Goal: Task Accomplishment & Management: Use online tool/utility

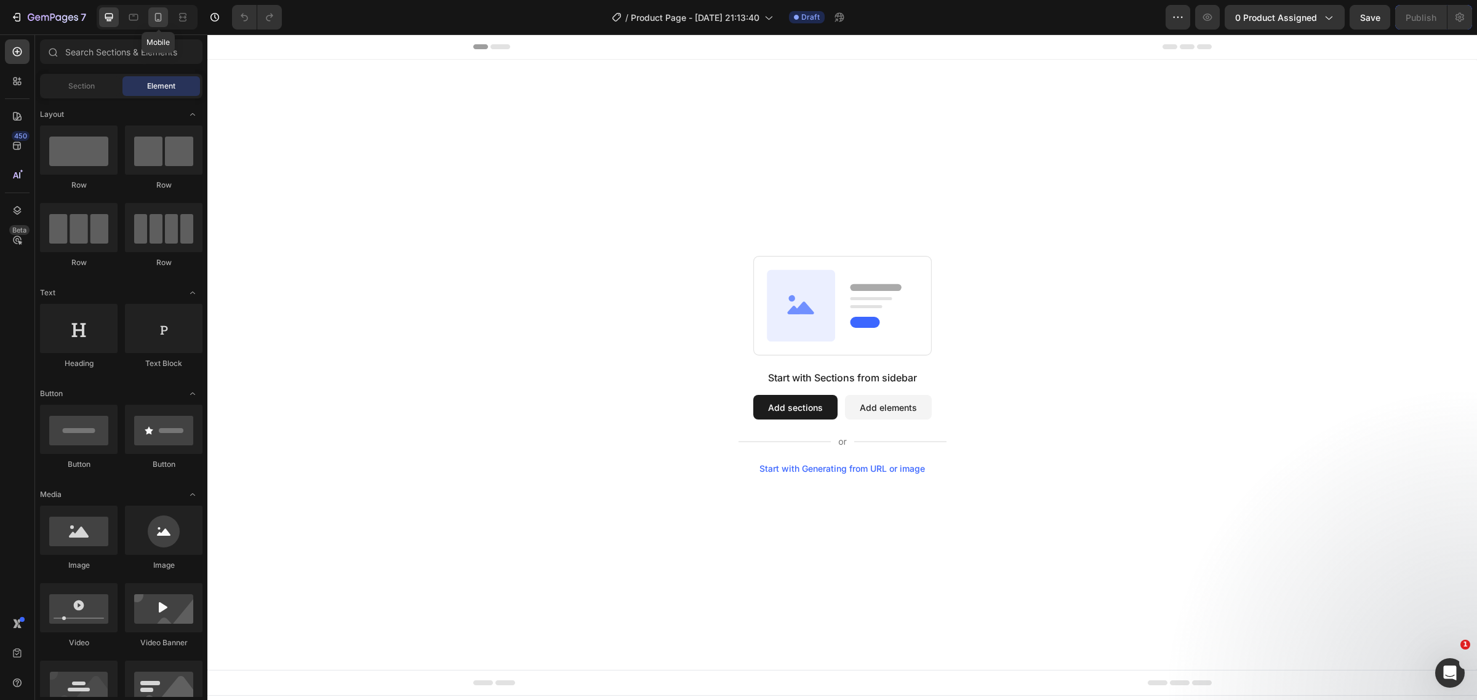
click at [164, 26] on div at bounding box center [158, 17] width 20 height 20
click at [155, 25] on div at bounding box center [158, 17] width 20 height 20
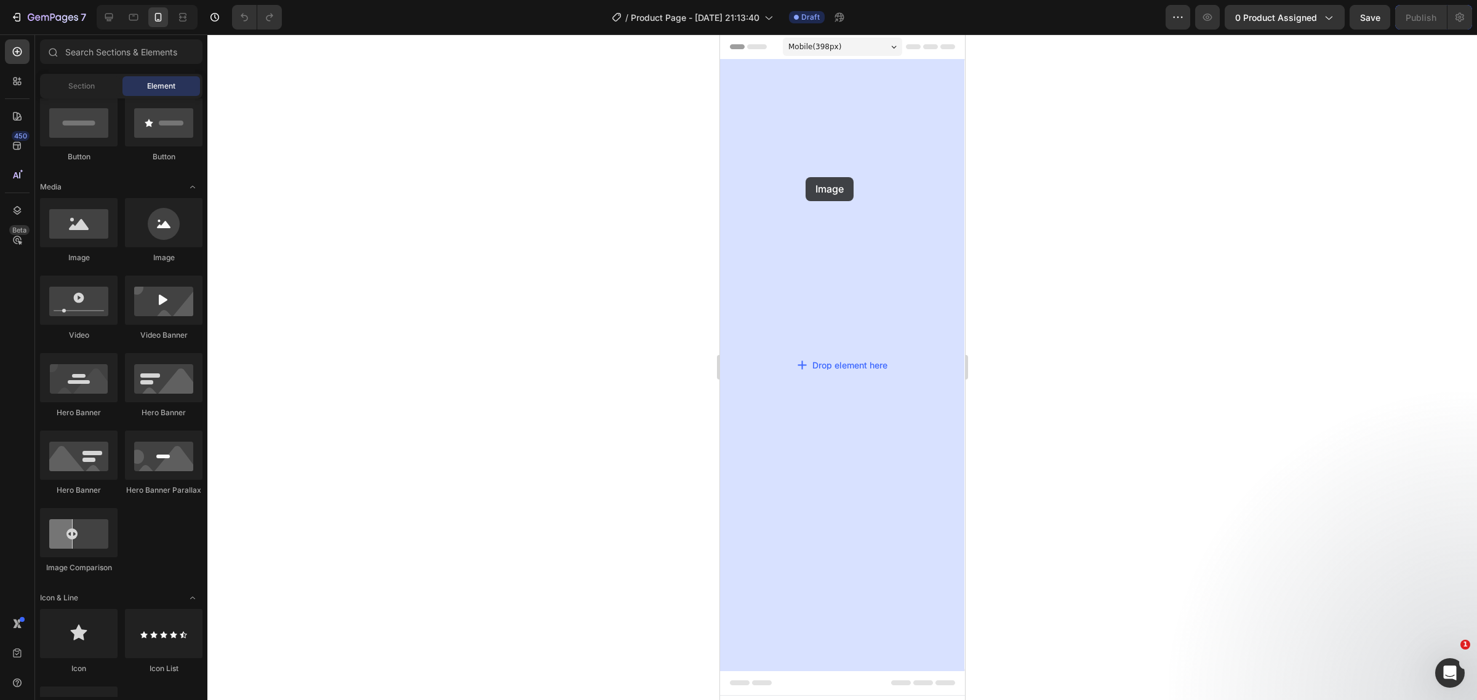
drag, startPoint x: 798, startPoint y: 259, endPoint x: 726, endPoint y: 173, distance: 112.7
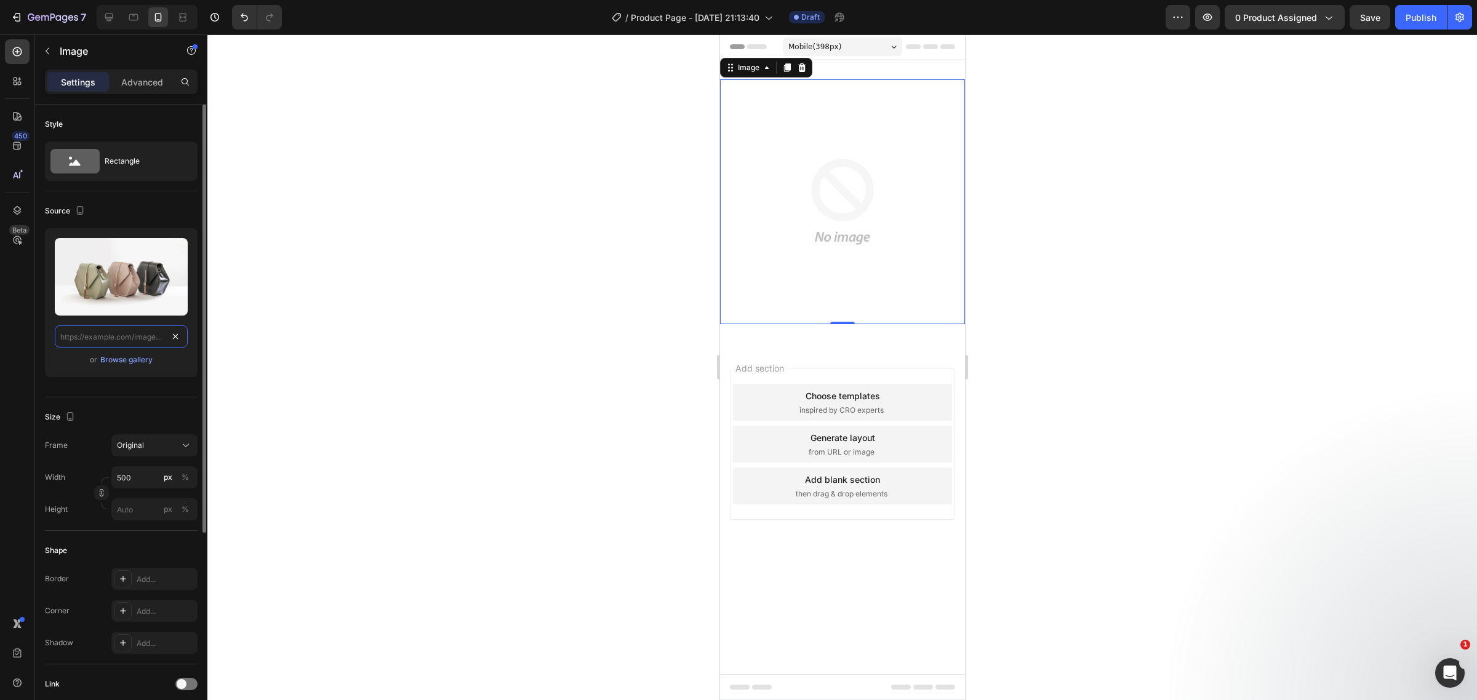
scroll to position [0, 0]
paste input "https://i.ibb.co/R4SPthkg/POTS-010-08.png"
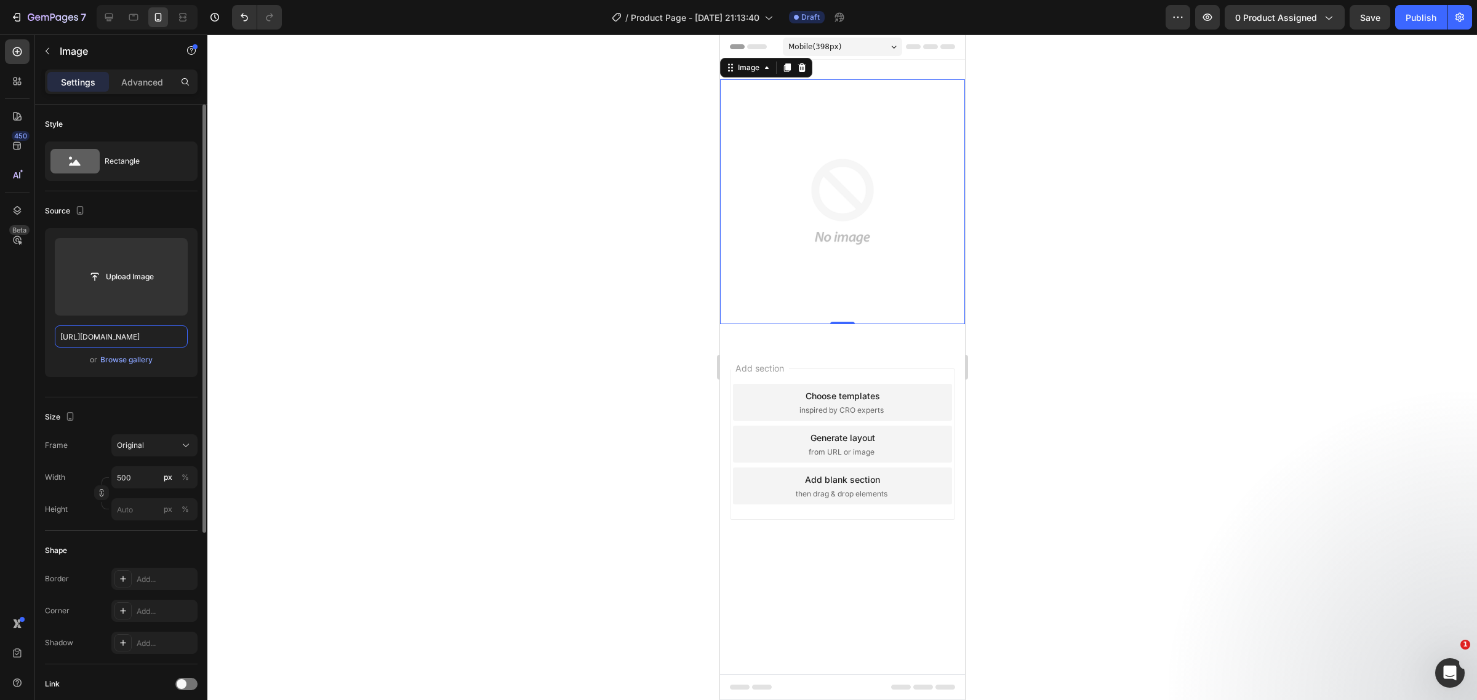
scroll to position [0, 51]
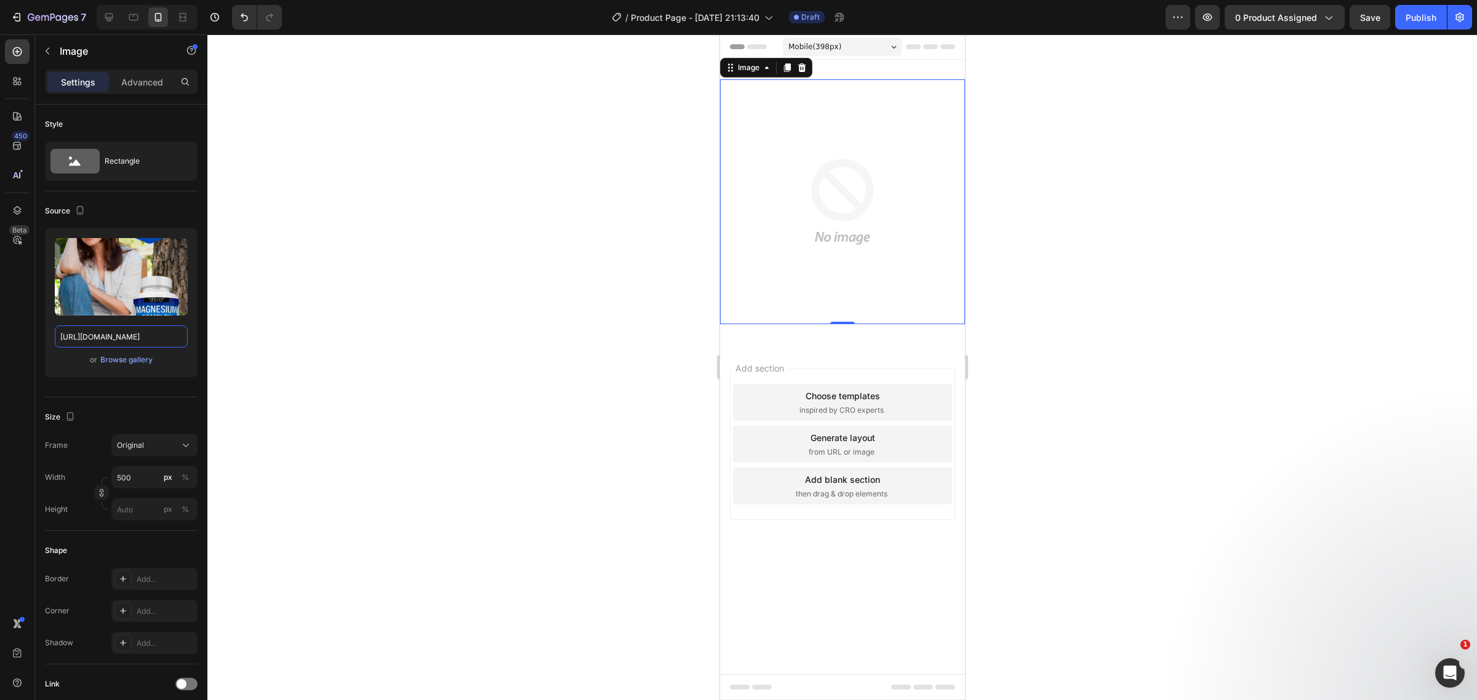
type input "https://i.ibb.co/R4SPthkg/POTS-010-08.png"
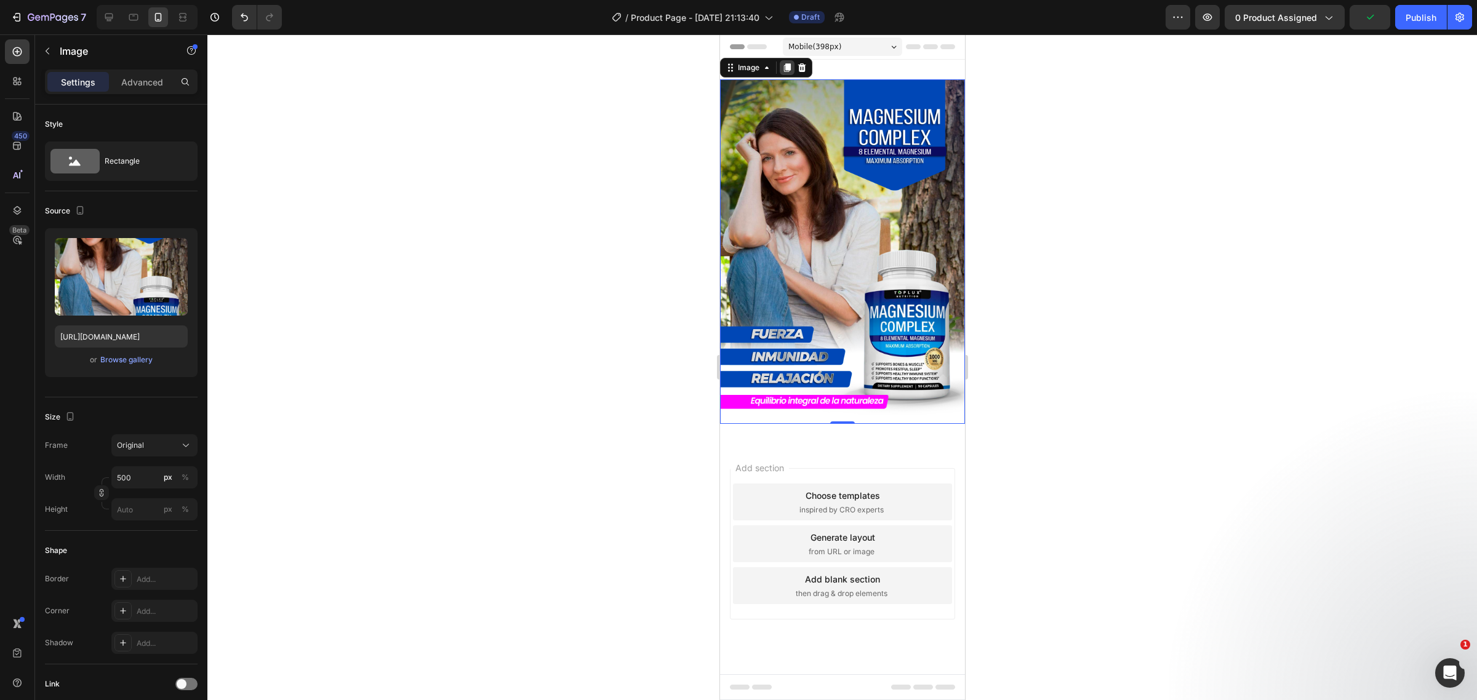
click at [790, 68] on icon at bounding box center [787, 67] width 7 height 9
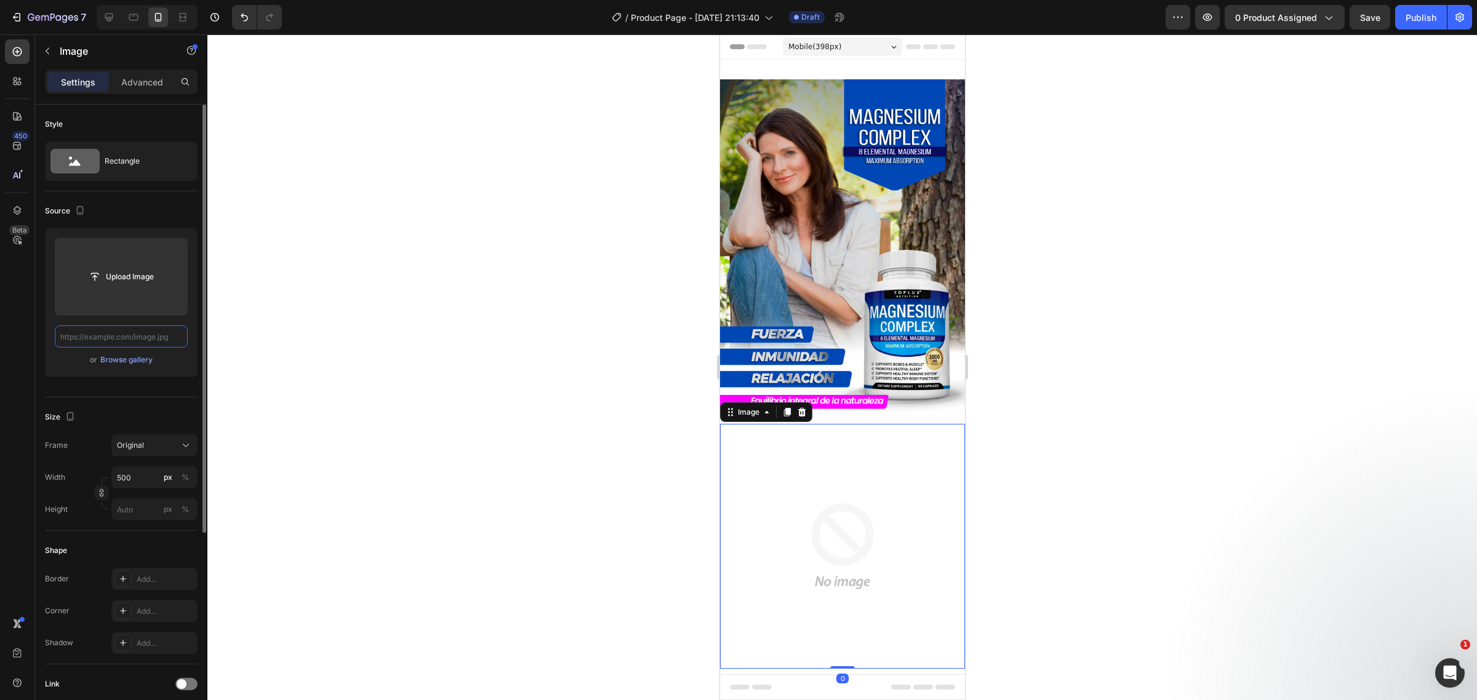
paste input "https://i.ibb.co/BH34DhYx/POTS-010-01.png"
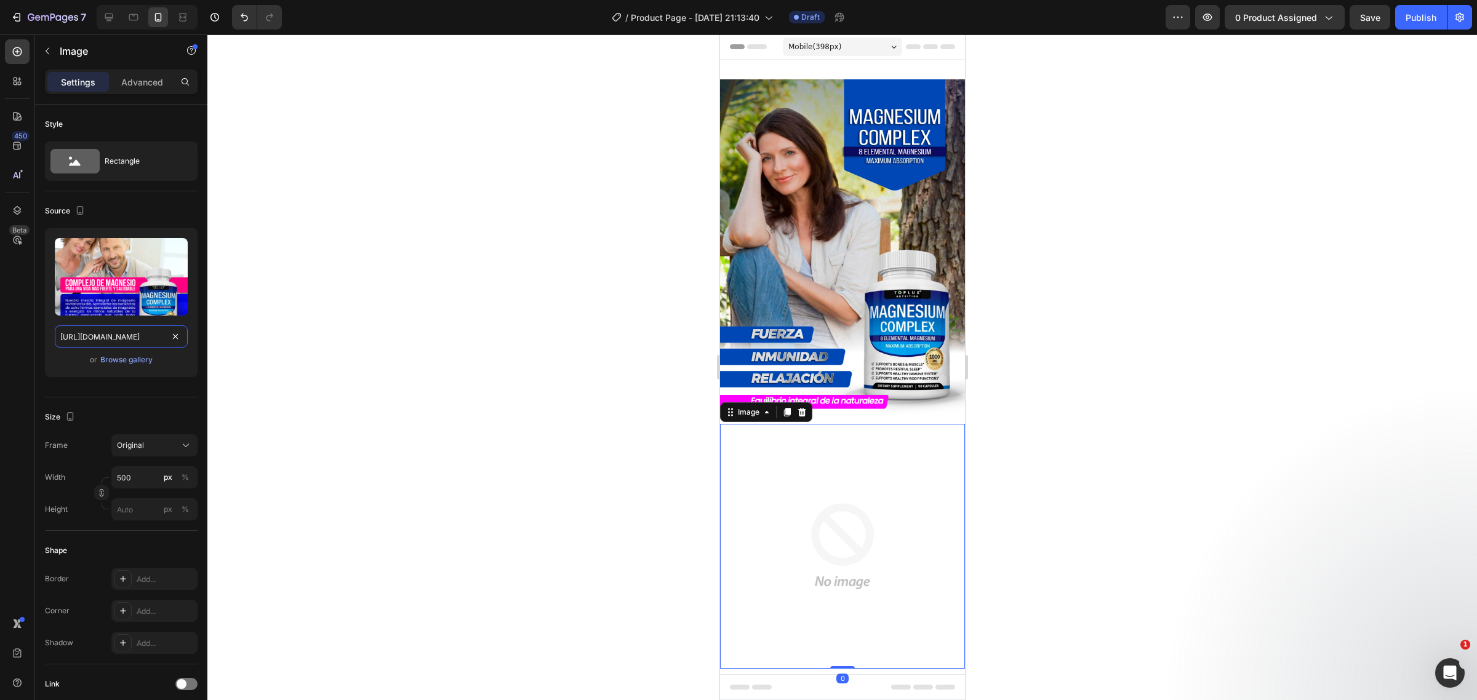
scroll to position [0, 54]
type input "https://i.ibb.co/BH34DhYx/POTS-010-01.png"
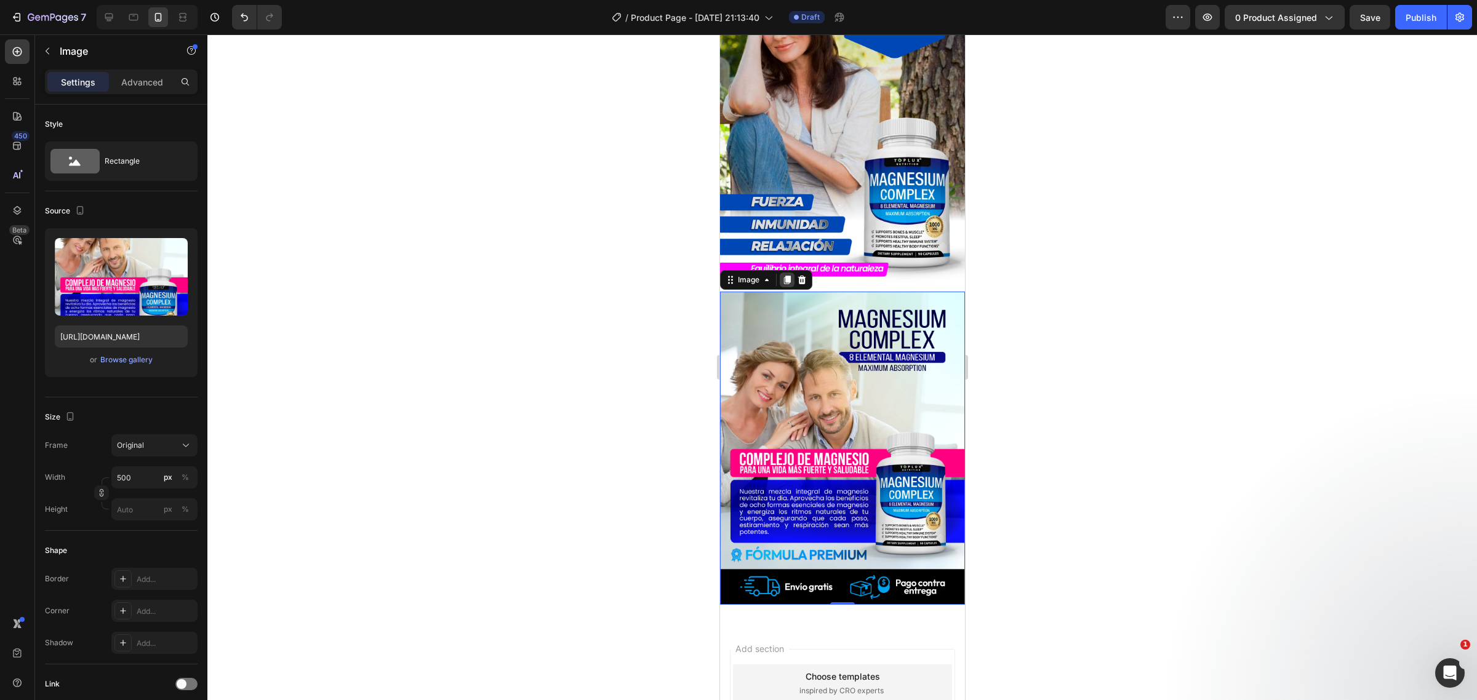
click at [784, 275] on icon at bounding box center [787, 280] width 10 height 10
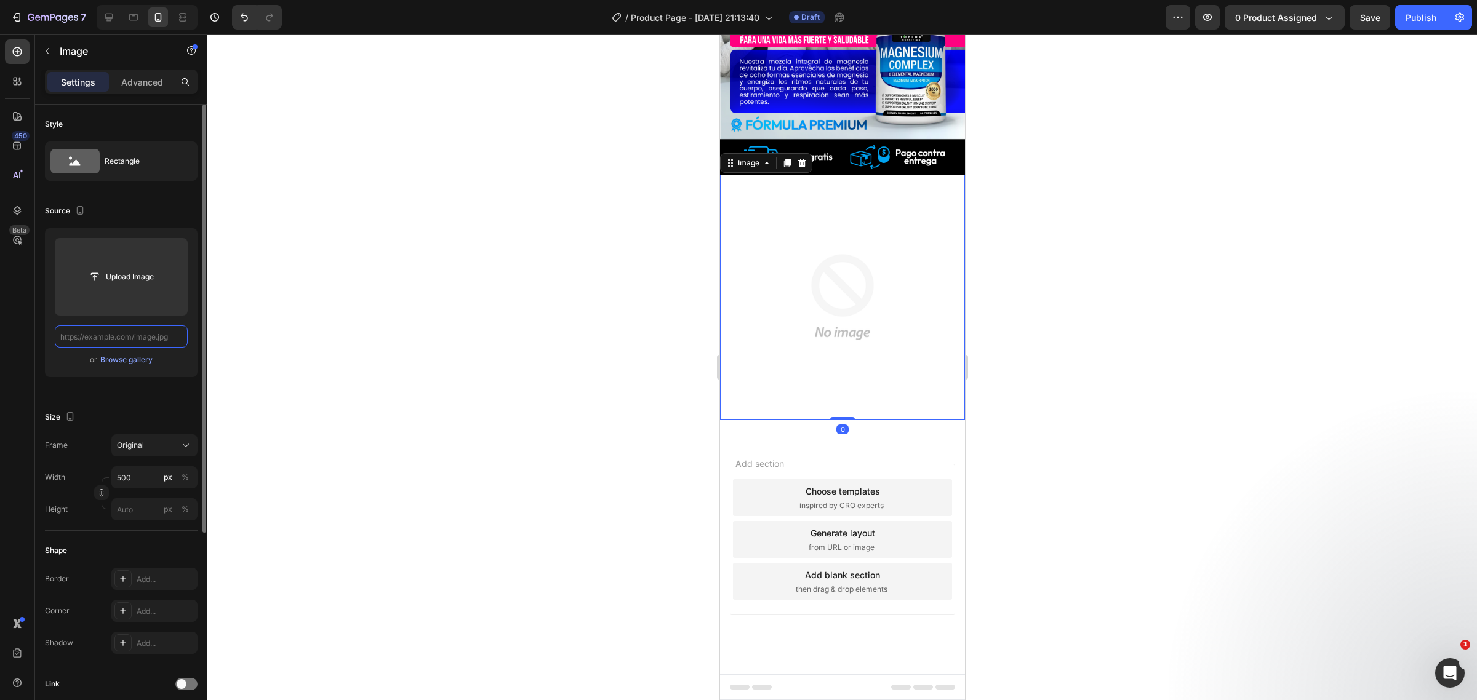
scroll to position [519, 0]
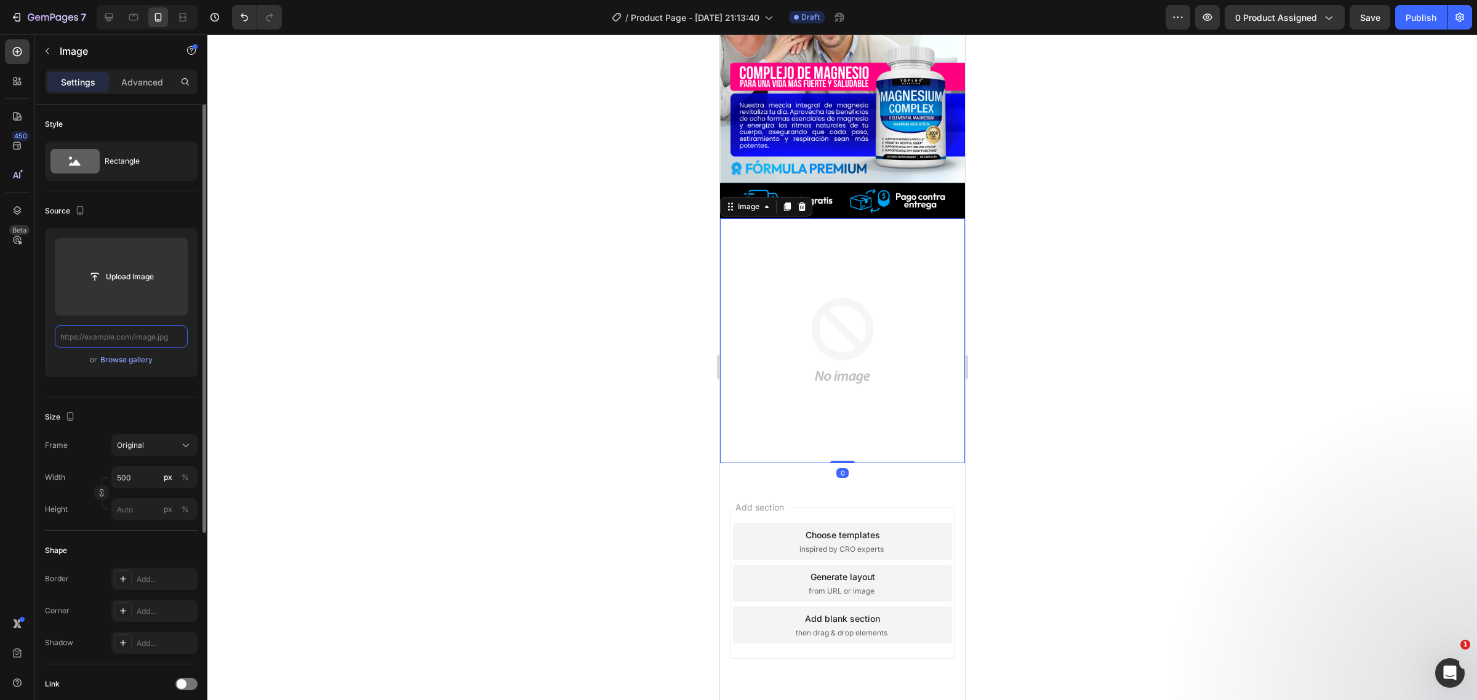
paste input "https://popmerce.store/cdn/shop/files/MAGNESIUMCOMPLEX_480x480.png?v=1756753710"
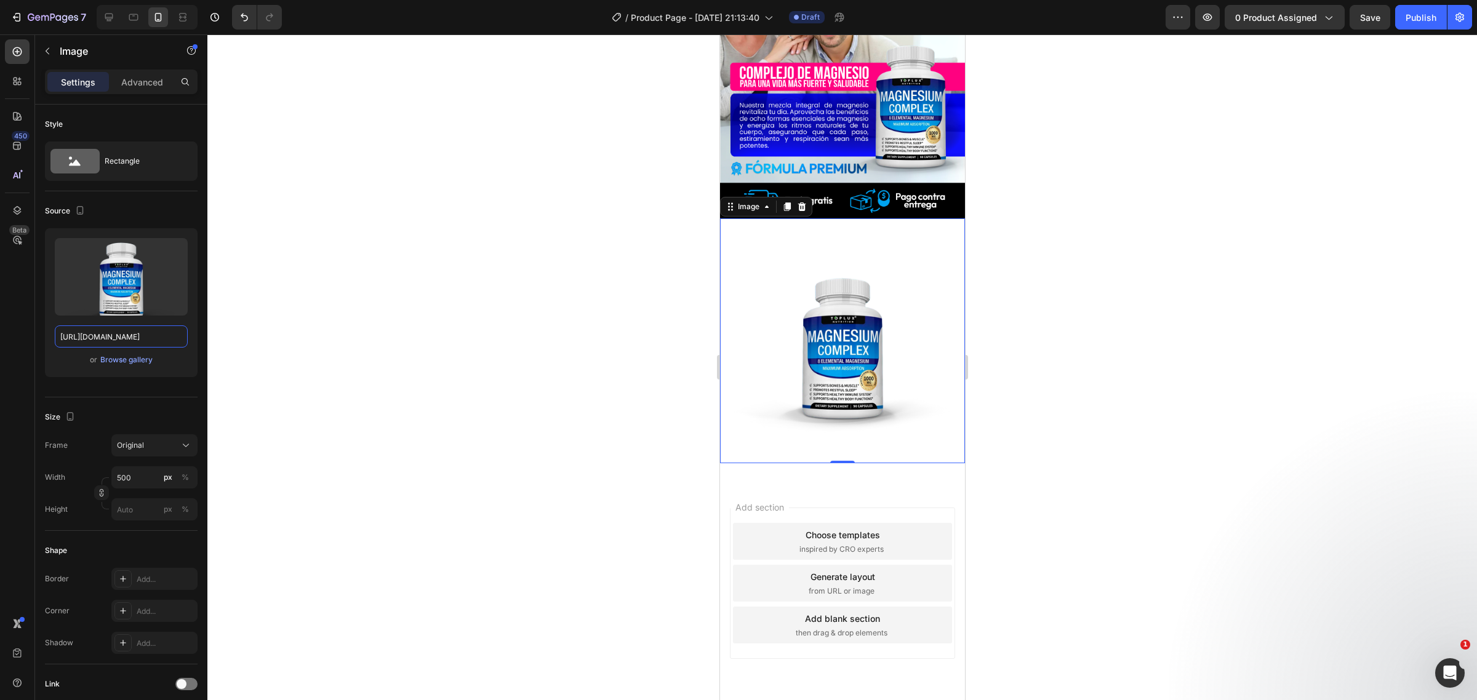
type input "https://popmerce.store/cdn/shop/files/MAGNESIUMCOMPLEX_480x480.png?v=1756753710"
click at [784, 203] on icon at bounding box center [787, 207] width 7 height 9
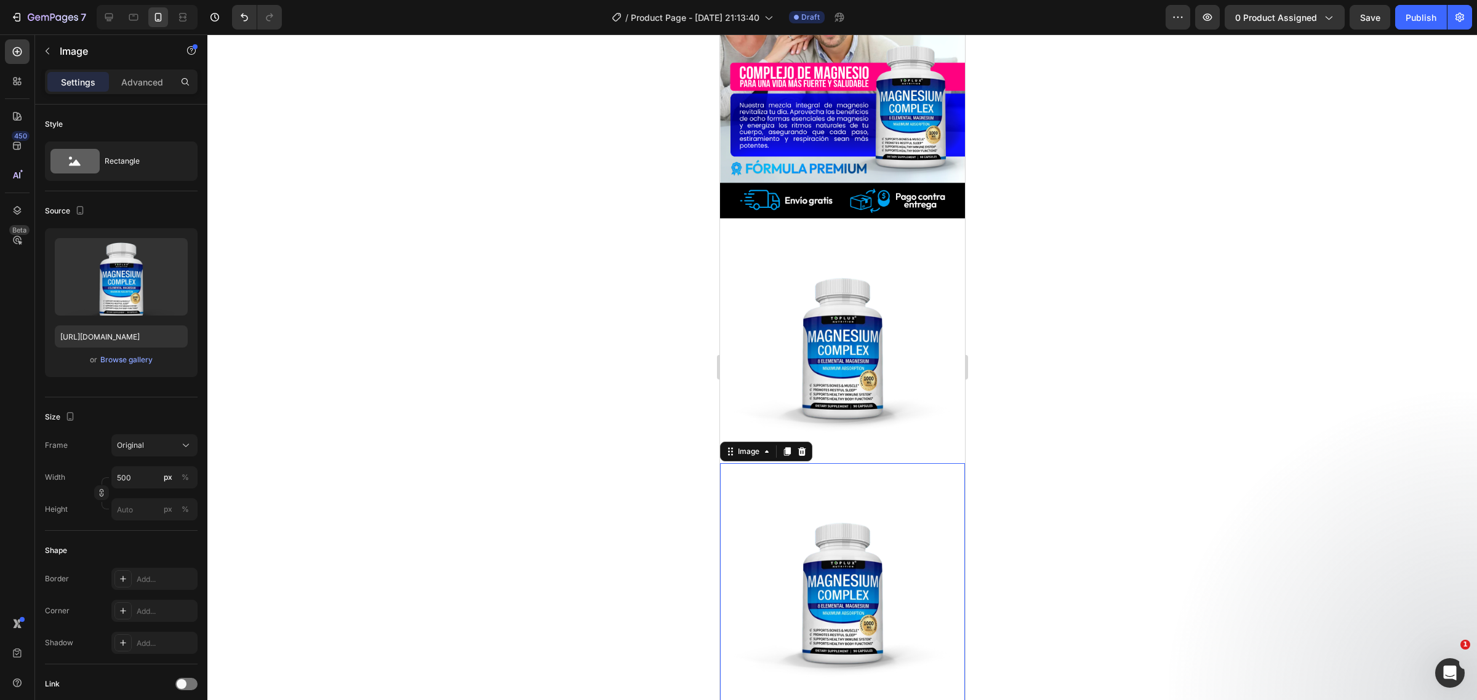
scroll to position [585, 0]
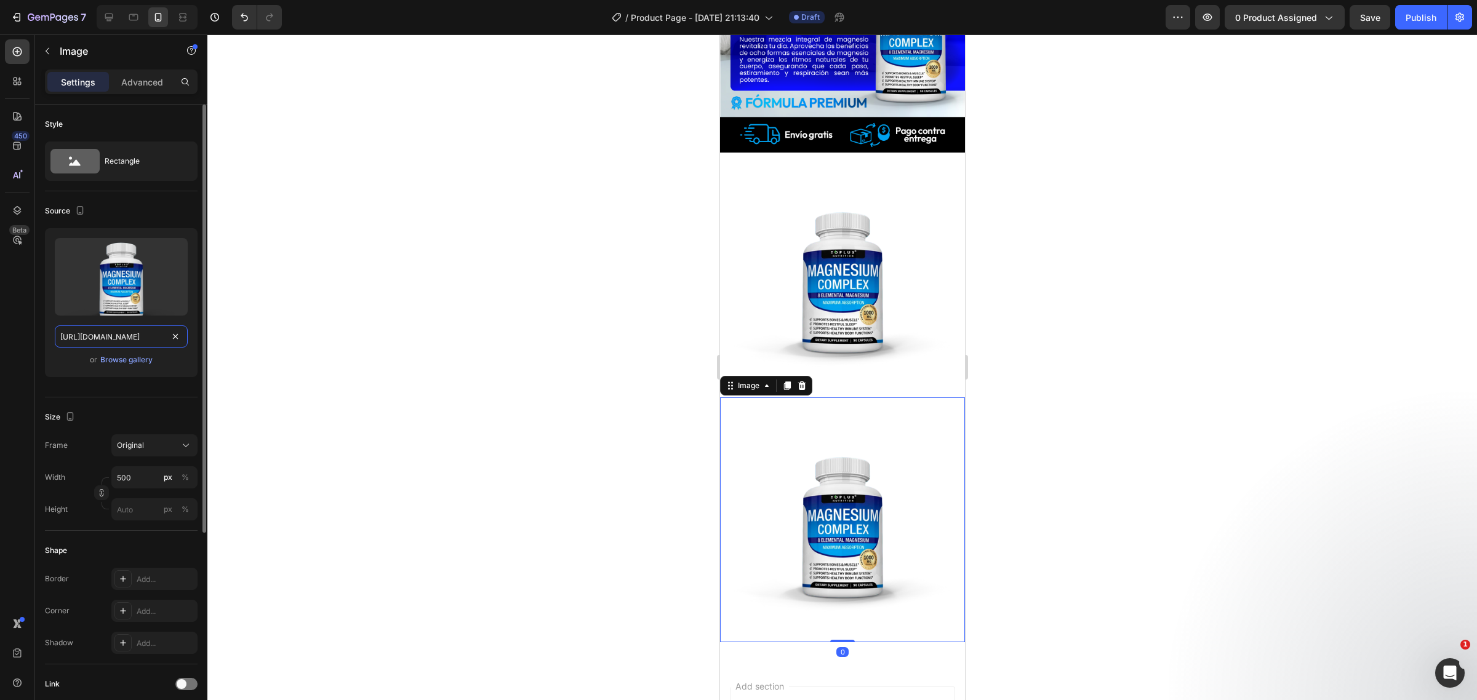
click at [177, 345] on input "https://popmerce.store/cdn/shop/files/MAGNESIUMCOMPLEX_480x480.png?v=1756753710" at bounding box center [121, 337] width 133 height 22
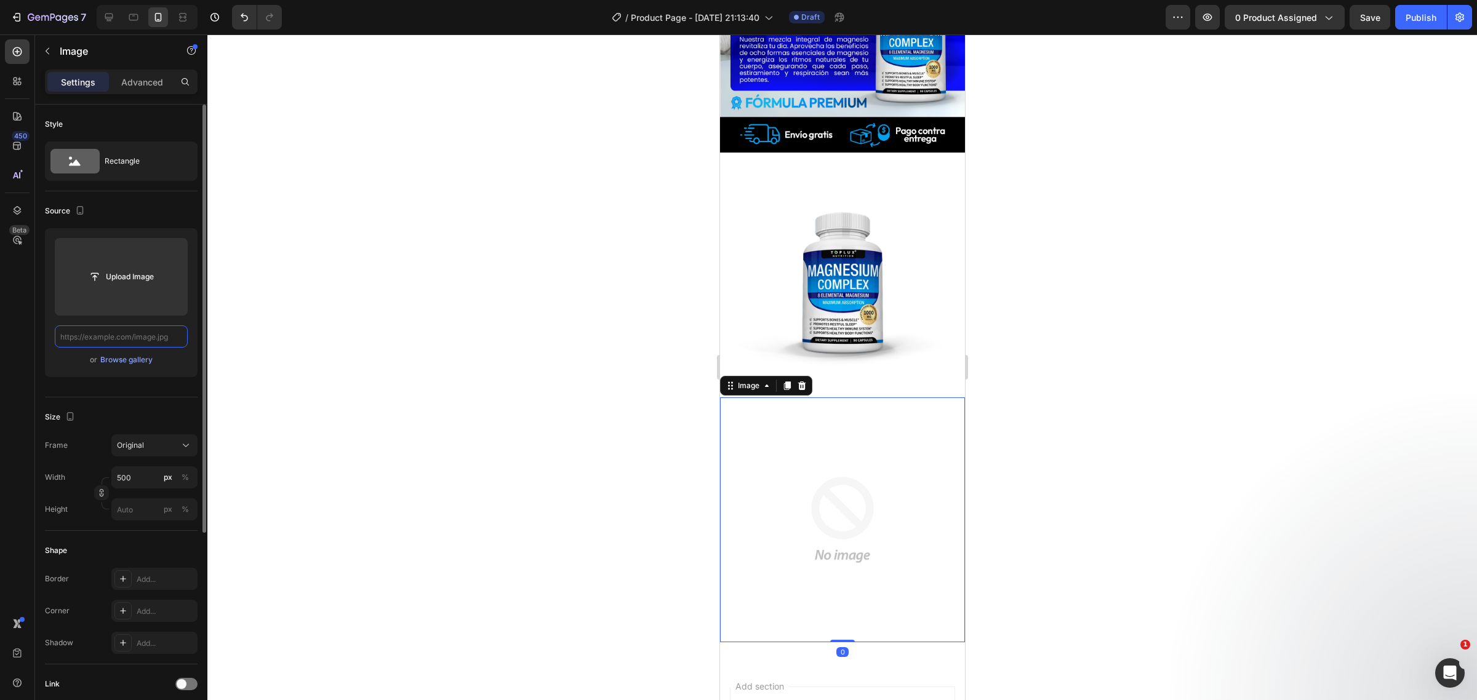
paste input "https://i.ibb.co/yG0G762/POTS-010-04.png"
type input "https://i.ibb.co/yG0G762/POTS-010-04.png"
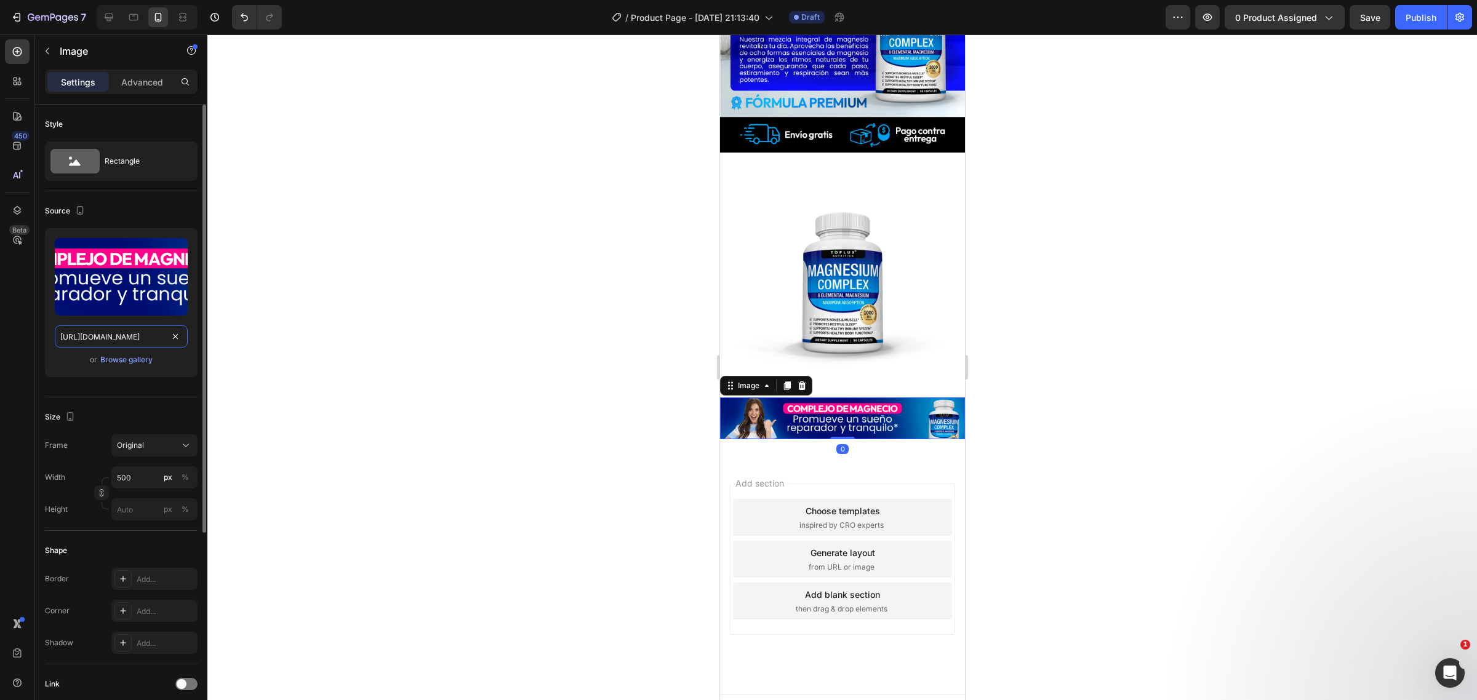
scroll to position [559, 0]
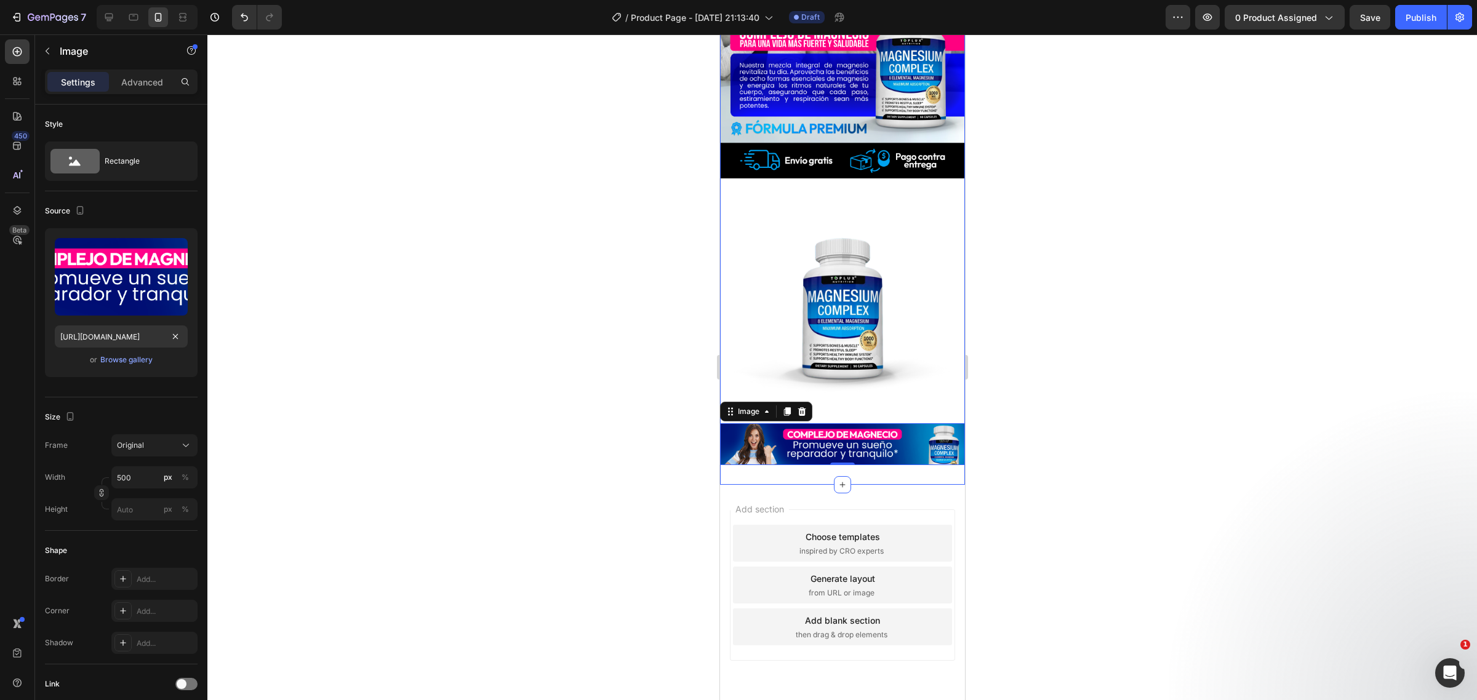
click at [929, 277] on img at bounding box center [841, 300] width 245 height 245
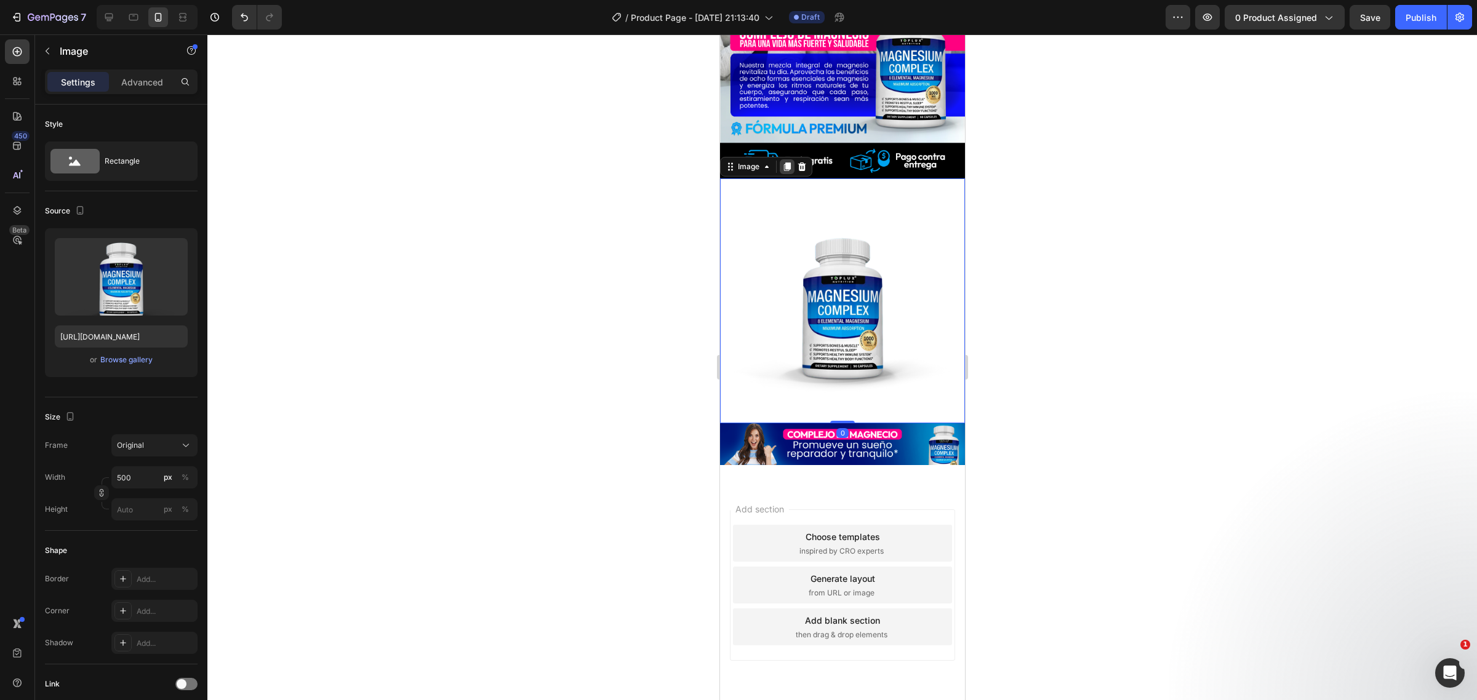
click at [787, 163] on icon at bounding box center [787, 167] width 7 height 9
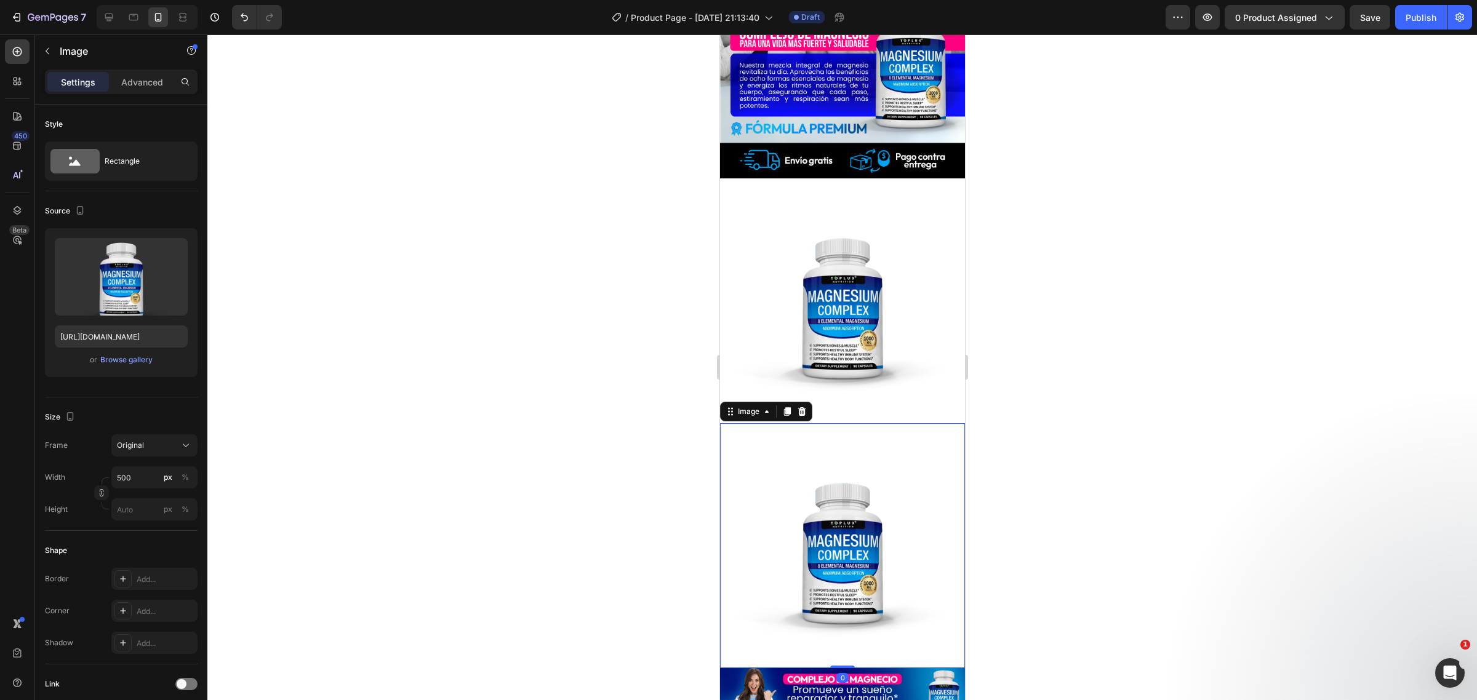
scroll to position [585, 0]
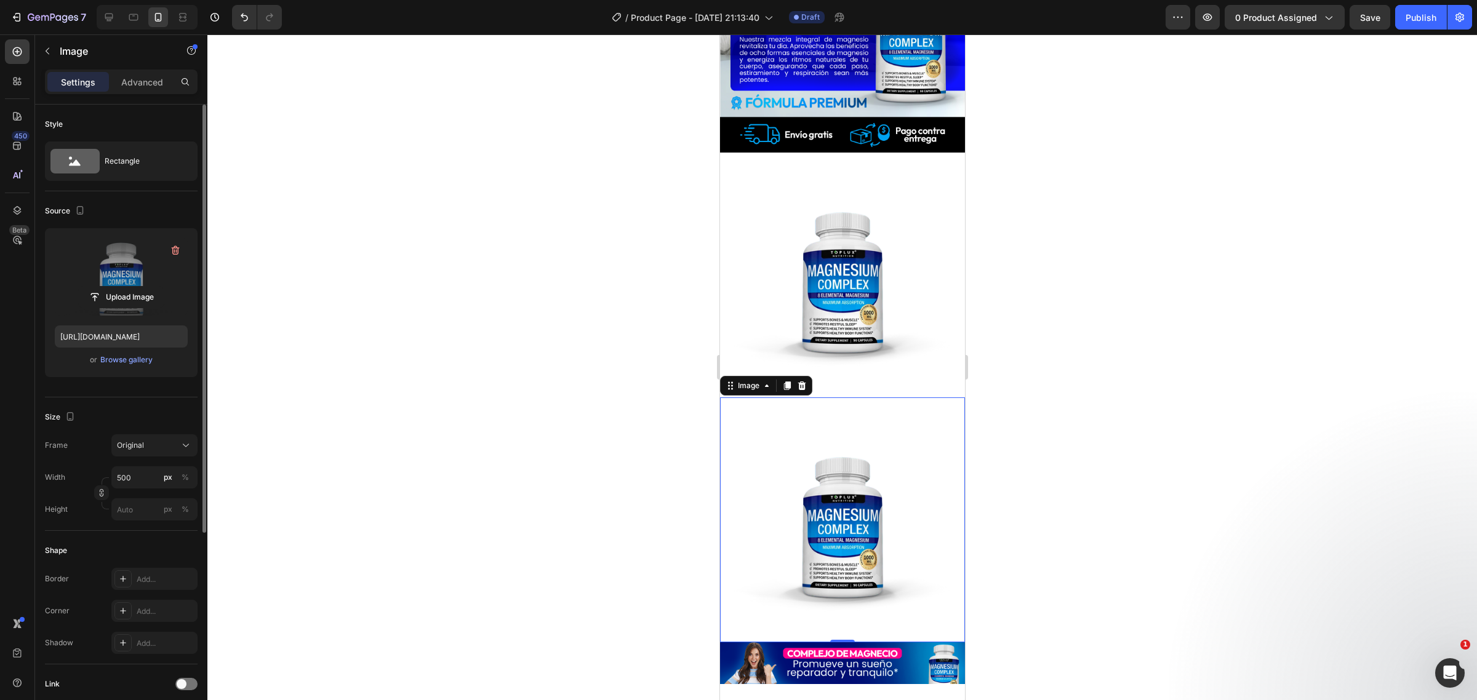
click at [160, 249] on label at bounding box center [121, 277] width 133 height 78
click at [160, 287] on input "file" at bounding box center [121, 297] width 85 height 21
type input "https://cdn.shopify.com/s/files/1/0567/4991/6237/files/gempages_532837443318056…"
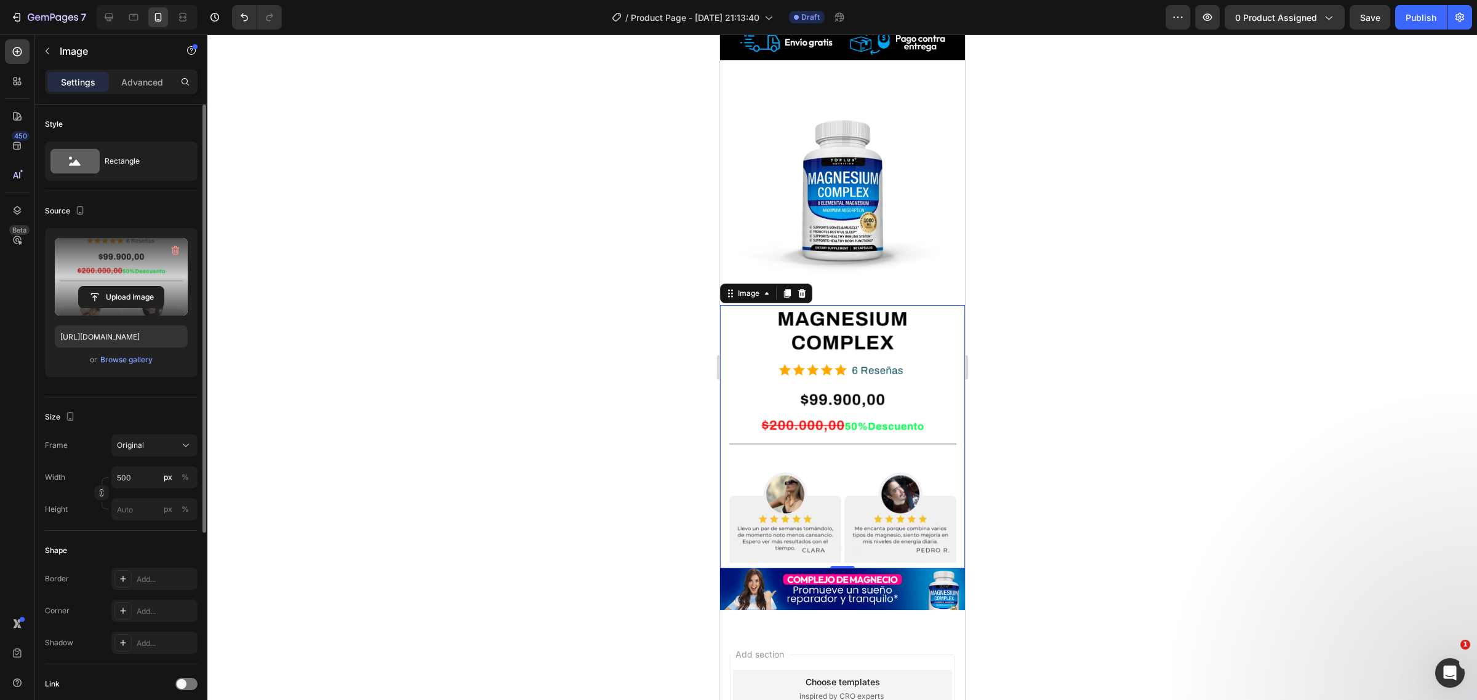
scroll to position [810, 0]
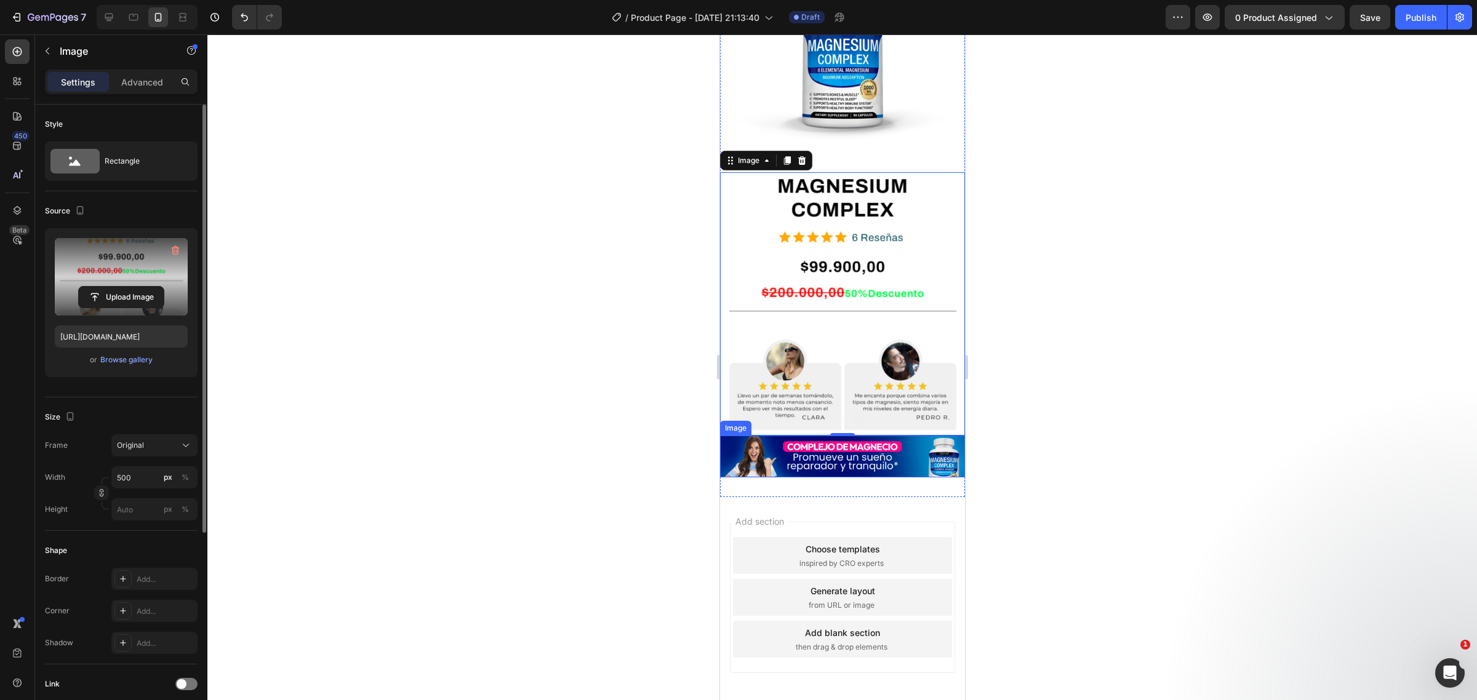
click at [819, 436] on img at bounding box center [841, 457] width 245 height 42
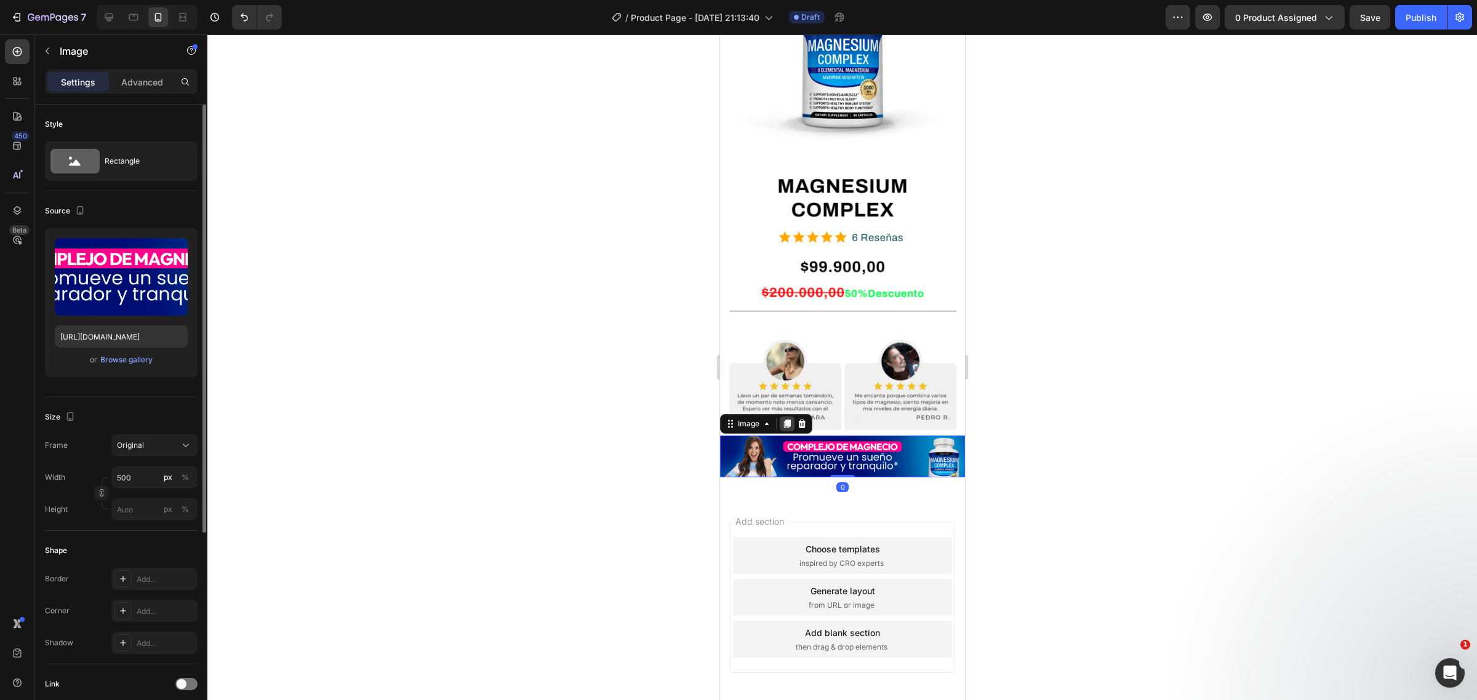
click at [785, 417] on div at bounding box center [786, 424] width 15 height 15
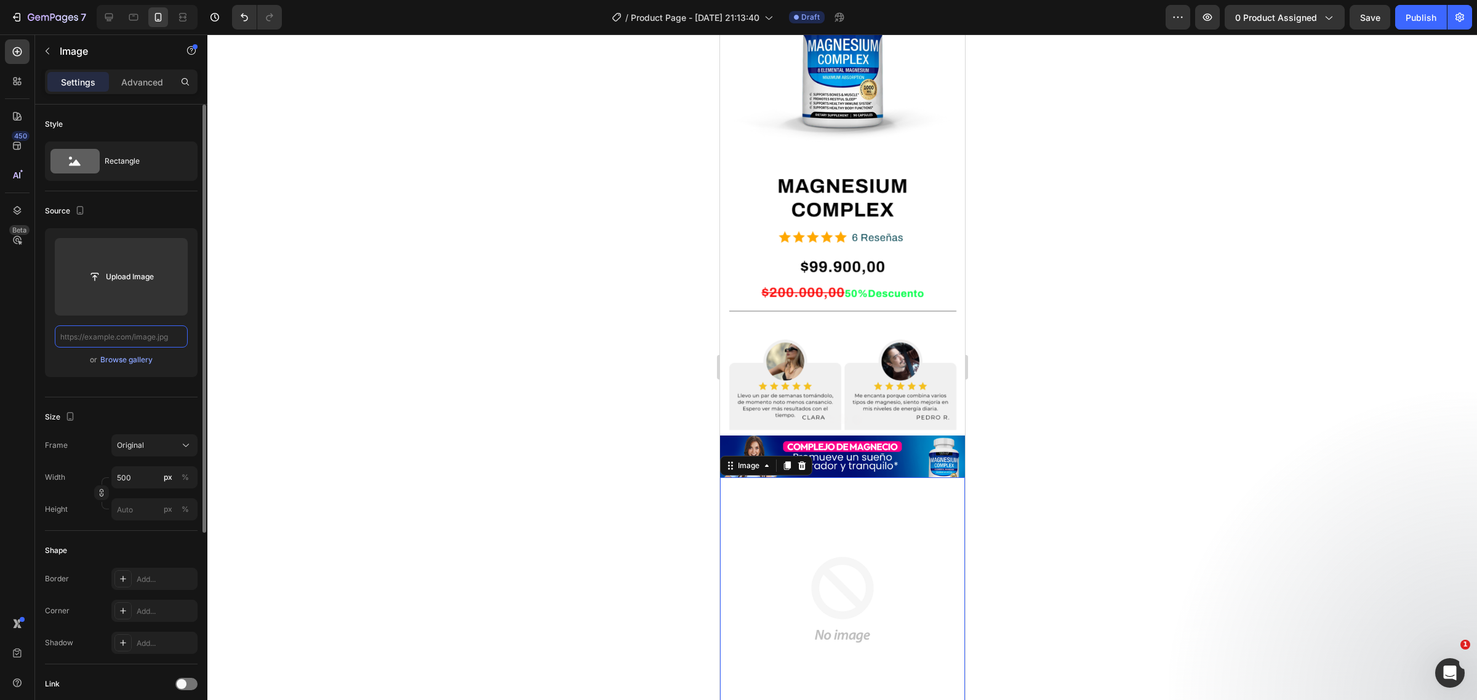
scroll to position [0, 0]
paste input "https://i.ibb.co/sdhVPPfw/202509011526-1.gif"
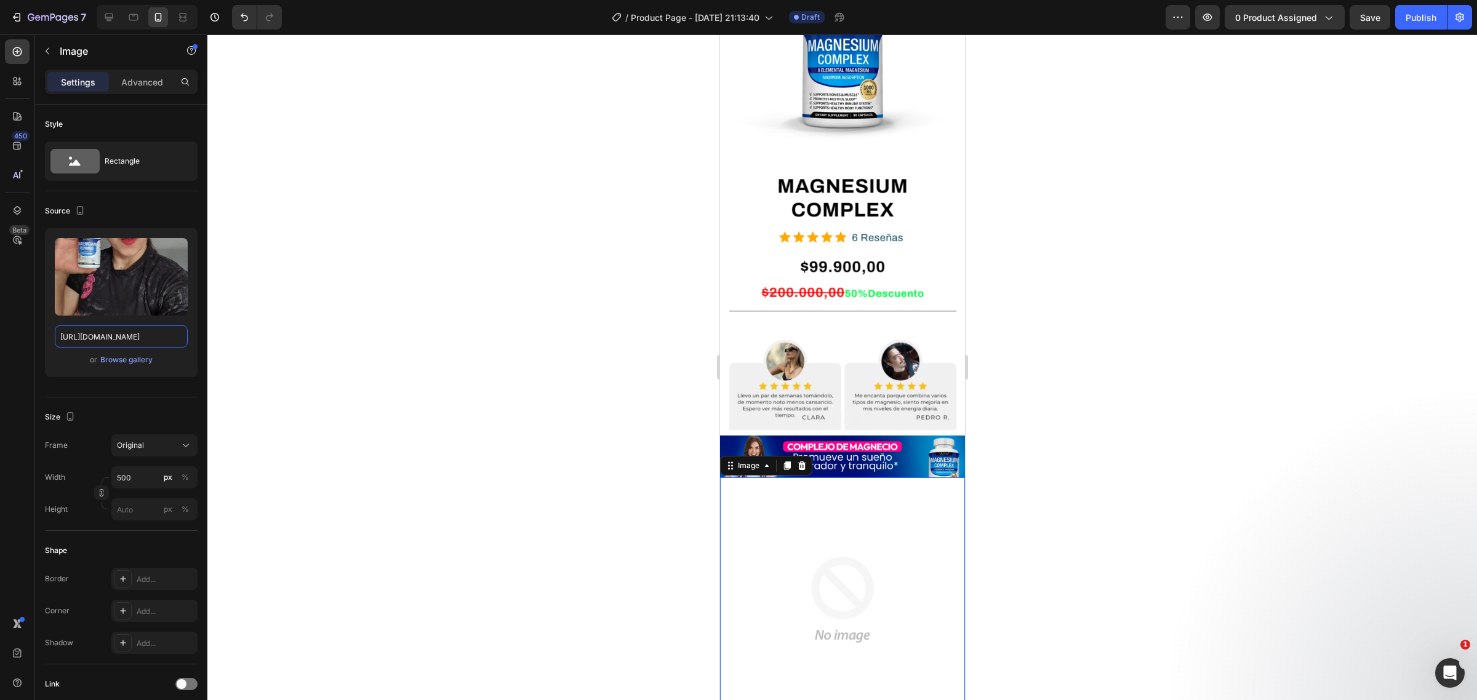
type input "https://i.ibb.co/sdhVPPfw/202509011526-1.gif"
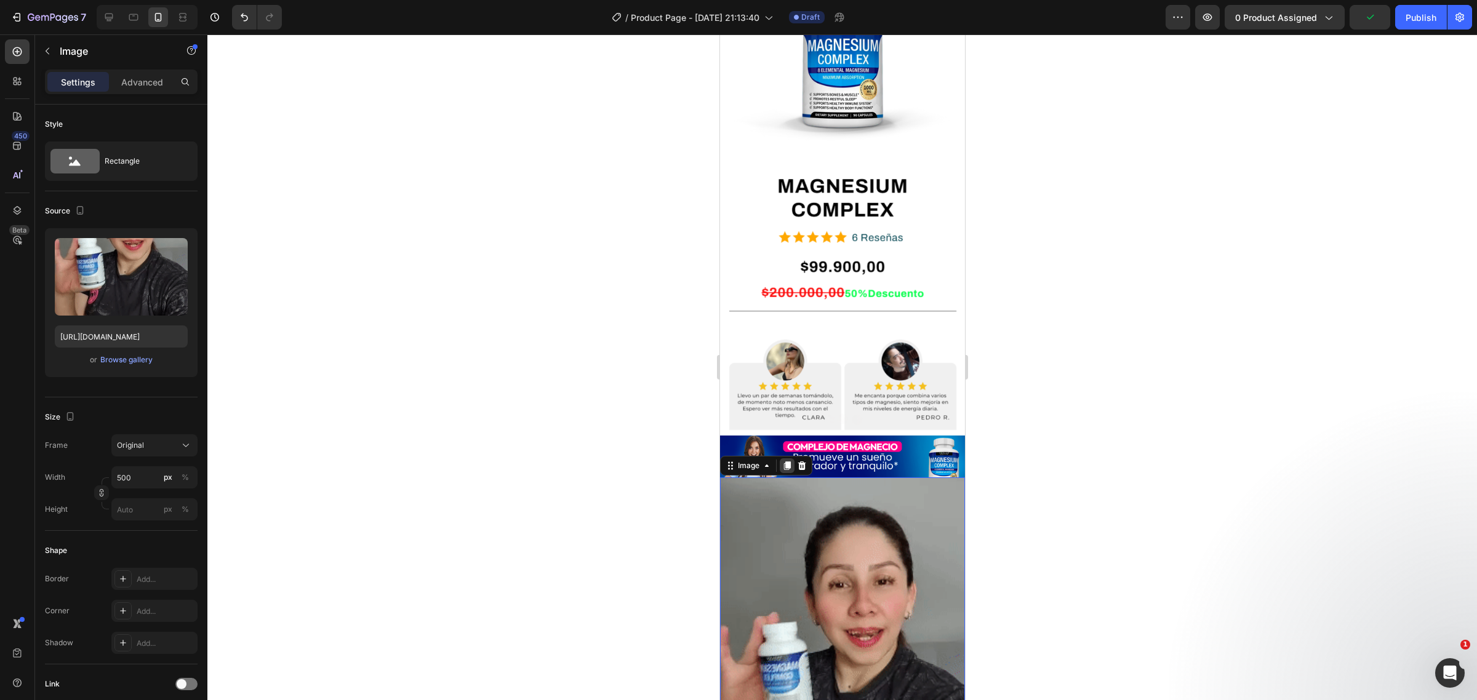
click at [784, 461] on icon at bounding box center [787, 466] width 10 height 10
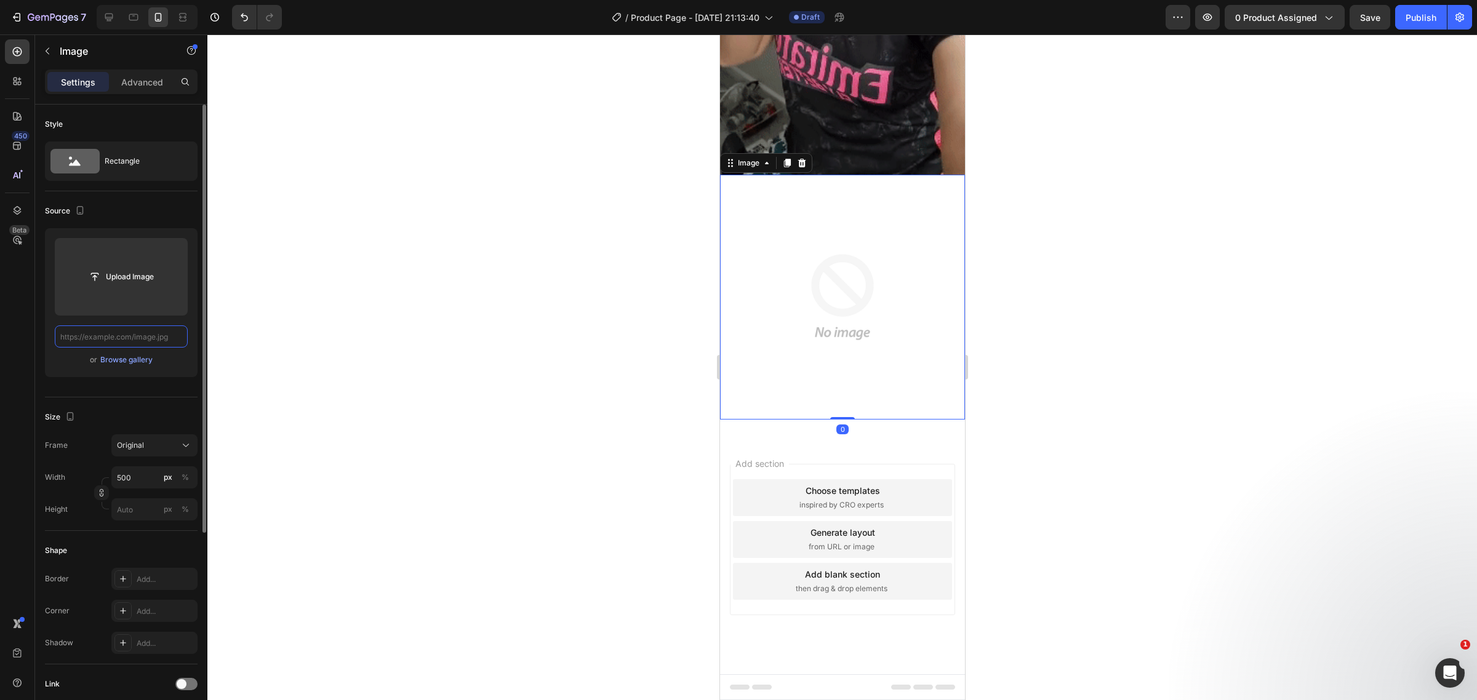
scroll to position [1459, 0]
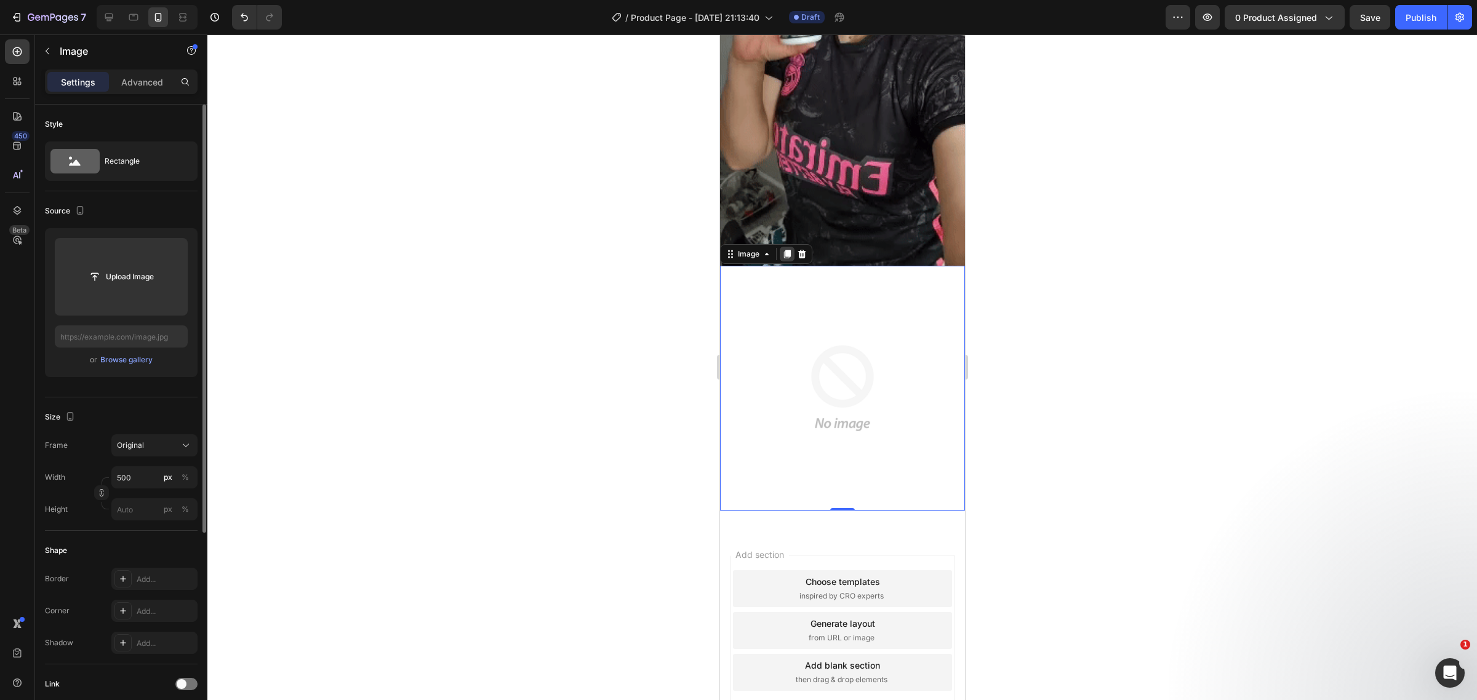
click at [790, 250] on icon at bounding box center [787, 254] width 7 height 9
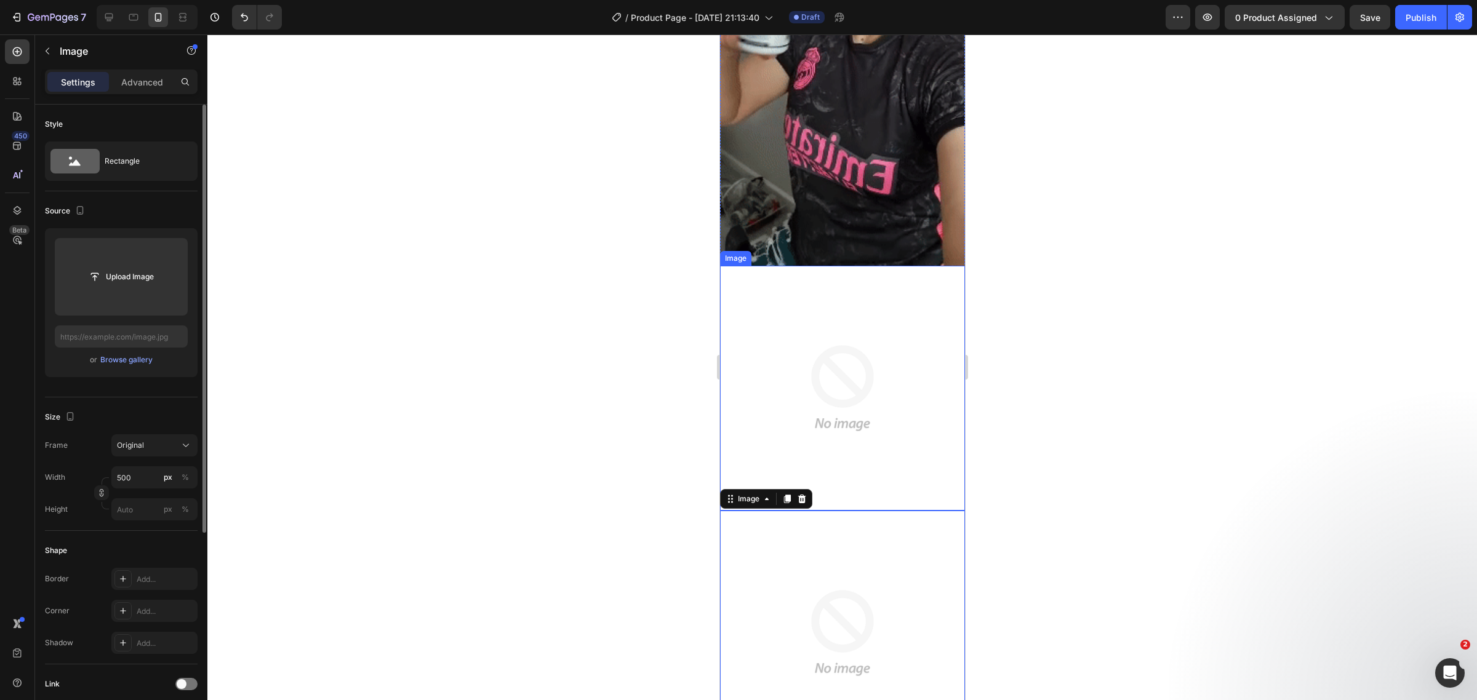
scroll to position [1567, 0]
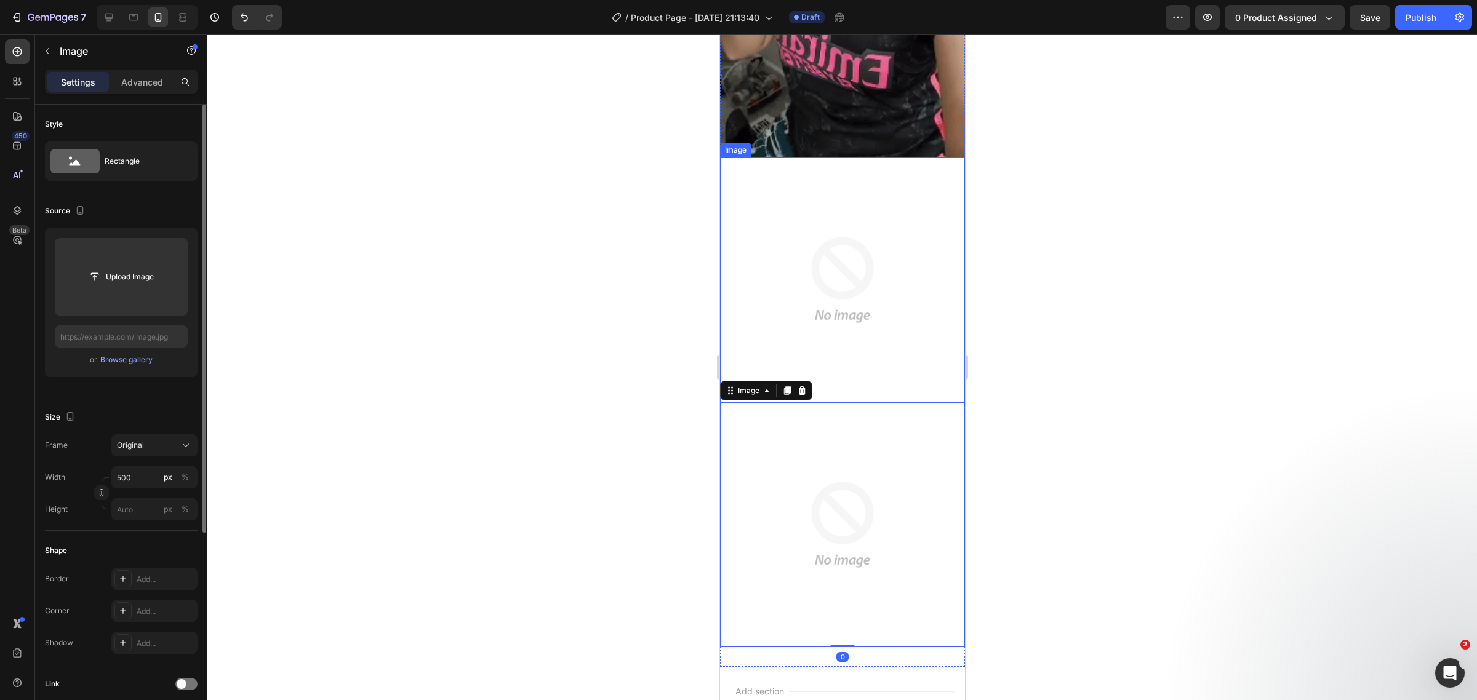
click at [812, 188] on img at bounding box center [841, 280] width 245 height 245
click at [124, 343] on input "text" at bounding box center [121, 337] width 133 height 22
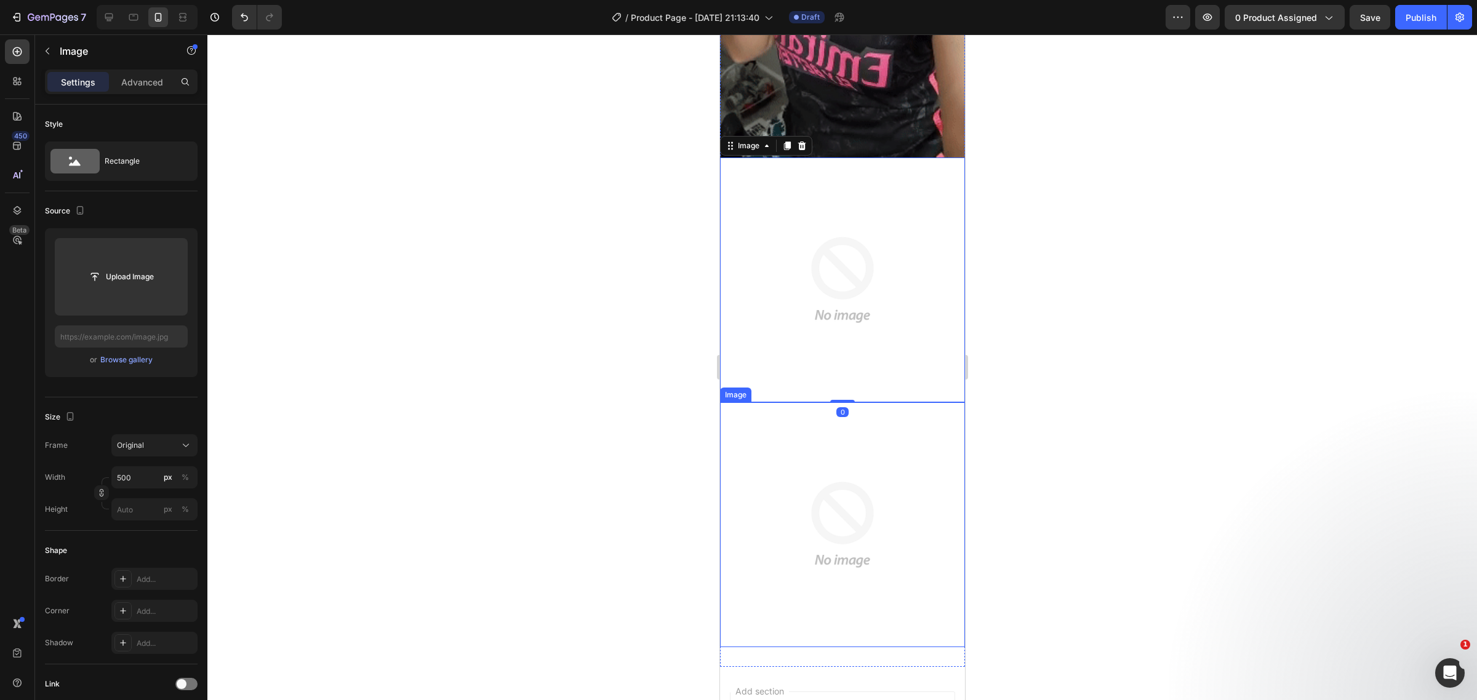
click at [735, 403] on img at bounding box center [841, 525] width 245 height 245
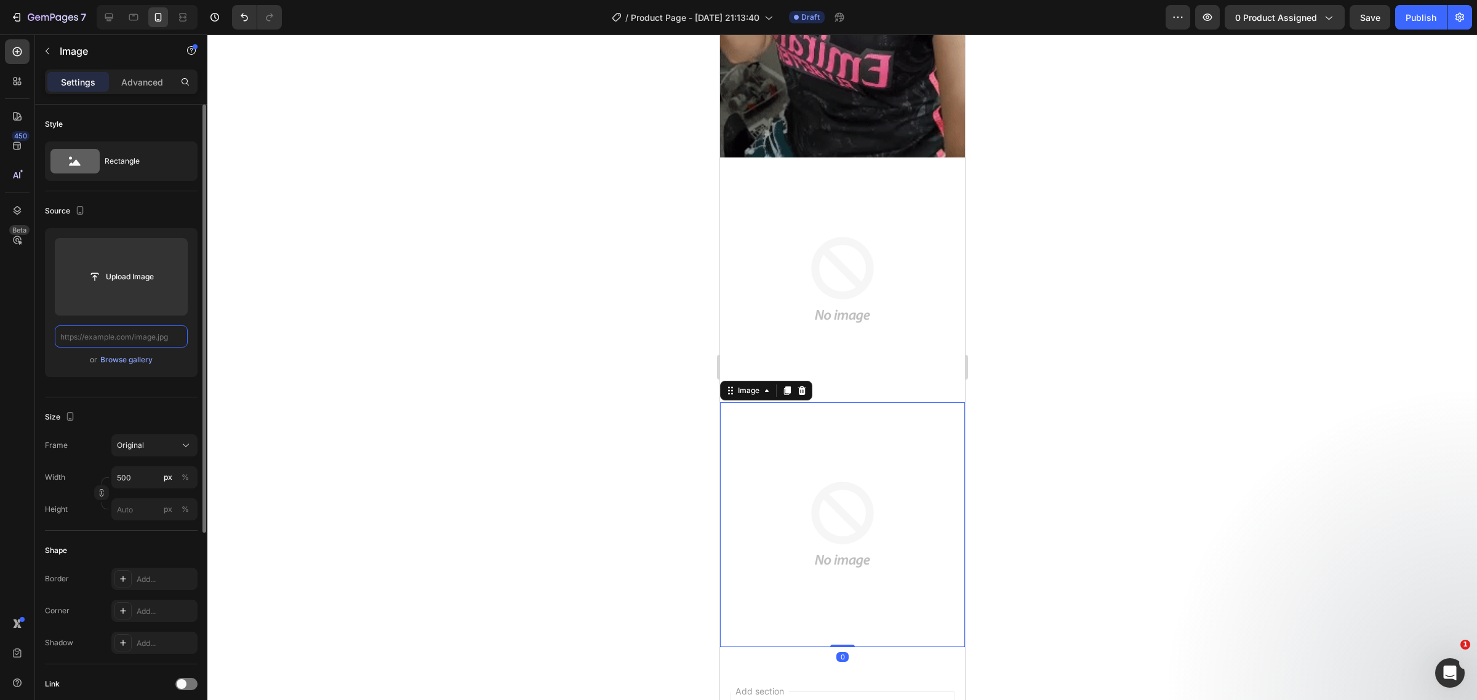
click at [161, 336] on input "text" at bounding box center [121, 337] width 133 height 22
paste input "https://i.ibb.co/rRKcpLWj/POTS-010-03.png"
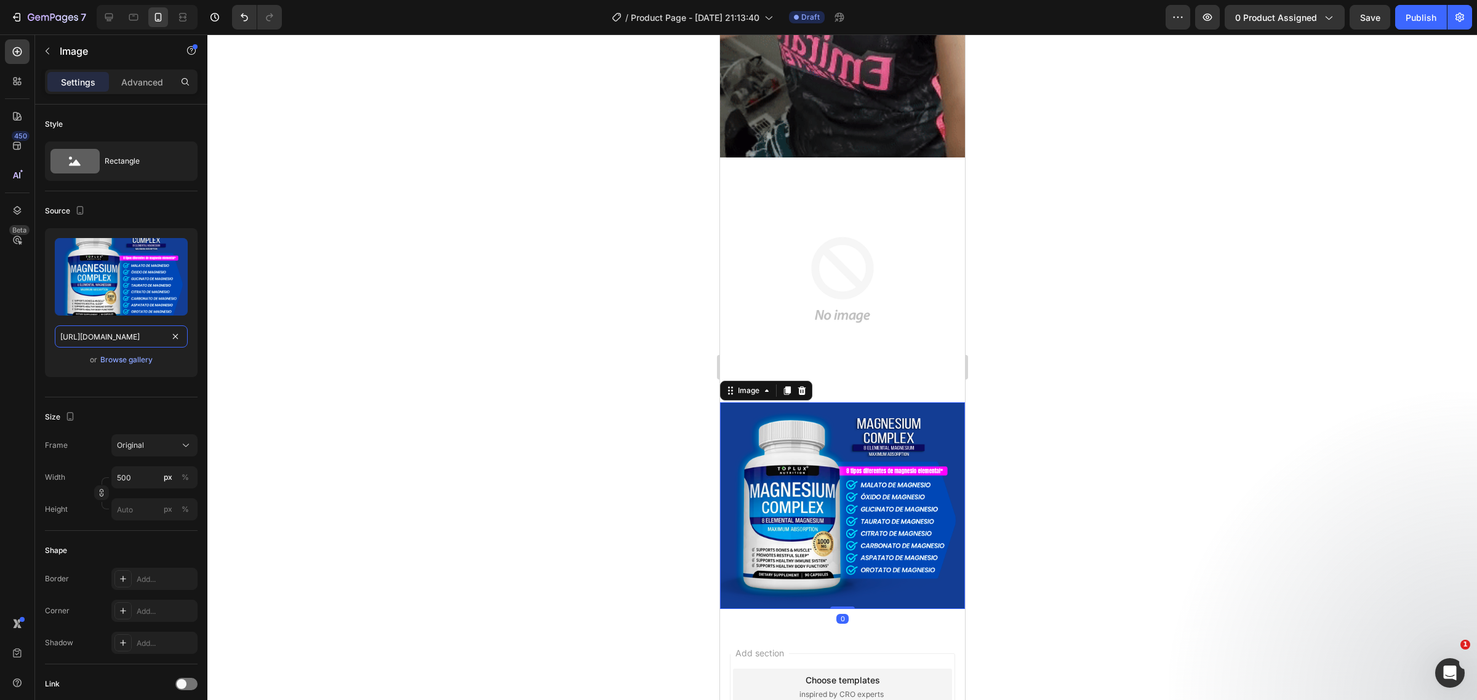
type input "https://i.ibb.co/rRKcpLWj/POTS-010-03.png"
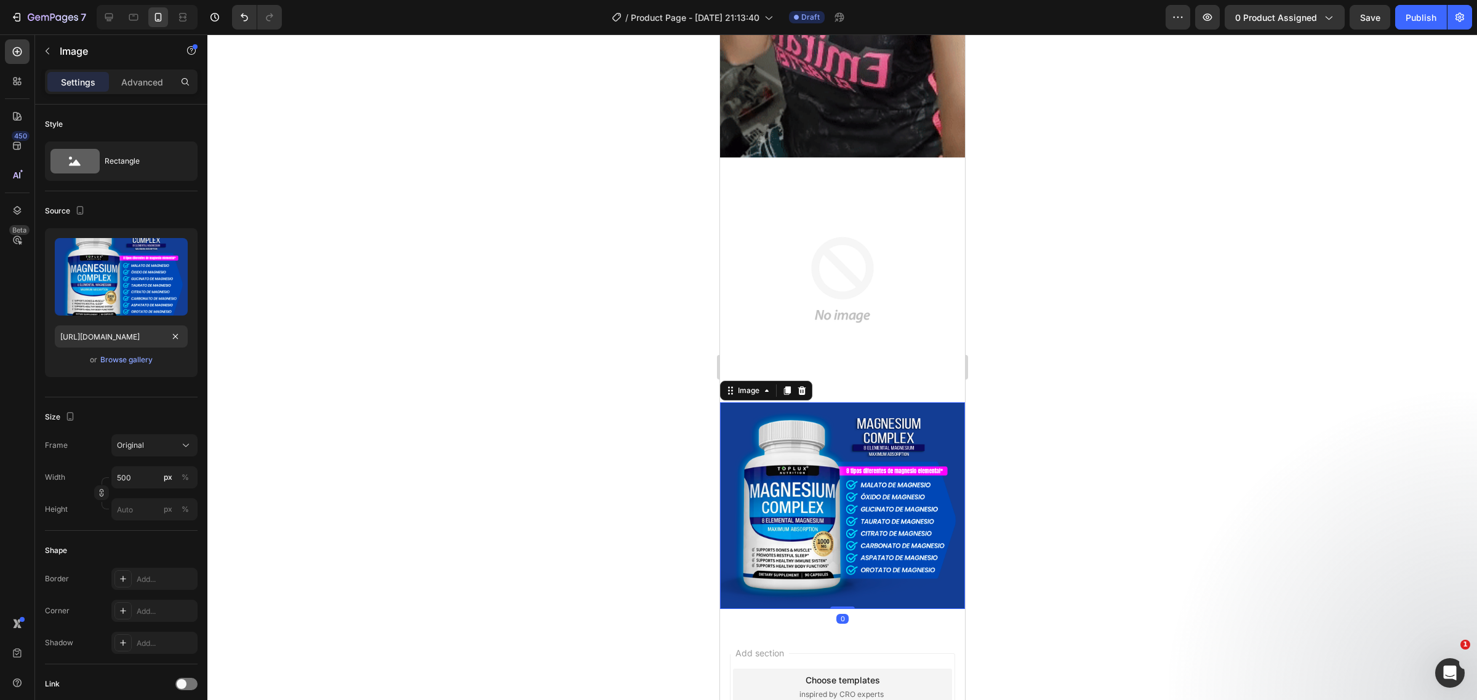
scroll to position [0, 0]
click at [766, 158] on img at bounding box center [841, 280] width 245 height 245
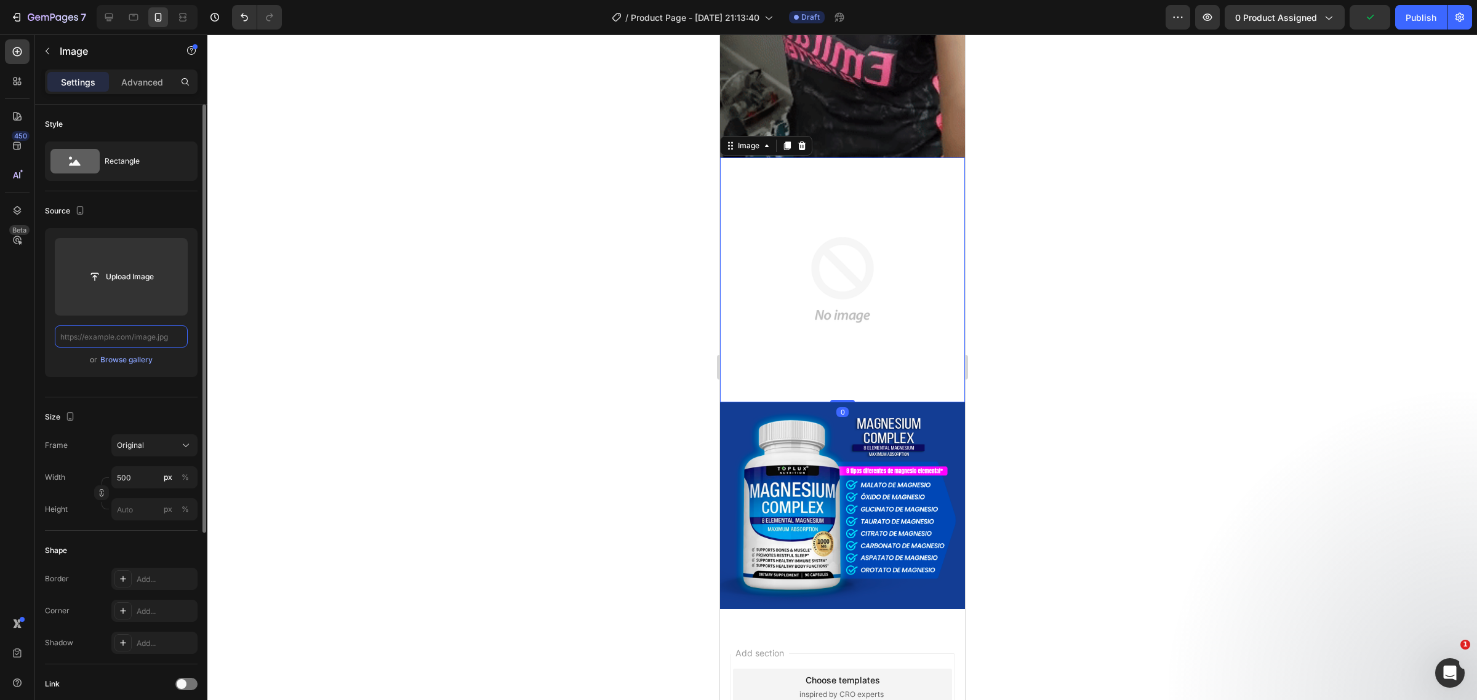
click at [106, 343] on input "text" at bounding box center [121, 337] width 133 height 22
paste input "https://i.ibb.co/rRKcpLWj/POTS-010-03.png"
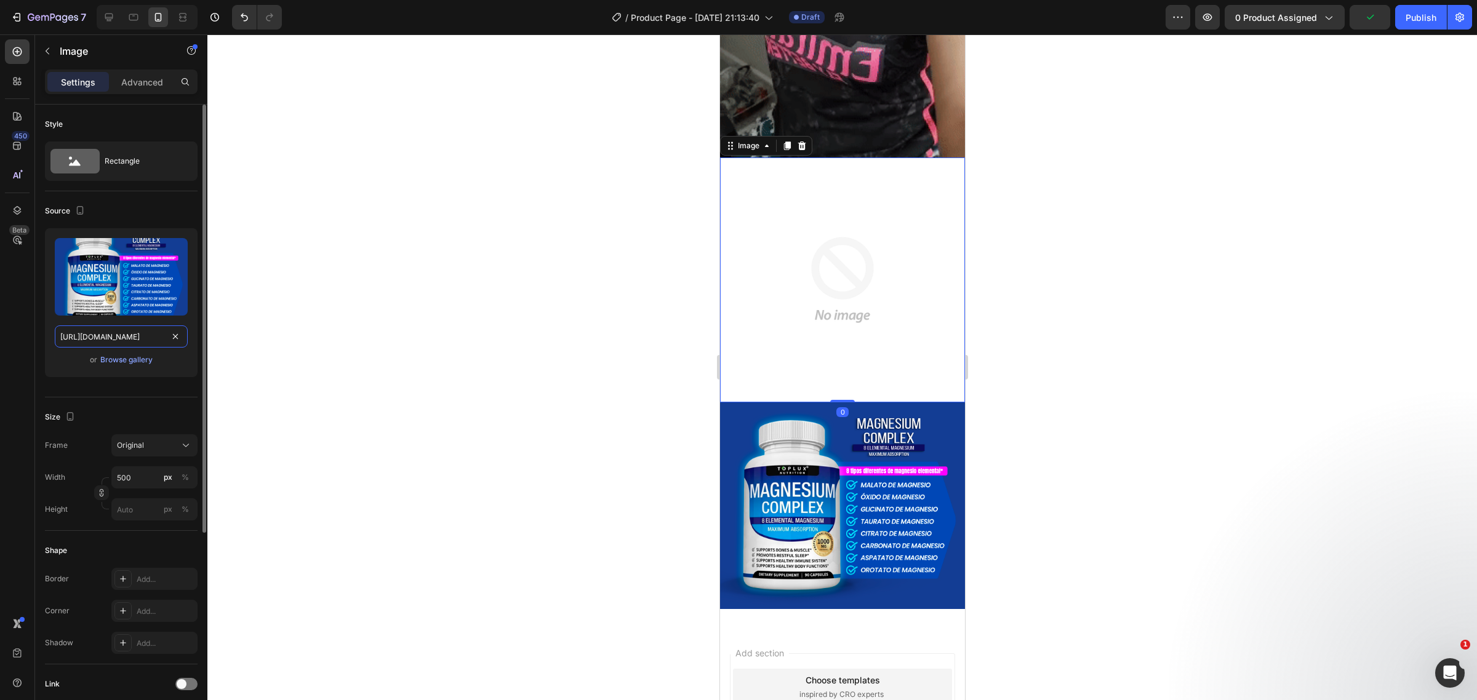
scroll to position [0, 51]
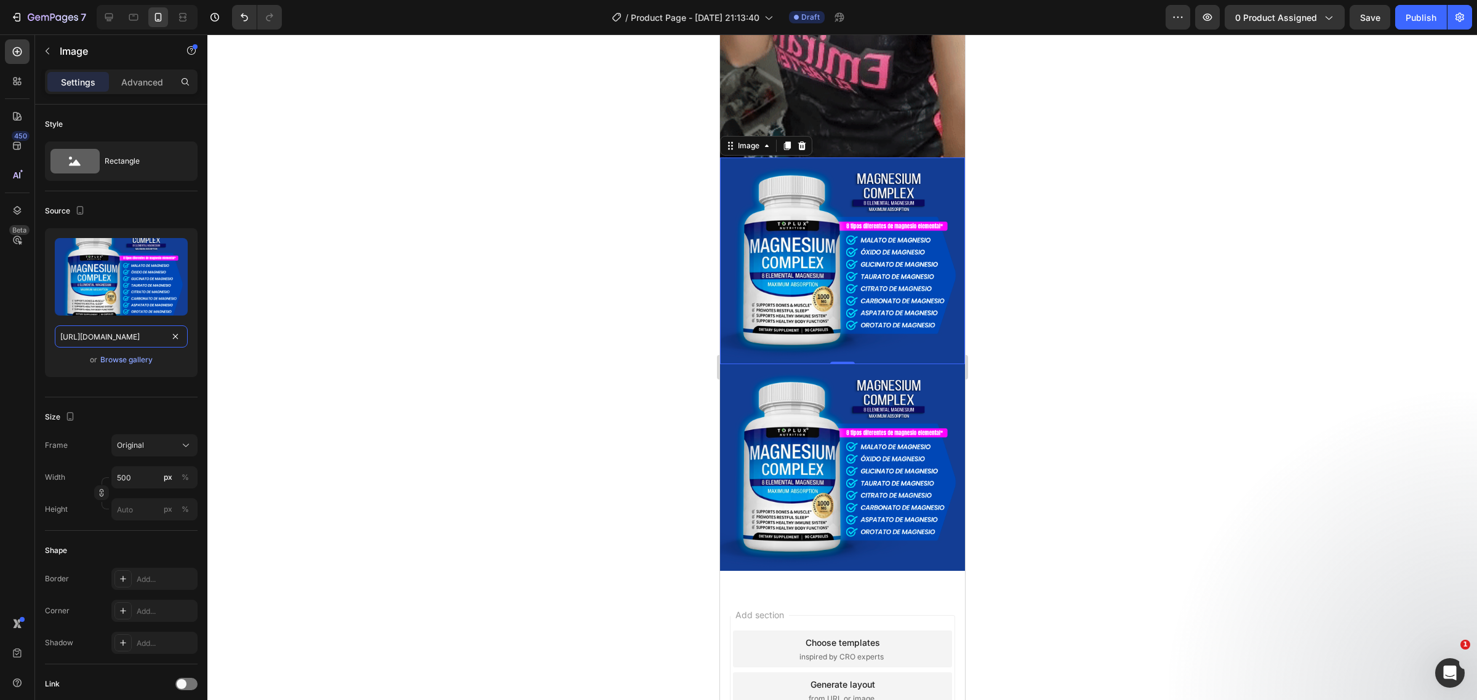
type input "https://i.ibb.co/rRKcpLWj/POTS-010-03.png"
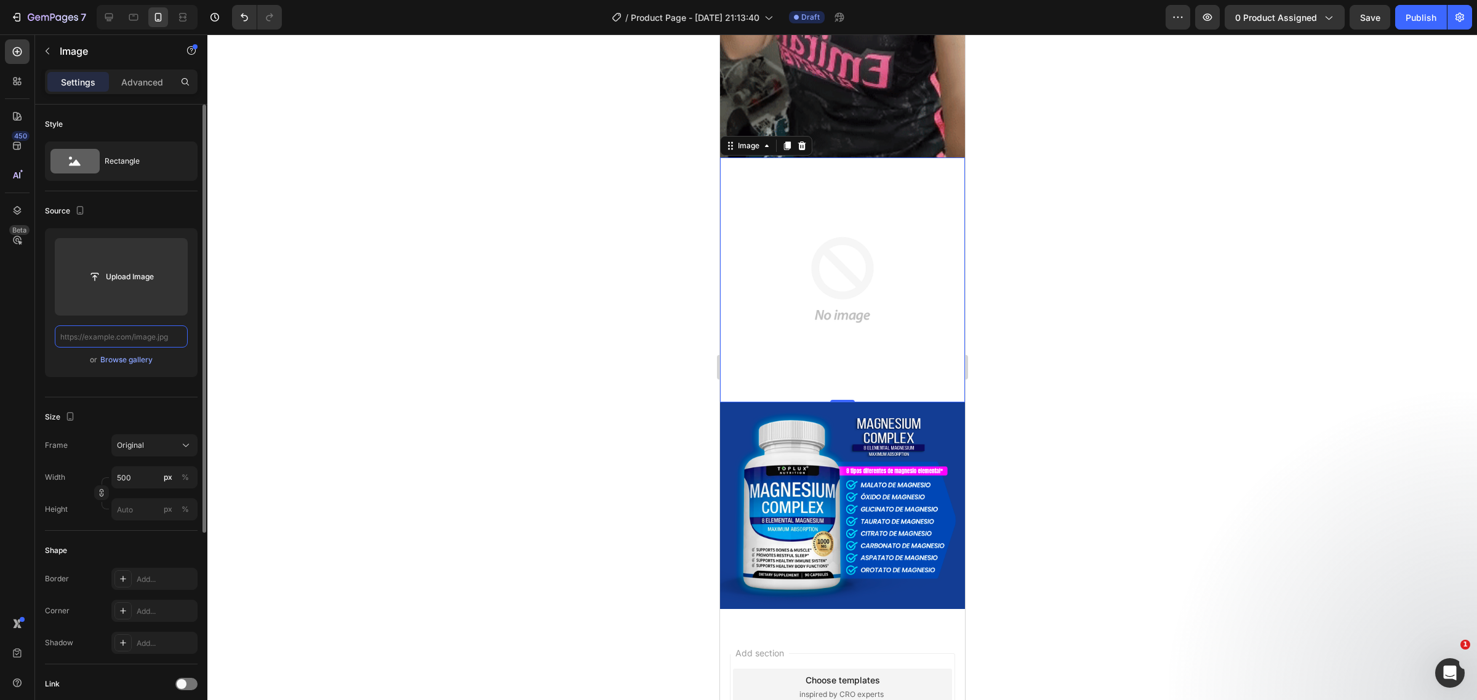
click at [158, 331] on input "text" at bounding box center [121, 337] width 133 height 22
paste input "https://i.ibb.co/ZRvktqY9/POTS-010-02.png"
type input "https://i.ibb.co/ZRvktqY9/POTS-010-02.png"
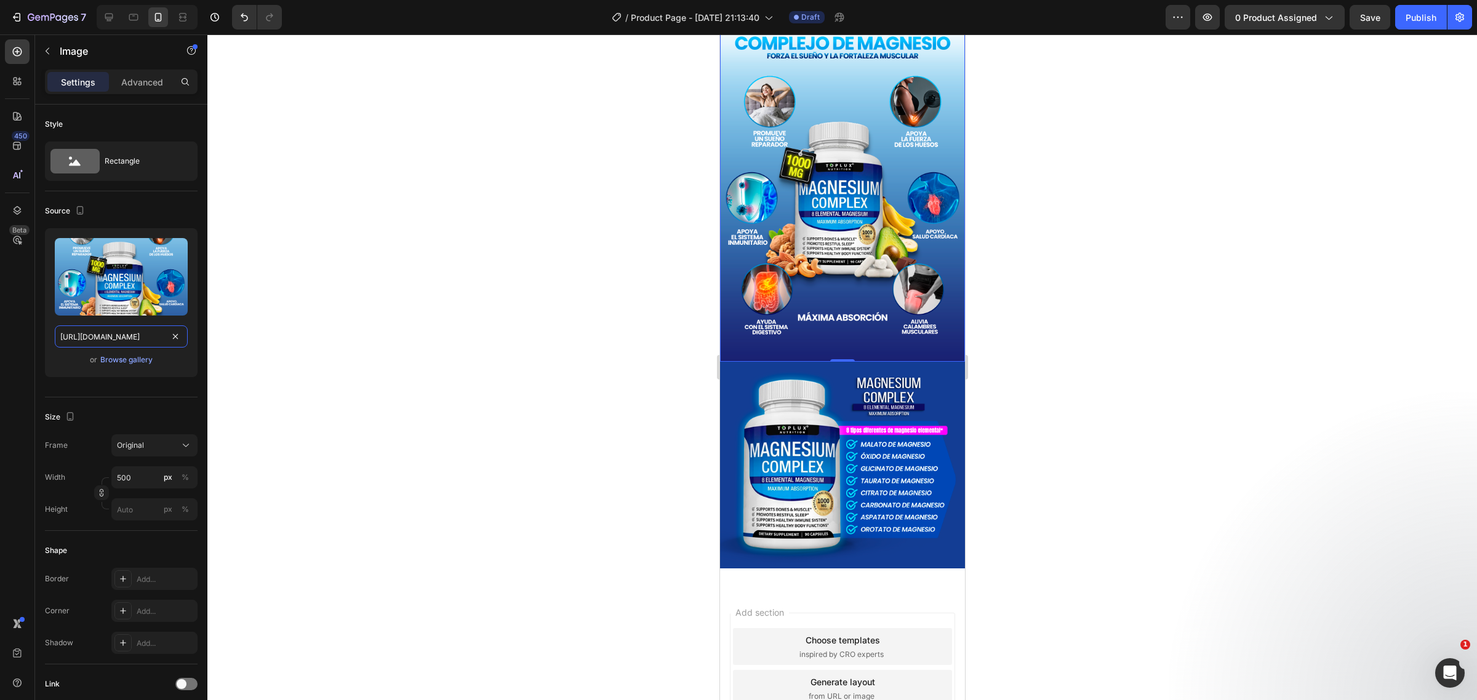
scroll to position [1721, 0]
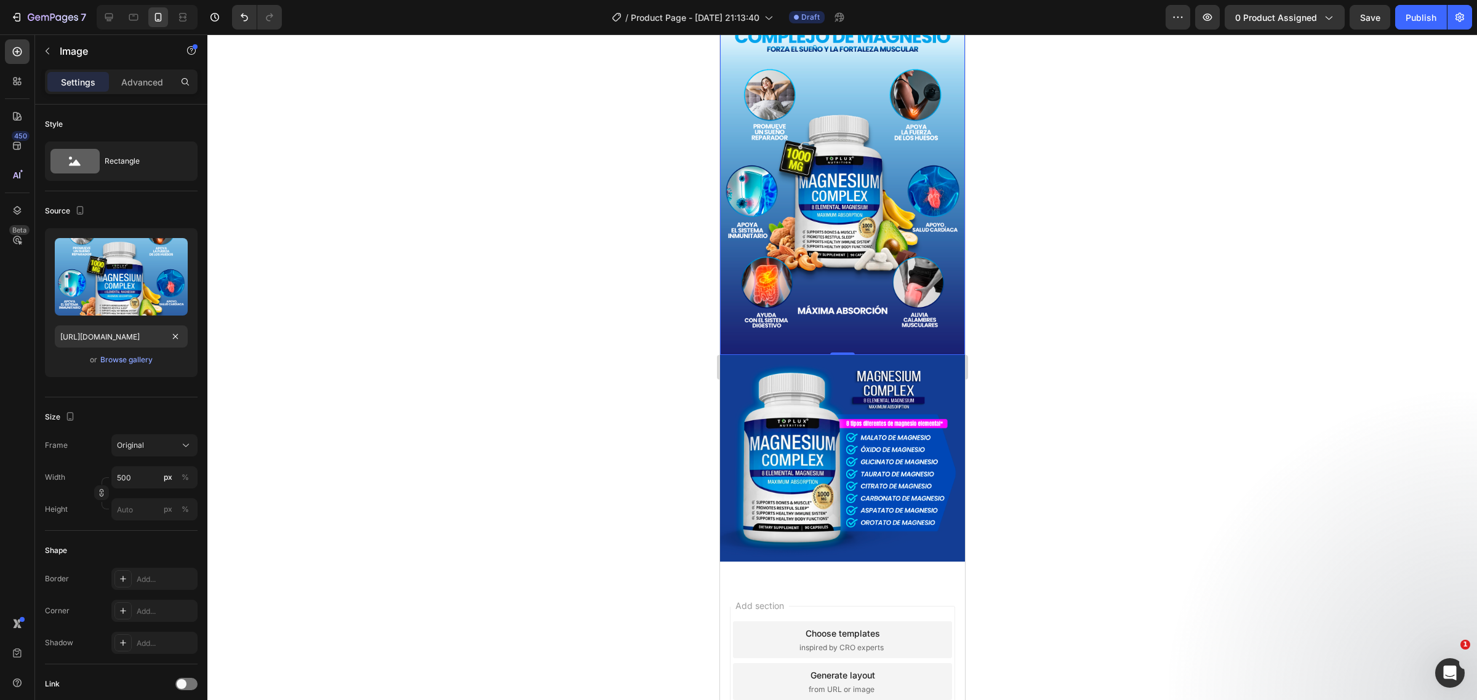
click at [830, 355] on img at bounding box center [841, 458] width 245 height 207
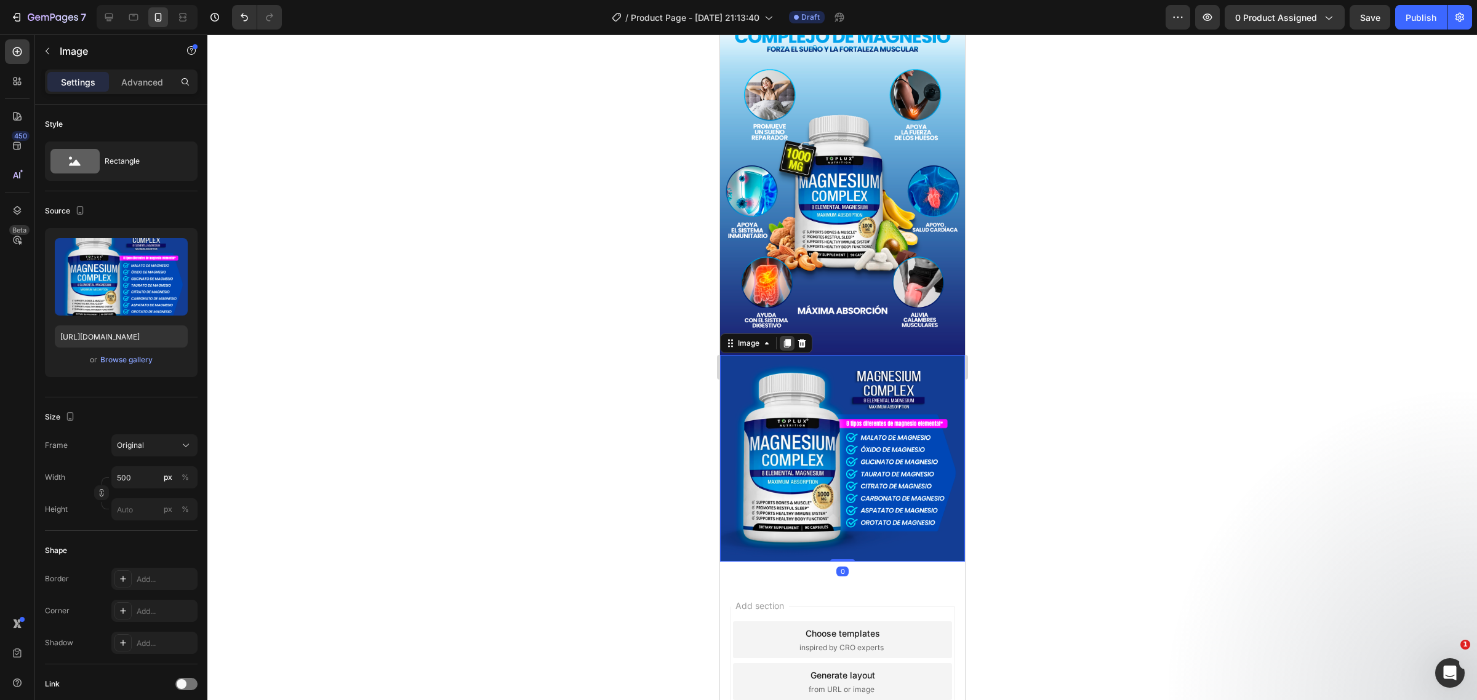
click at [788, 339] on icon at bounding box center [787, 343] width 7 height 9
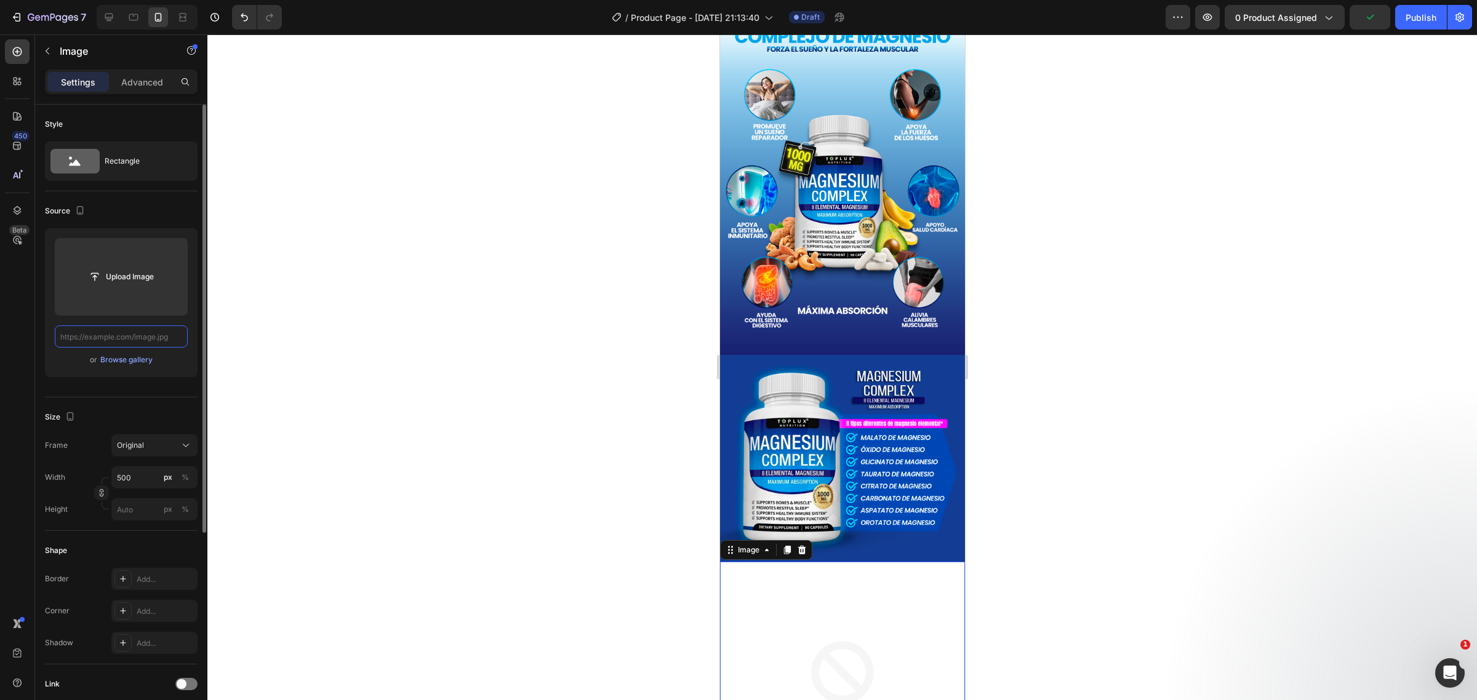
scroll to position [0, 0]
paste input "https://i.ibb.co/23qv5Dnm/POTS-010-05.png"
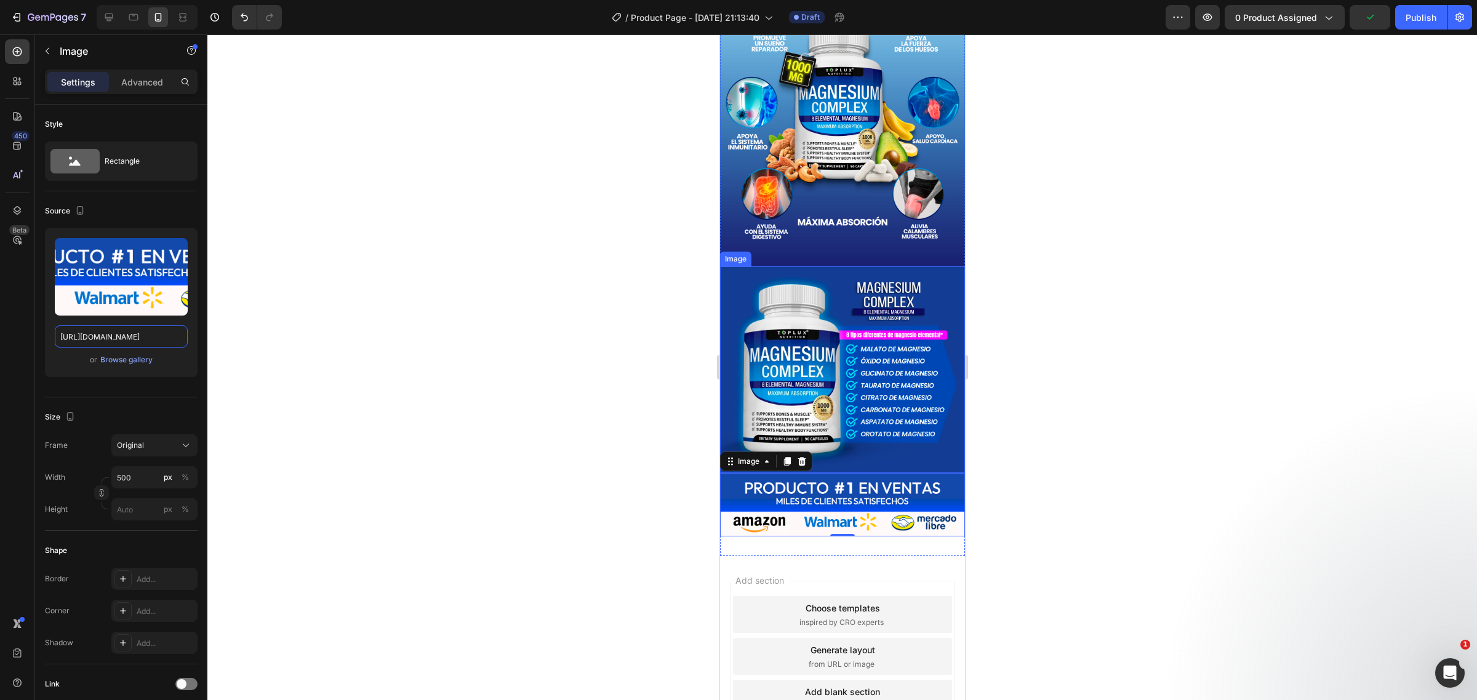
type input "https://i.ibb.co/23qv5Dnm/POTS-010-05.png"
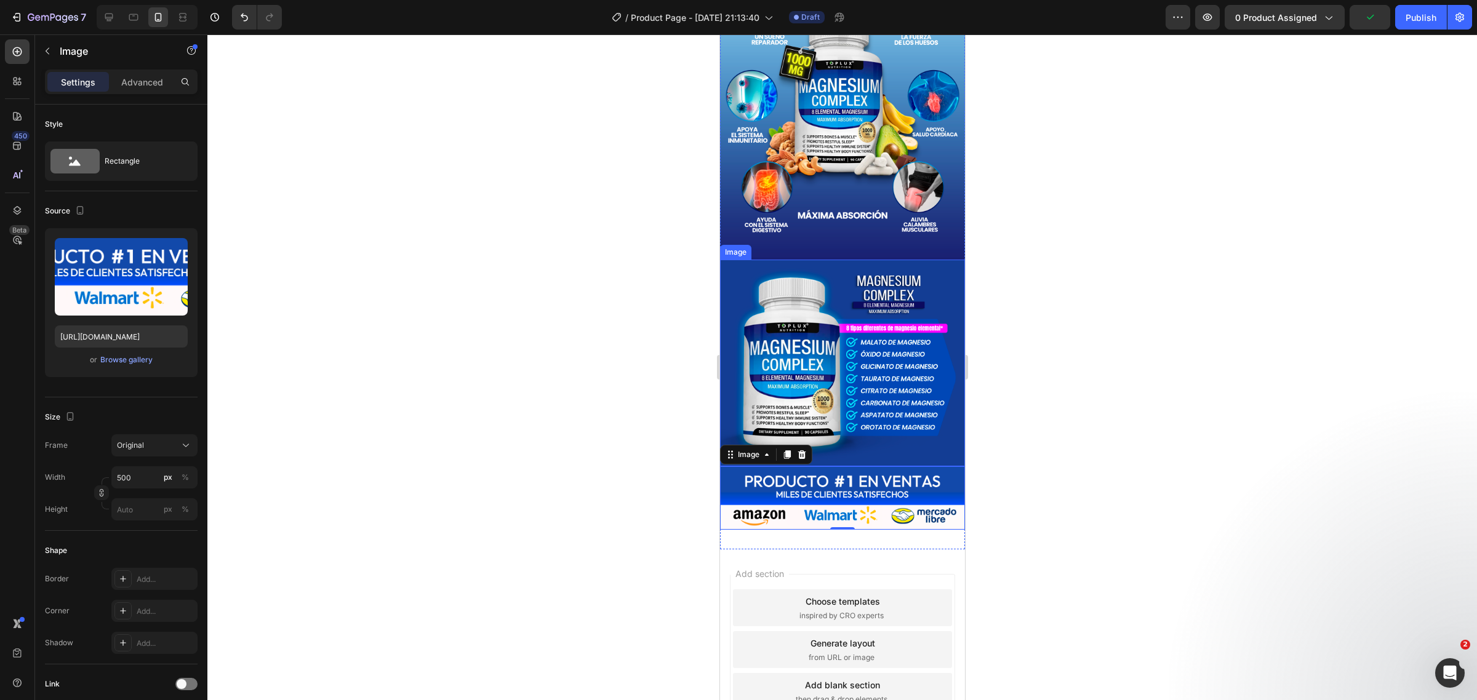
scroll to position [1817, 0]
click at [785, 449] on icon at bounding box center [787, 454] width 10 height 10
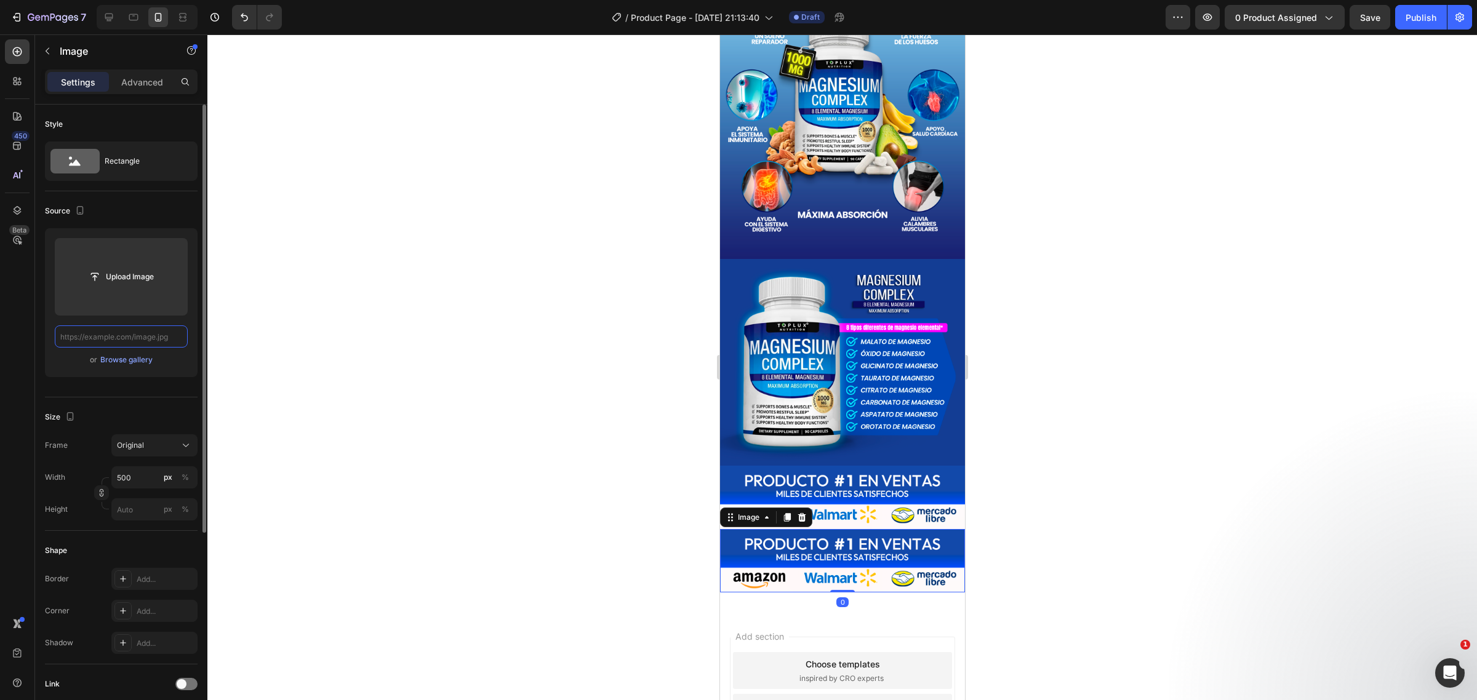
scroll to position [0, 0]
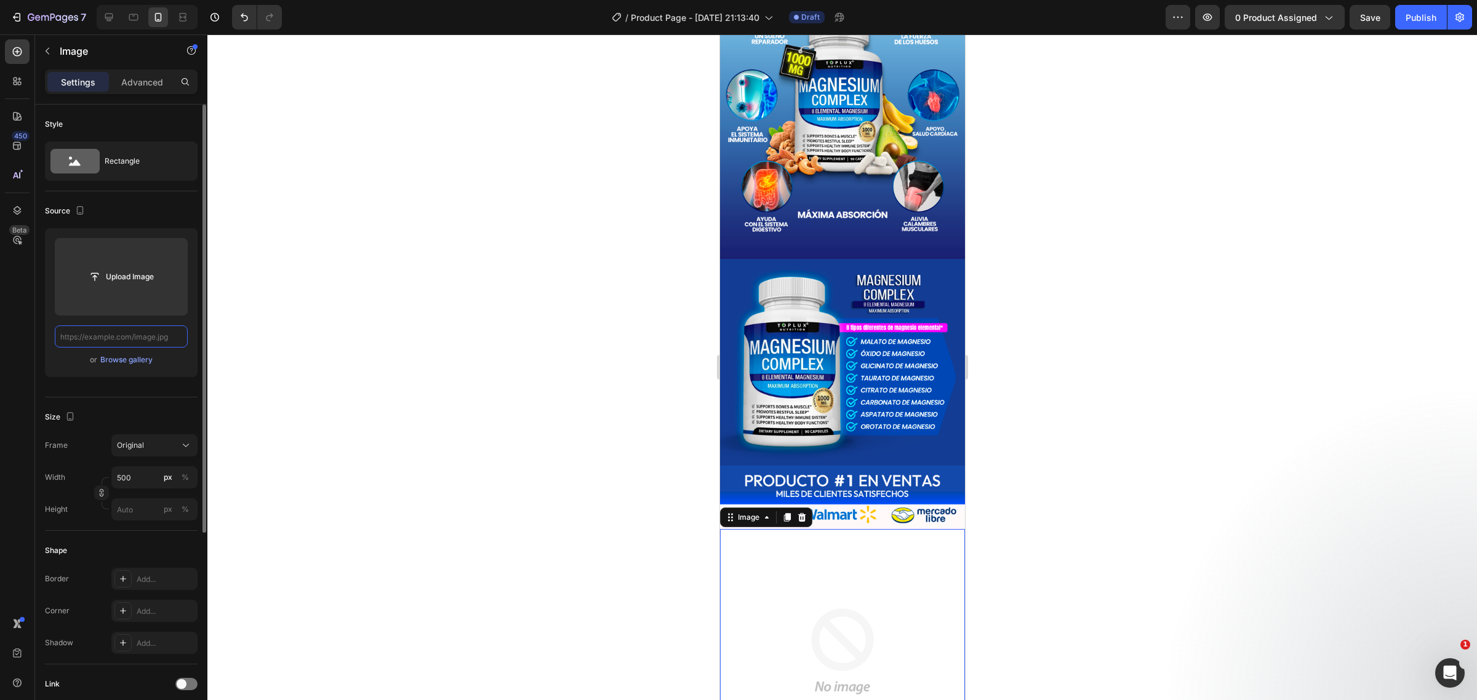
paste input "https://i.ibb.co/fVcjs10g/202509011542.gif"
type input "https://i.ibb.co/fVcjs10g/202509011542.gif"
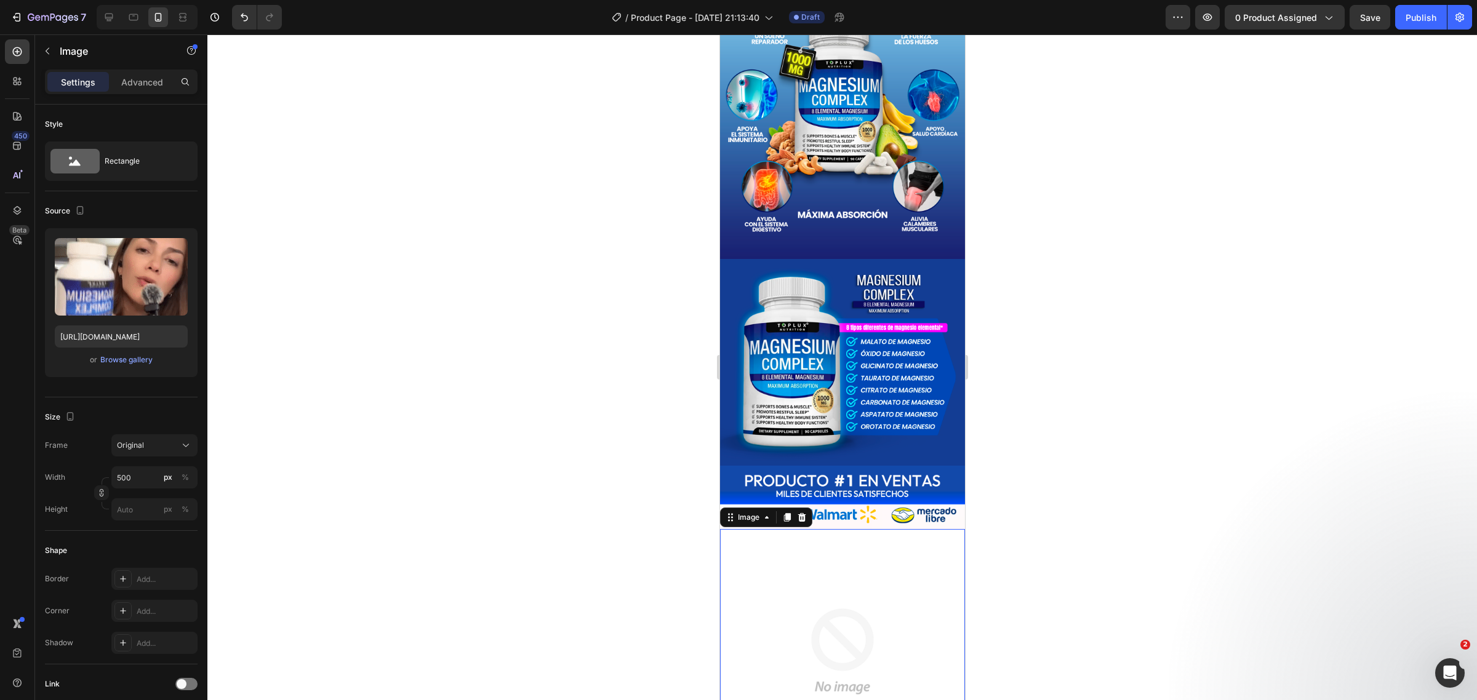
scroll to position [0, 0]
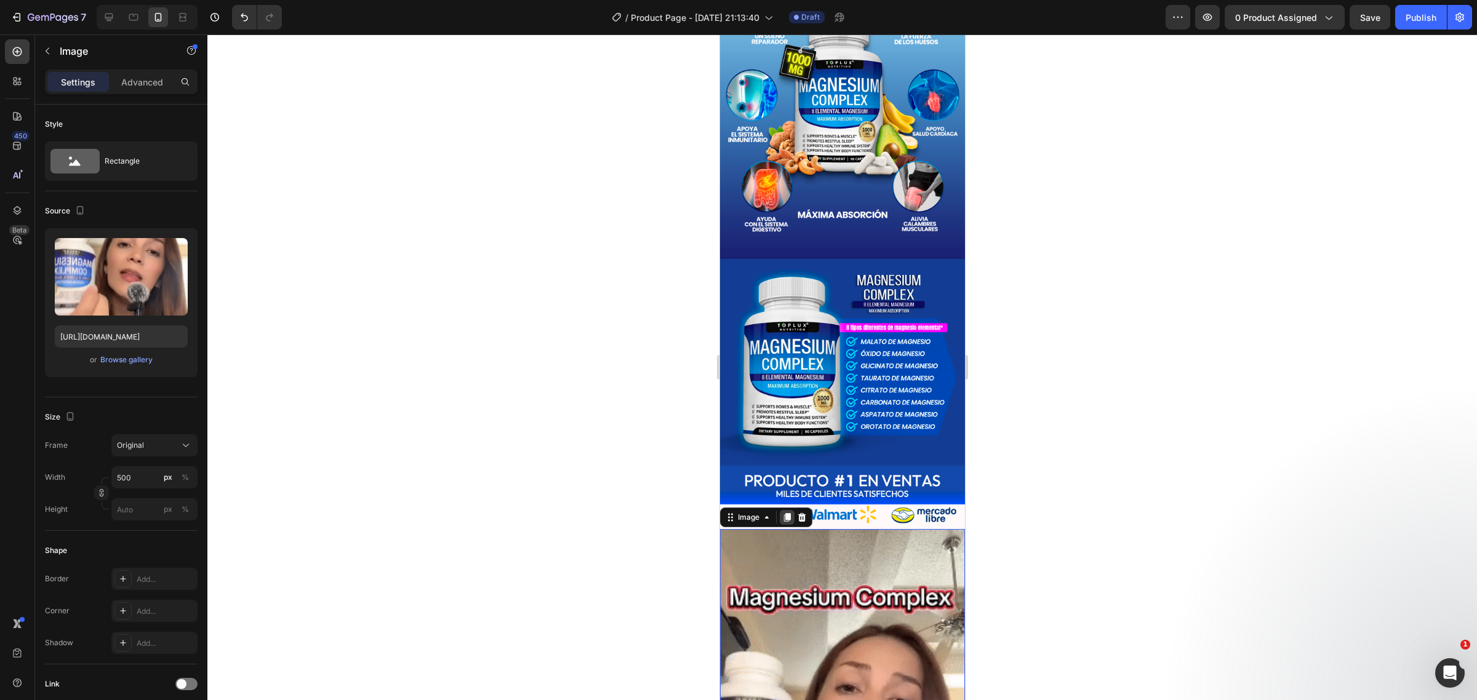
click at [788, 514] on icon at bounding box center [787, 518] width 7 height 9
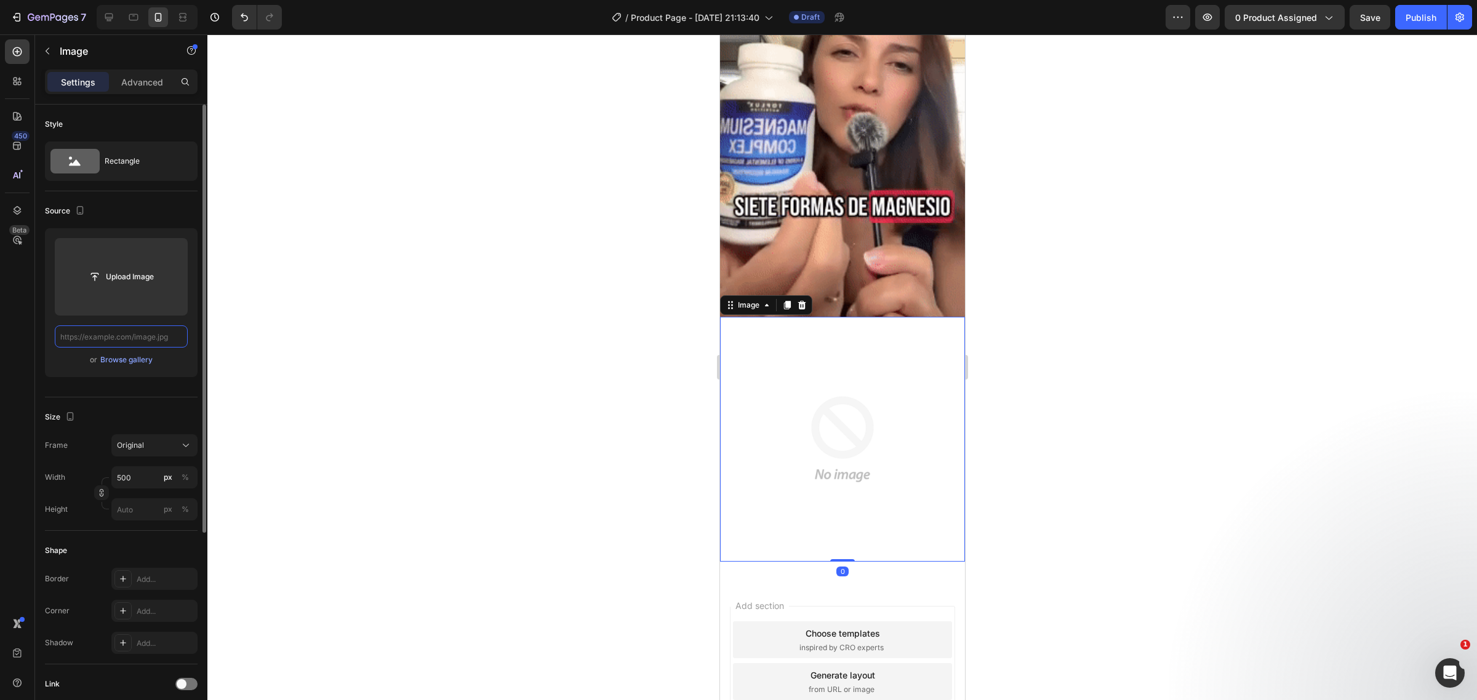
paste input "https://i.ibb.co/xqm9GtYf/POTS-010-06.png"
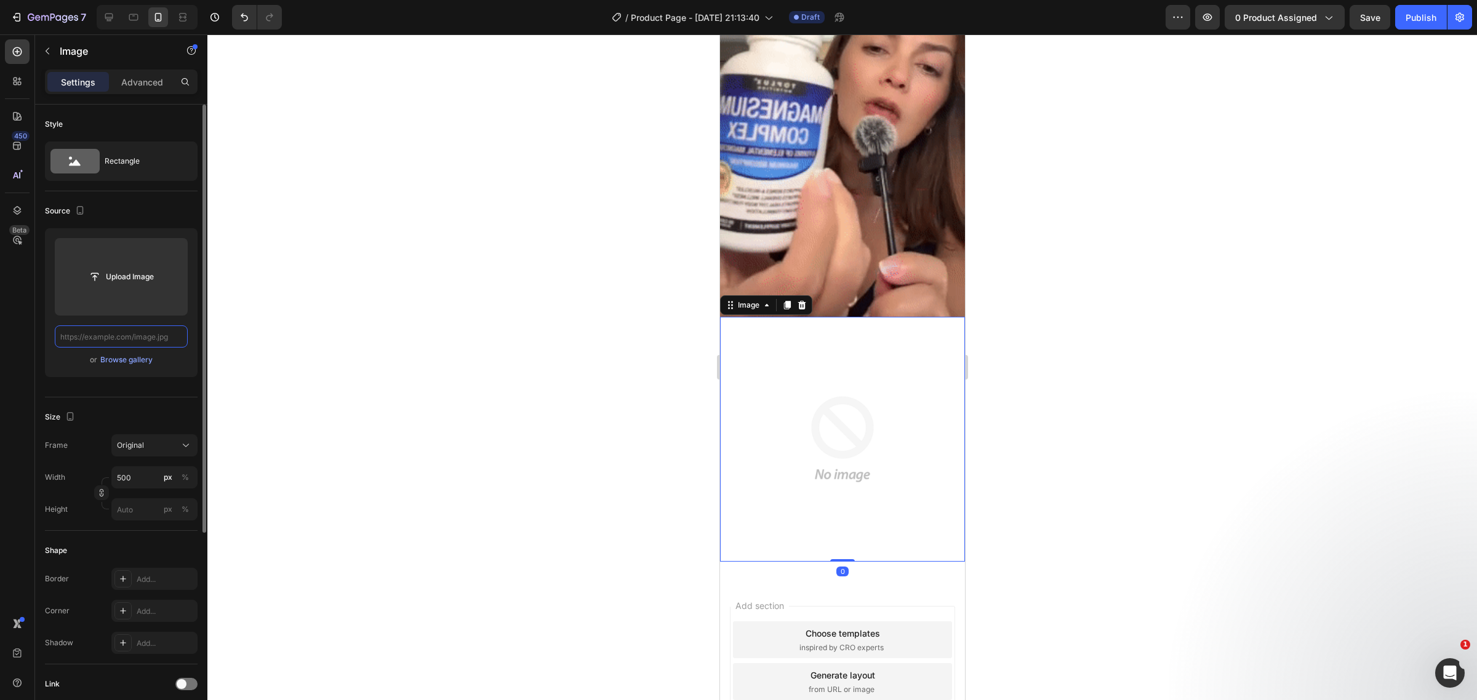
type input "https://i.ibb.co/xqm9GtYf/POTS-010-06.png"
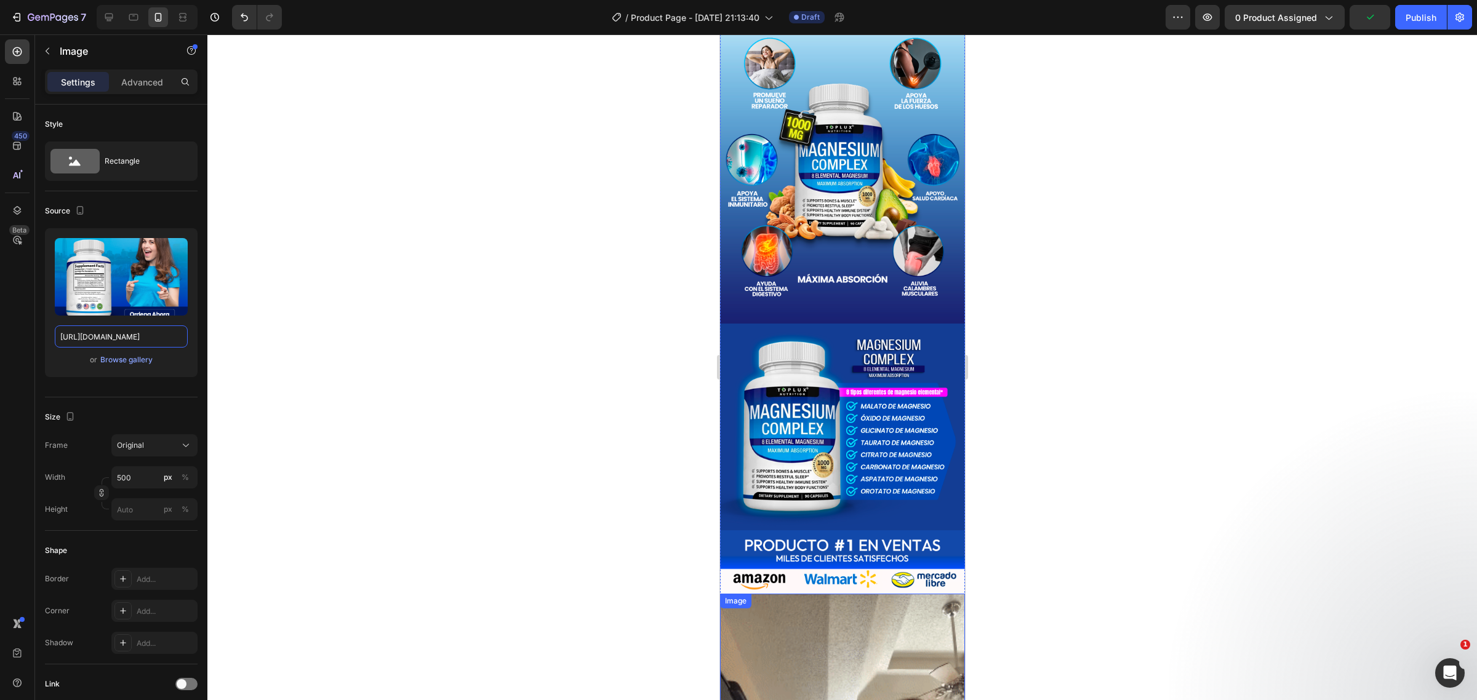
scroll to position [1853, 0]
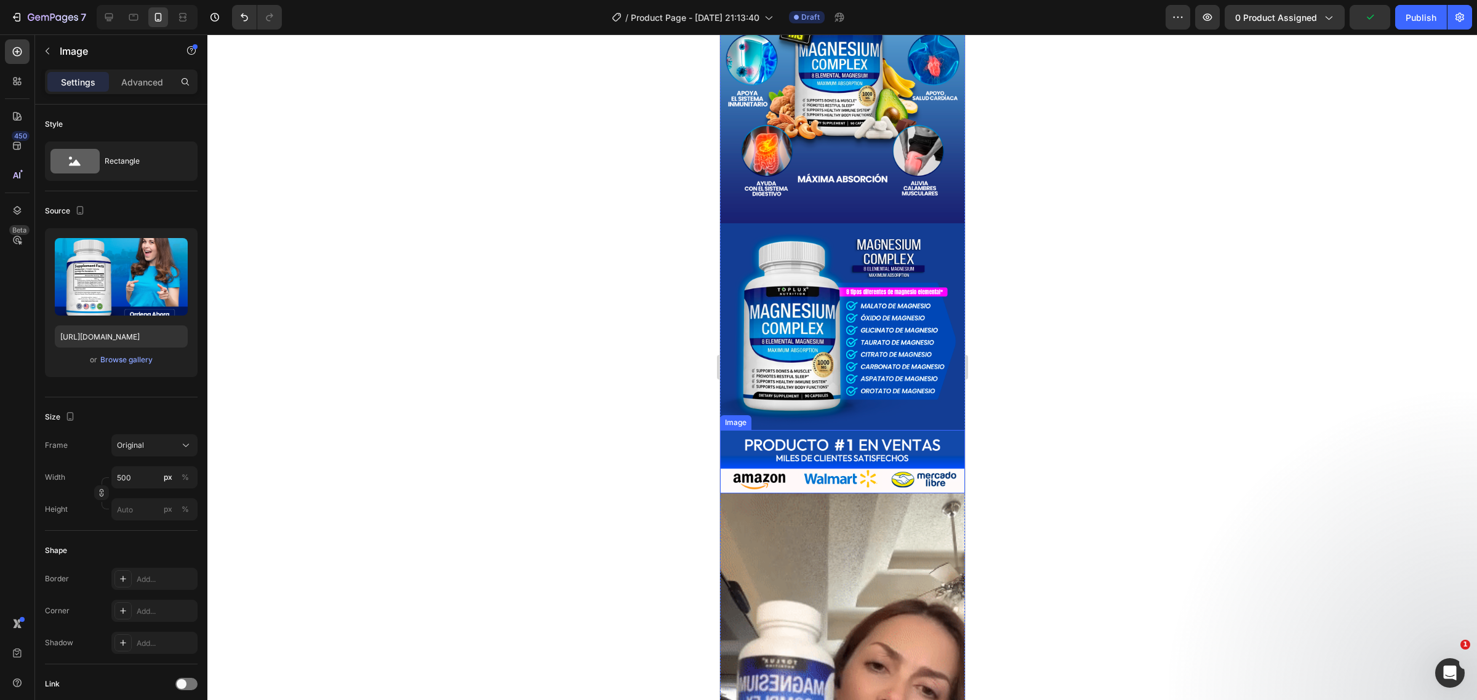
click at [812, 430] on img at bounding box center [841, 461] width 245 height 63
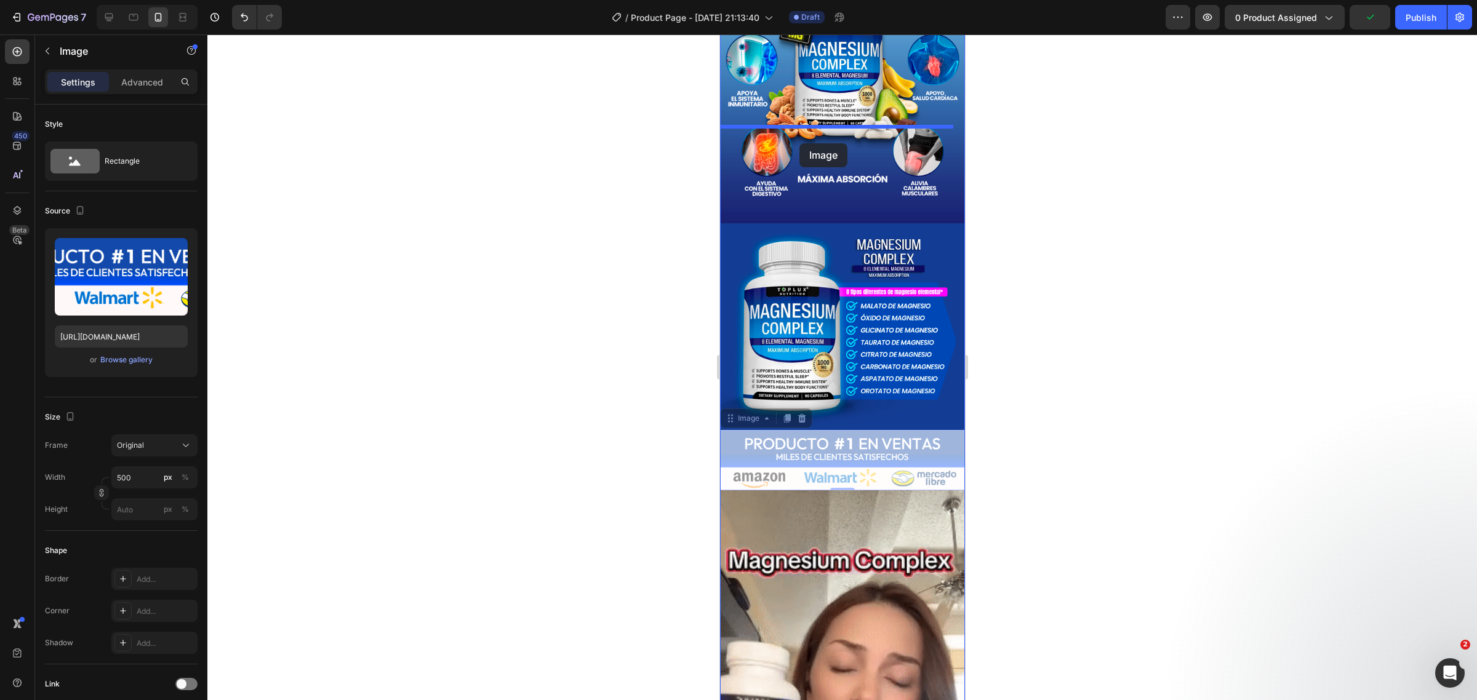
drag, startPoint x: 759, startPoint y: 315, endPoint x: 800, endPoint y: 143, distance: 175.9
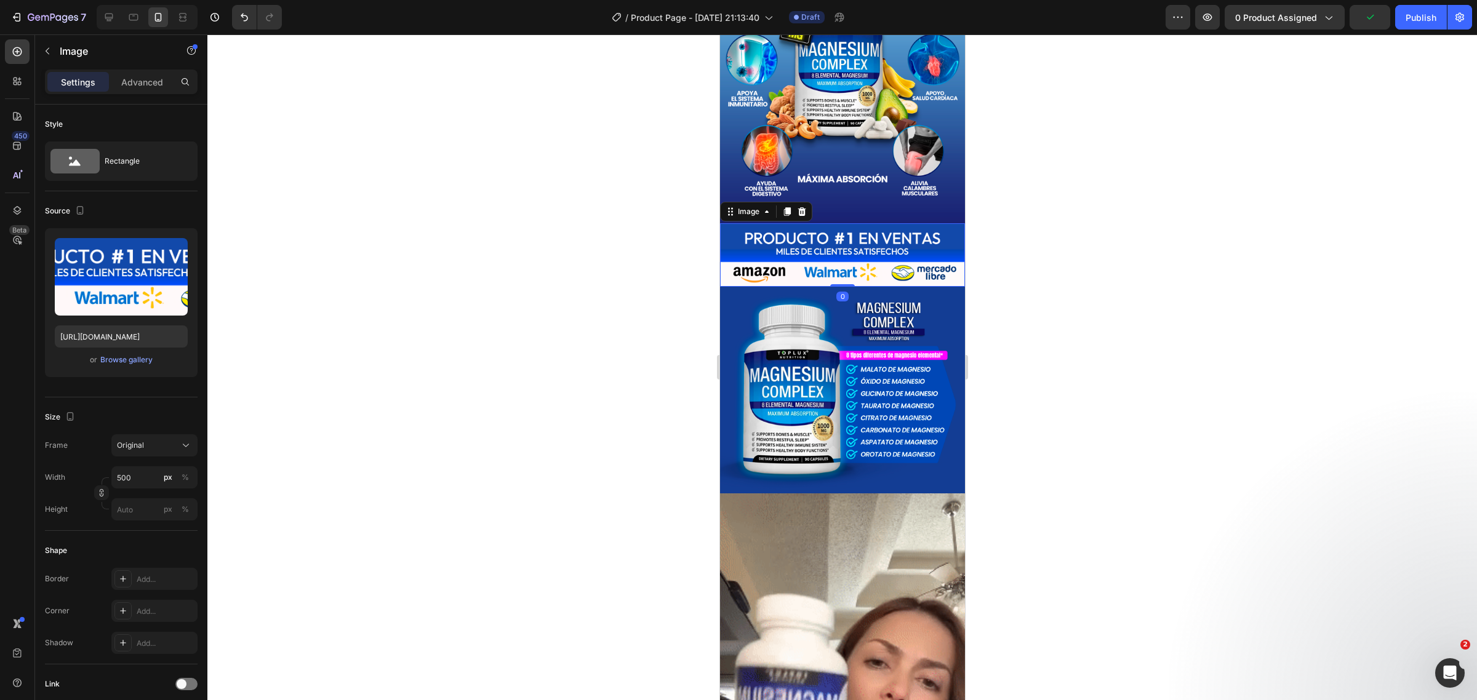
click at [1027, 114] on div at bounding box center [842, 367] width 1270 height 666
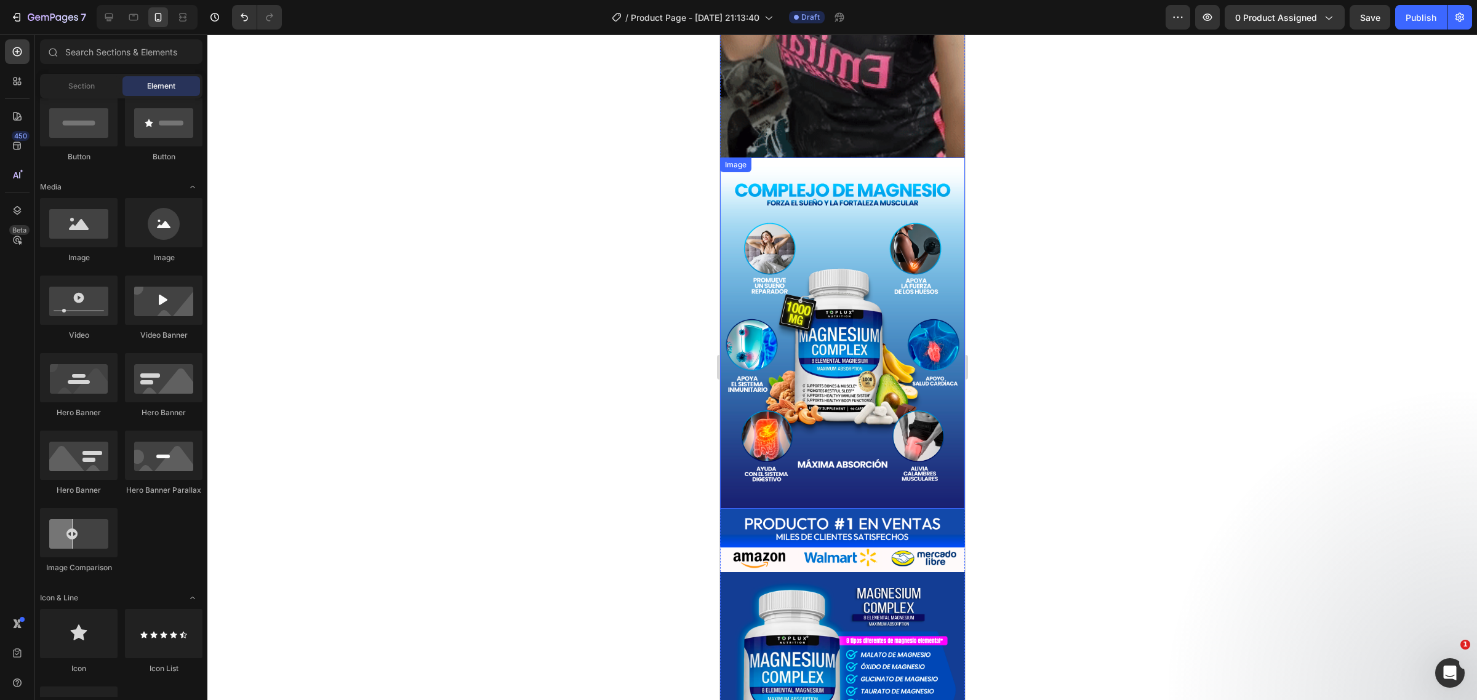
scroll to position [1776, 0]
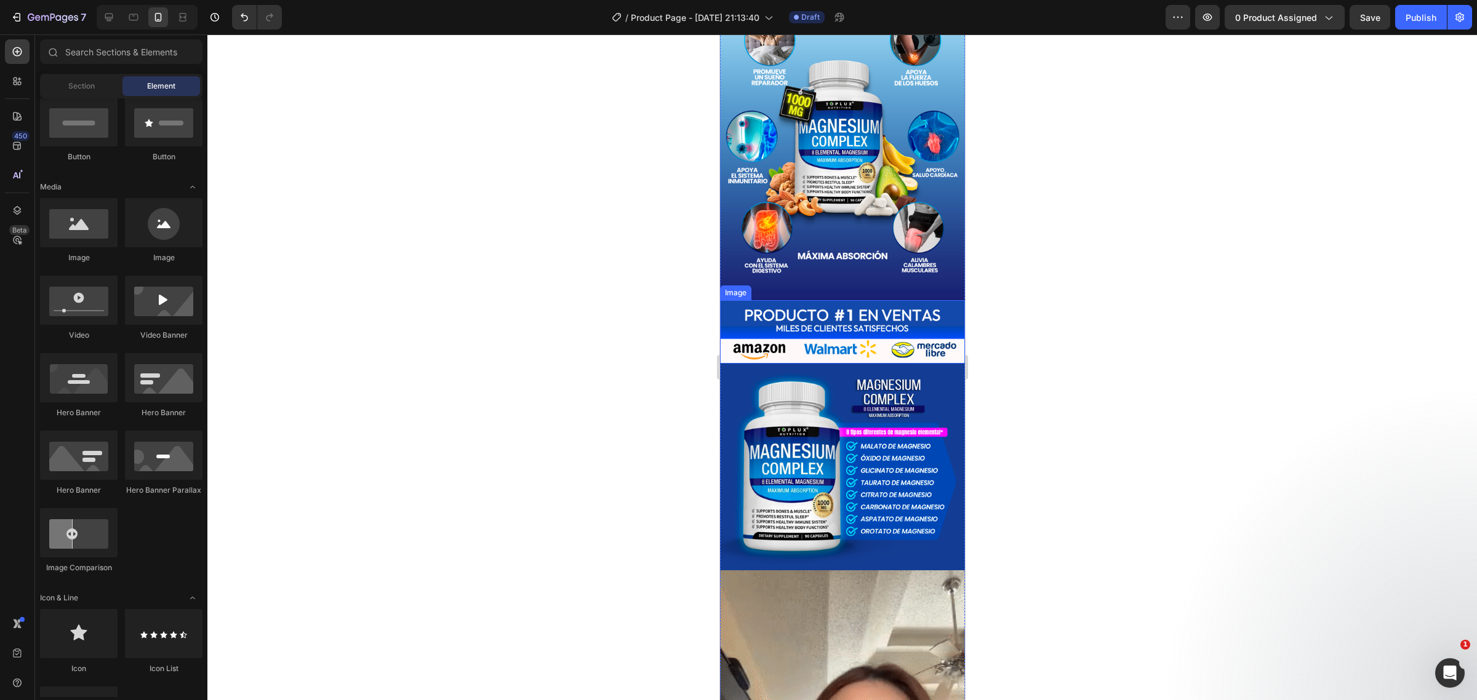
click at [851, 300] on img at bounding box center [841, 331] width 245 height 63
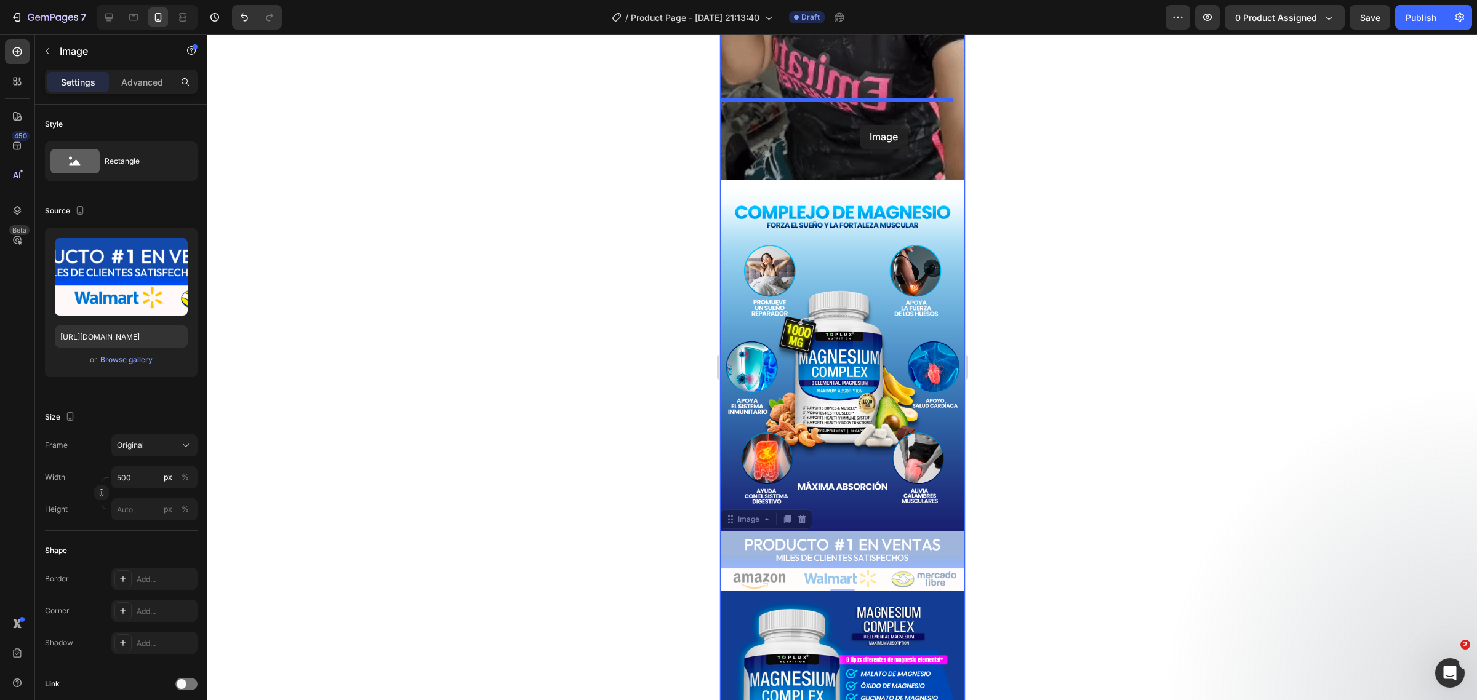
drag, startPoint x: 760, startPoint y: 192, endPoint x: 858, endPoint y: 125, distance: 119.2
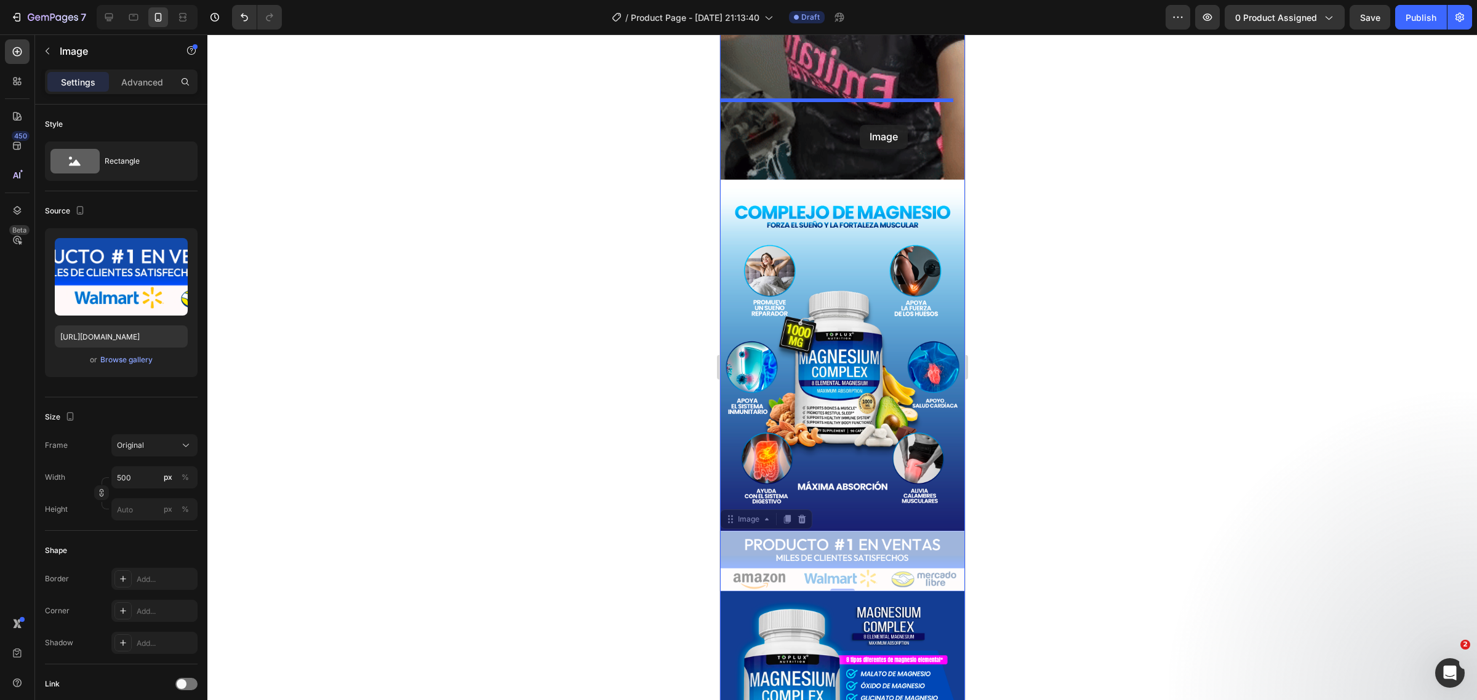
click at [860, 125] on div "Mobile ( 398 px) iPhone 13 Mini iPhone 13 Pro iPhone 11 Pro Max iPhone 15 Pro M…" at bounding box center [841, 127] width 245 height 3274
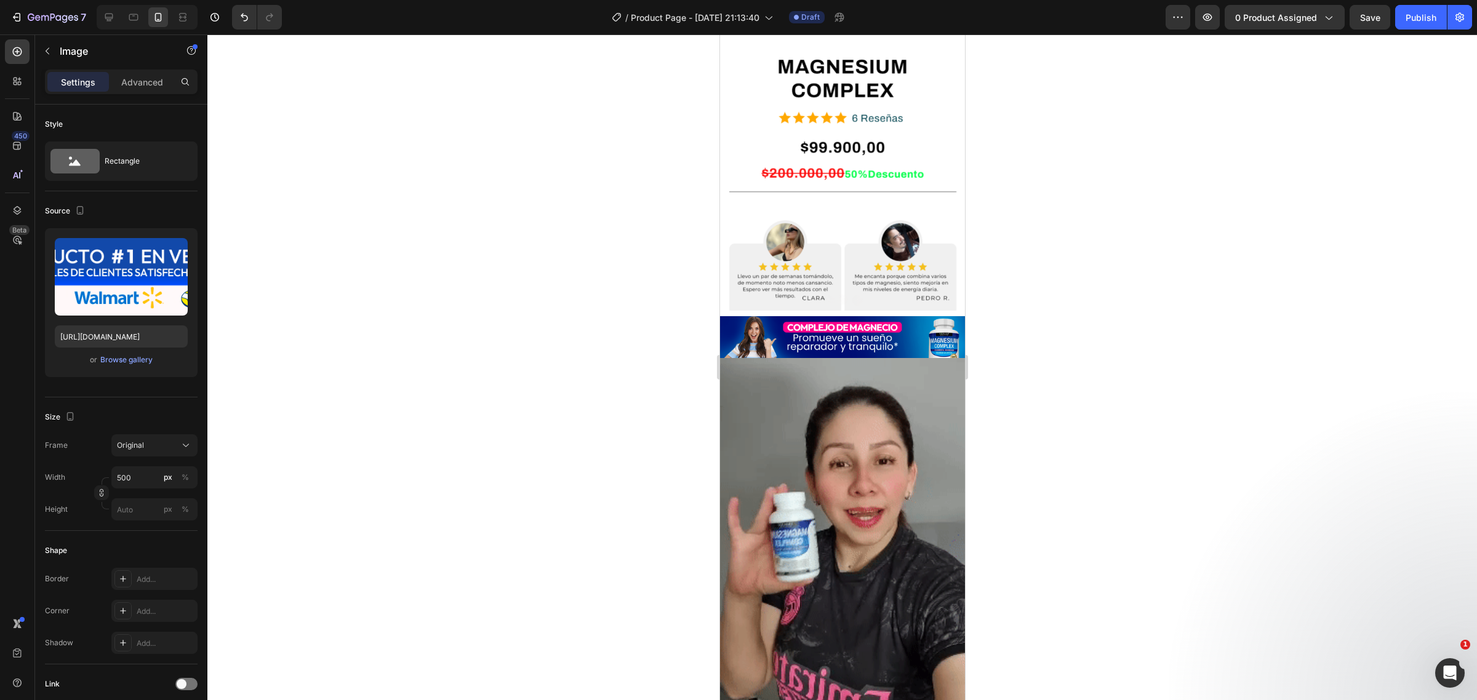
click at [1028, 204] on div at bounding box center [842, 367] width 1270 height 666
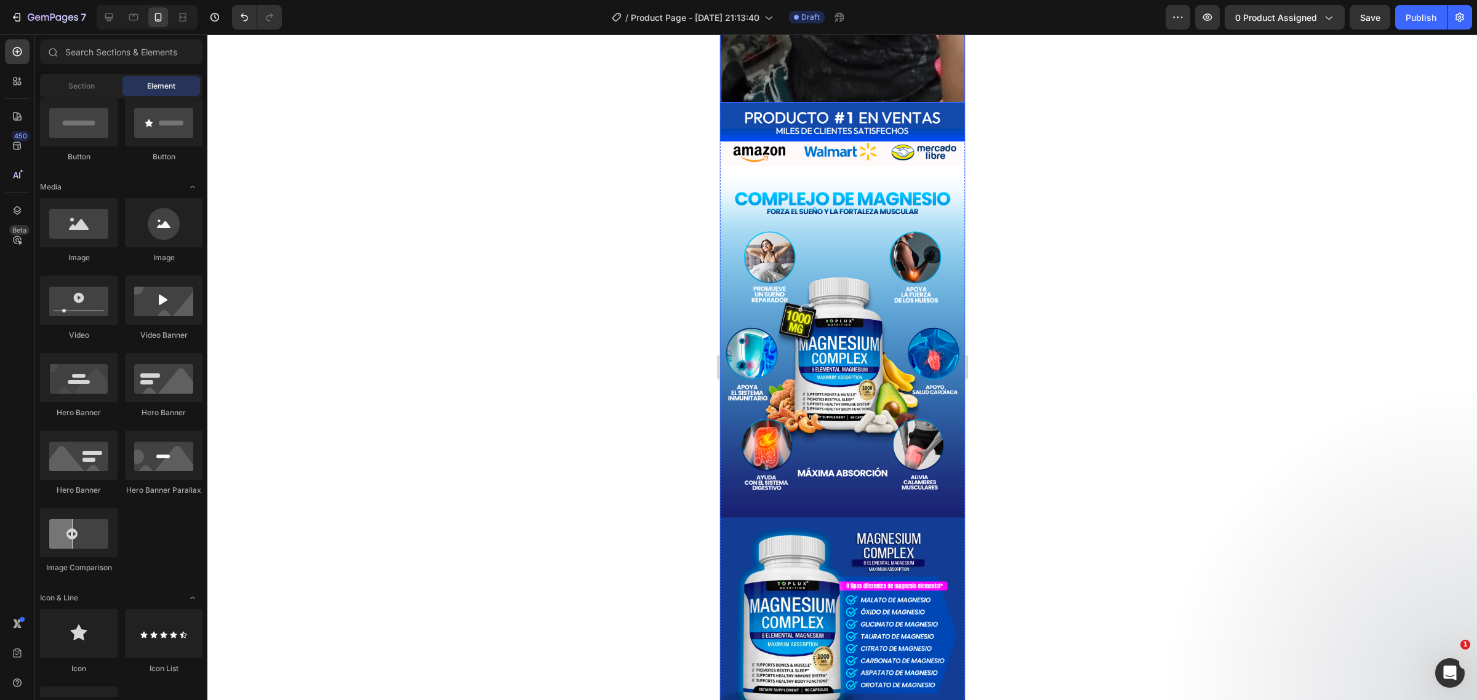
click at [861, 196] on img at bounding box center [841, 341] width 245 height 351
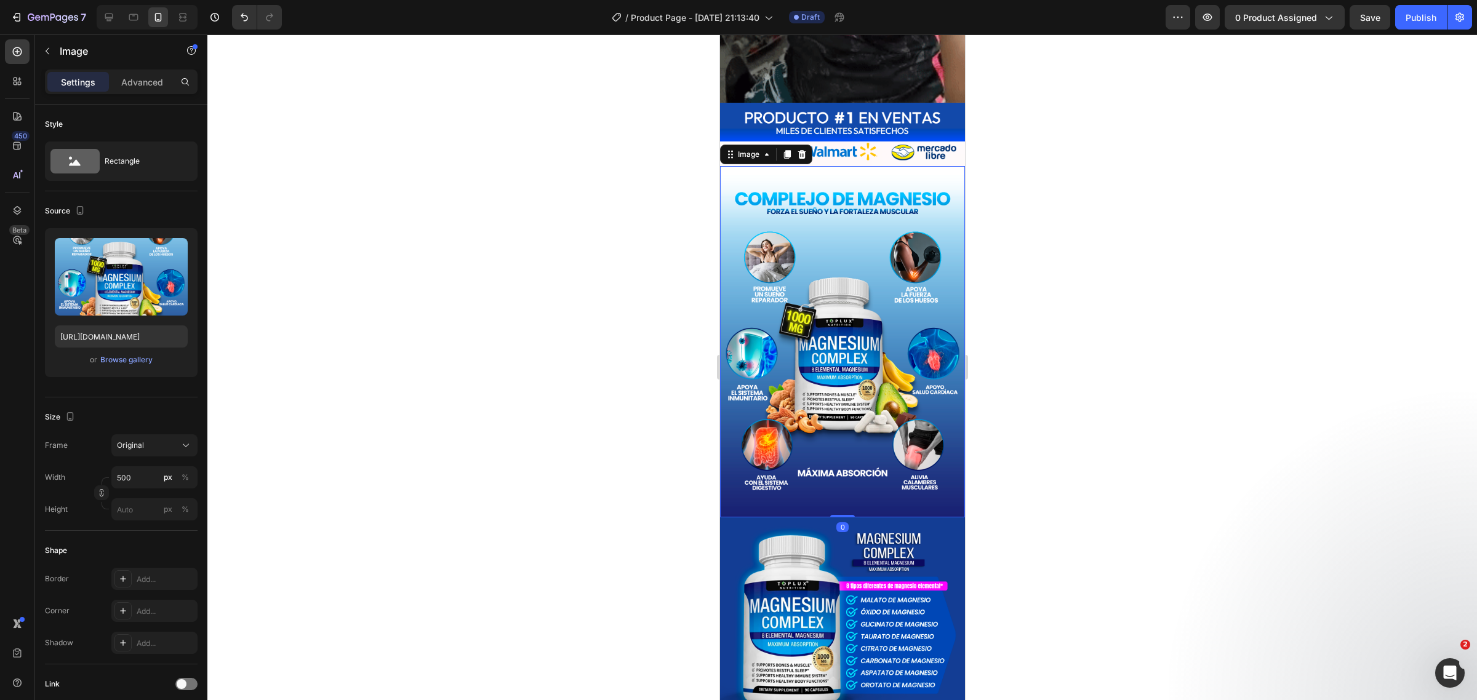
click at [903, 182] on img at bounding box center [841, 341] width 245 height 351
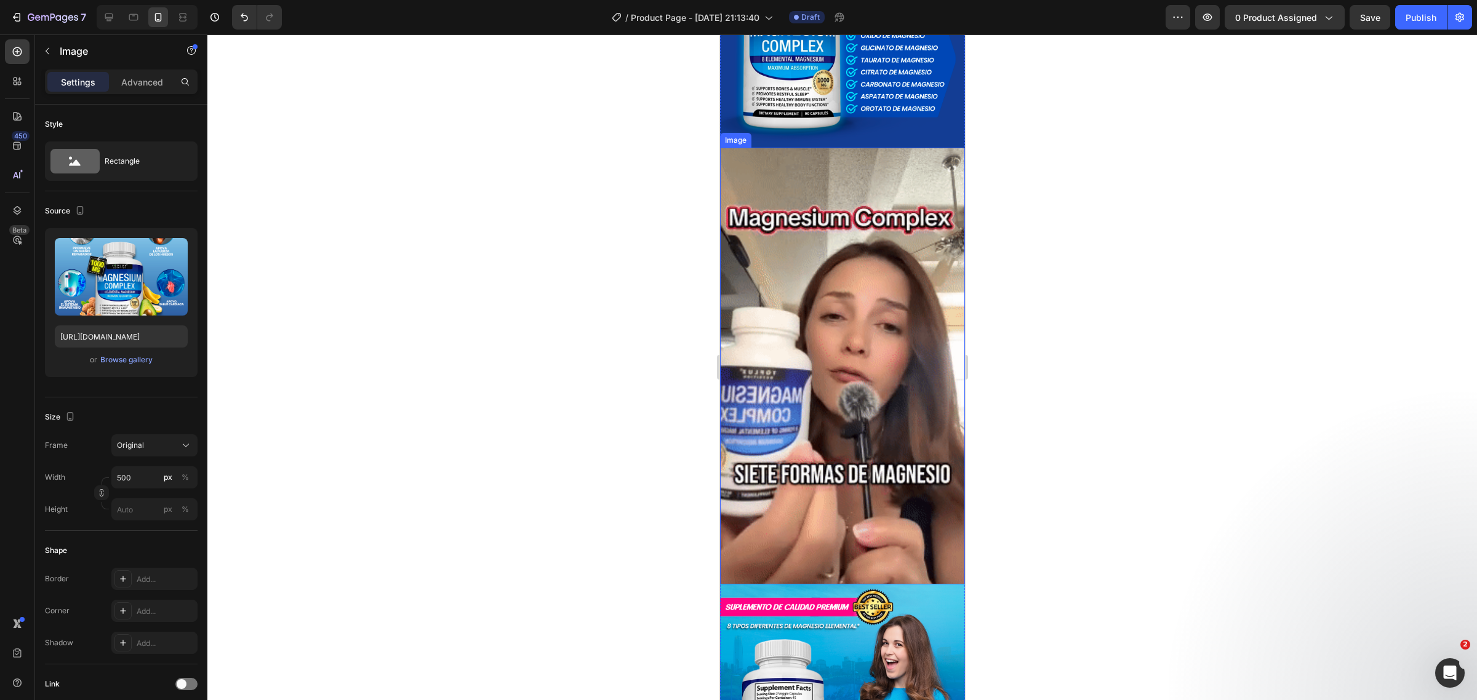
scroll to position [2314, 0]
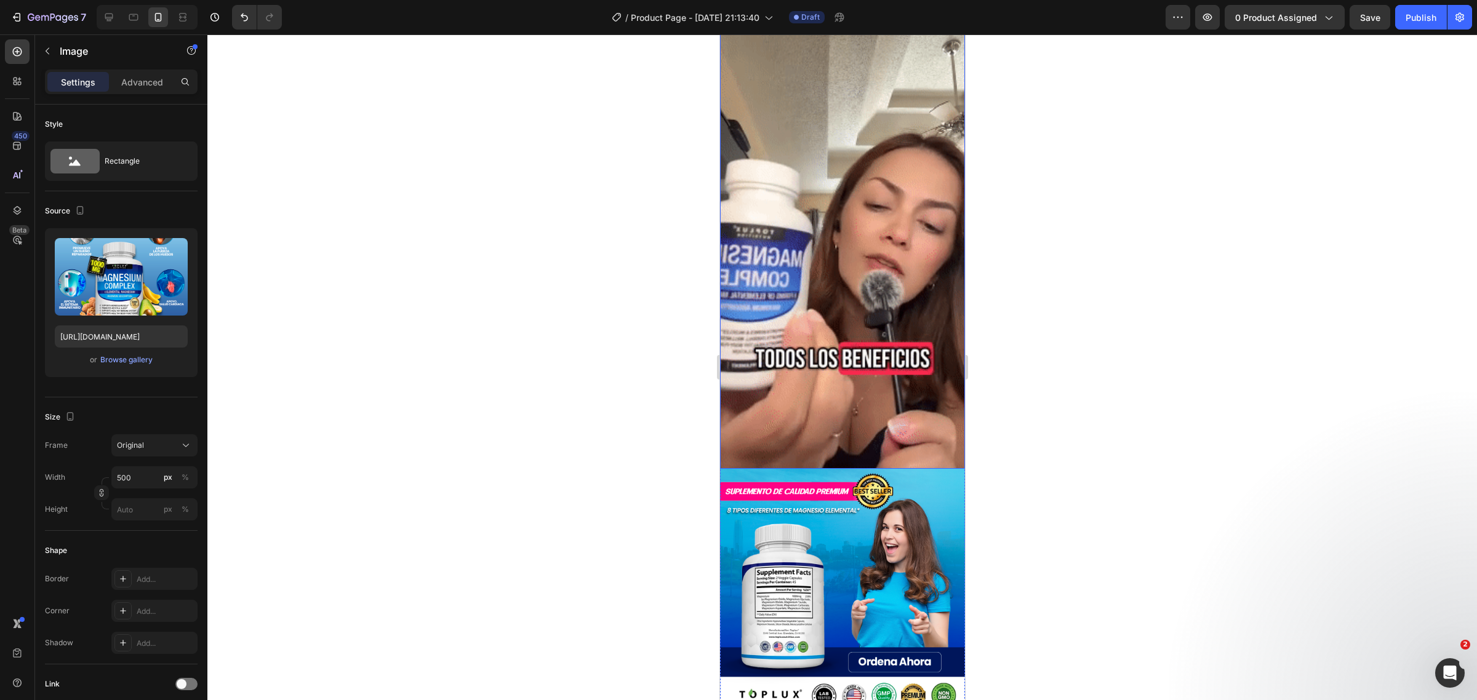
click at [903, 198] on img at bounding box center [841, 250] width 245 height 437
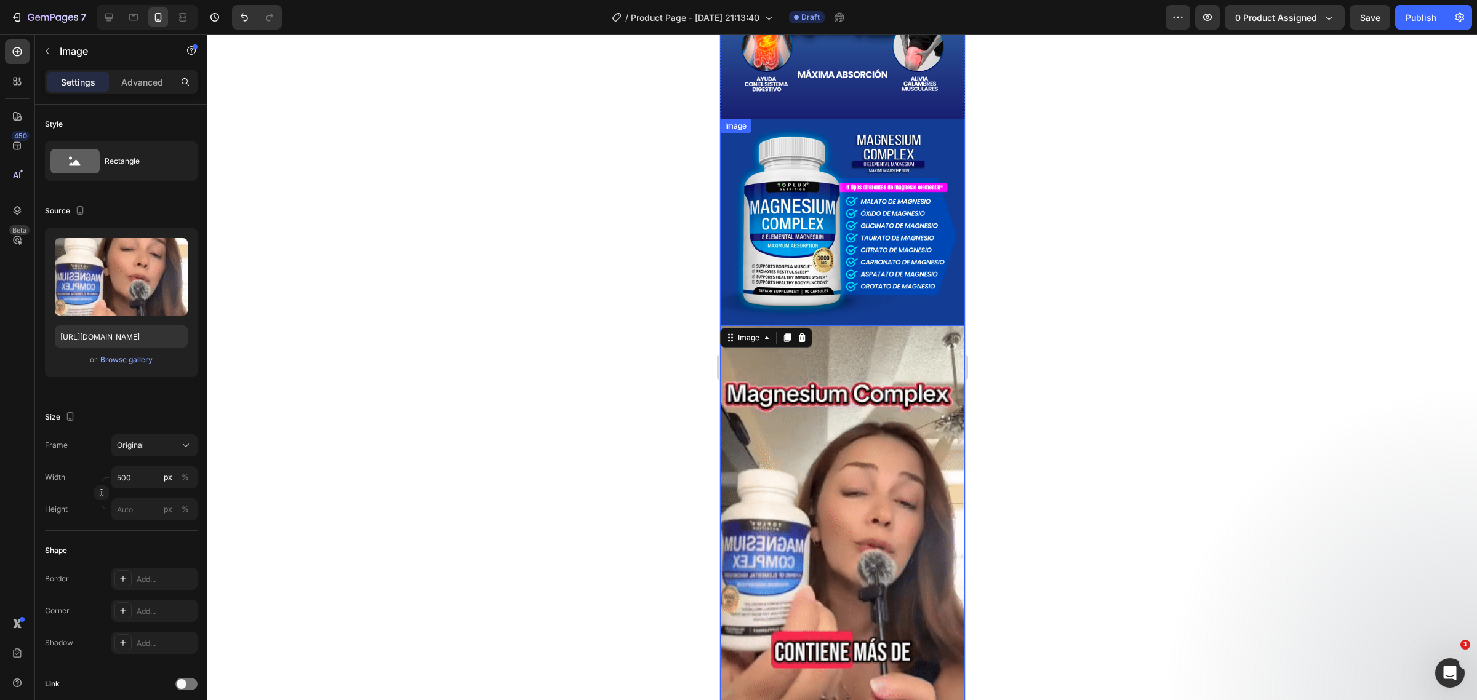
click at [836, 126] on img at bounding box center [841, 222] width 245 height 207
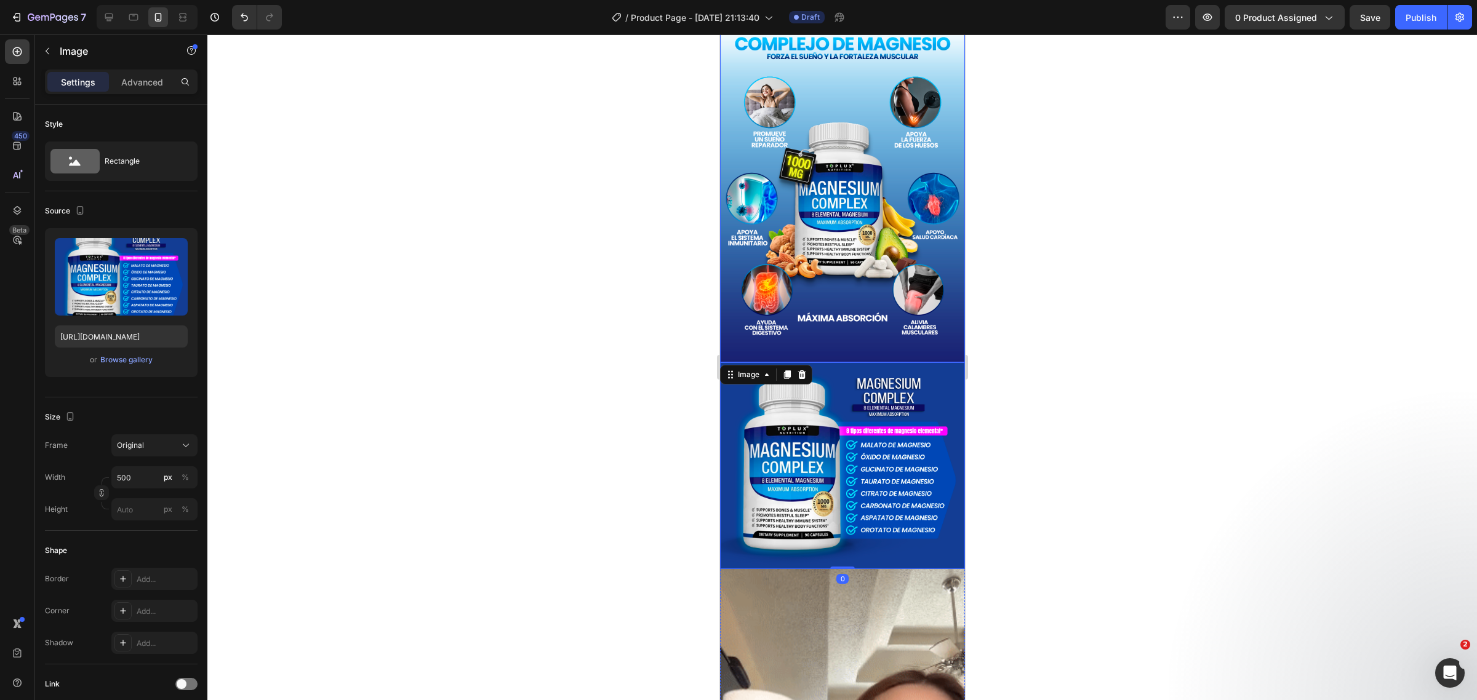
scroll to position [1776, 0]
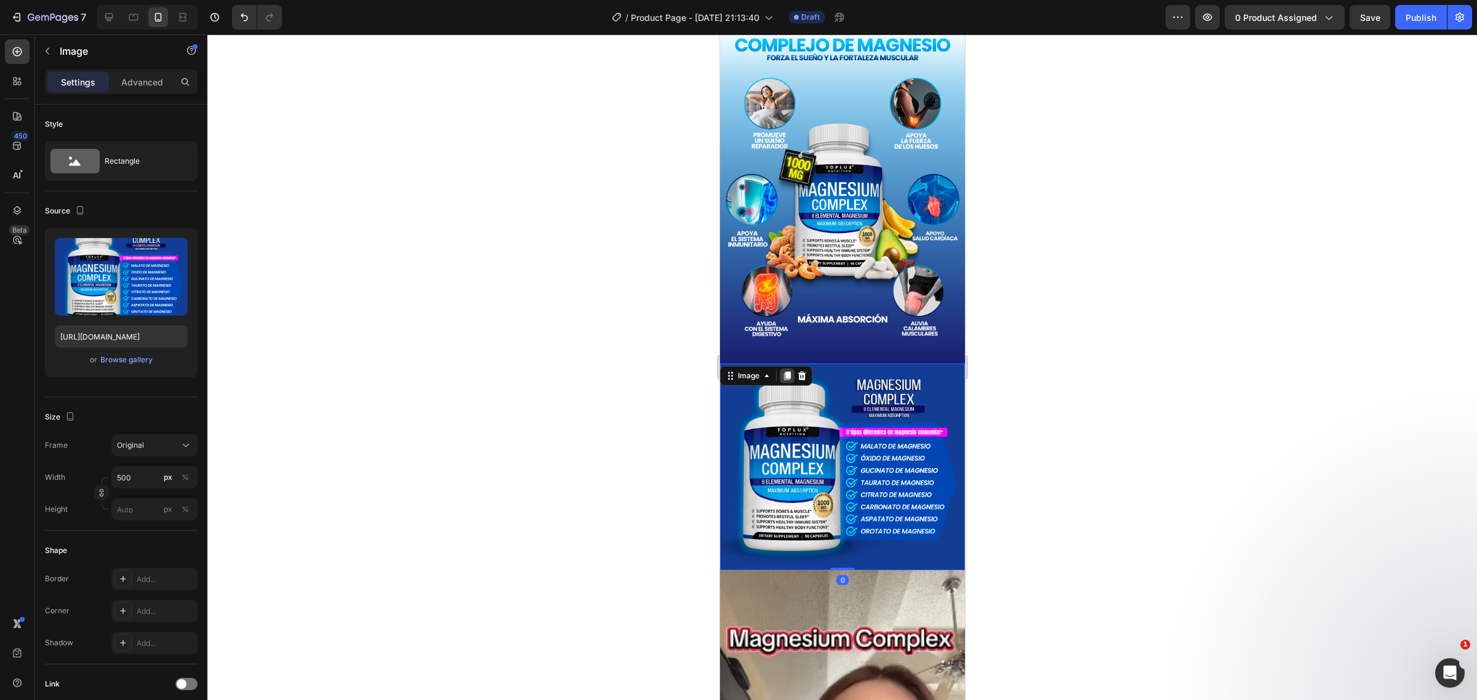
click at [792, 369] on div at bounding box center [786, 376] width 15 height 15
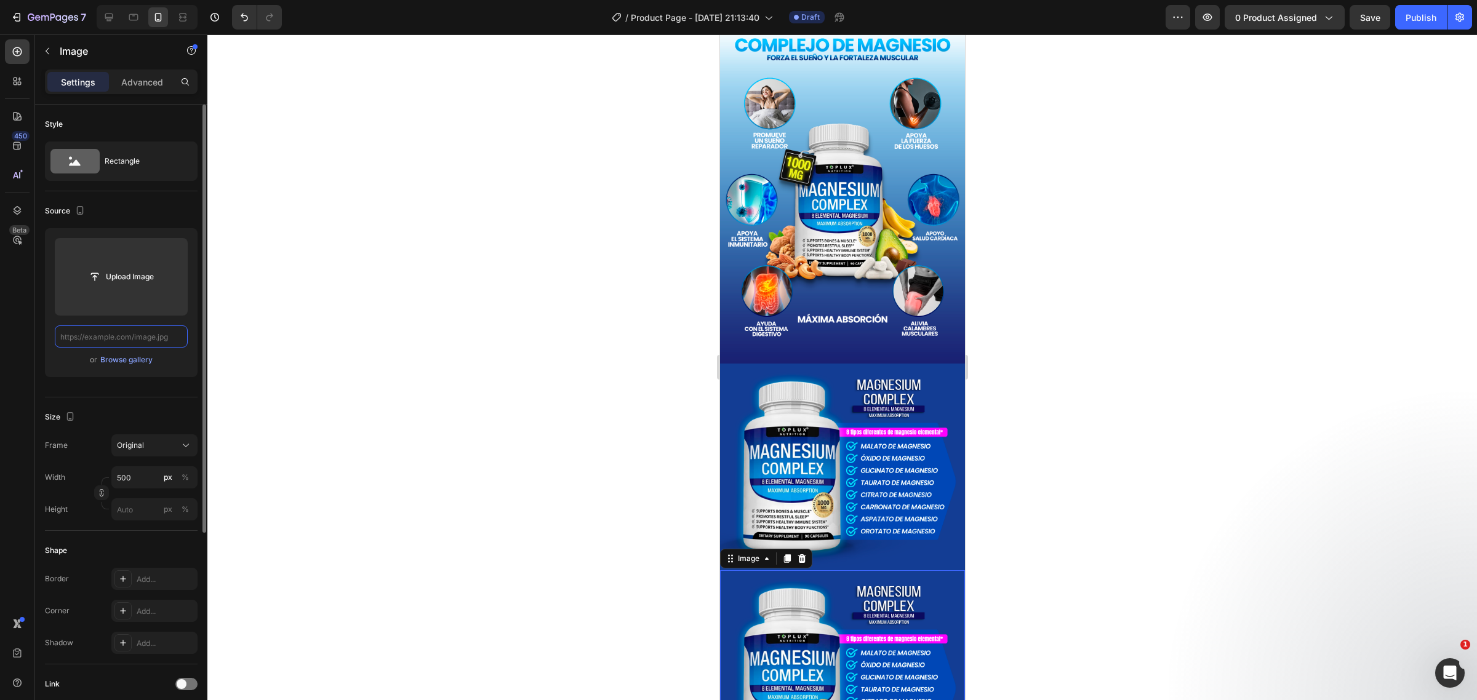
scroll to position [0, 0]
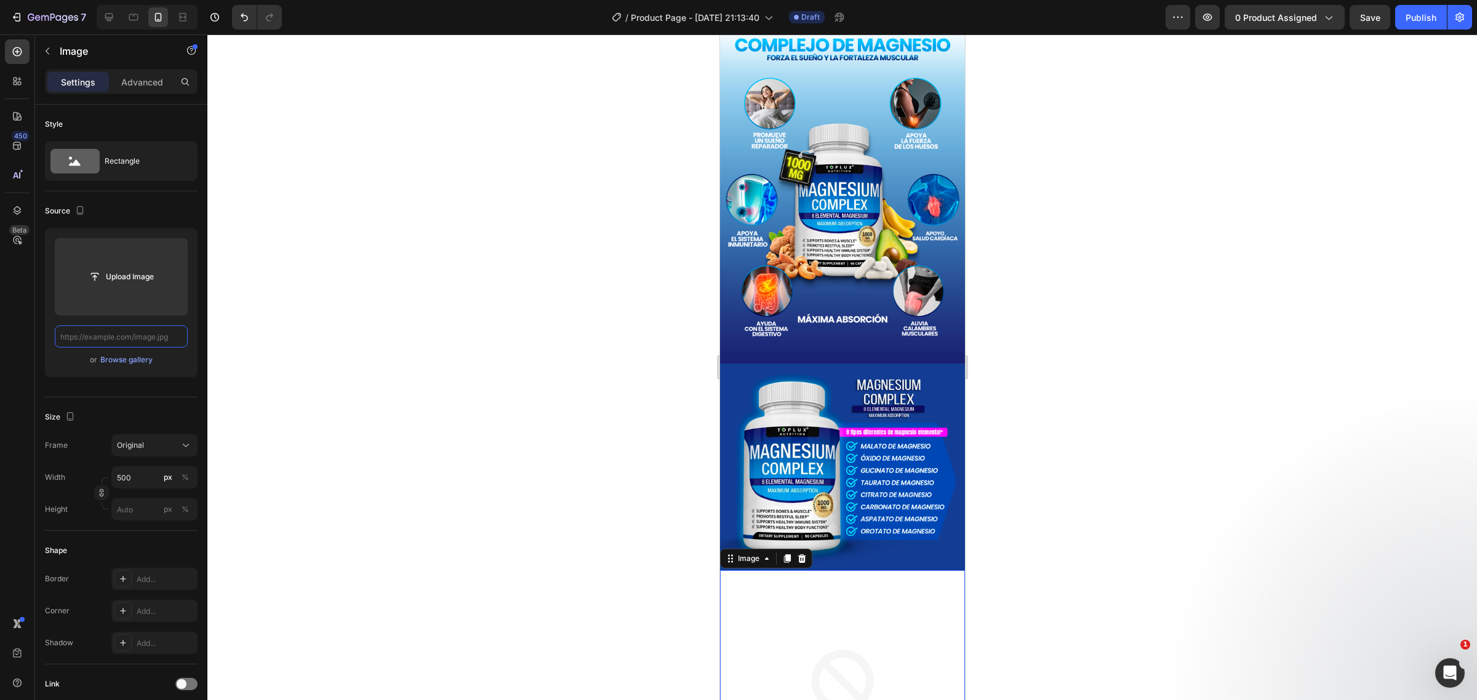
paste input "https://i.ibb.co/8nqQM1vX/POTS-010-011.png"
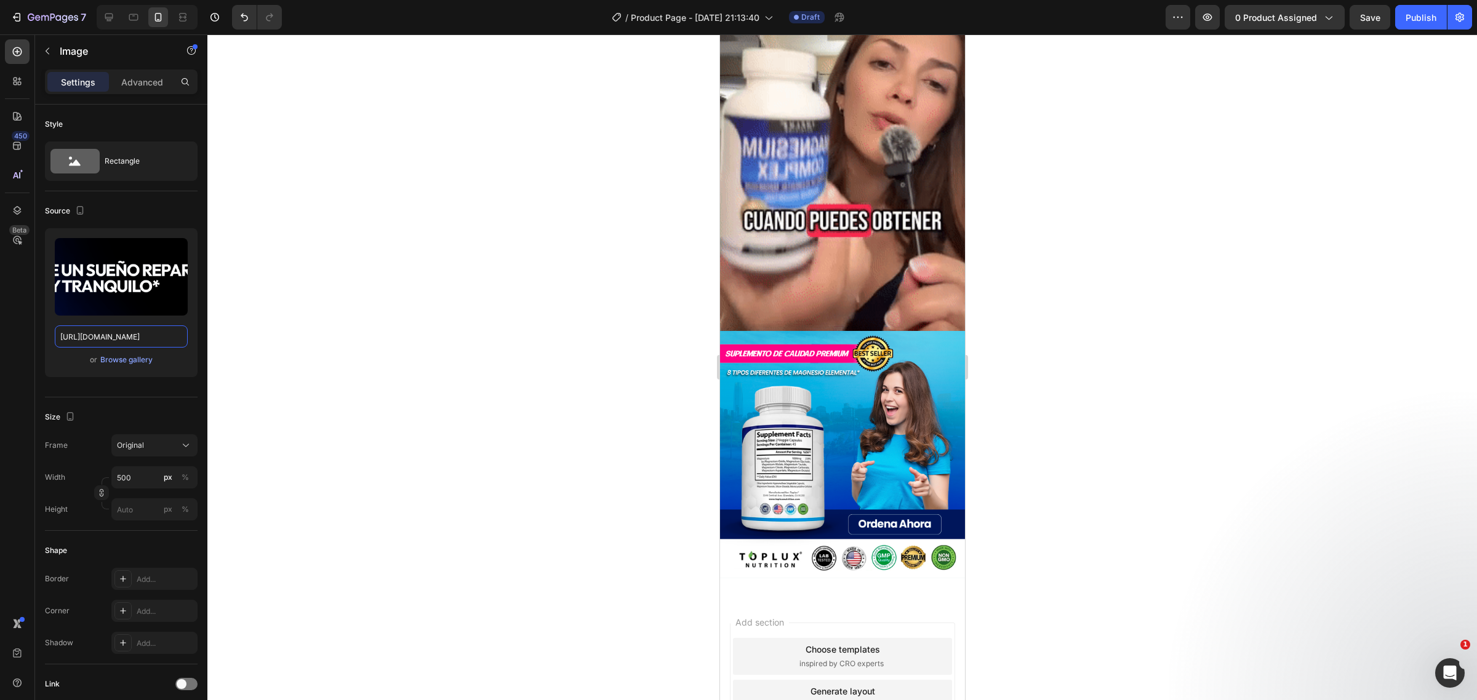
scroll to position [2508, 0]
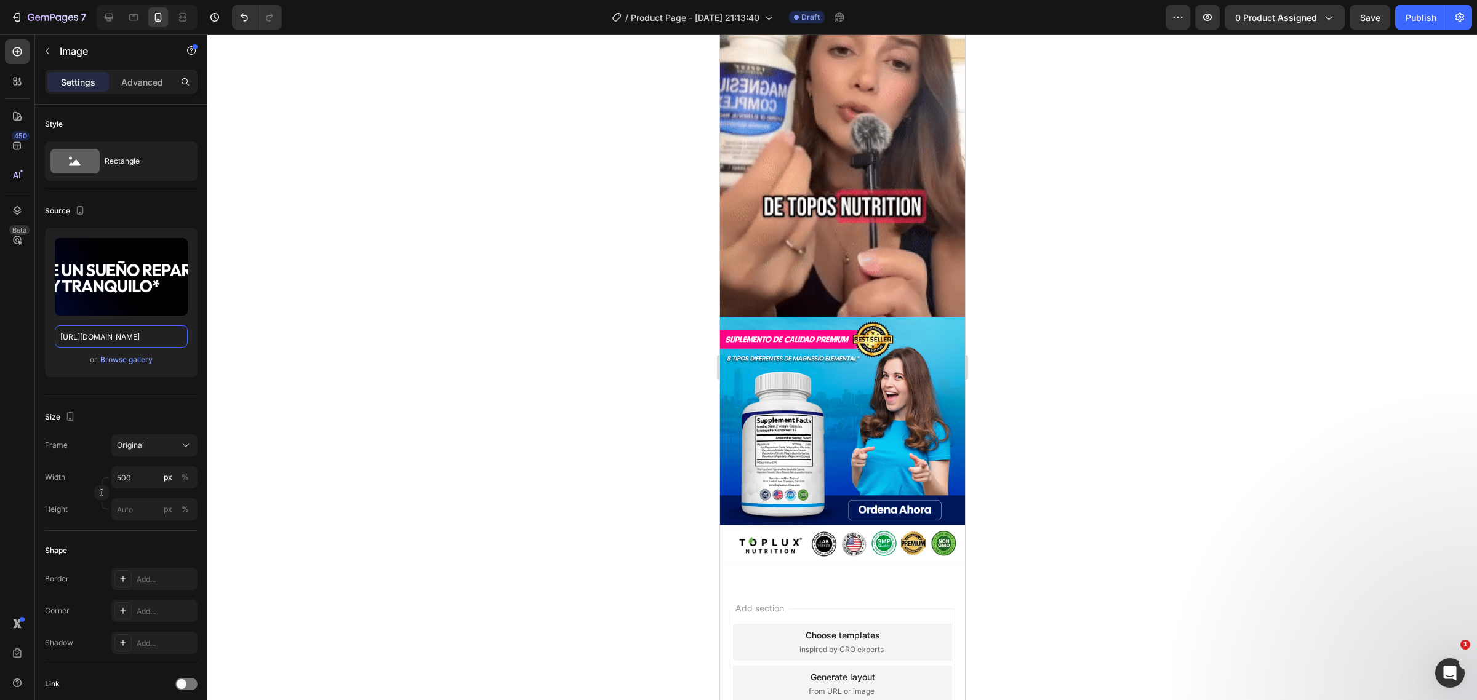
type input "https://i.ibb.co/8nqQM1vX/POTS-010-011.png"
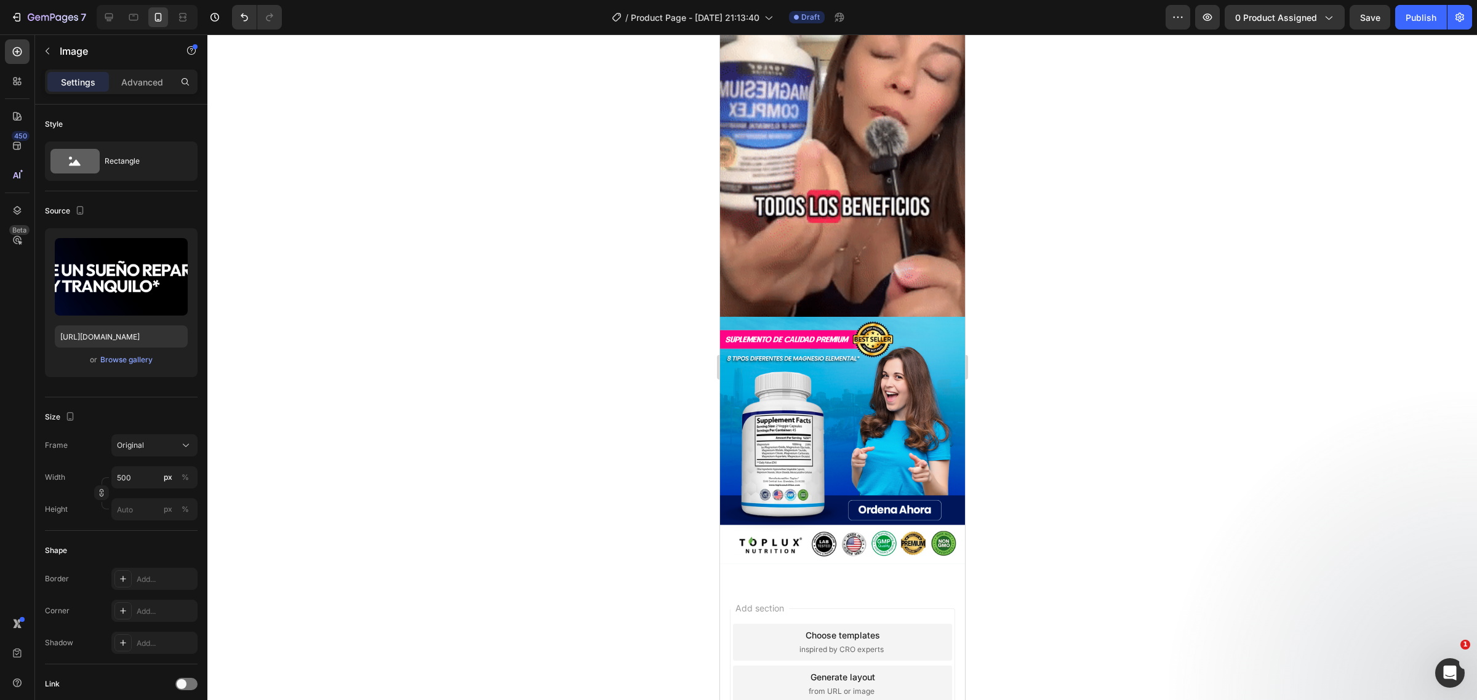
scroll to position [0, 0]
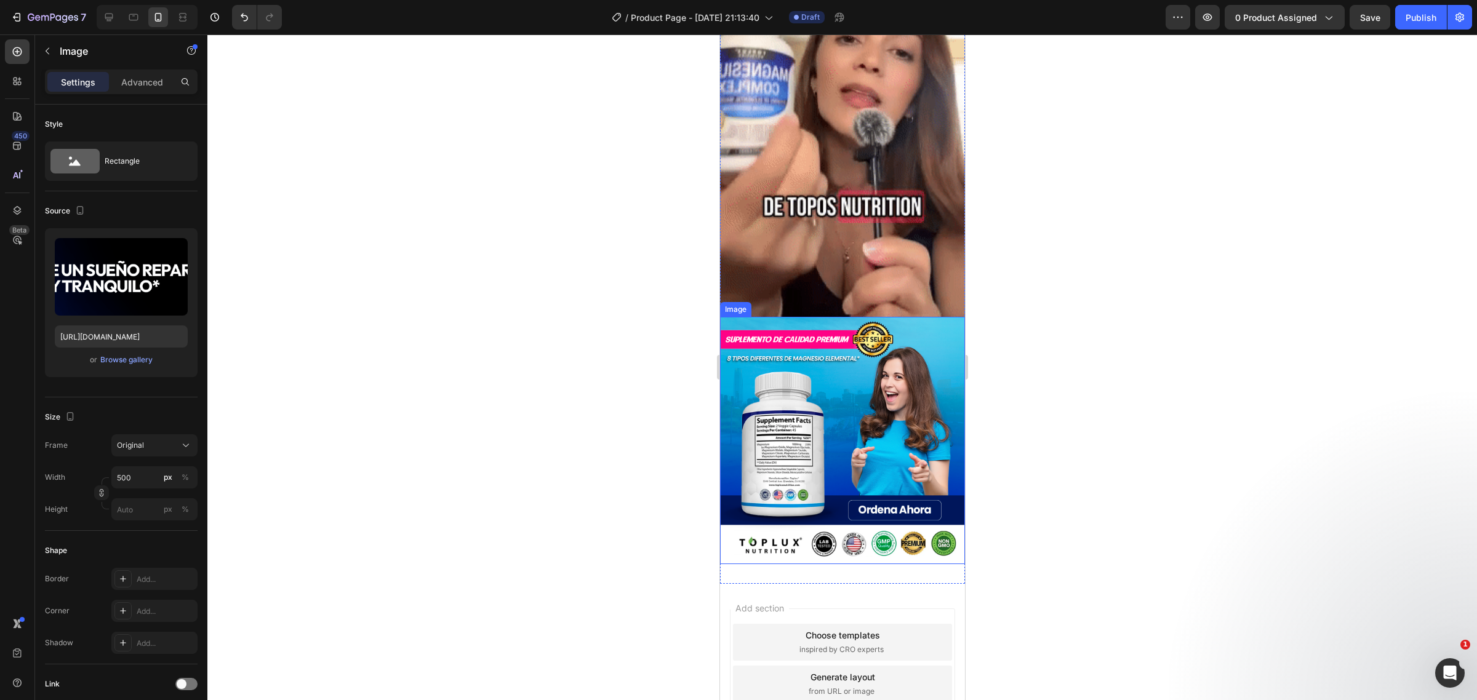
click at [879, 370] on img at bounding box center [841, 440] width 245 height 247
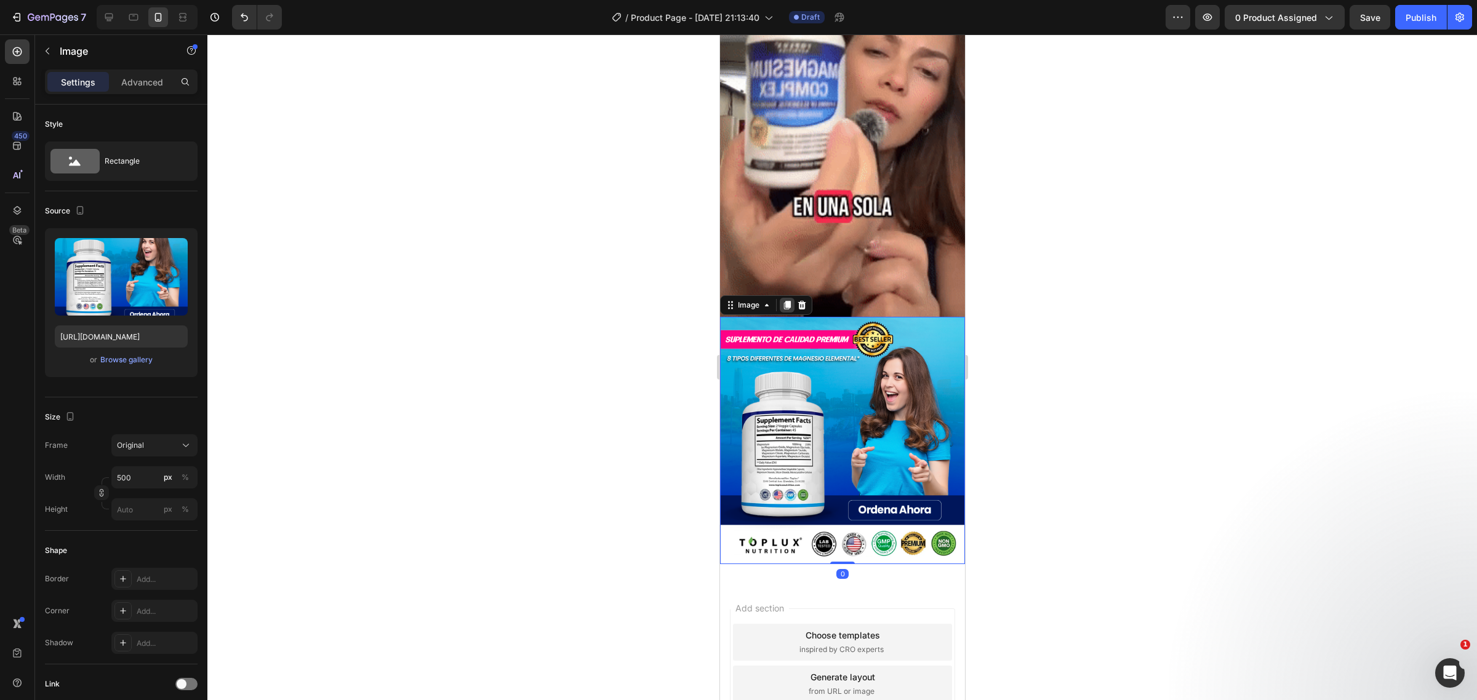
click at [783, 300] on icon at bounding box center [787, 305] width 10 height 10
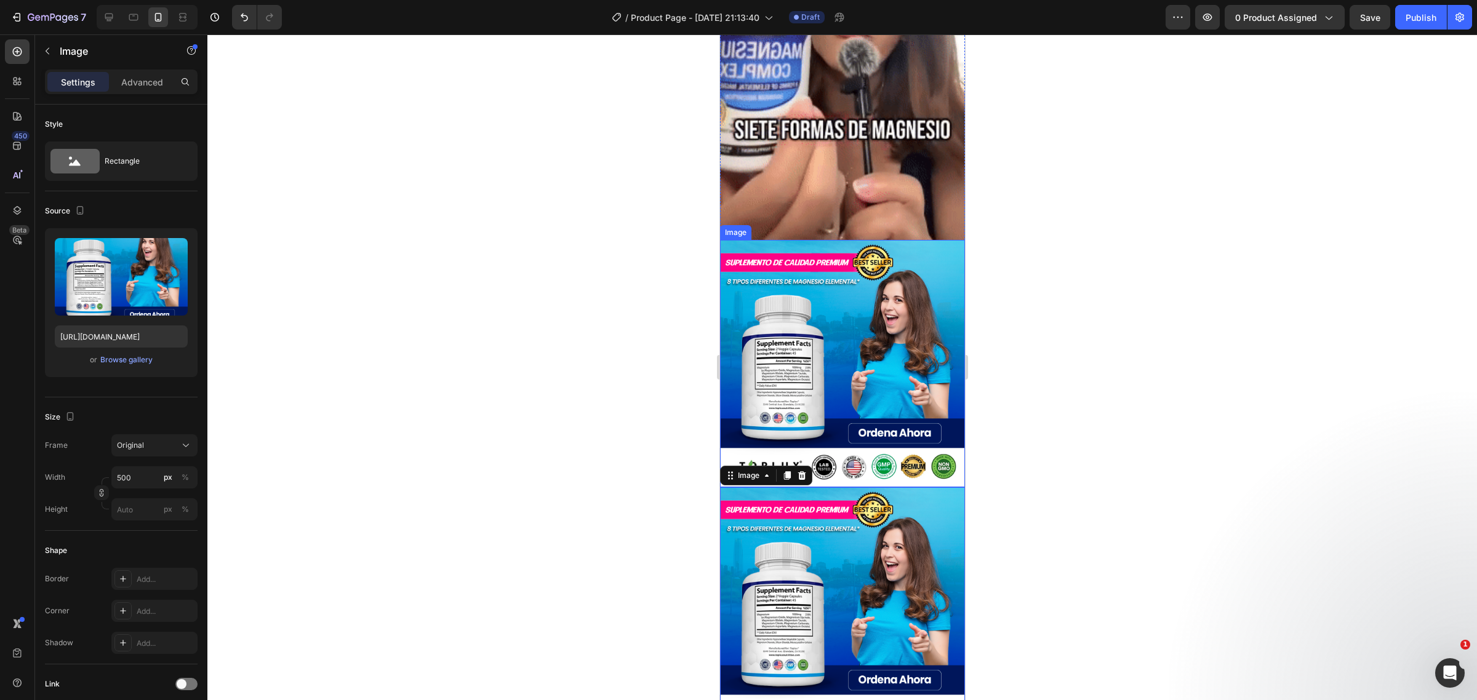
scroll to position [2431, 0]
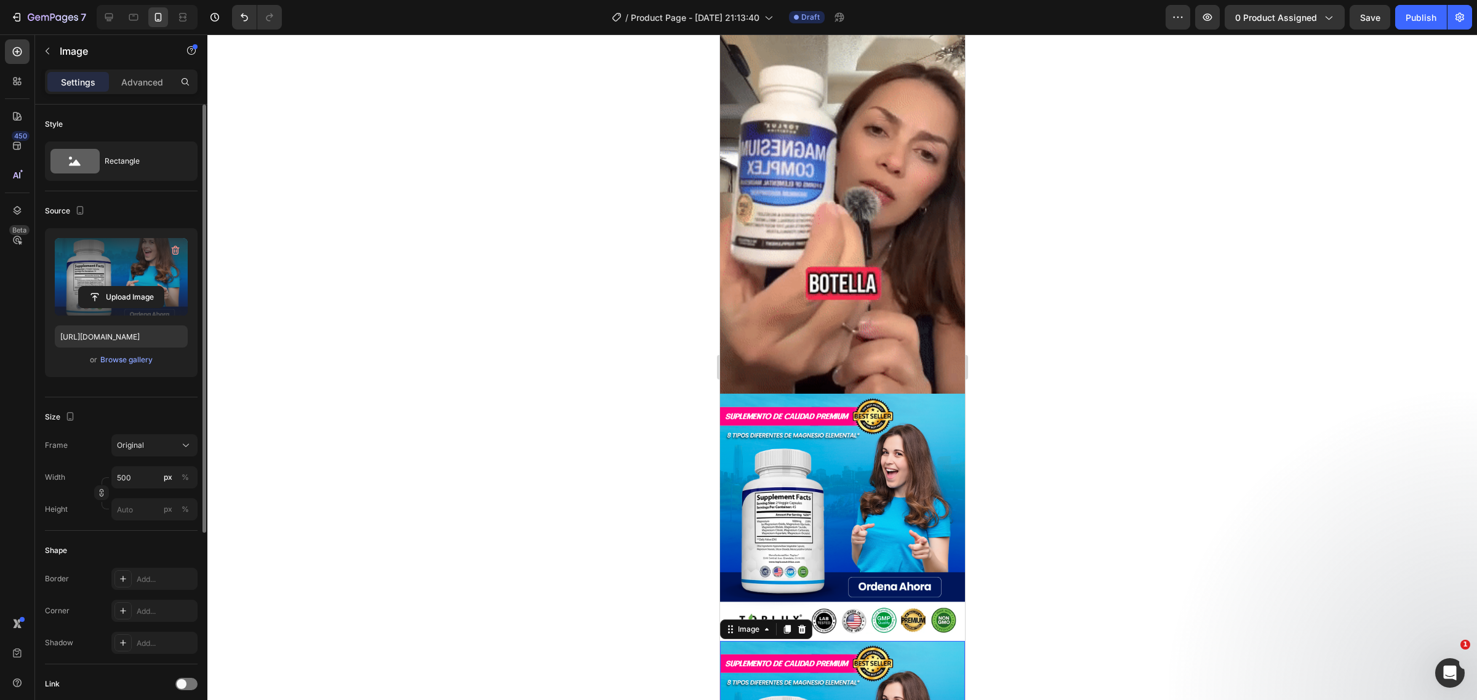
click at [115, 284] on label at bounding box center [121, 277] width 133 height 78
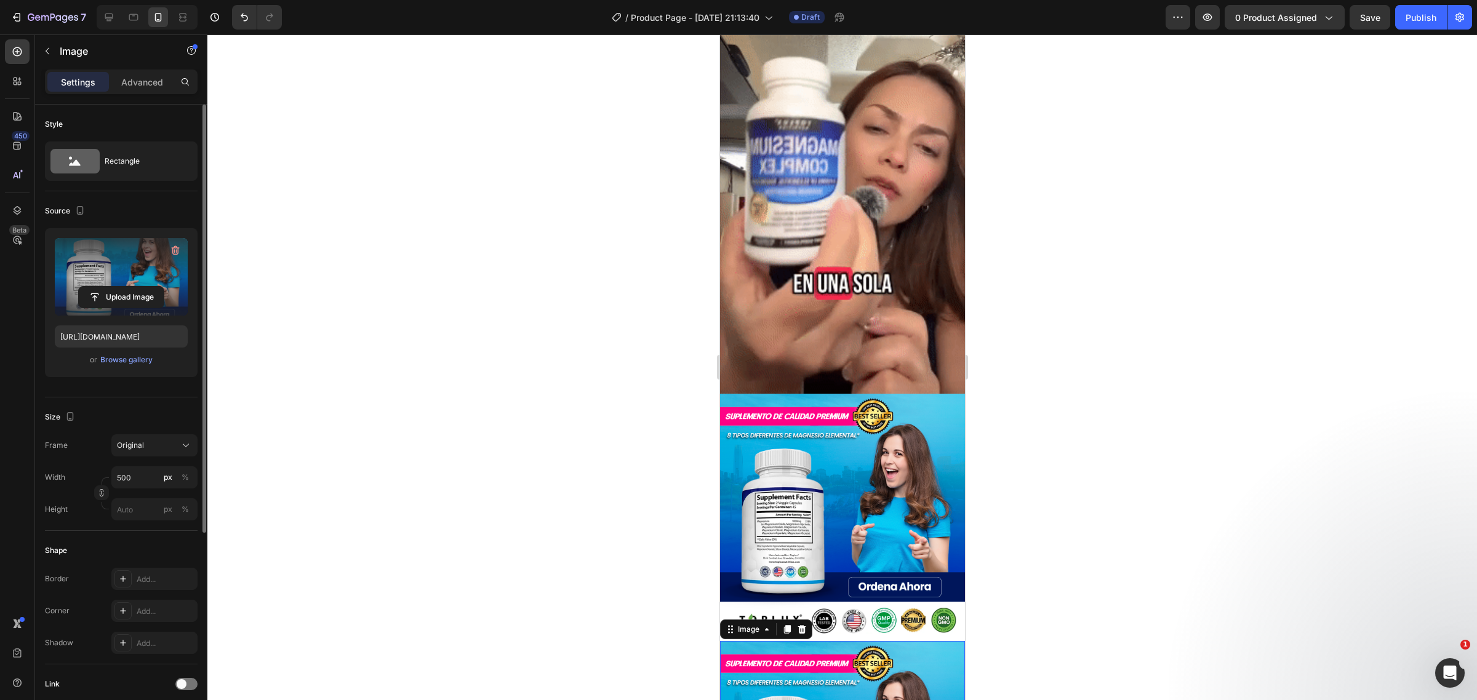
click at [115, 287] on input "file" at bounding box center [121, 297] width 85 height 21
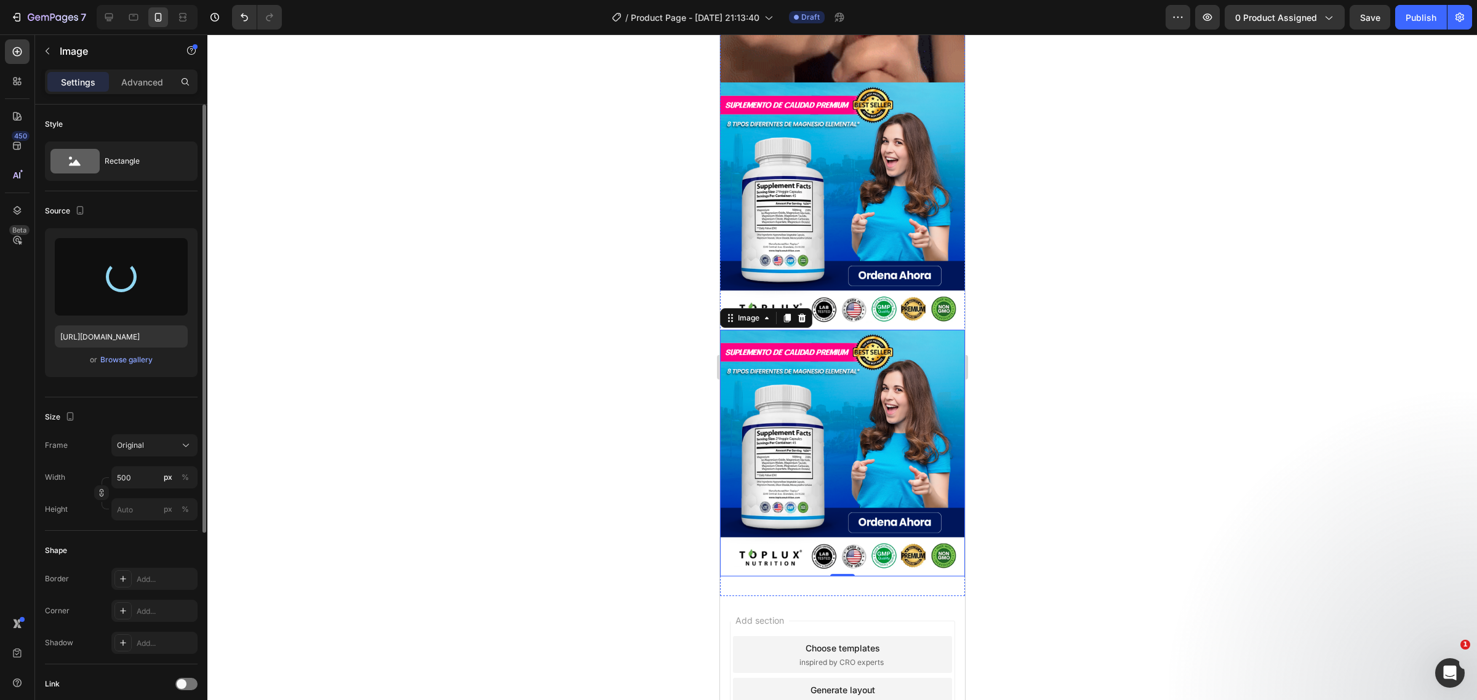
scroll to position [2743, 0]
type input "https://cdn.shopify.com/s/files/1/0567/4991/6237/files/gempages_532837443318056…"
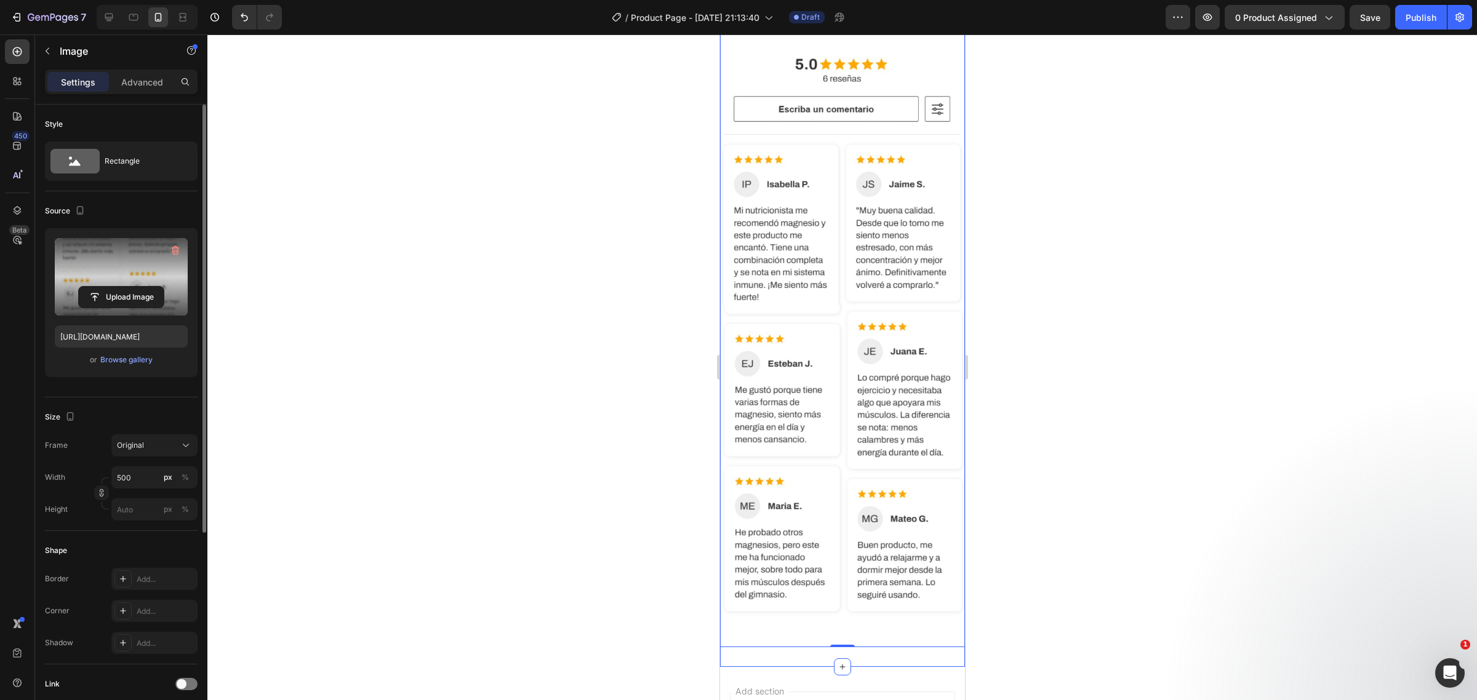
scroll to position [3030, 0]
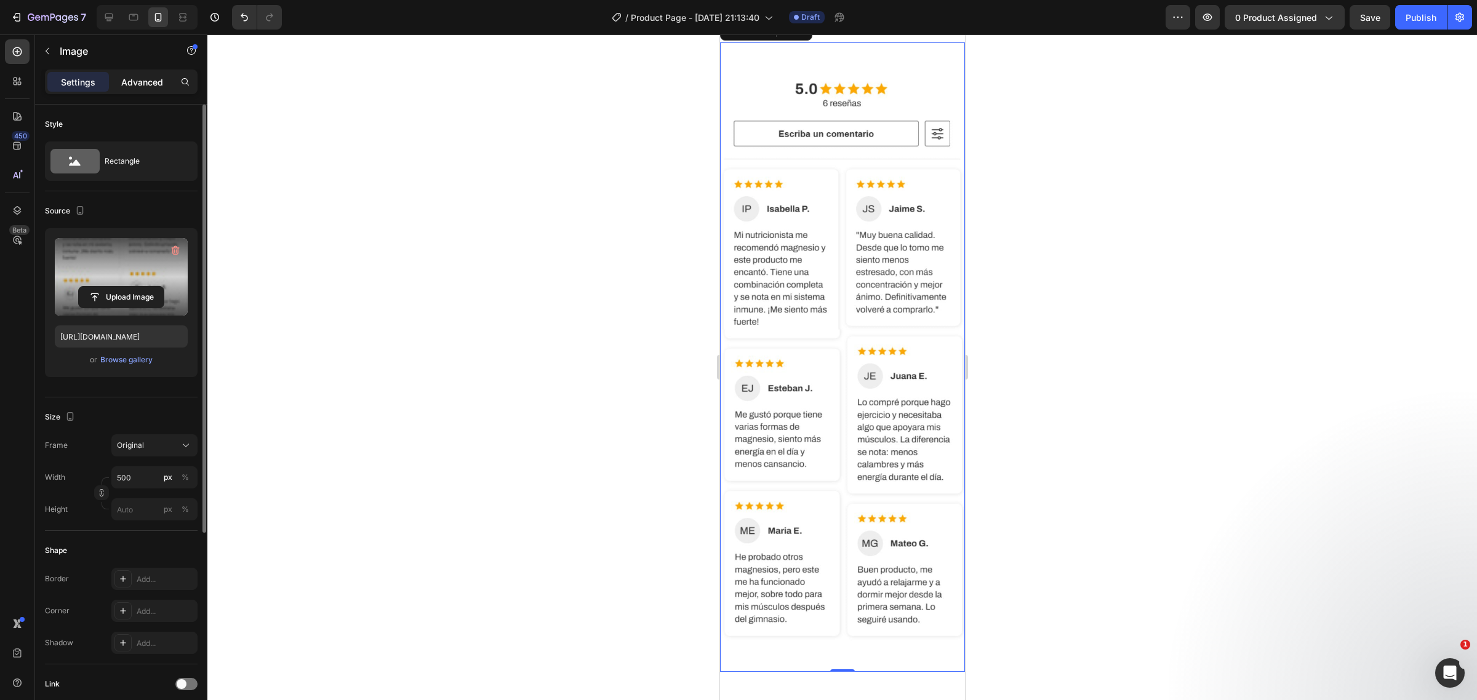
click at [137, 77] on p "Advanced" at bounding box center [142, 82] width 42 height 13
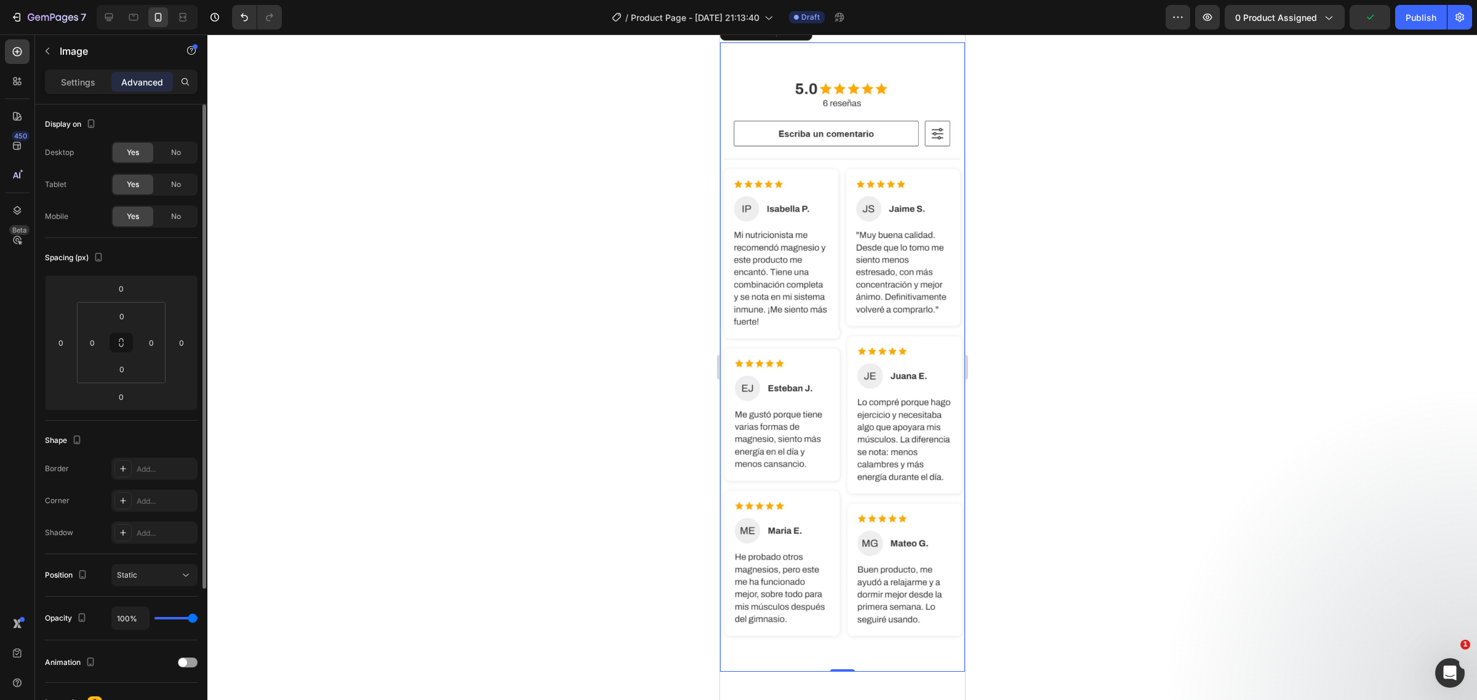
click at [926, 367] on img at bounding box center [841, 357] width 245 height 630
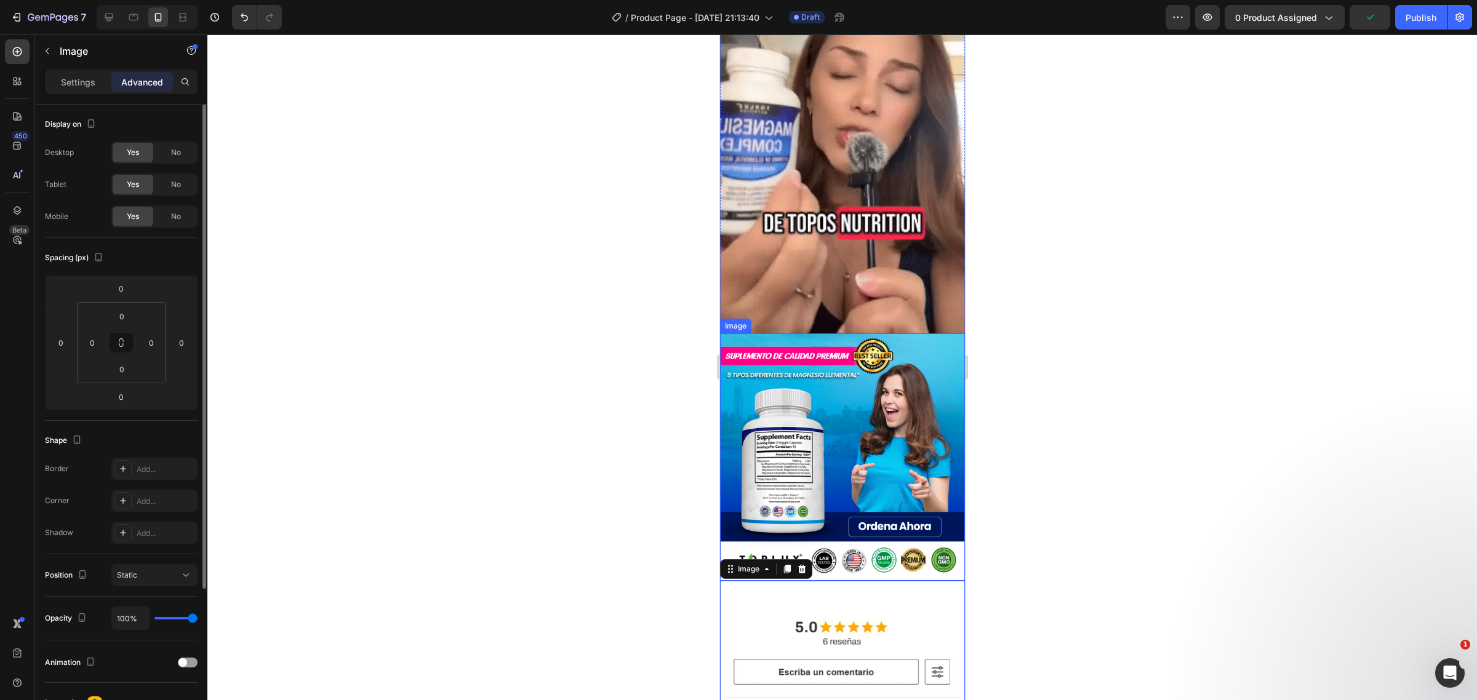
click at [854, 334] on img at bounding box center [841, 457] width 245 height 247
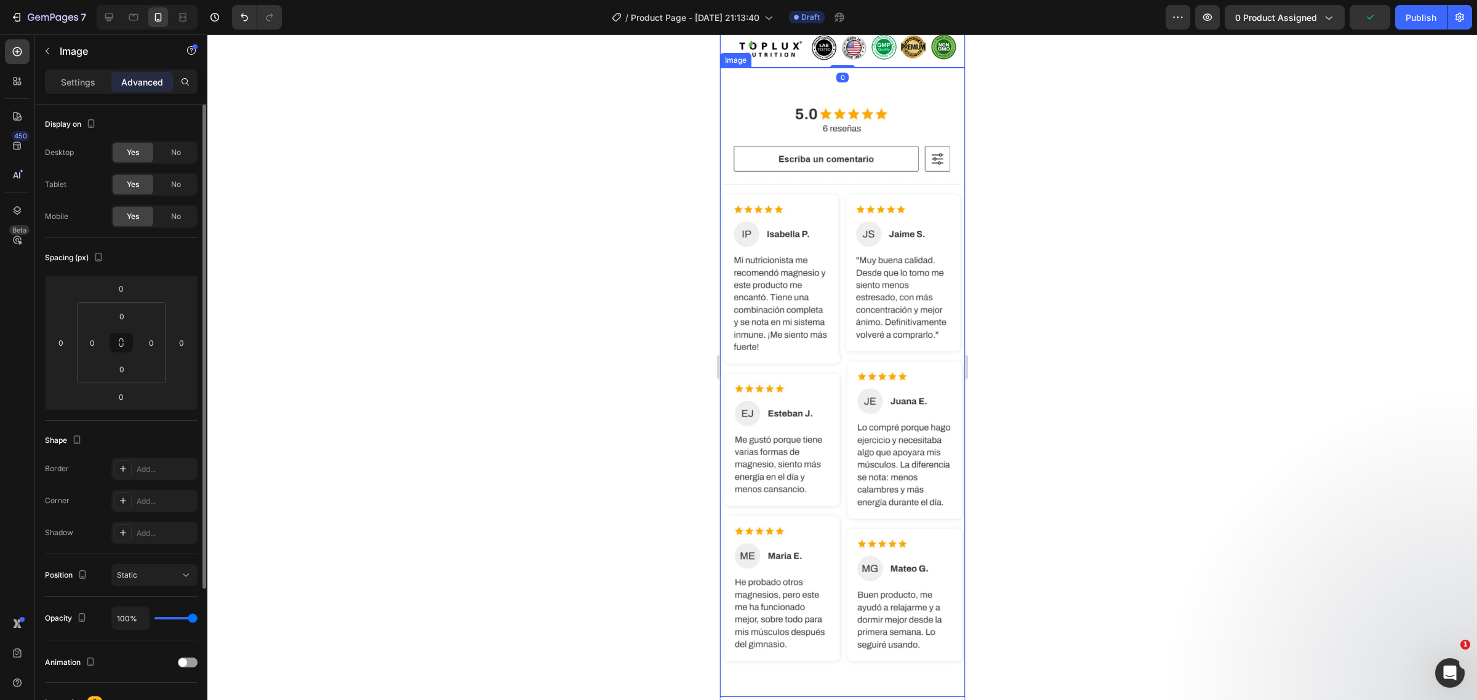
scroll to position [3107, 0]
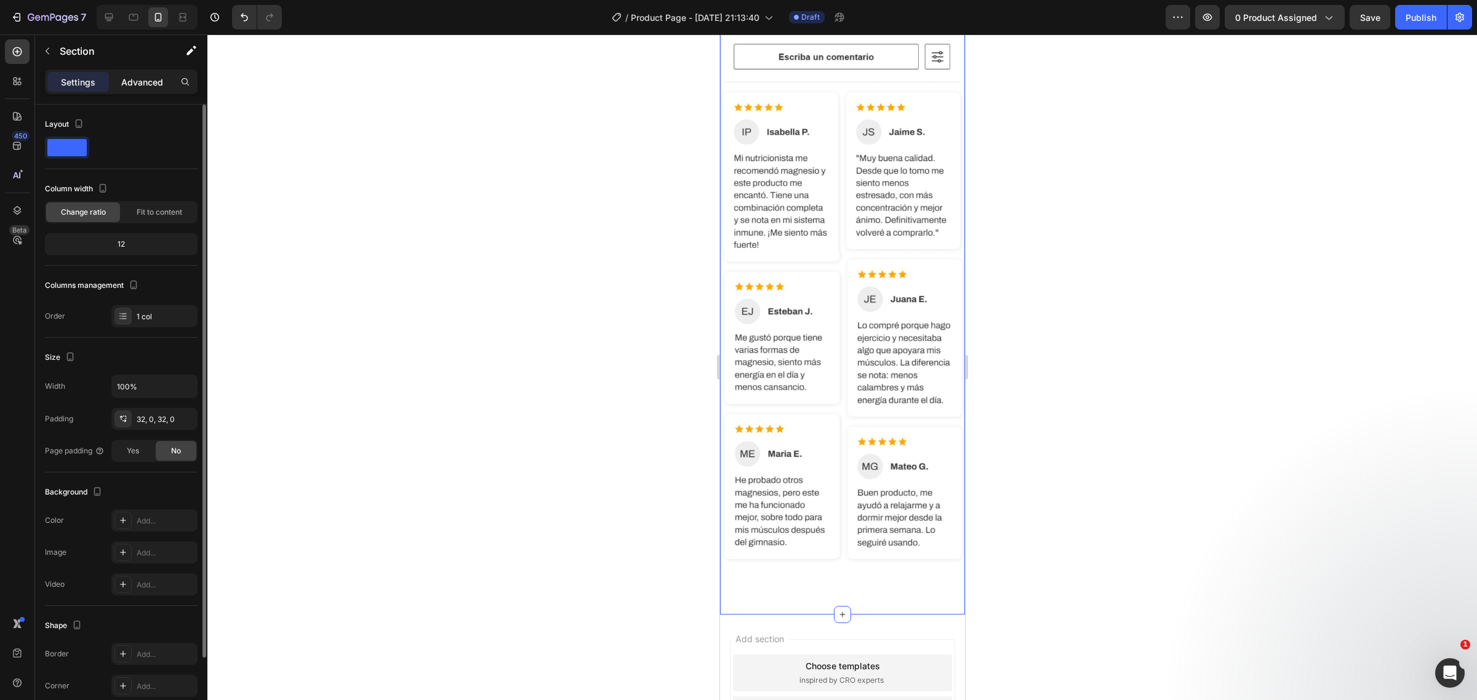
click at [130, 78] on p "Advanced" at bounding box center [142, 82] width 42 height 13
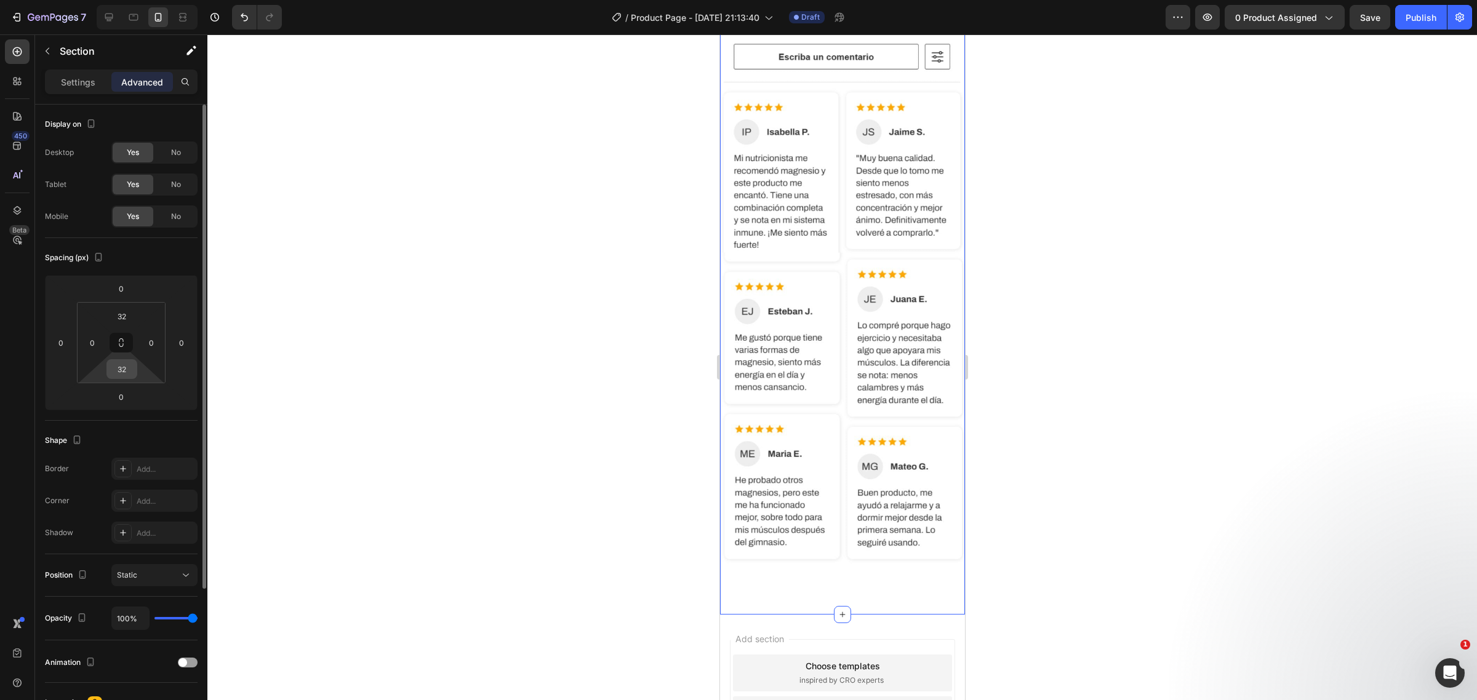
click at [127, 374] on input "32" at bounding box center [122, 369] width 25 height 18
type input "0"
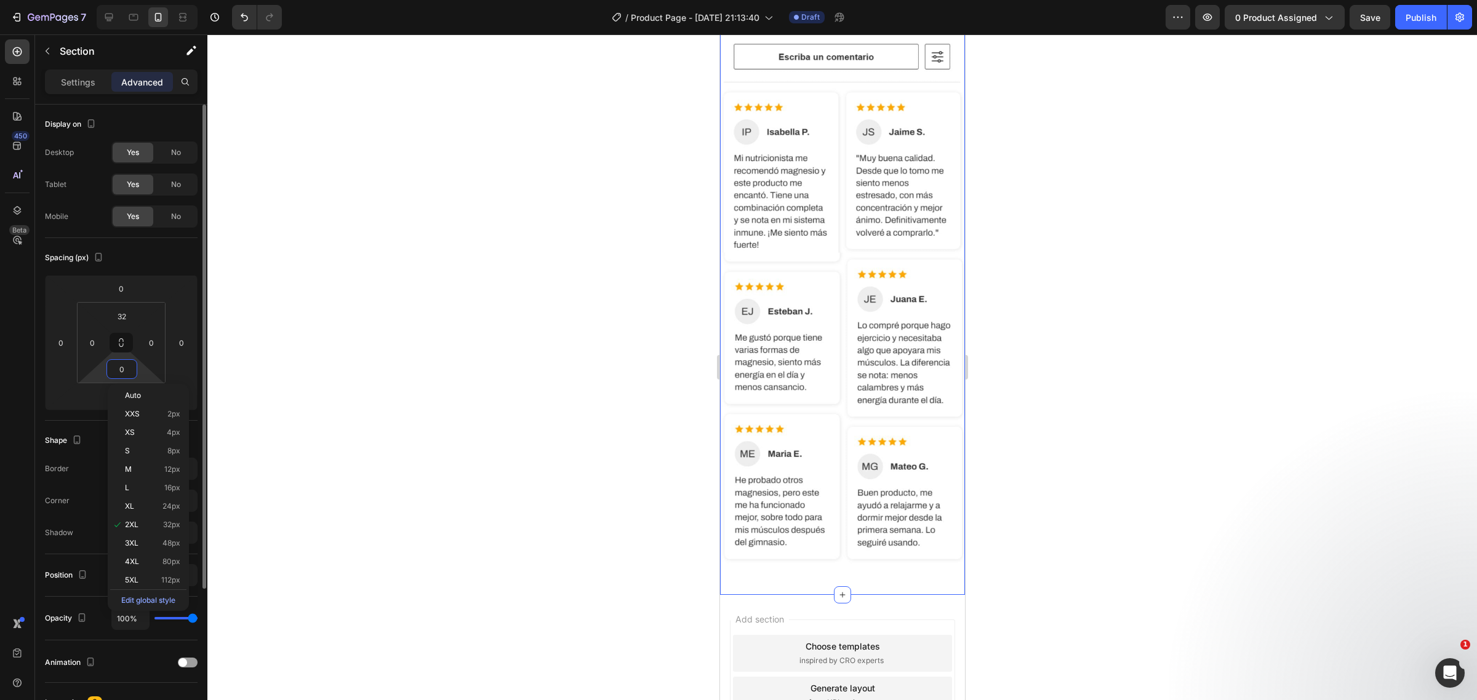
scroll to position [3088, 0]
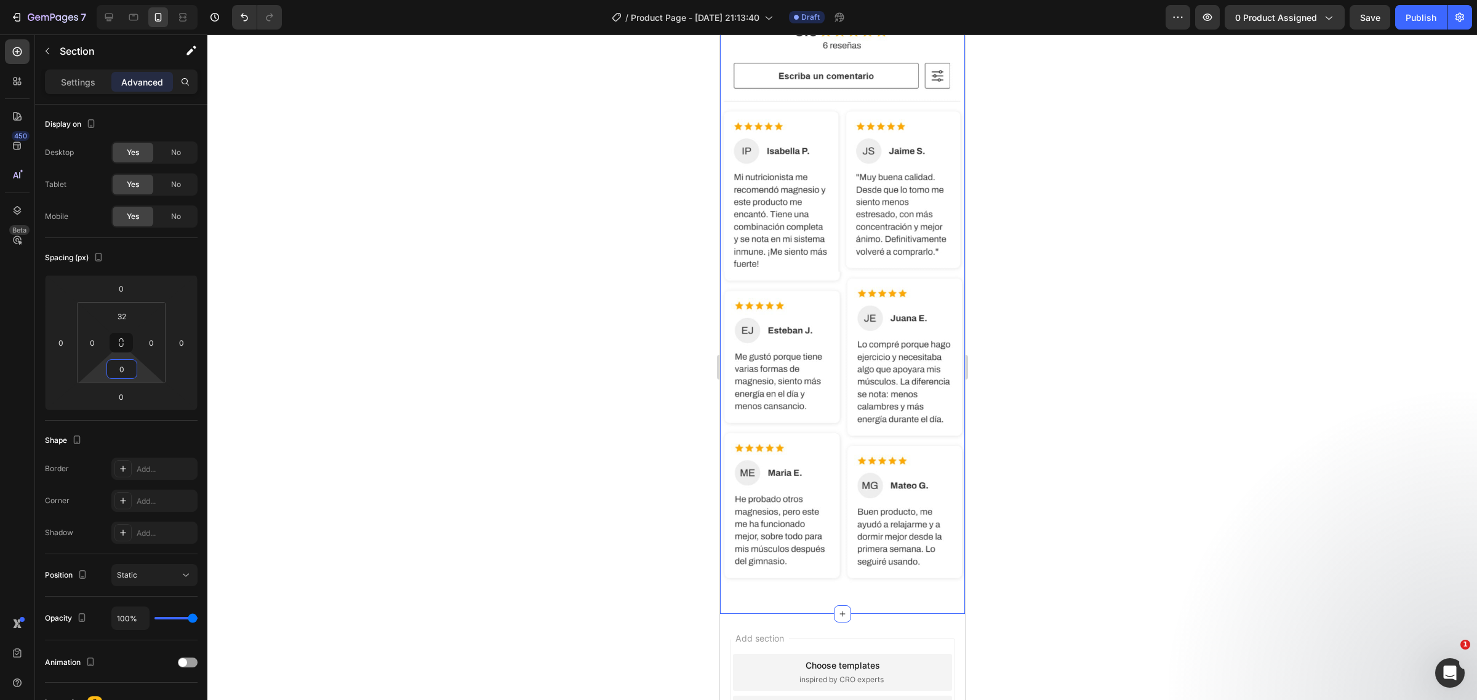
click at [558, 281] on div at bounding box center [842, 367] width 1270 height 666
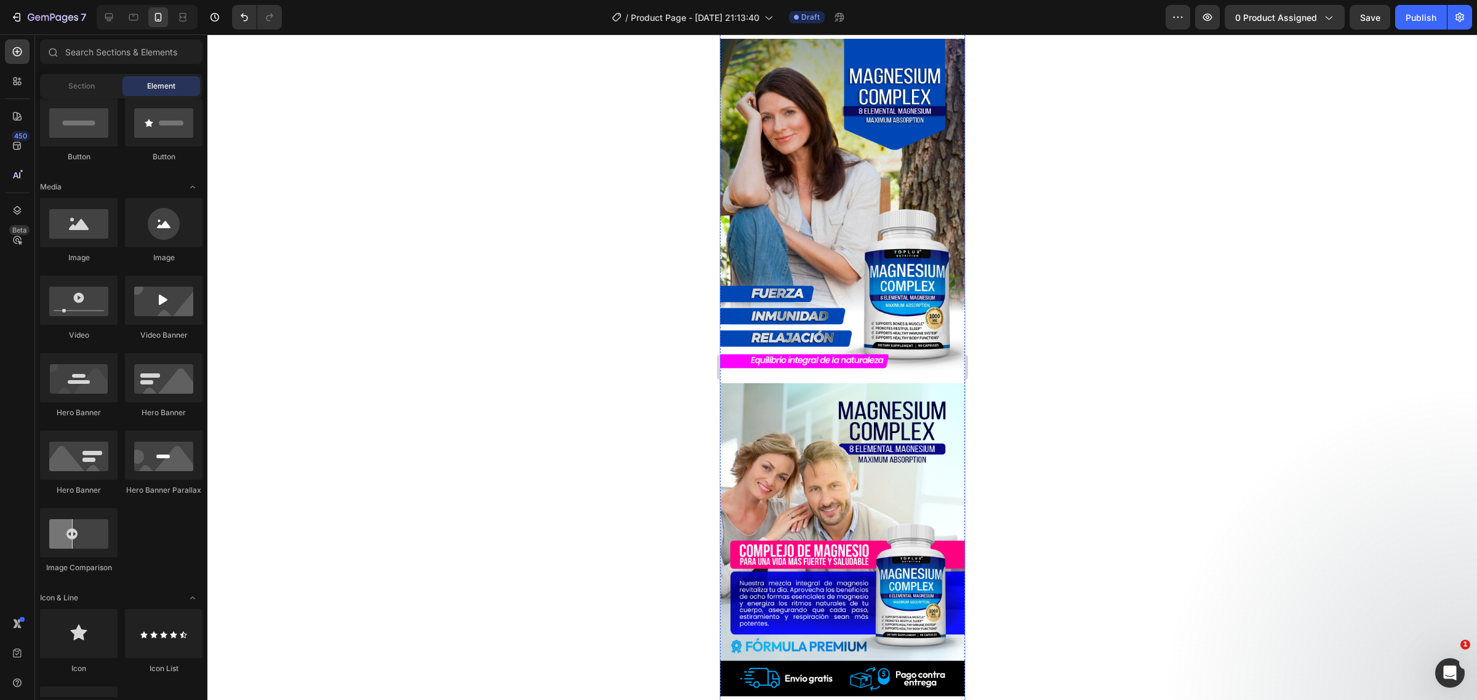
scroll to position [0, 0]
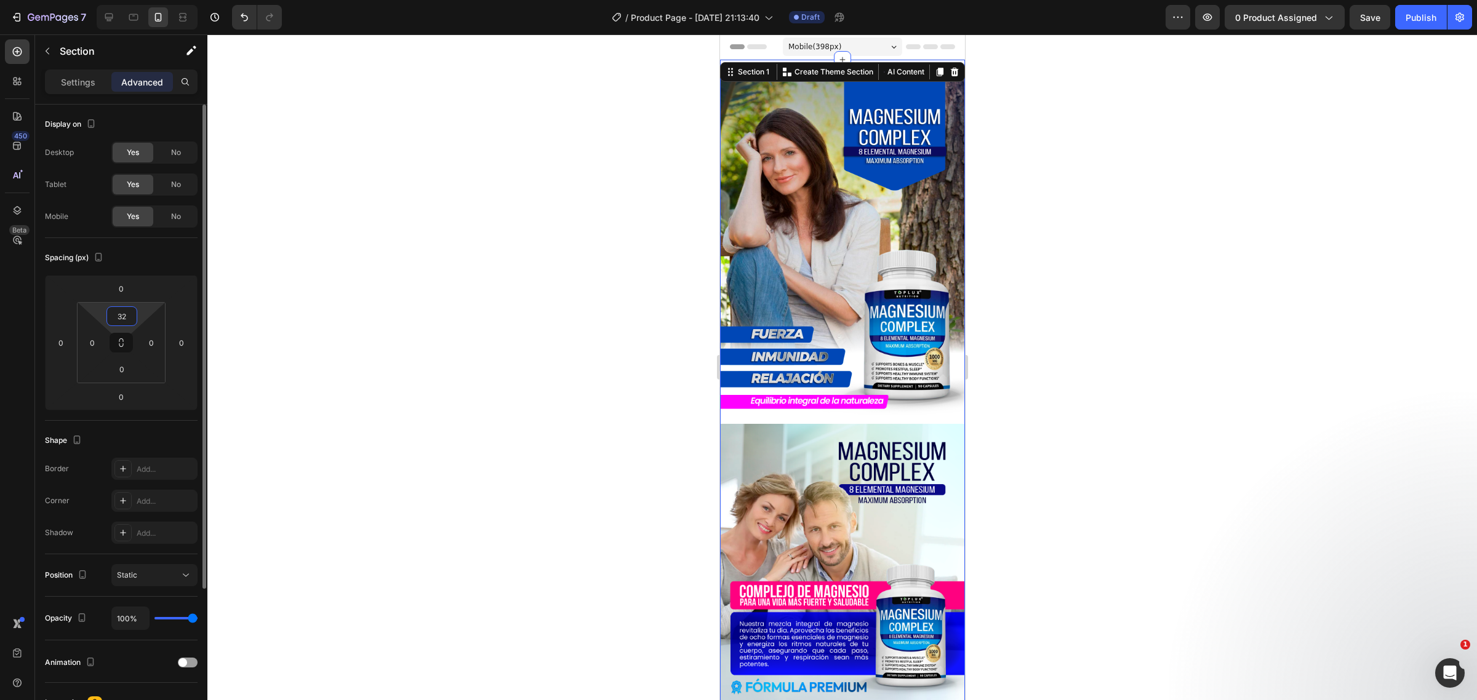
click at [125, 318] on input "32" at bounding box center [122, 316] width 25 height 18
type input "0"
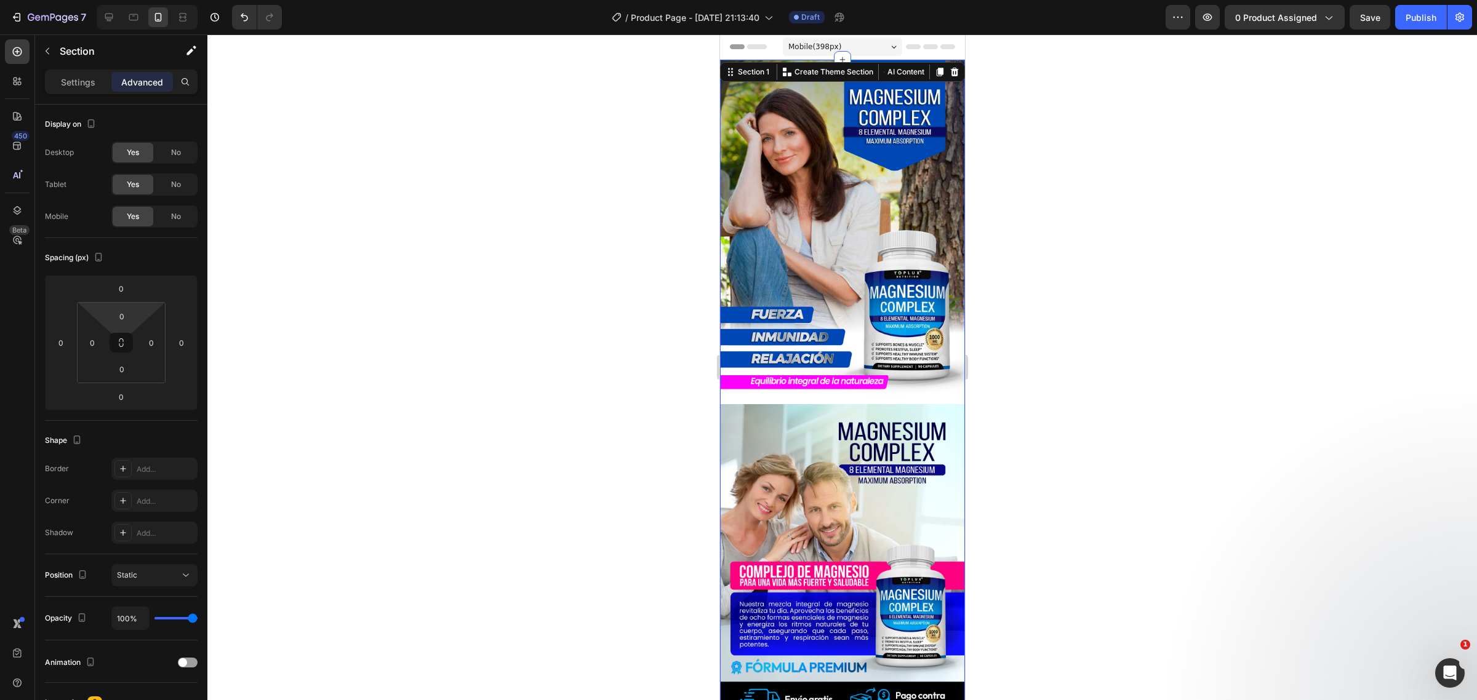
click at [422, 241] on div at bounding box center [842, 367] width 1270 height 666
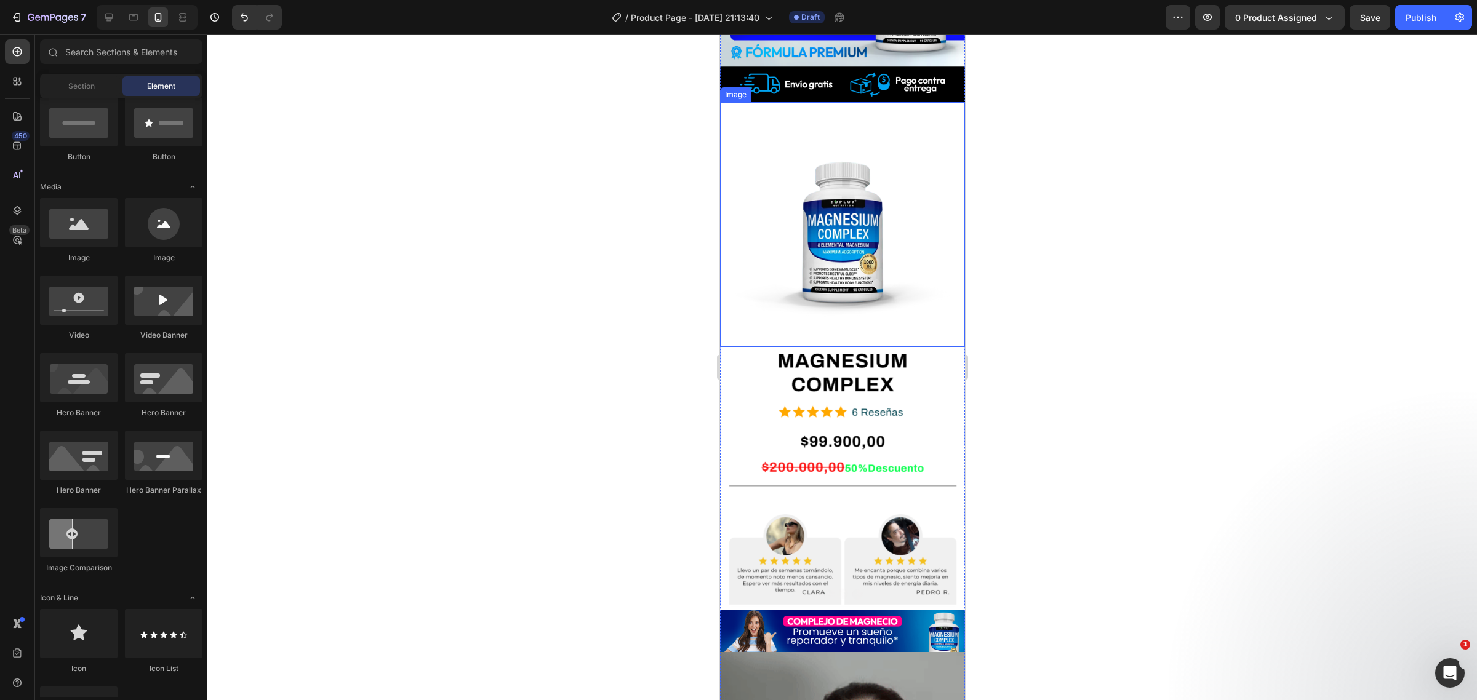
click at [857, 299] on img at bounding box center [841, 224] width 245 height 245
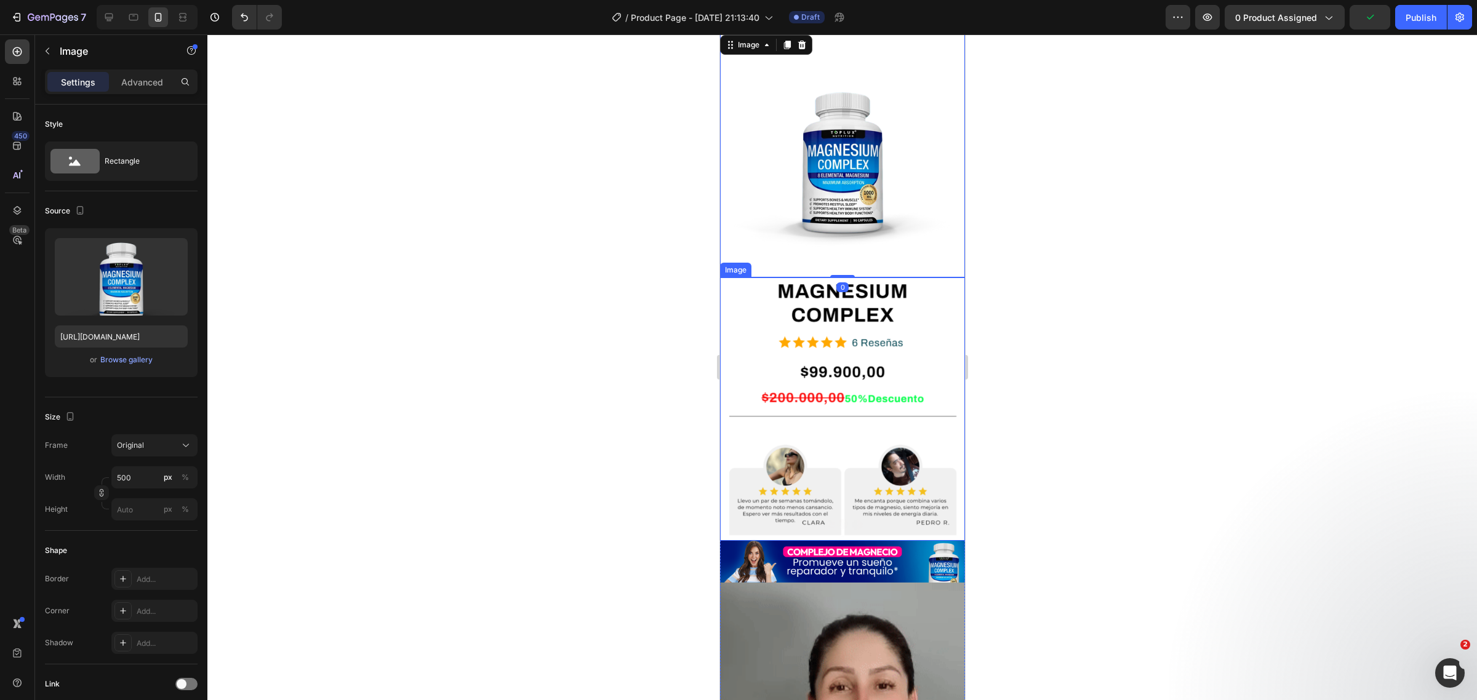
scroll to position [769, 0]
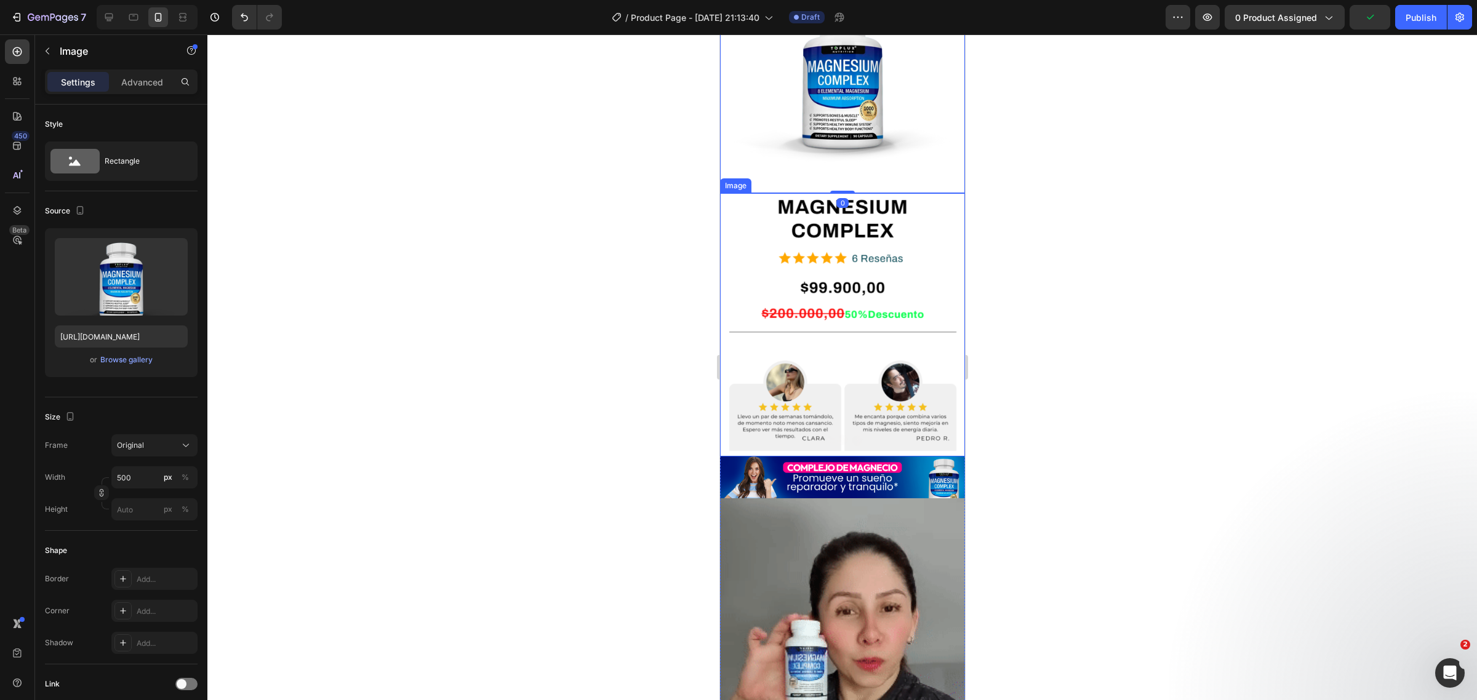
click at [879, 302] on img at bounding box center [841, 324] width 245 height 263
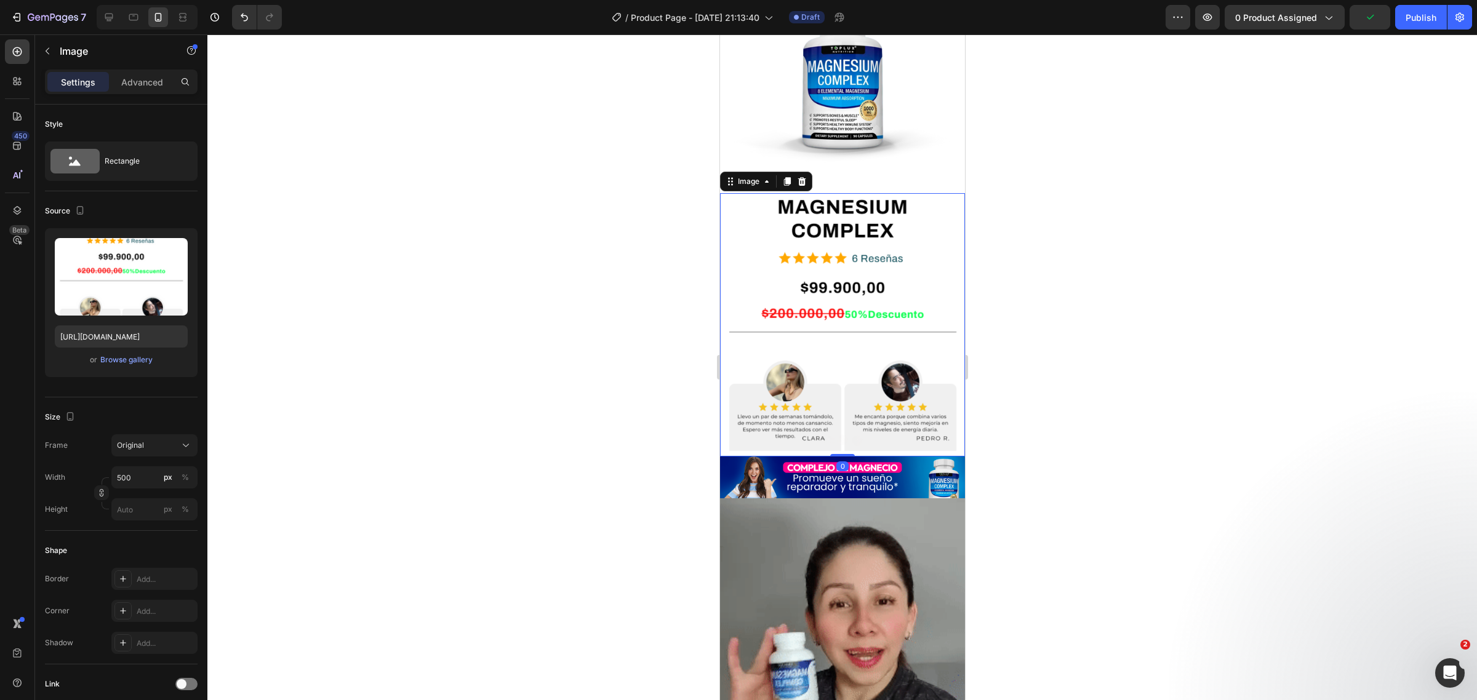
click at [857, 229] on img at bounding box center [841, 324] width 245 height 263
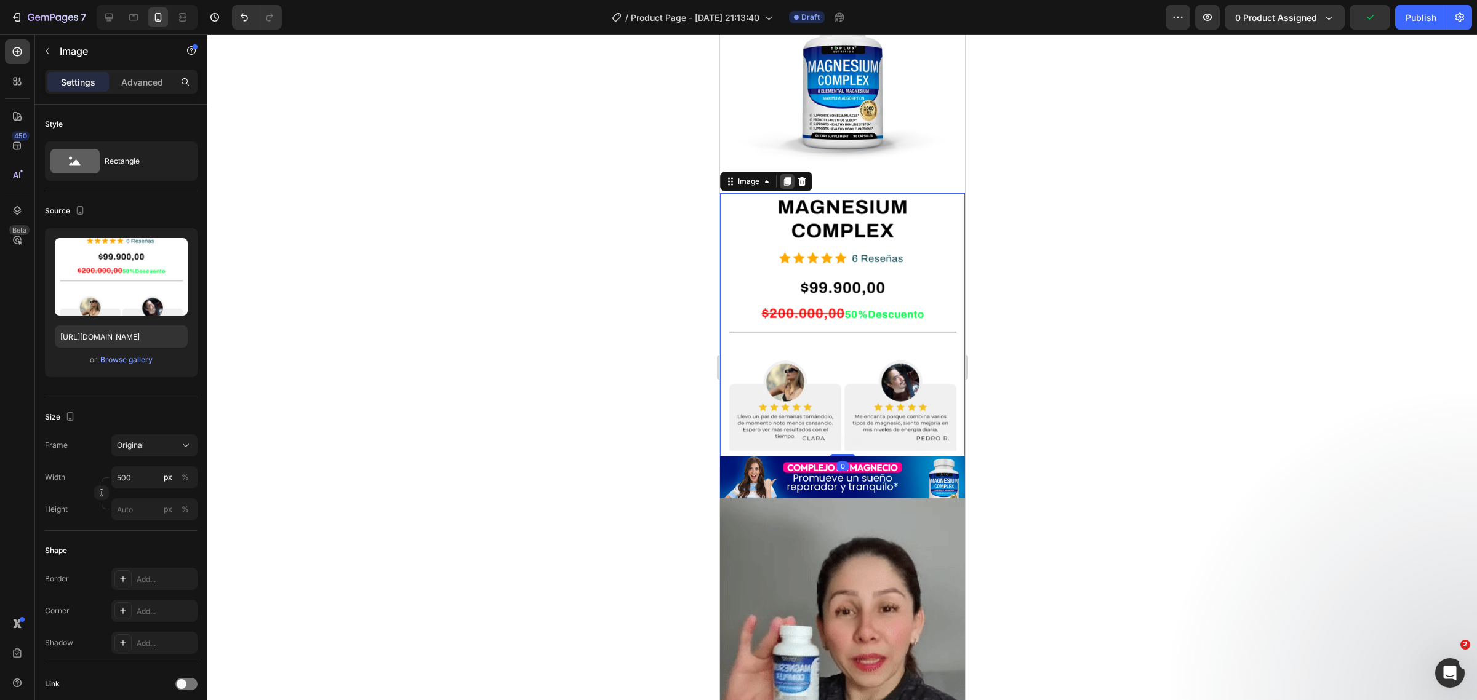
click at [783, 177] on icon at bounding box center [787, 182] width 10 height 10
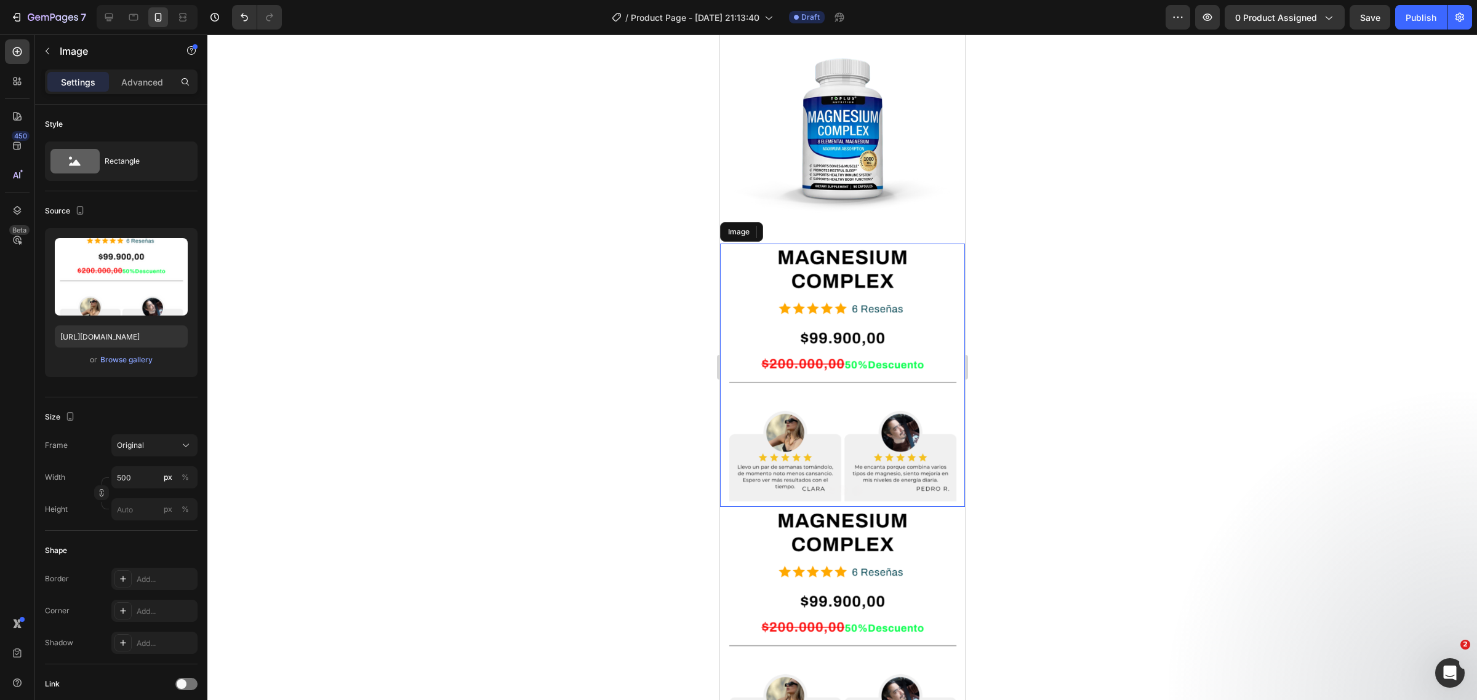
click at [888, 244] on img at bounding box center [841, 375] width 245 height 263
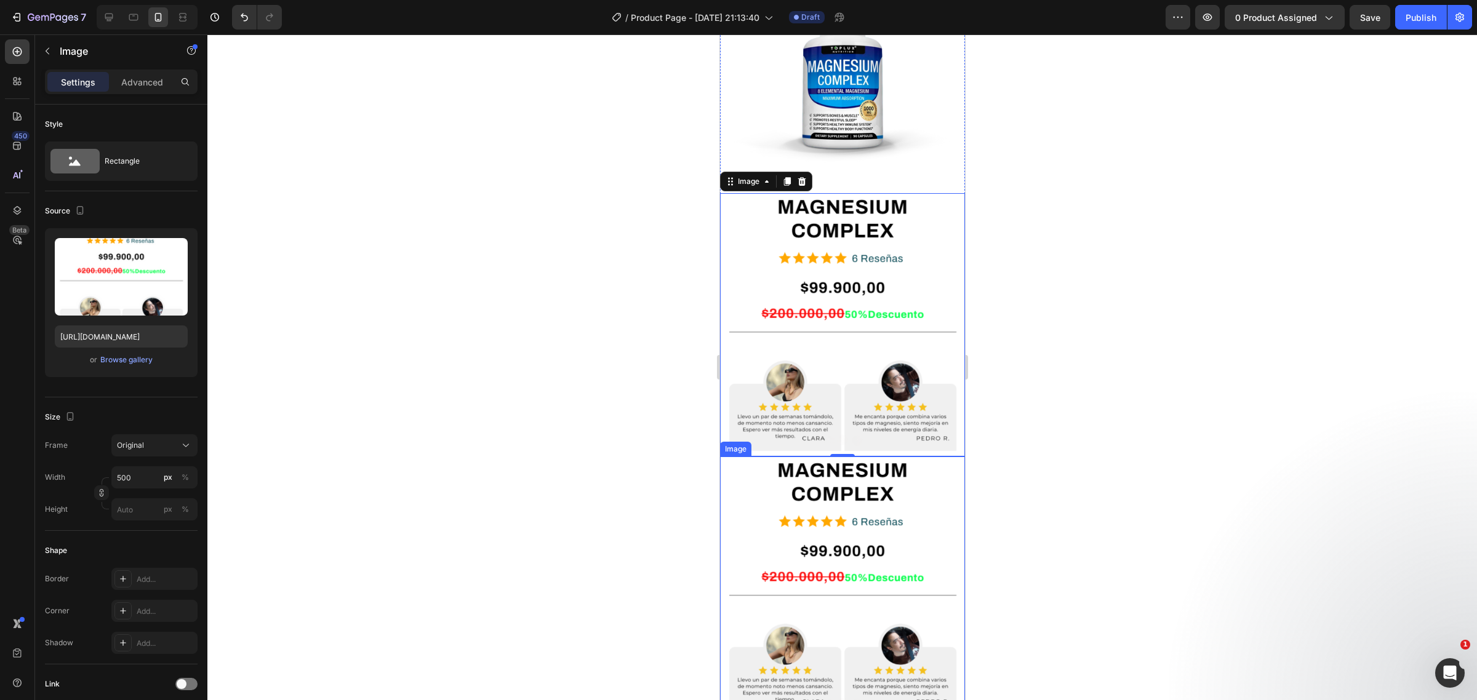
click at [857, 457] on img at bounding box center [841, 588] width 245 height 263
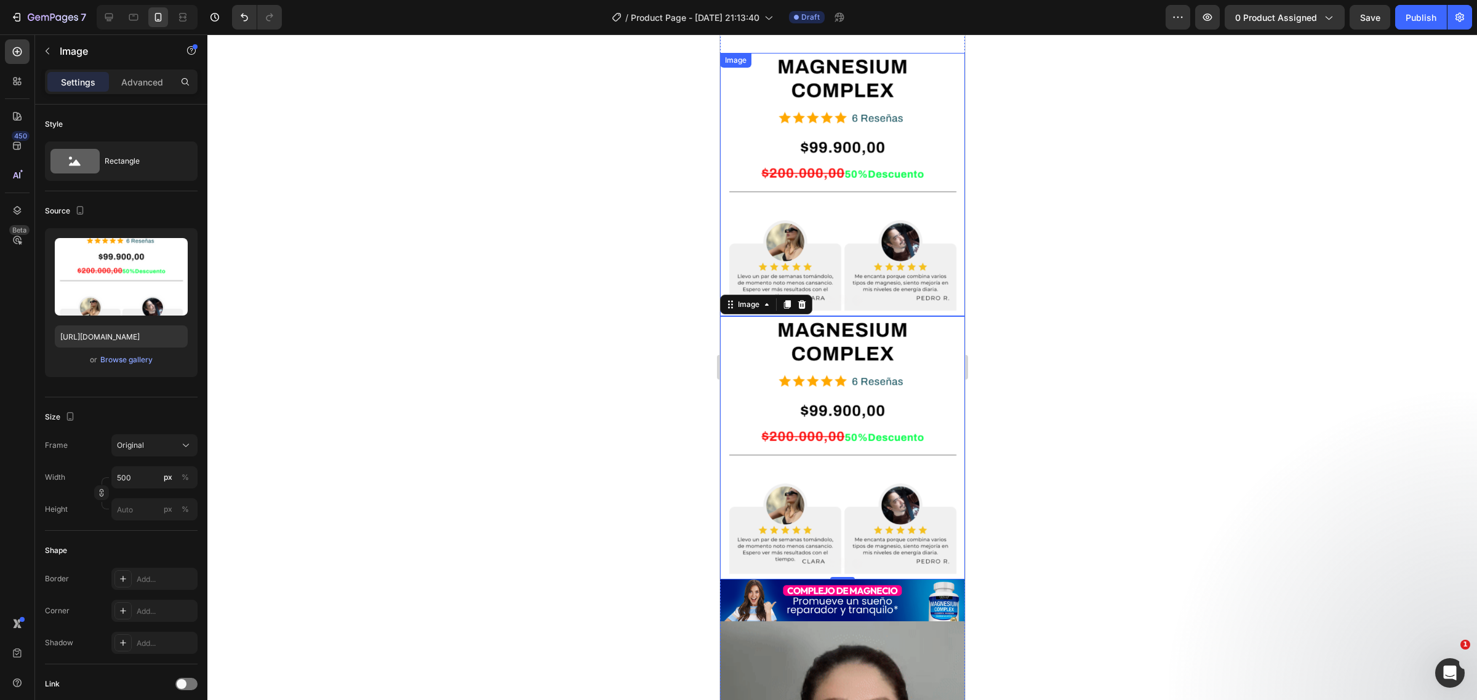
scroll to position [846, 0]
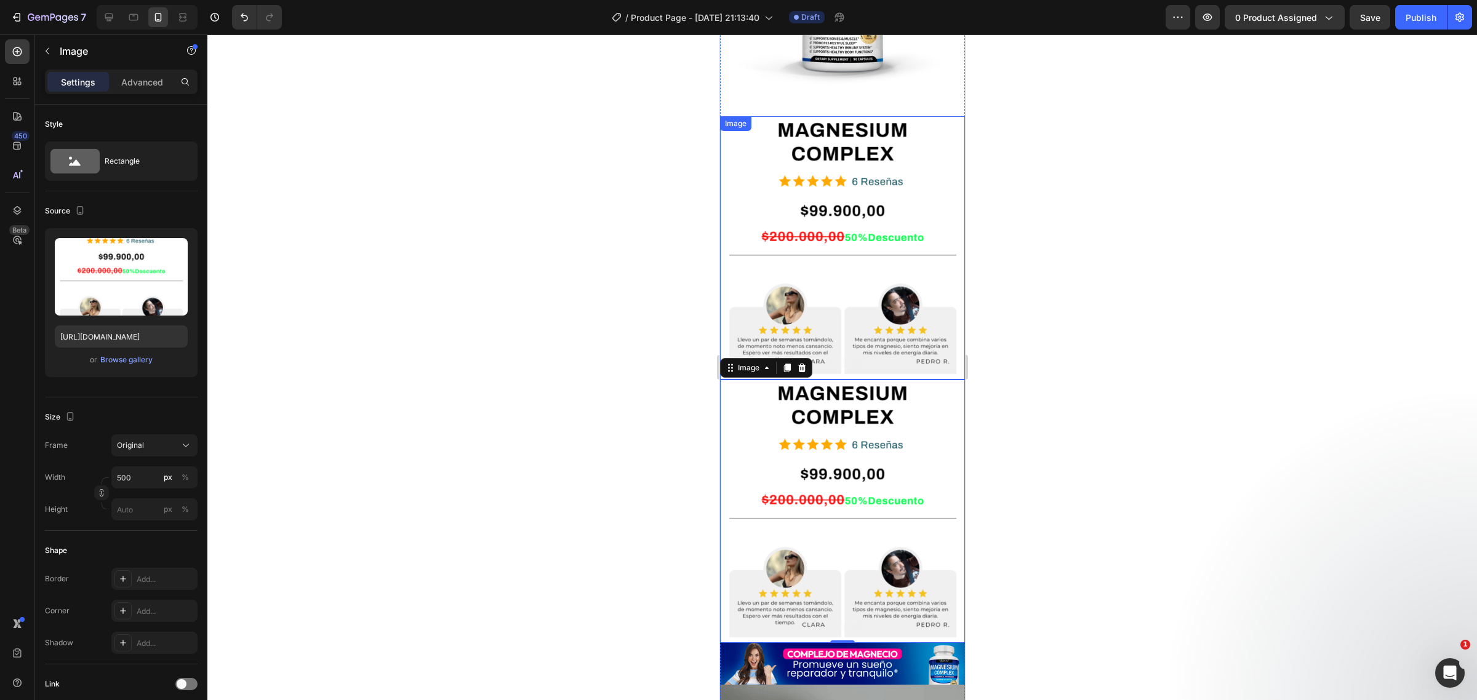
click at [865, 188] on img at bounding box center [841, 247] width 245 height 263
click at [849, 430] on img at bounding box center [841, 511] width 245 height 263
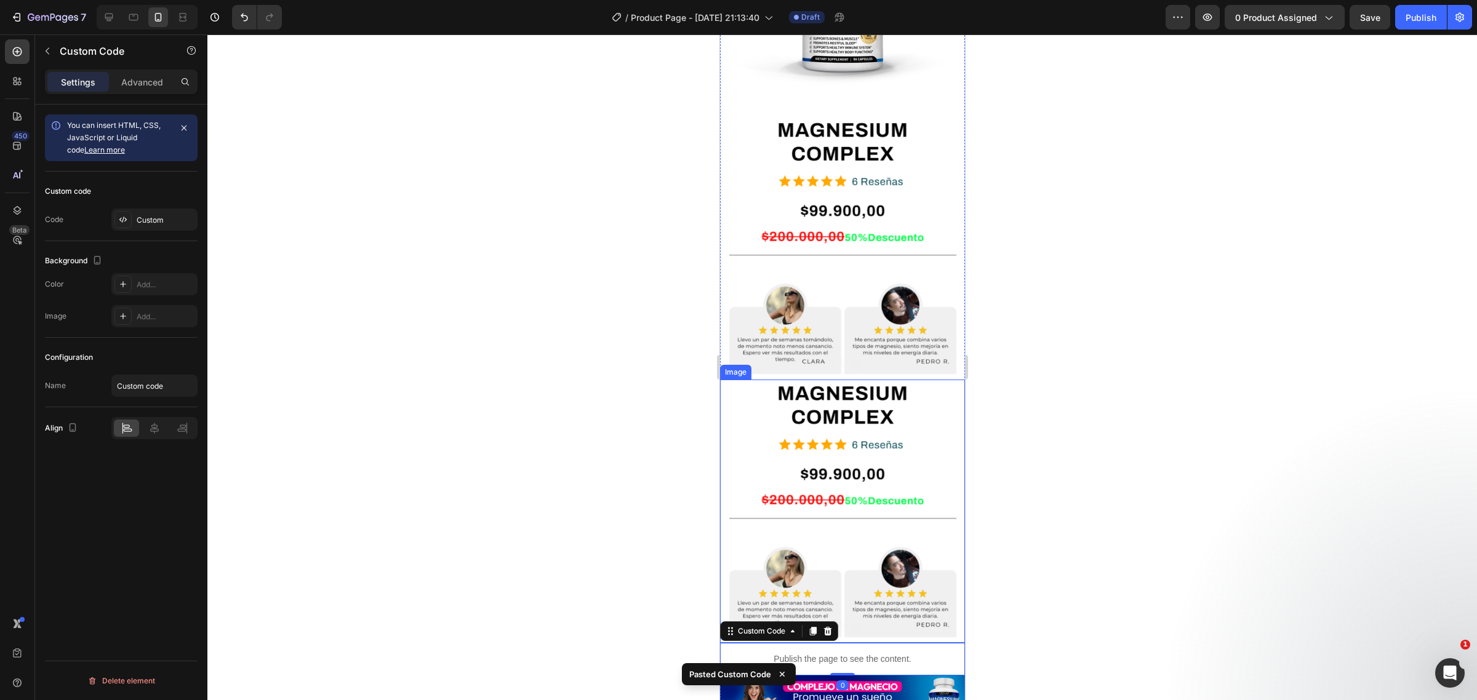
click at [827, 396] on img at bounding box center [841, 511] width 245 height 263
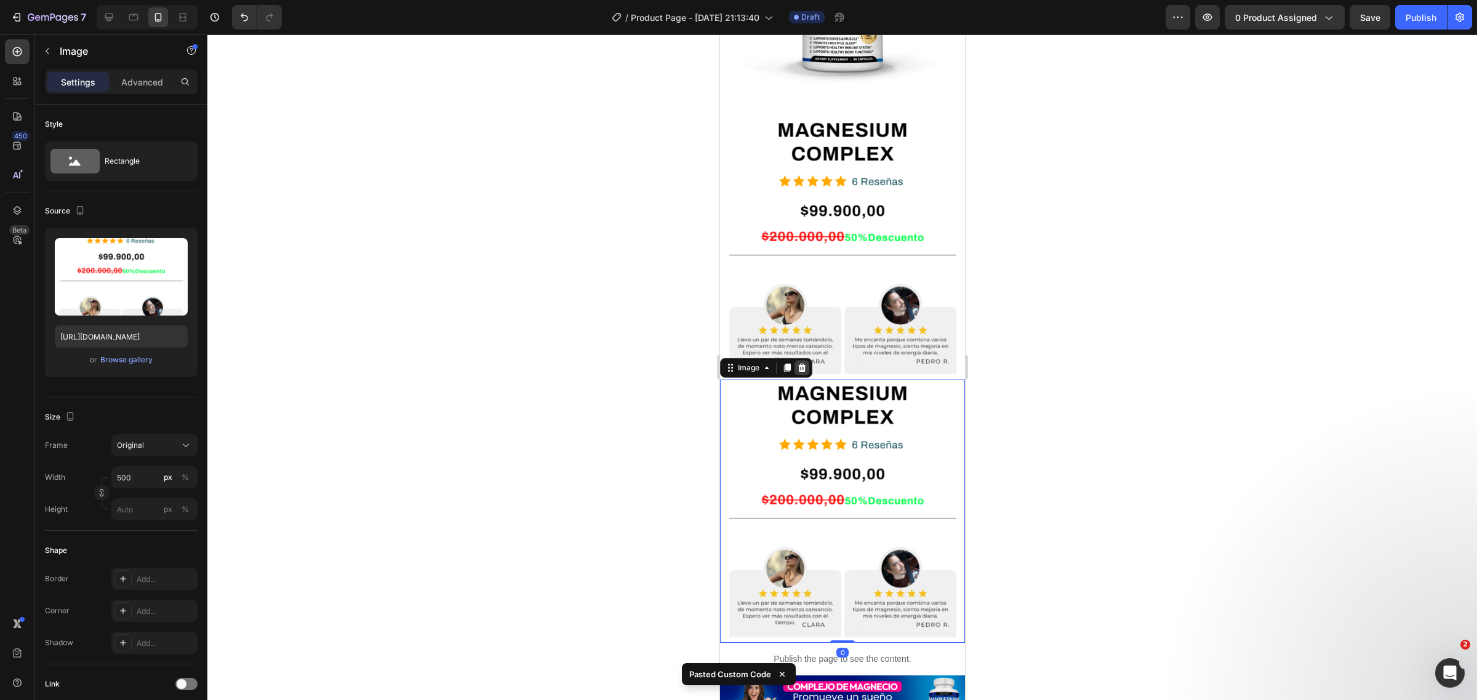
click at [800, 361] on div at bounding box center [801, 368] width 15 height 15
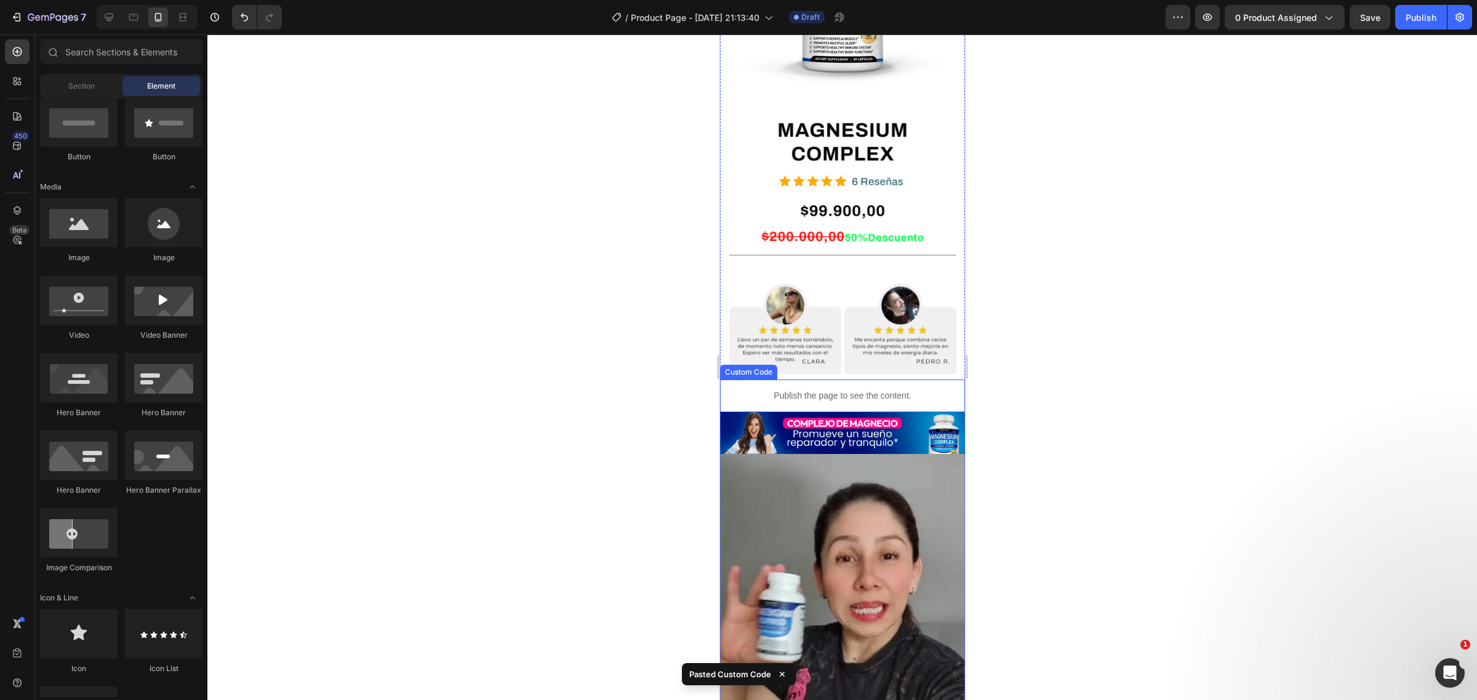
click at [811, 380] on div "Publish the page to see the content." at bounding box center [841, 396] width 245 height 33
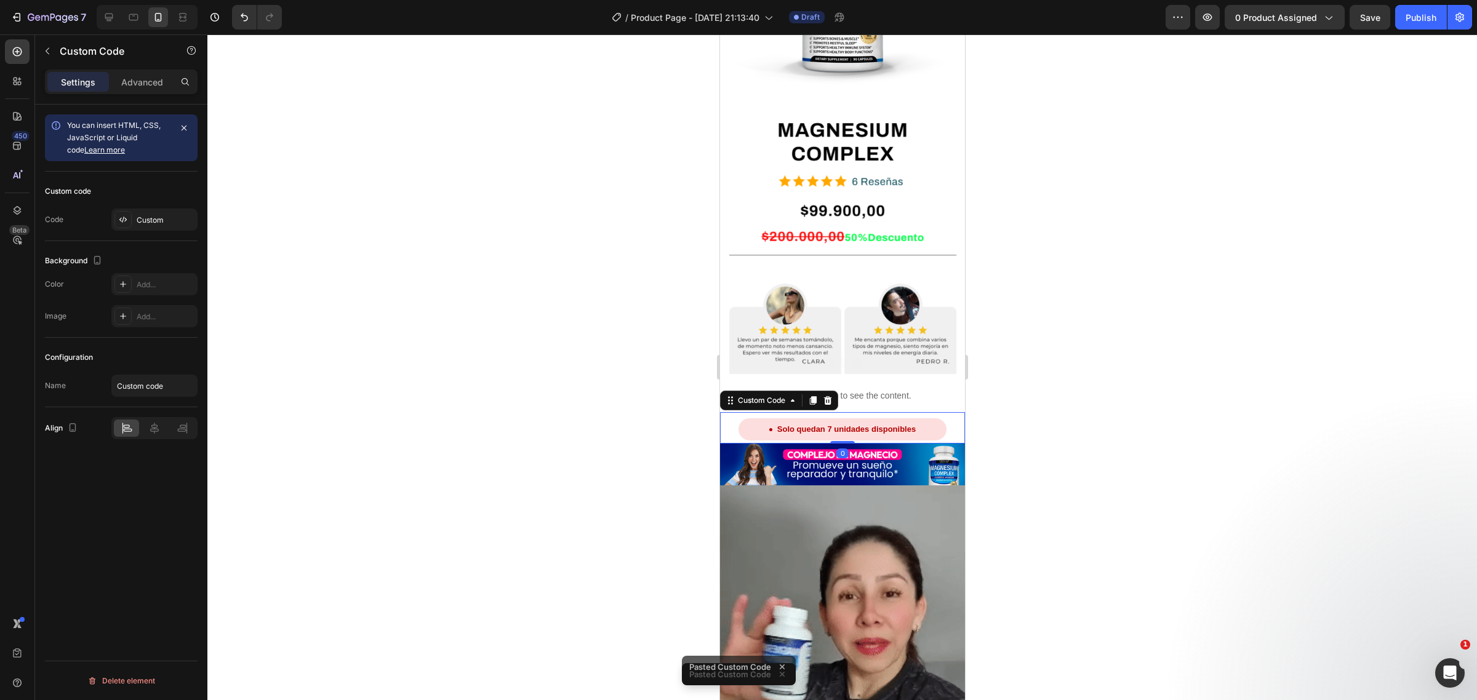
click at [1069, 247] on div at bounding box center [842, 367] width 1270 height 666
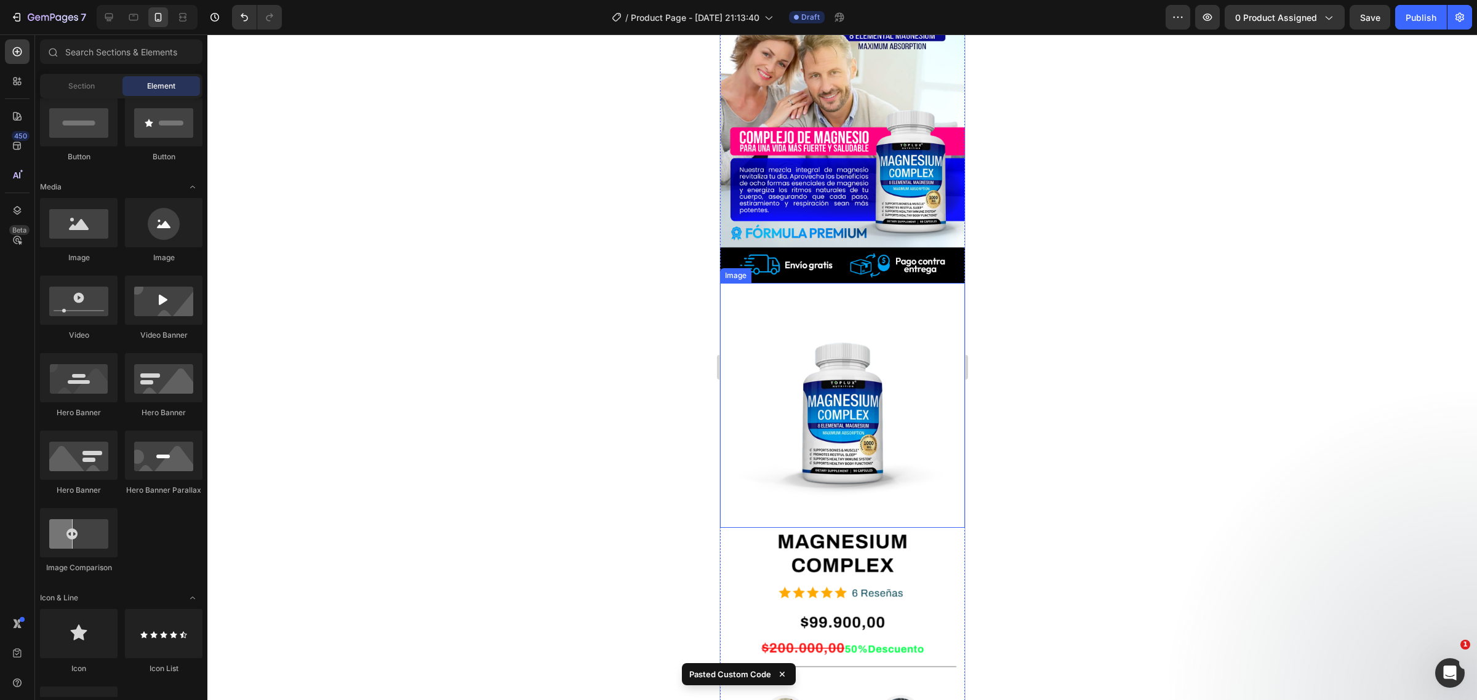
scroll to position [615, 0]
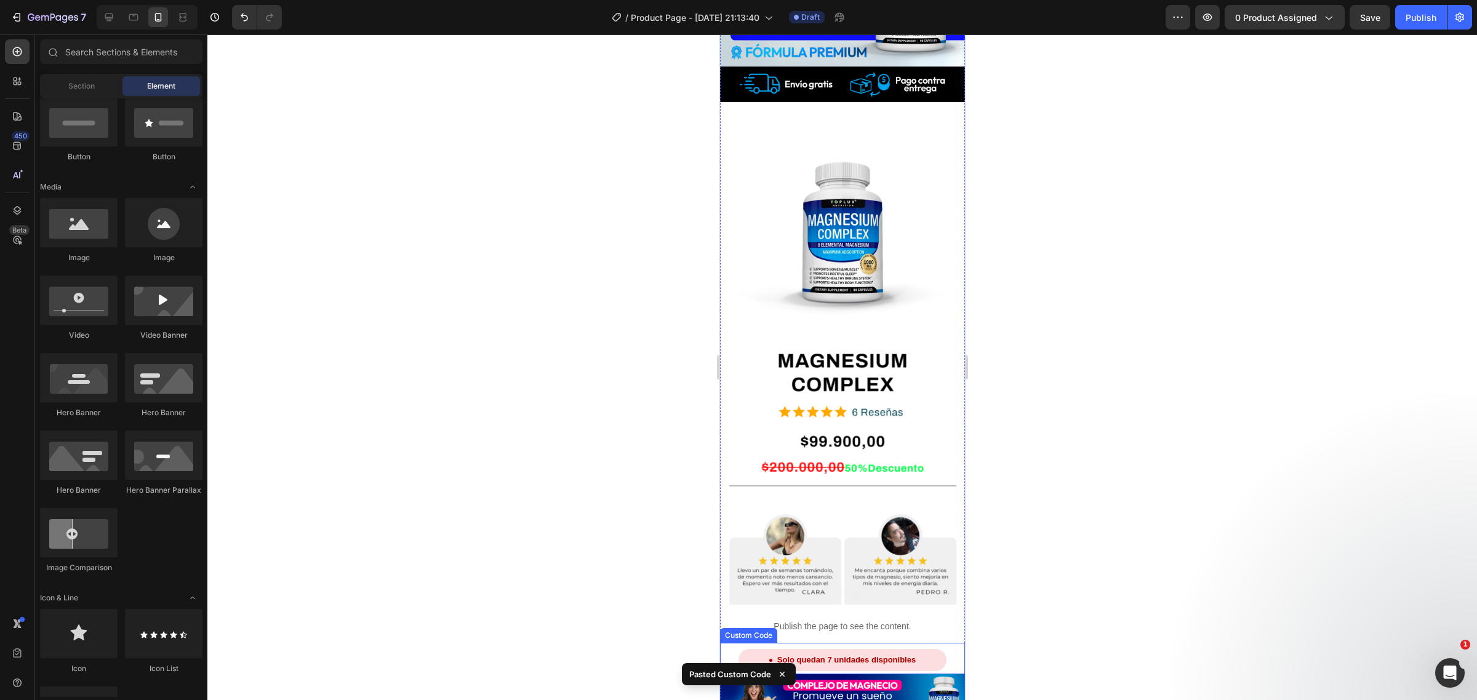
click at [938, 649] on div "Solo quedan 7 unidades disponibles" at bounding box center [842, 660] width 208 height 22
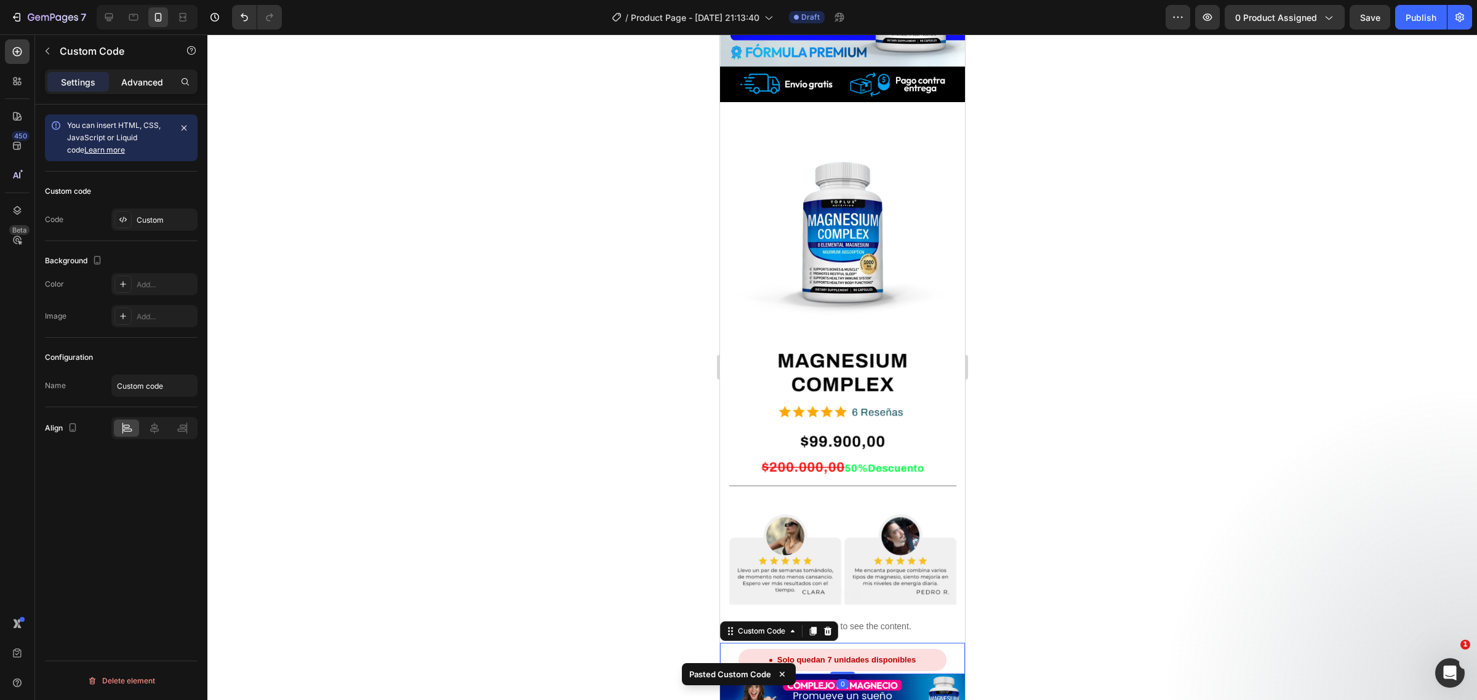
click at [149, 83] on p "Advanced" at bounding box center [142, 82] width 42 height 13
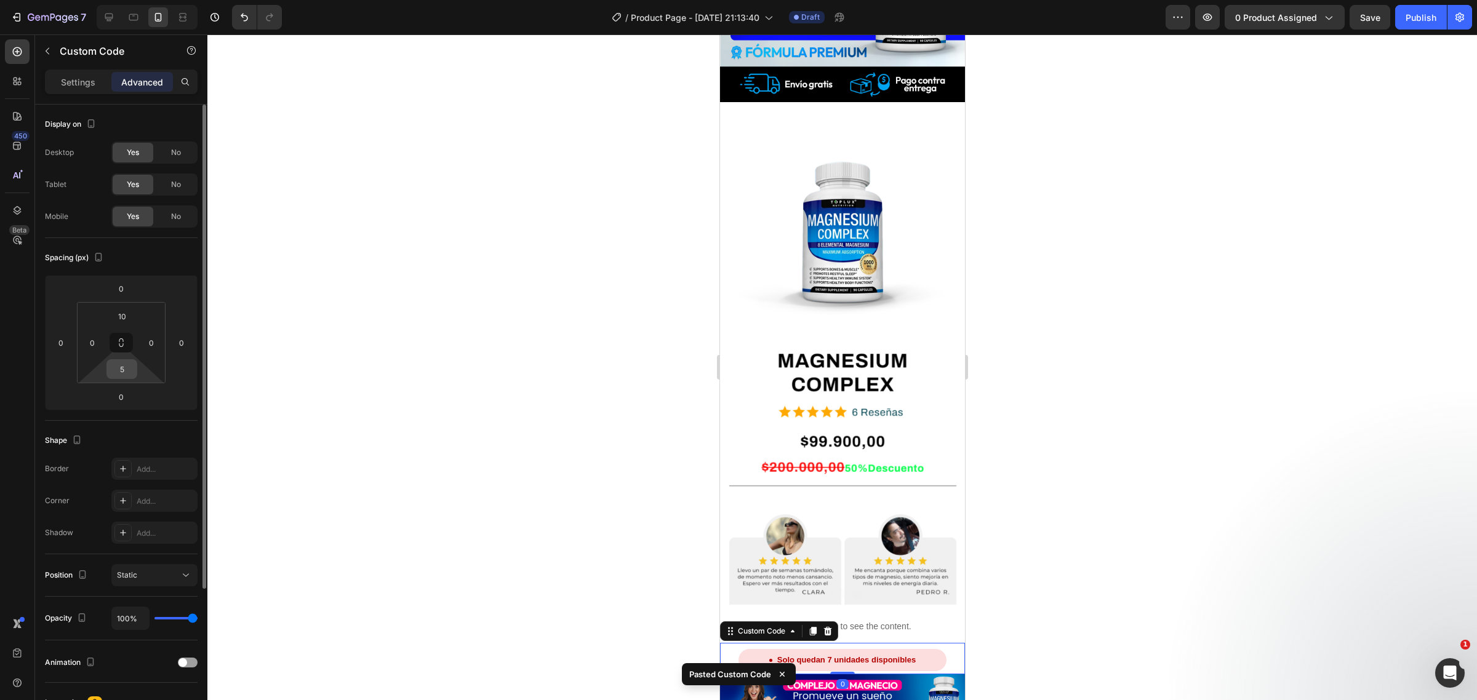
click at [126, 366] on input "5" at bounding box center [122, 369] width 25 height 18
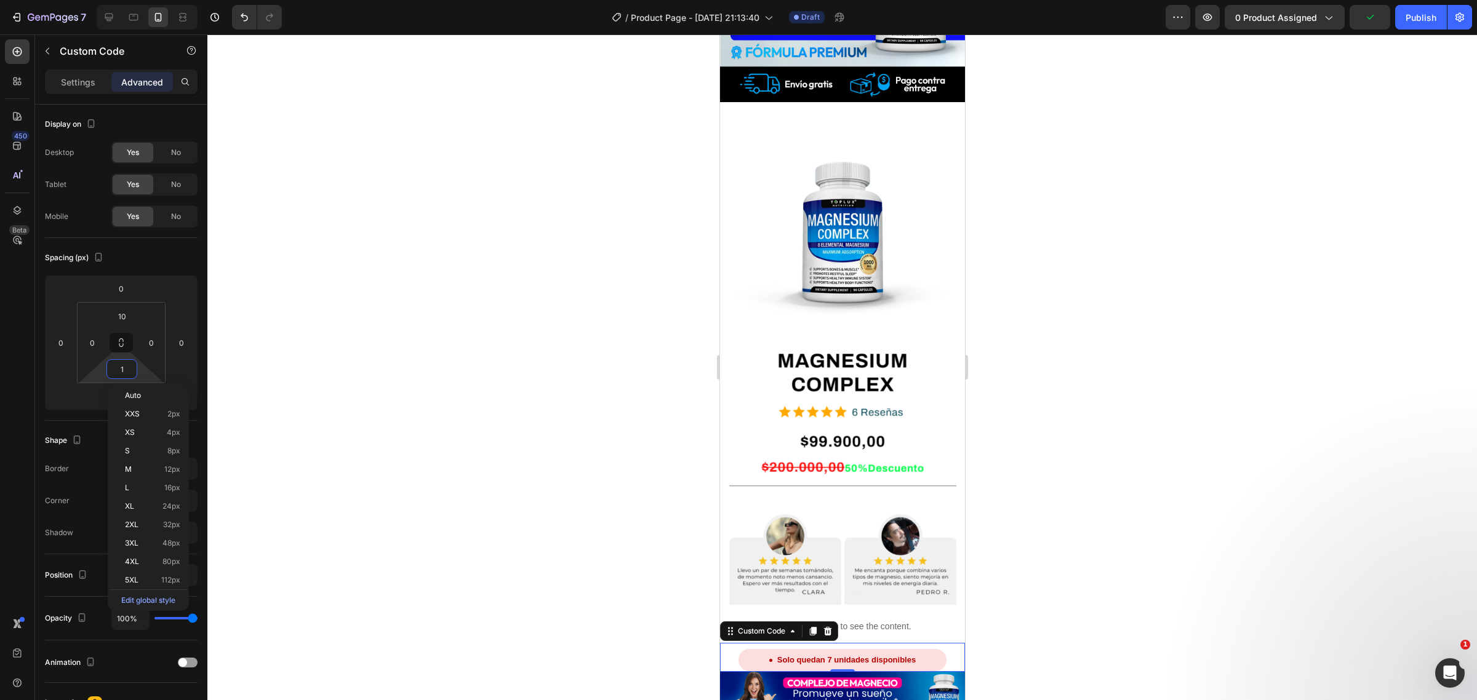
type input "10"
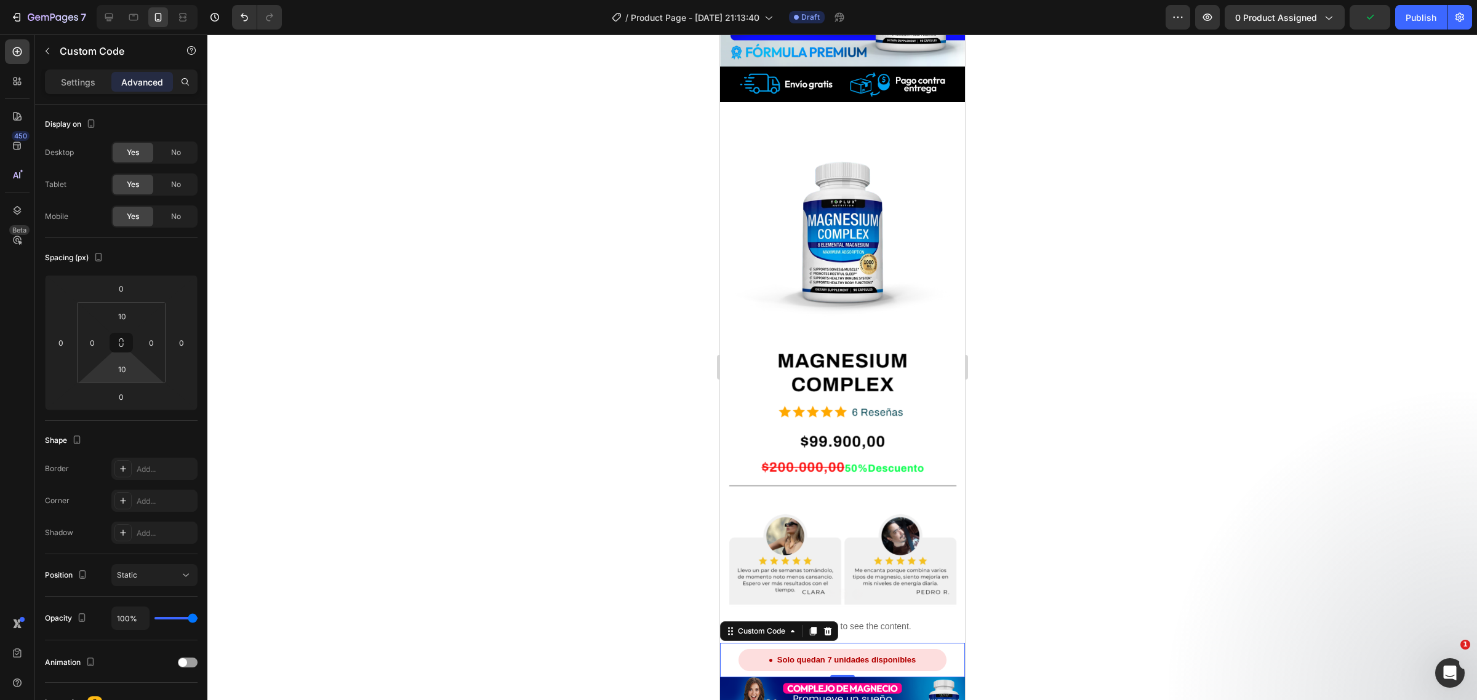
click at [681, 287] on div at bounding box center [842, 367] width 1270 height 666
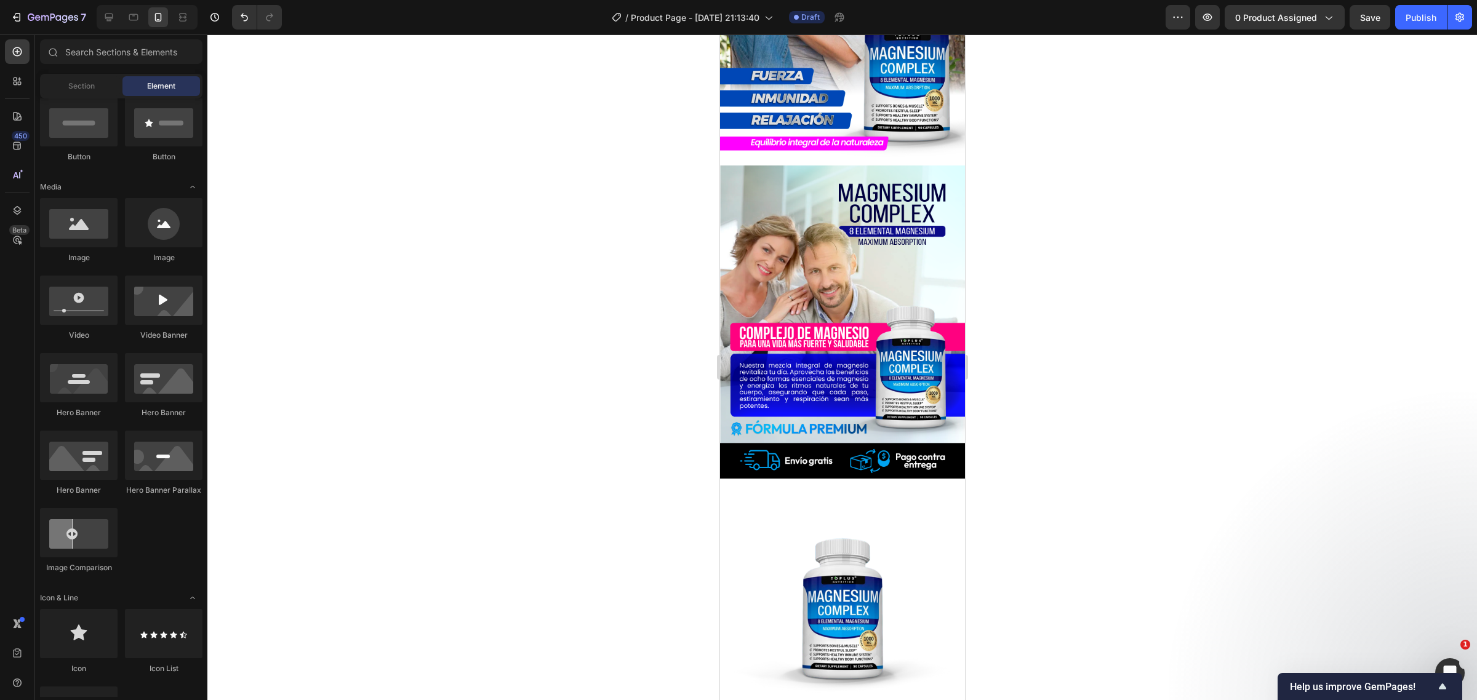
scroll to position [154, 0]
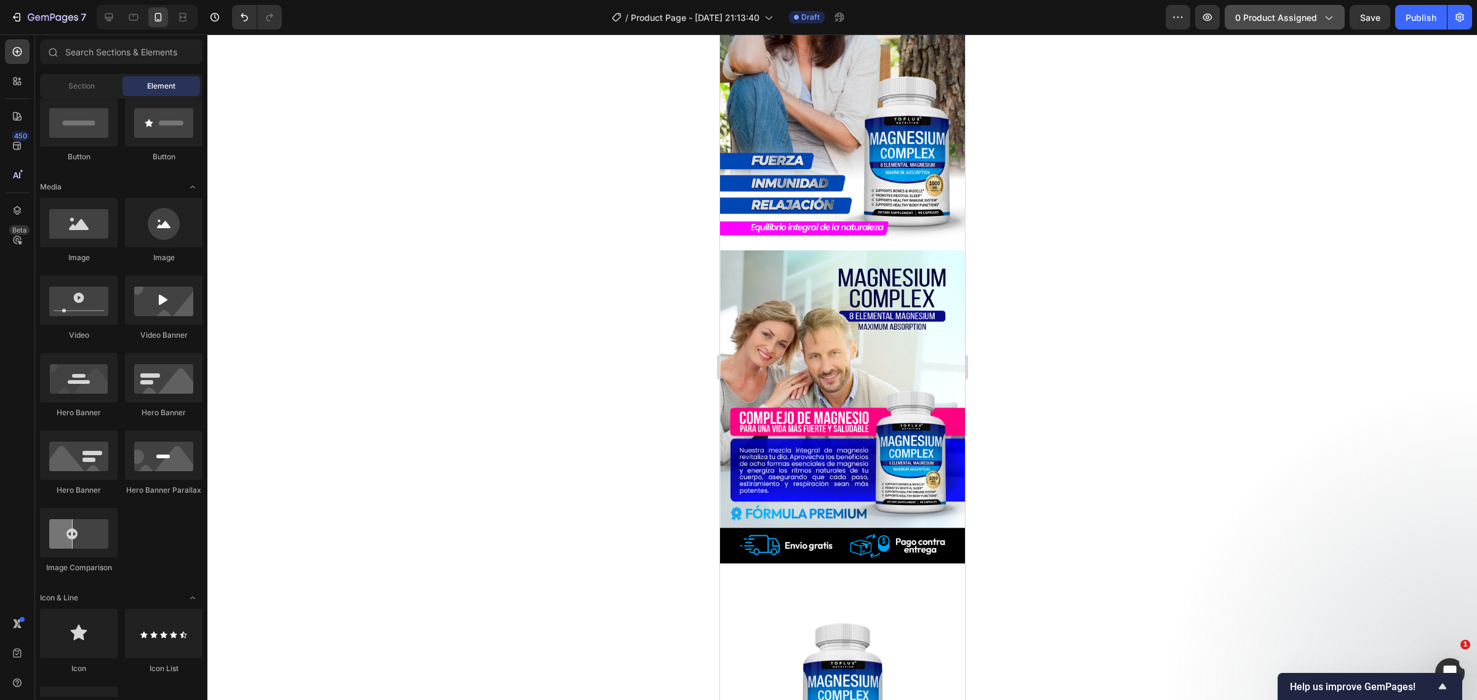
click at [1268, 28] on button "0 product assigned" at bounding box center [1285, 17] width 120 height 25
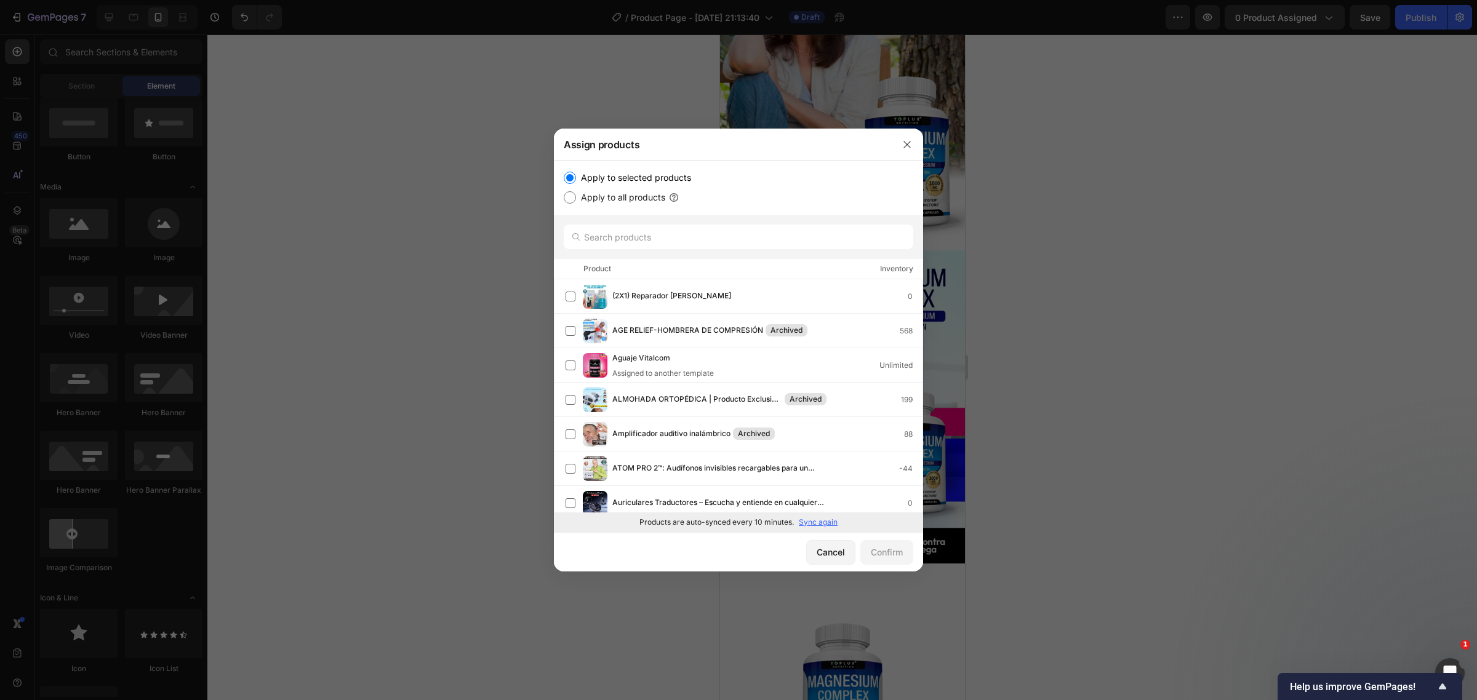
click at [809, 525] on p "Sync again" at bounding box center [818, 522] width 39 height 11
click at [670, 256] on div at bounding box center [738, 237] width 369 height 44
click at [659, 233] on input "text" at bounding box center [739, 237] width 350 height 25
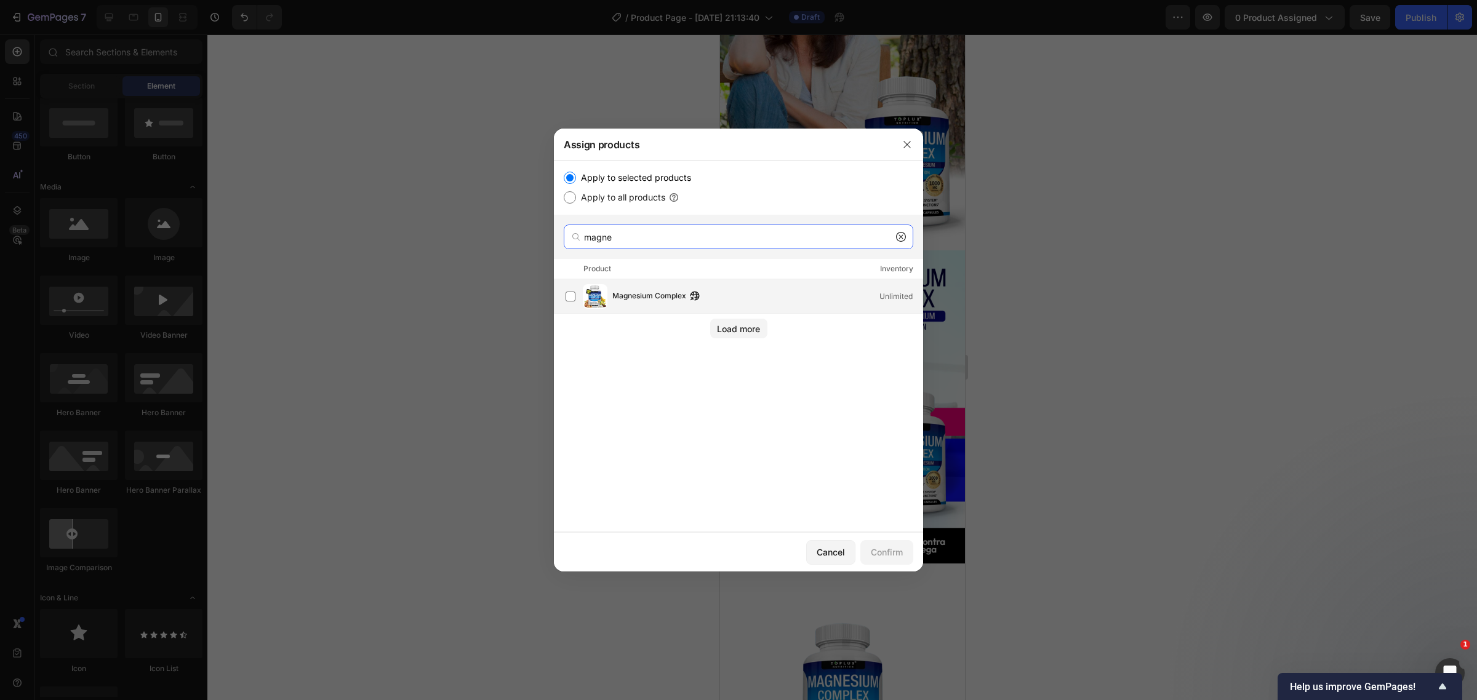
type input "magne"
click at [689, 297] on button "button" at bounding box center [695, 296] width 12 height 12
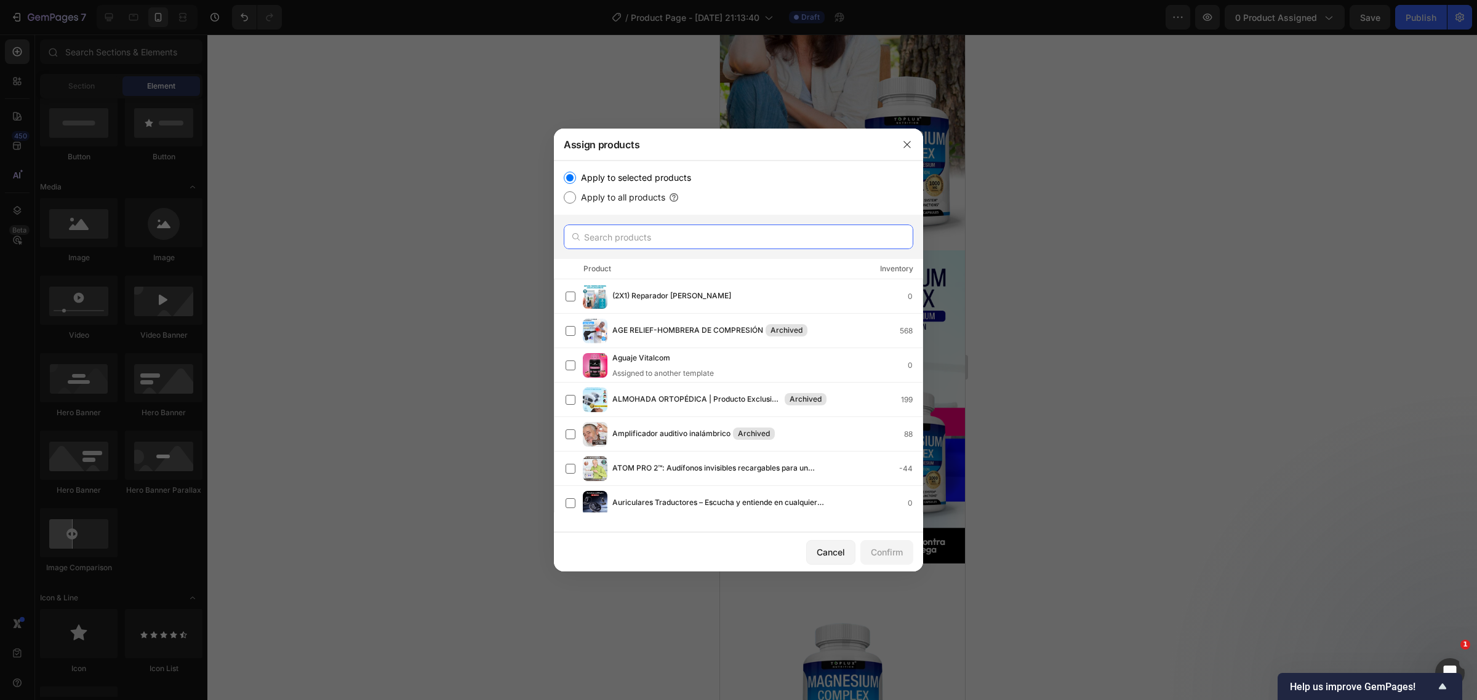
click at [625, 236] on input "text" at bounding box center [739, 237] width 350 height 25
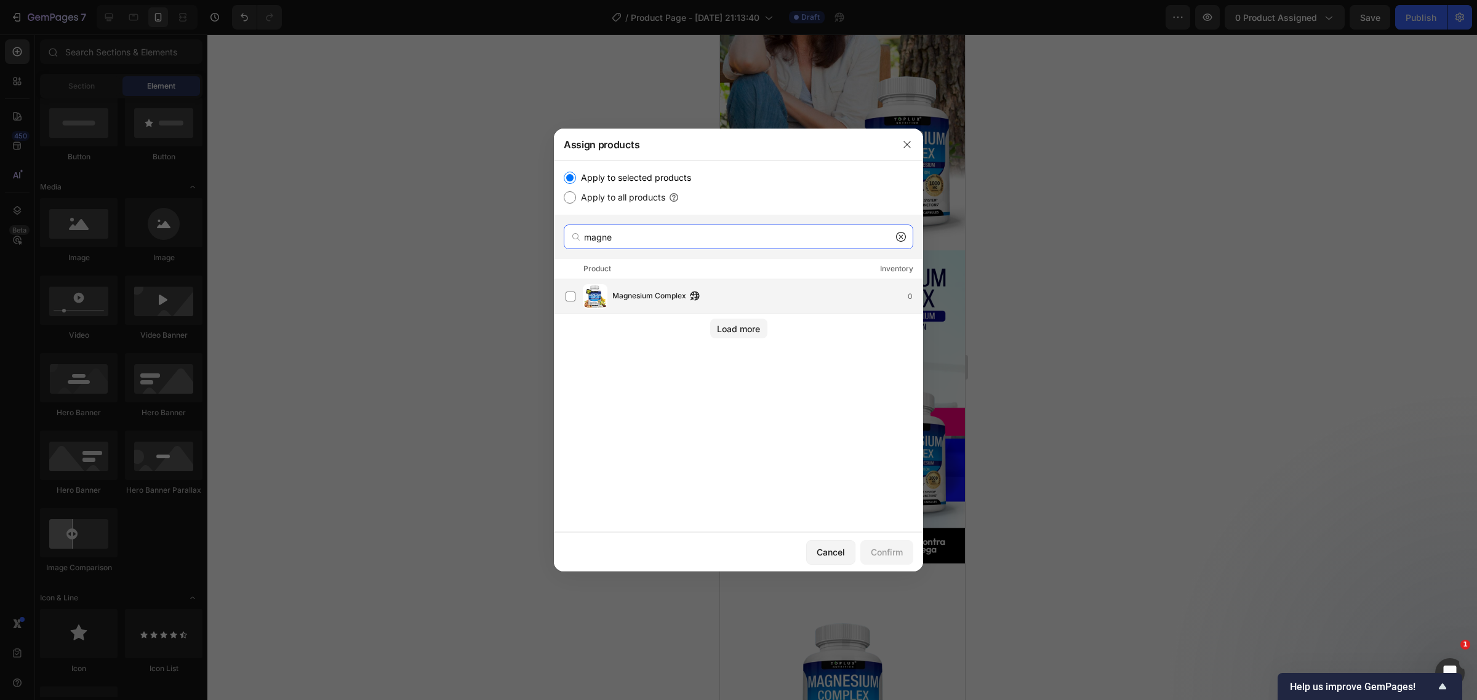
type input "magne"
click at [676, 290] on span "Magnesium Complex" at bounding box center [649, 297] width 74 height 14
click at [884, 555] on div "Confirm" at bounding box center [887, 552] width 32 height 13
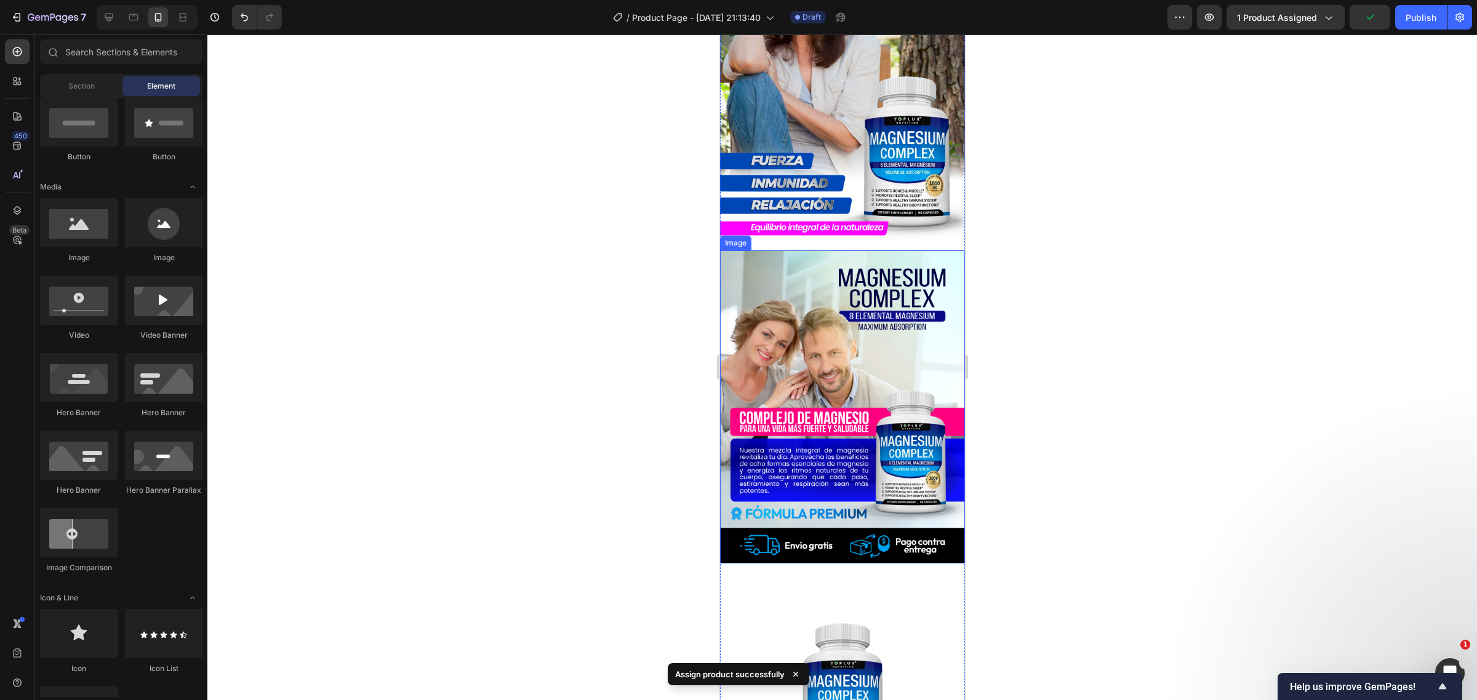
scroll to position [0, 0]
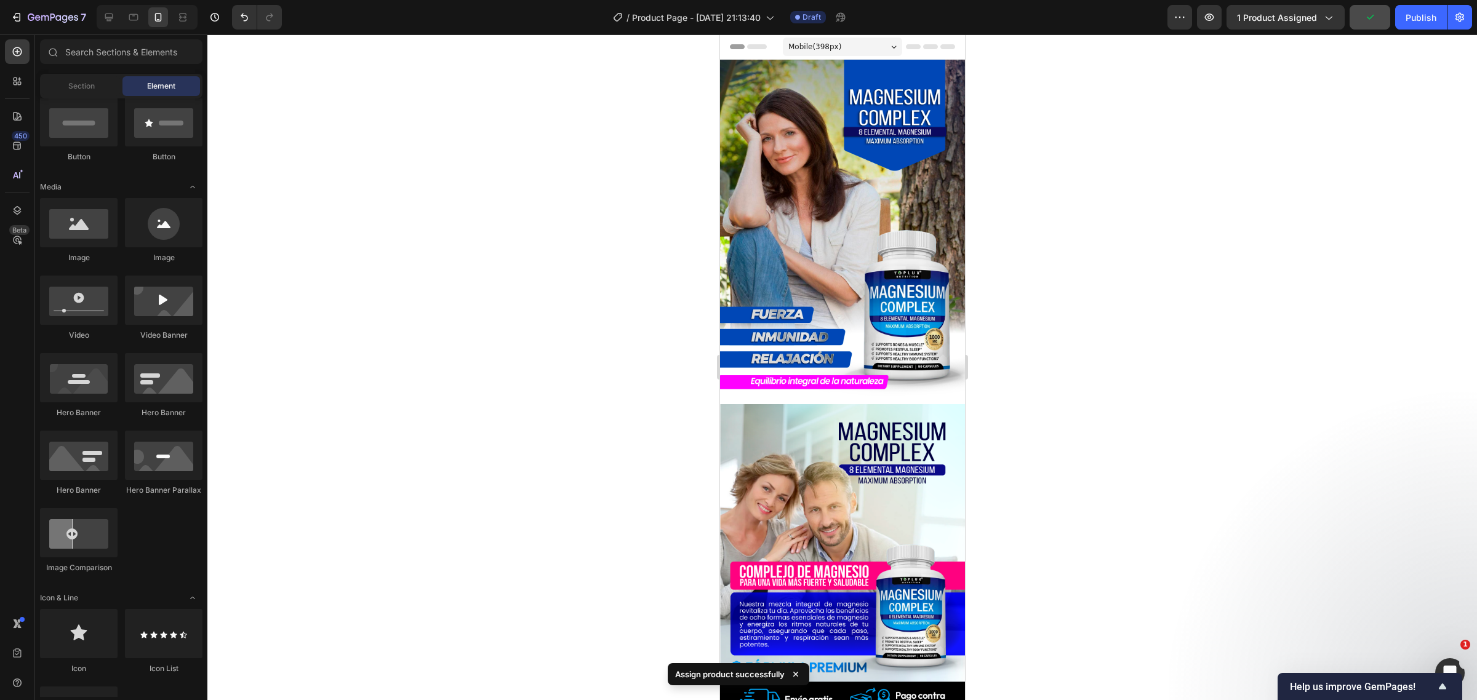
drag, startPoint x: 1405, startPoint y: 13, endPoint x: 1385, endPoint y: 25, distance: 22.4
click at [1405, 13] on button "Publish" at bounding box center [1421, 17] width 52 height 25
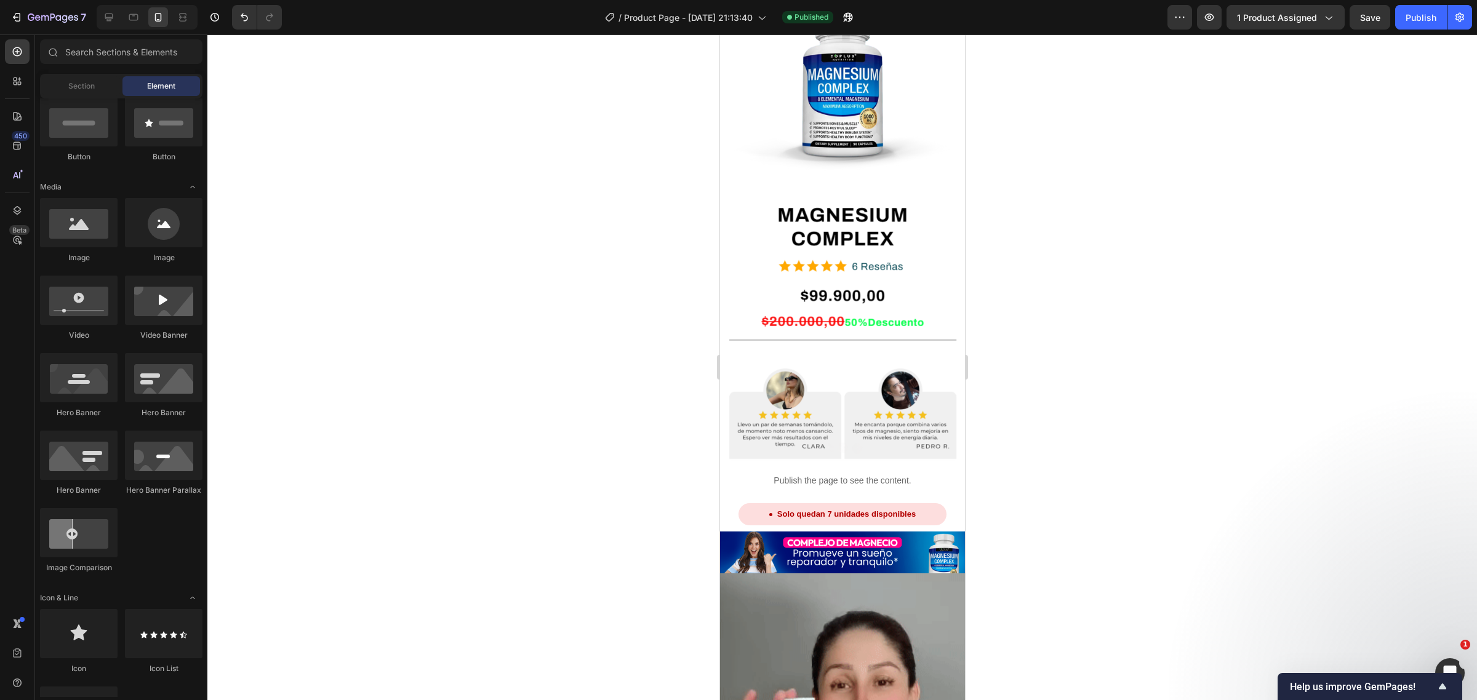
scroll to position [776, 0]
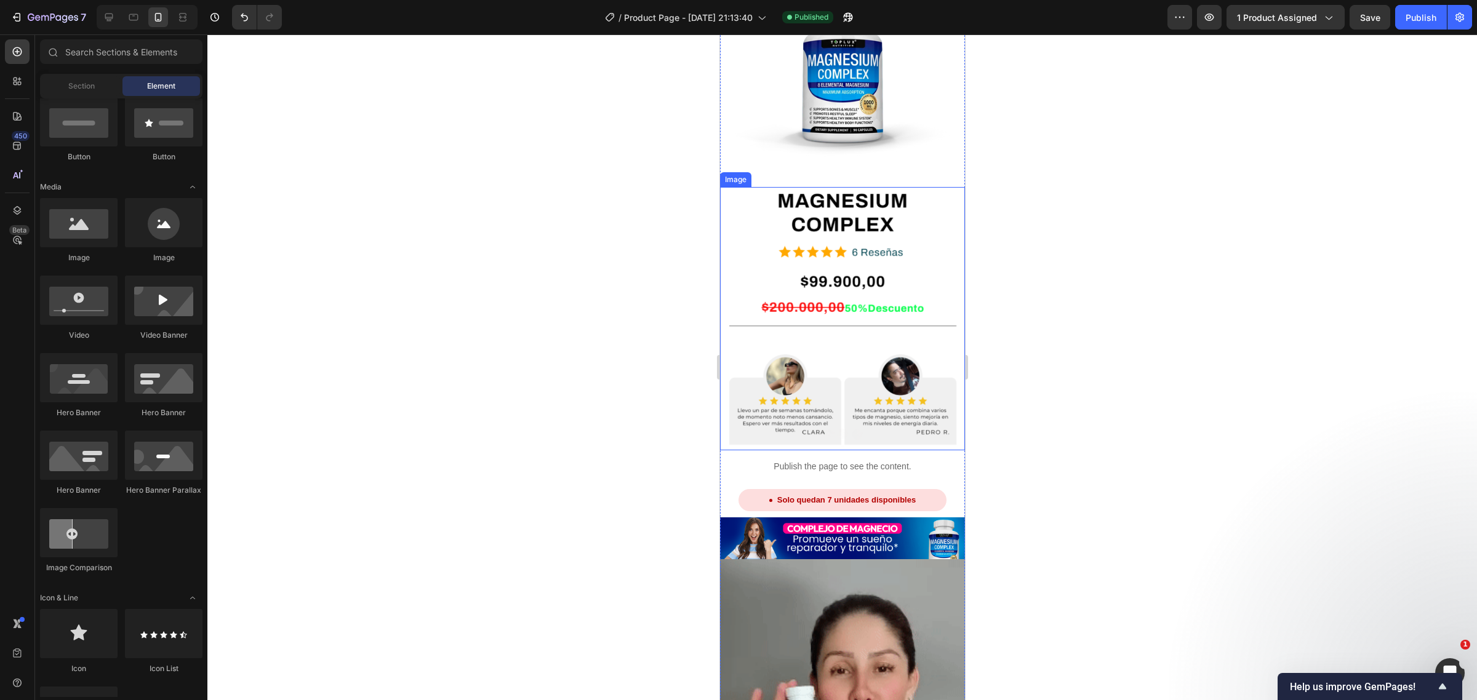
click at [876, 307] on img at bounding box center [841, 318] width 245 height 263
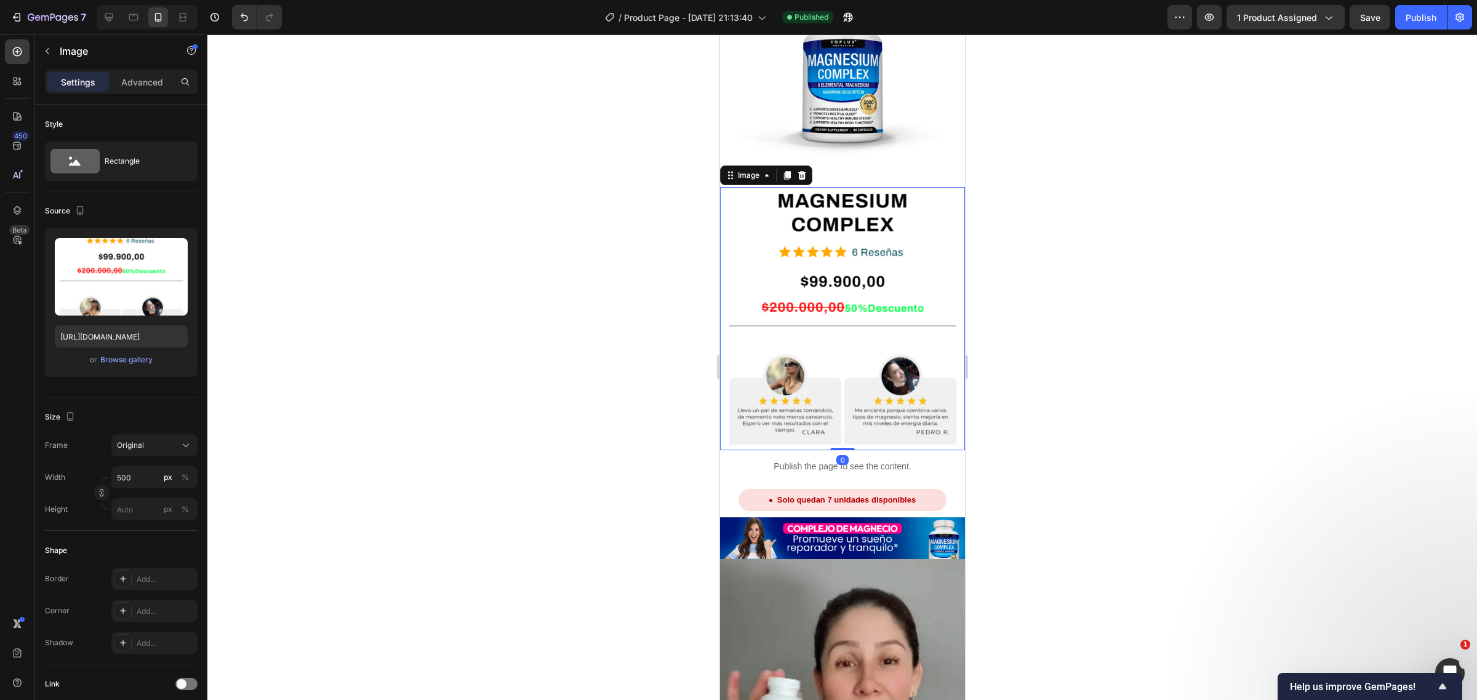
click at [1051, 250] on div at bounding box center [842, 367] width 1270 height 666
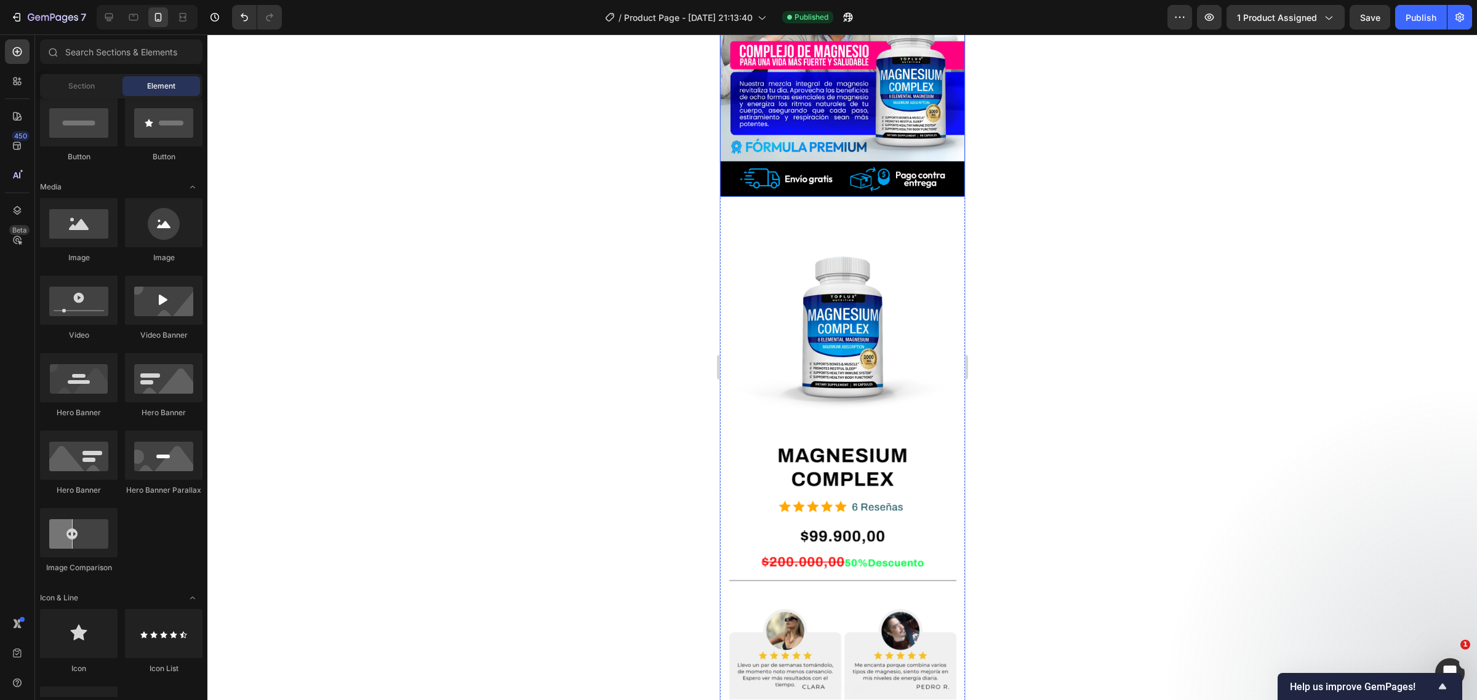
scroll to position [385, 0]
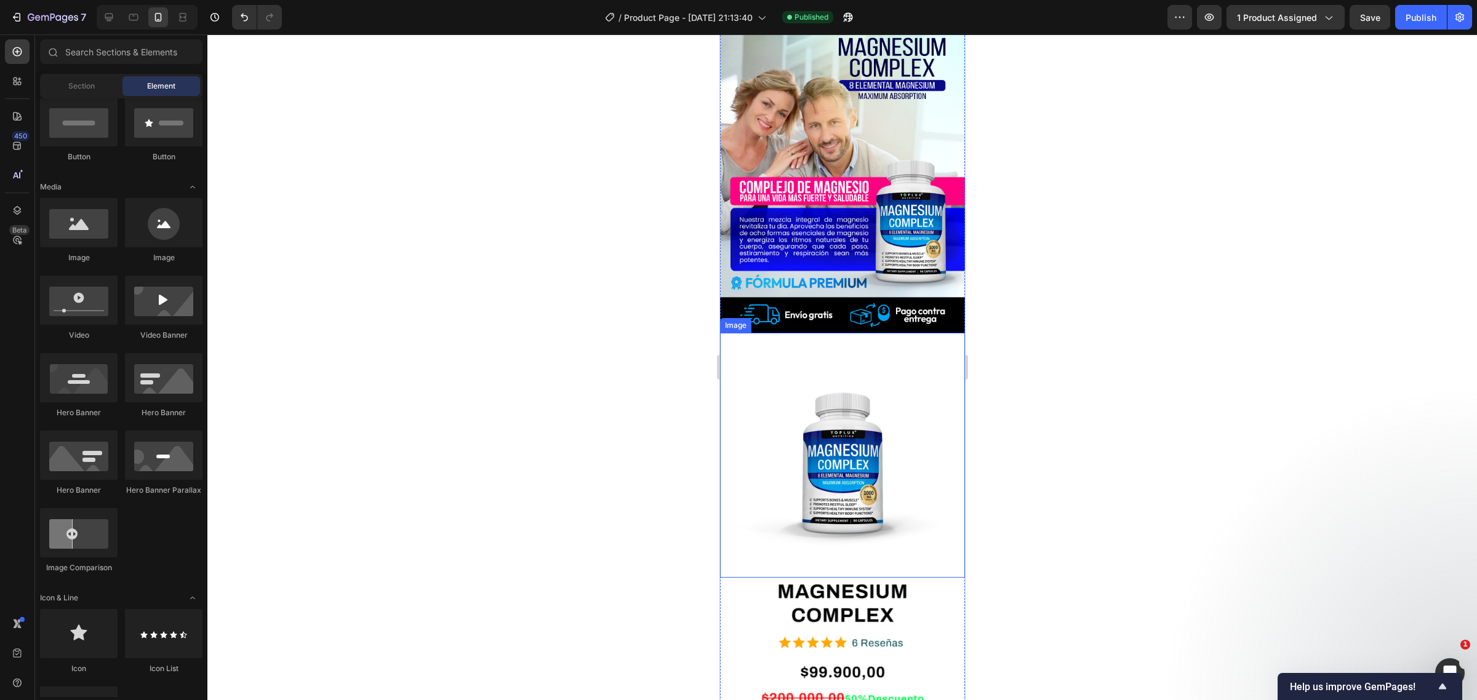
click at [896, 364] on img at bounding box center [841, 455] width 245 height 245
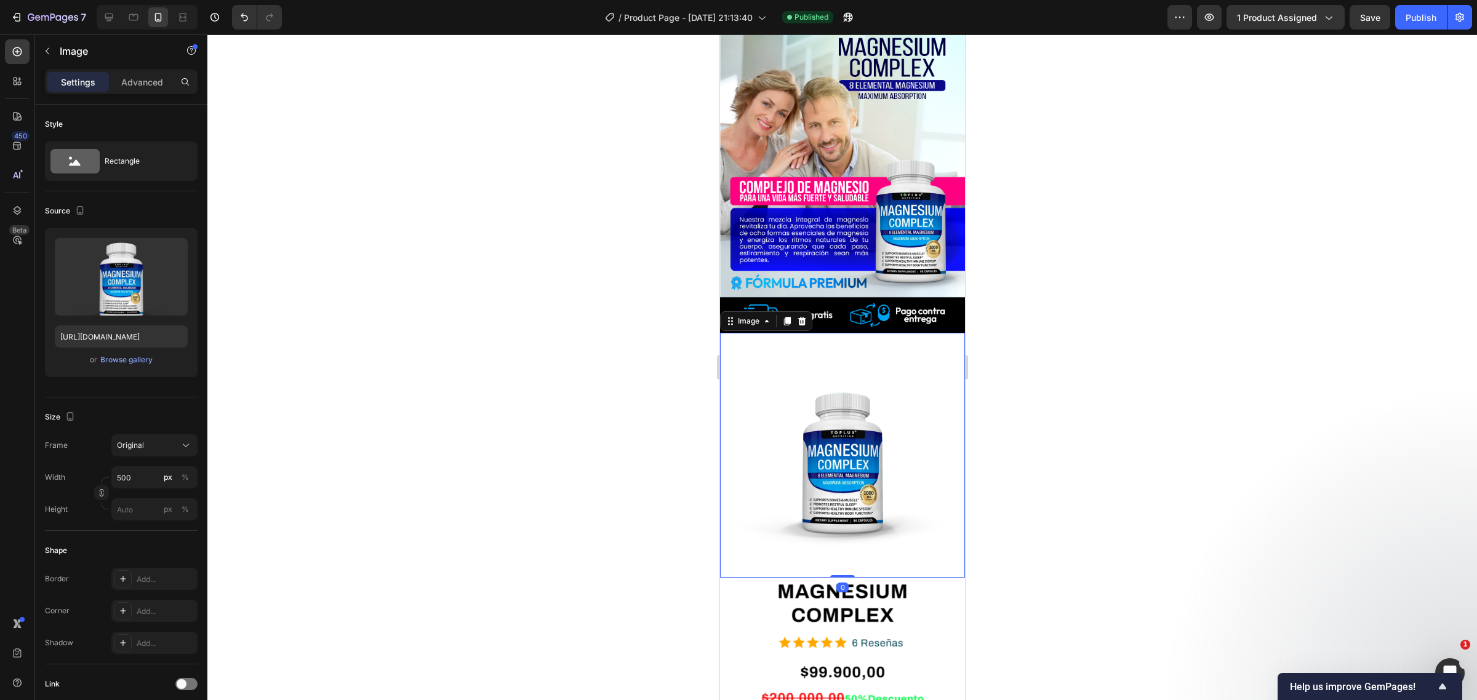
click at [1037, 503] on div at bounding box center [842, 367] width 1270 height 666
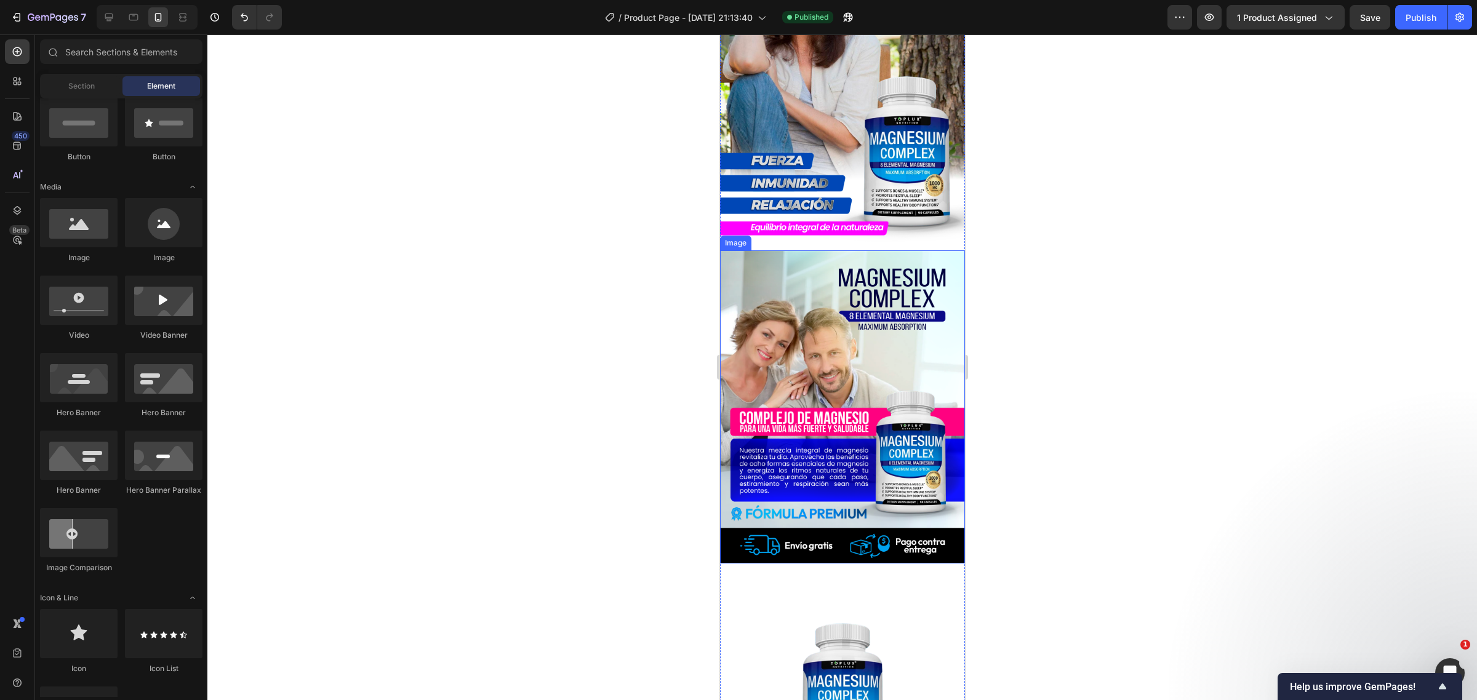
click at [888, 387] on img at bounding box center [841, 406] width 245 height 313
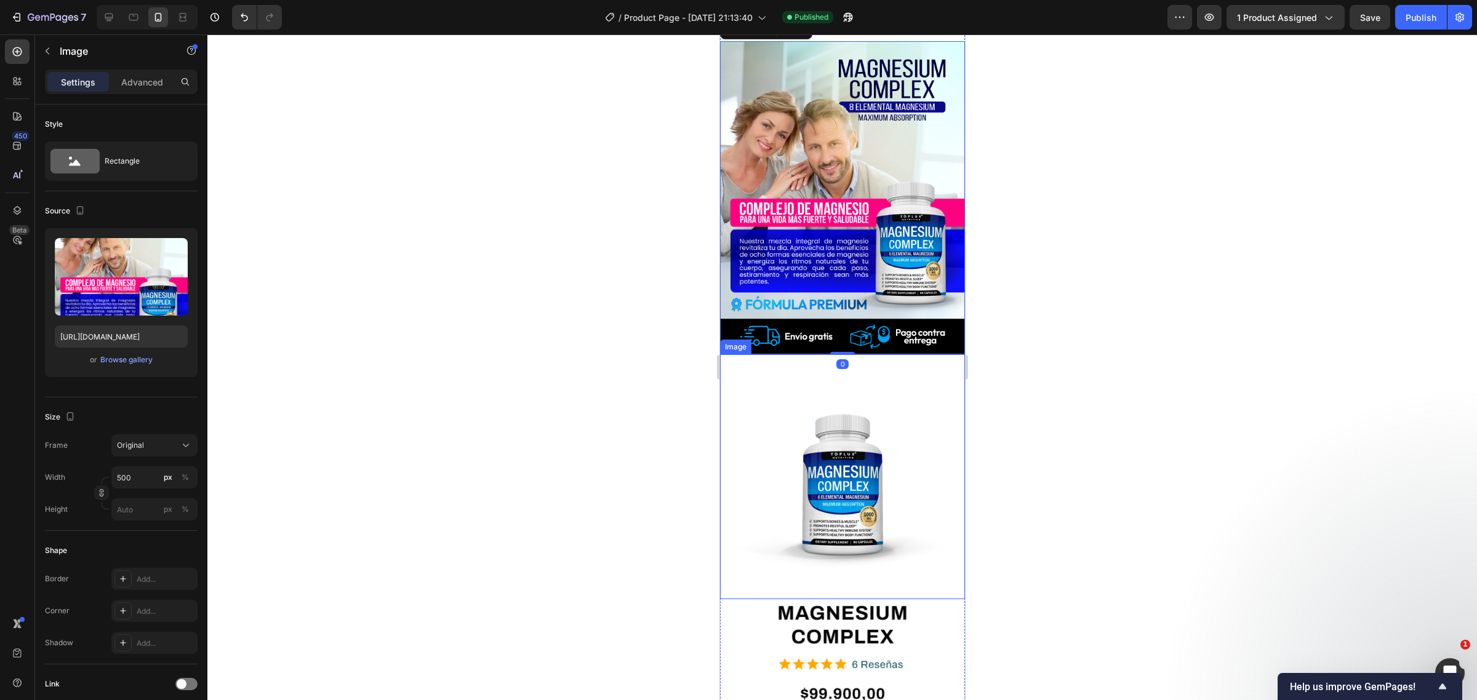
scroll to position [462, 0]
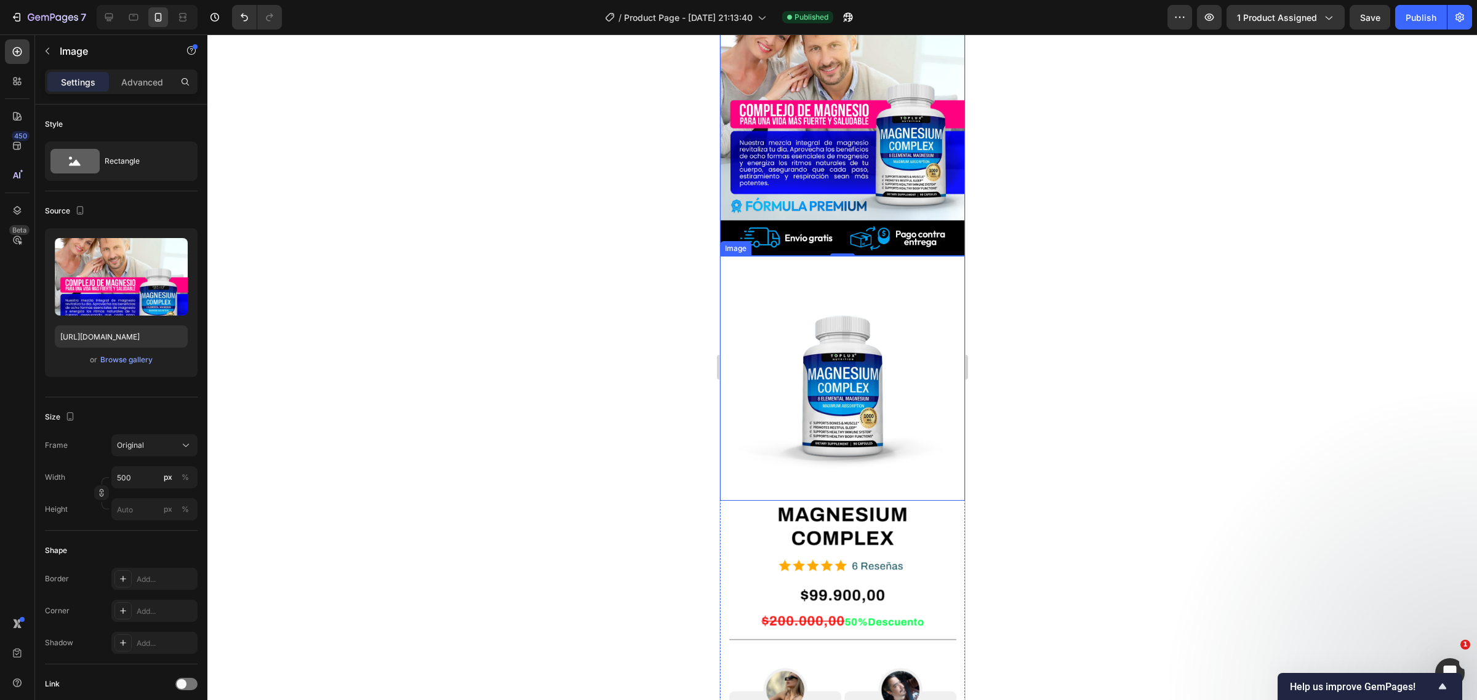
click at [849, 358] on img at bounding box center [841, 378] width 245 height 245
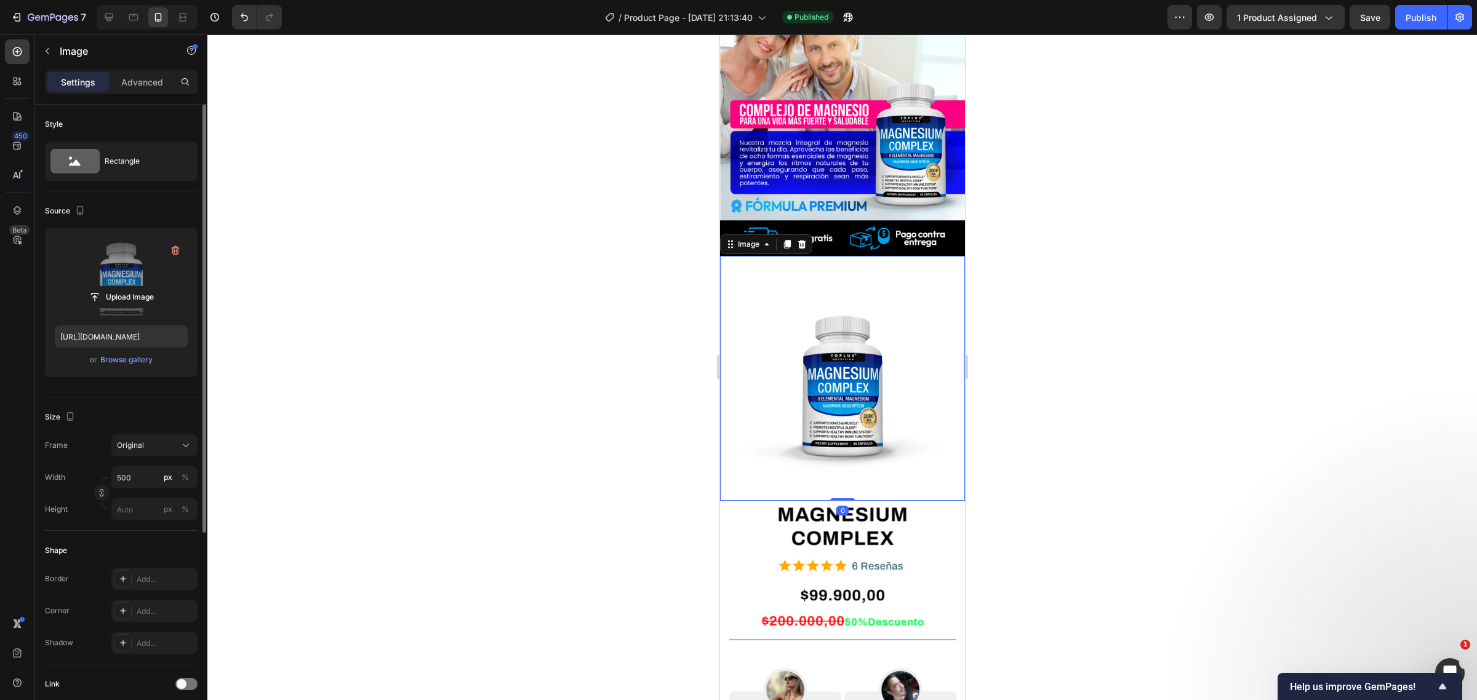
click at [157, 282] on label at bounding box center [121, 277] width 133 height 78
click at [157, 287] on input "file" at bounding box center [121, 297] width 85 height 21
type input "https://cdn.shopify.com/s/files/1/0567/4991/6237/files/gempages_532837443318056…"
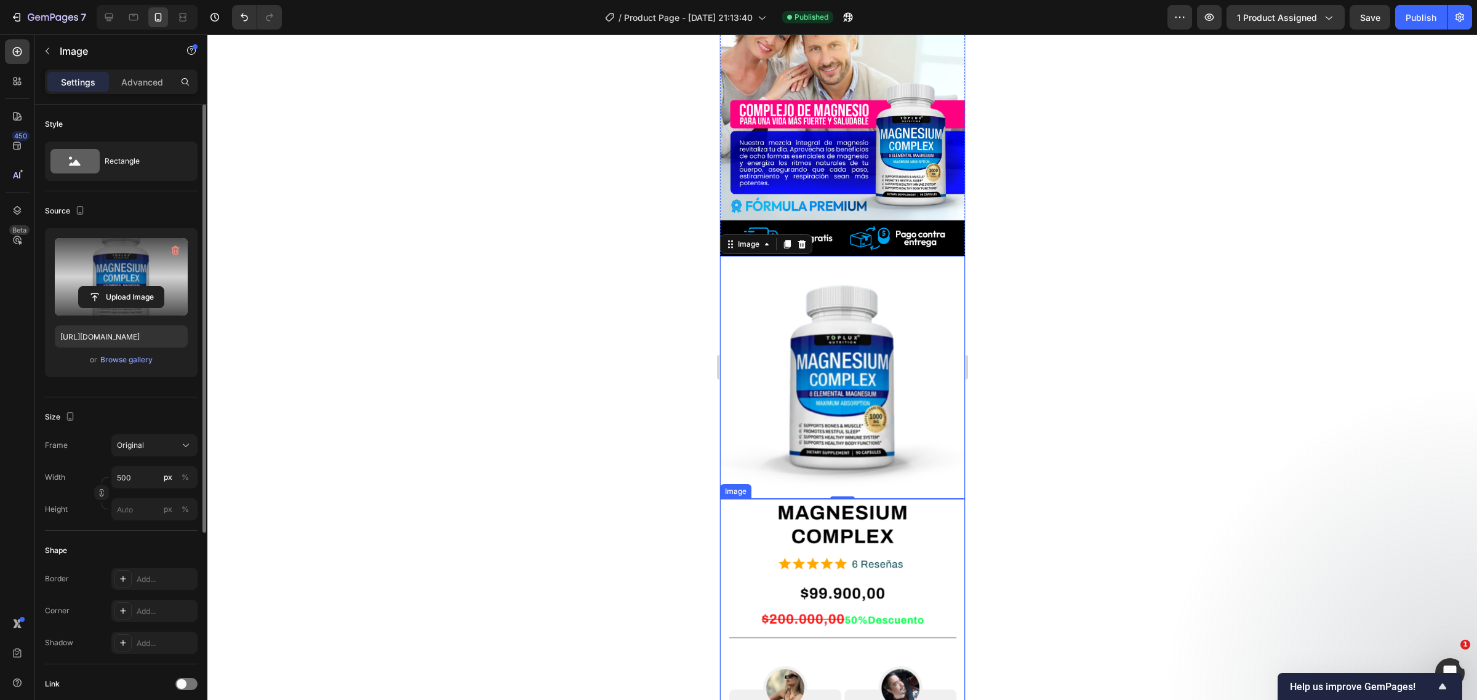
click at [842, 588] on img at bounding box center [841, 630] width 245 height 263
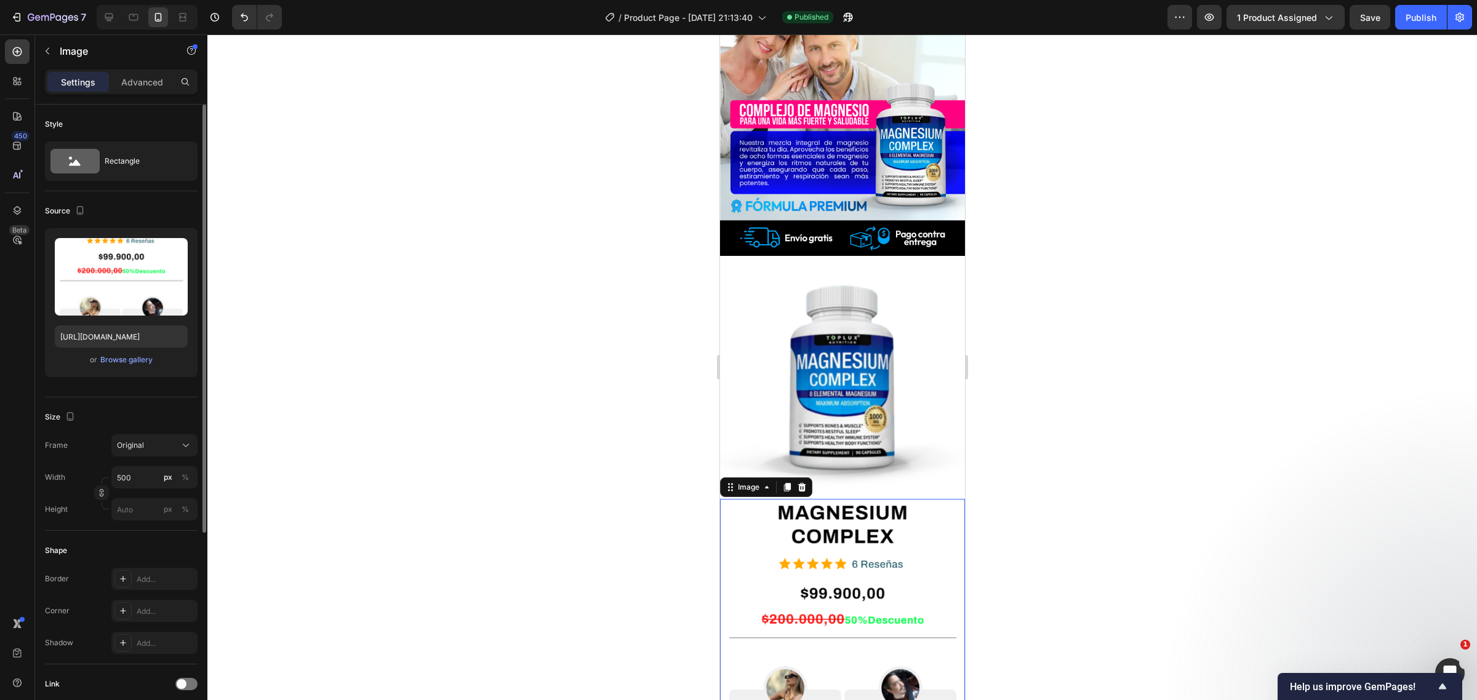
click at [885, 499] on img at bounding box center [841, 630] width 245 height 263
click at [883, 400] on img at bounding box center [841, 377] width 245 height 242
click at [148, 94] on div "Settings Advanced" at bounding box center [121, 82] width 153 height 25
click at [143, 79] on p "Advanced" at bounding box center [142, 82] width 42 height 13
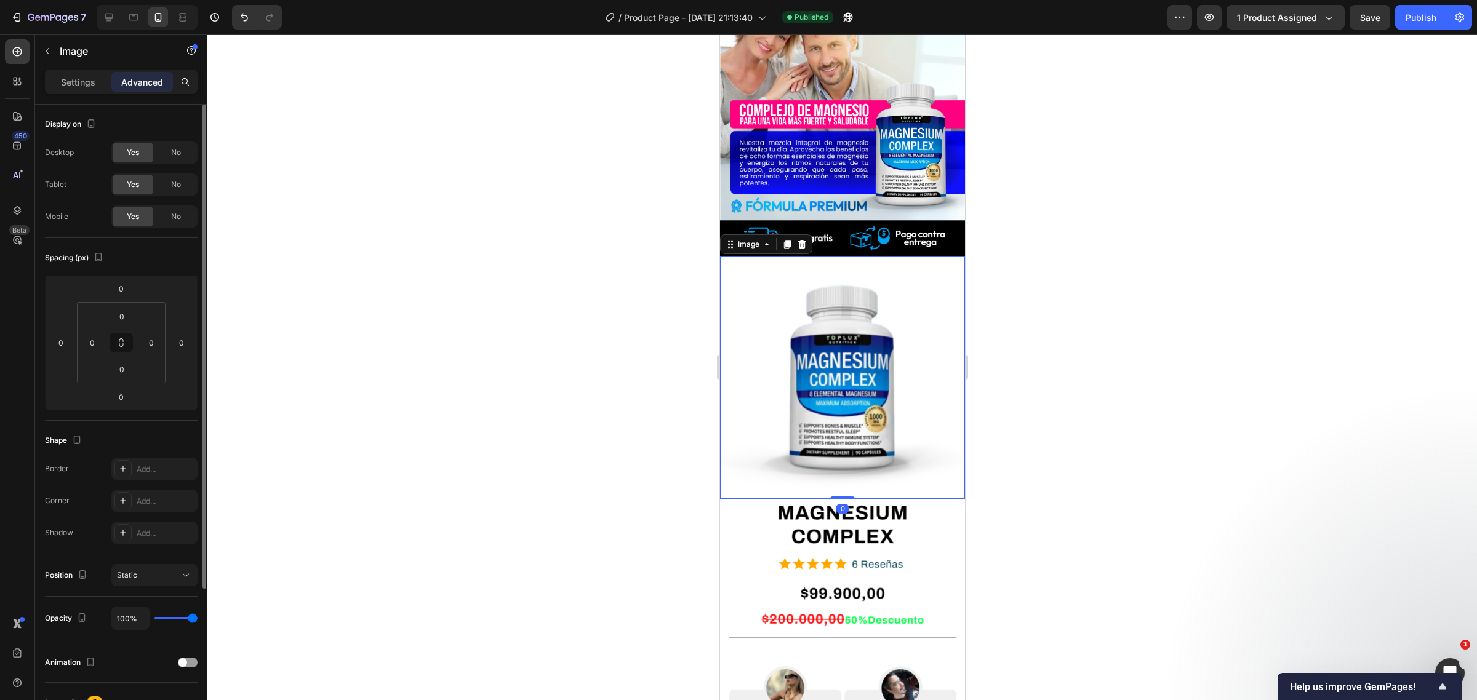
click at [579, 321] on div at bounding box center [842, 367] width 1270 height 666
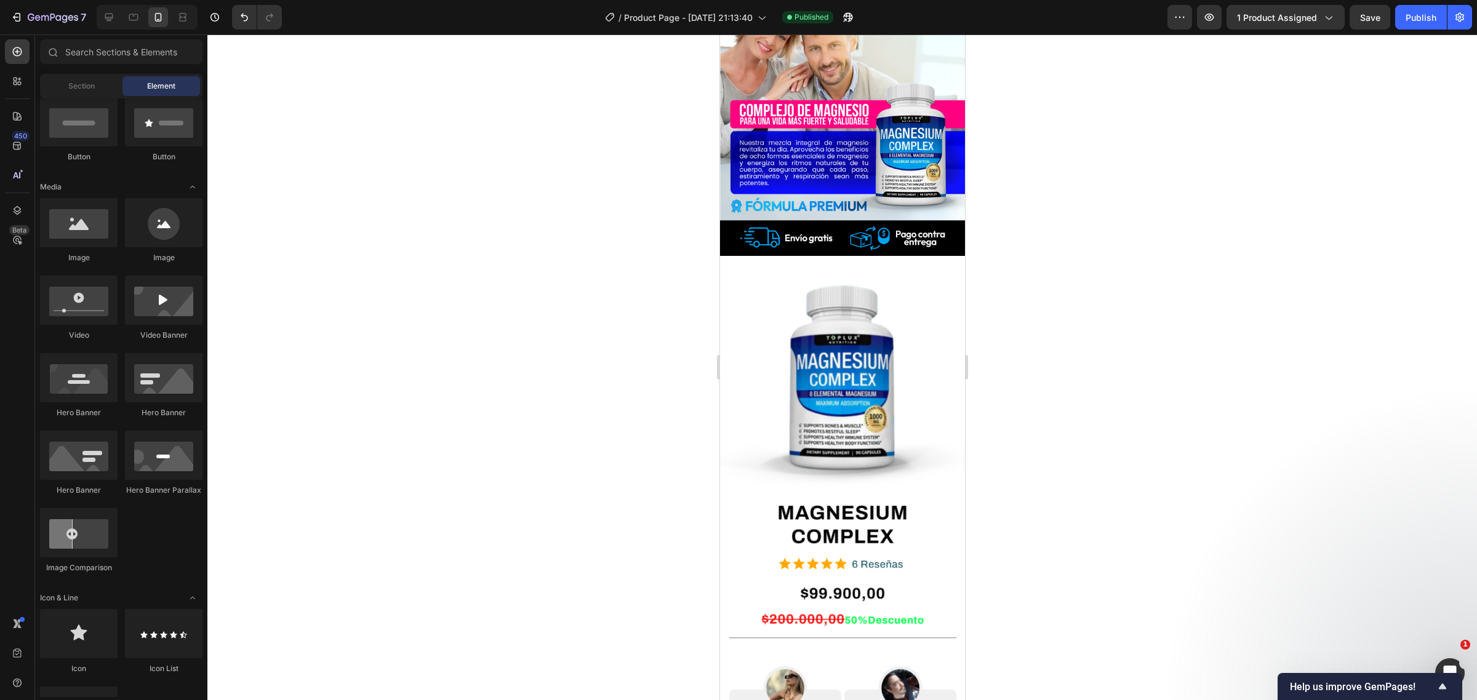
drag, startPoint x: 1413, startPoint y: 14, endPoint x: 1345, endPoint y: 29, distance: 69.3
click at [1414, 14] on div "Publish" at bounding box center [1421, 17] width 31 height 13
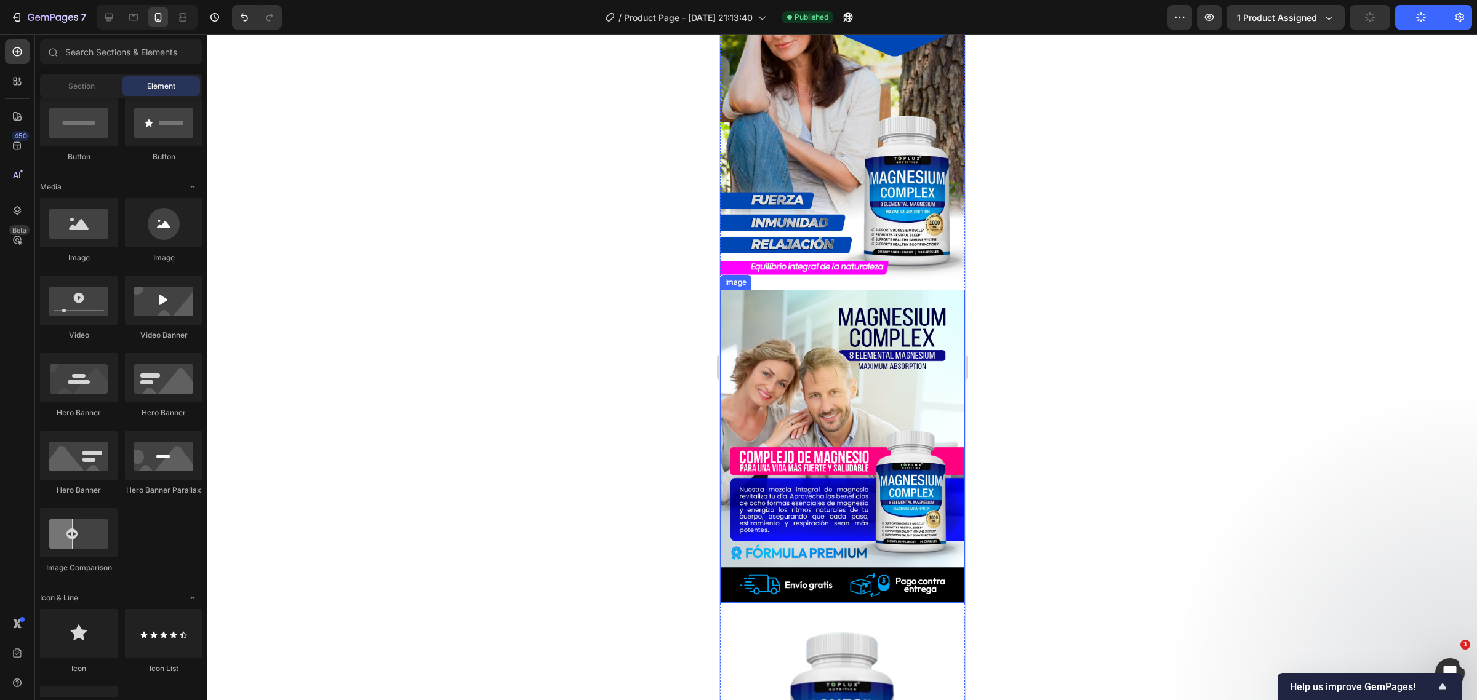
scroll to position [0, 0]
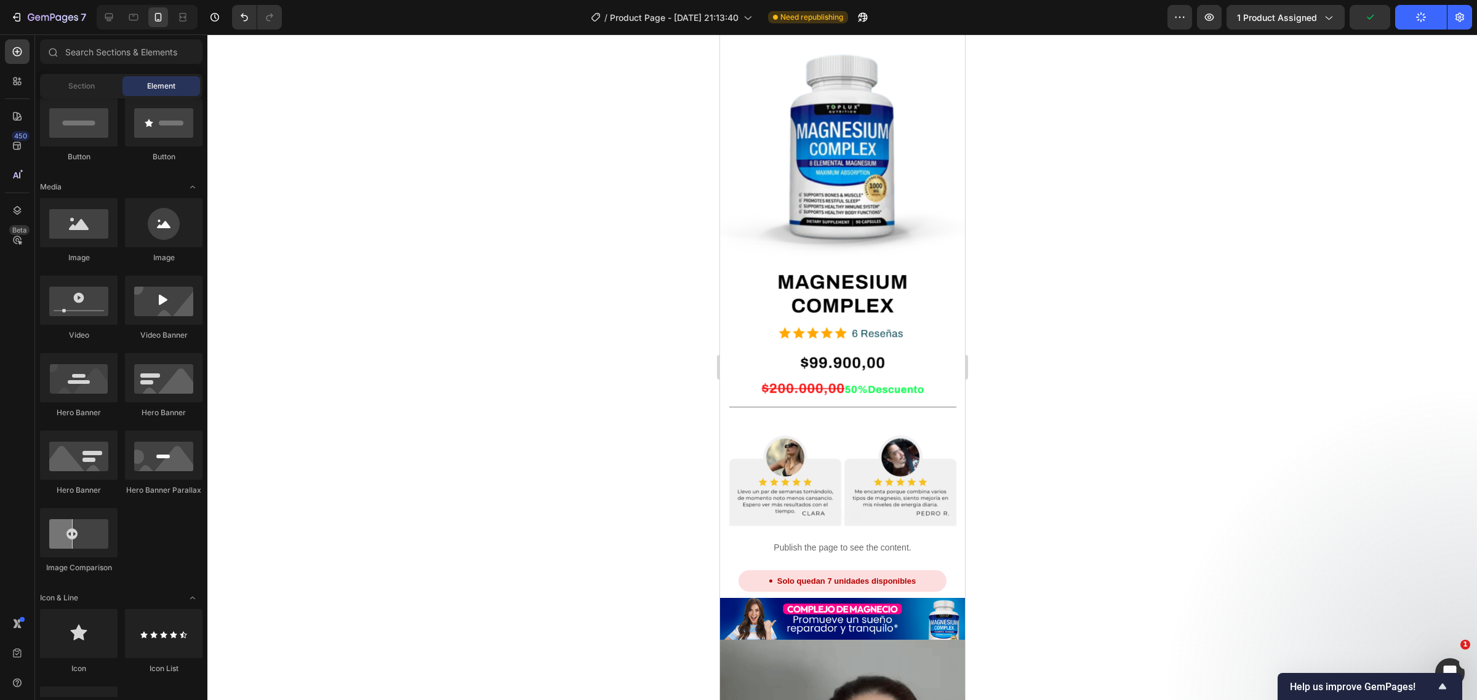
click at [1032, 368] on div at bounding box center [842, 367] width 1270 height 666
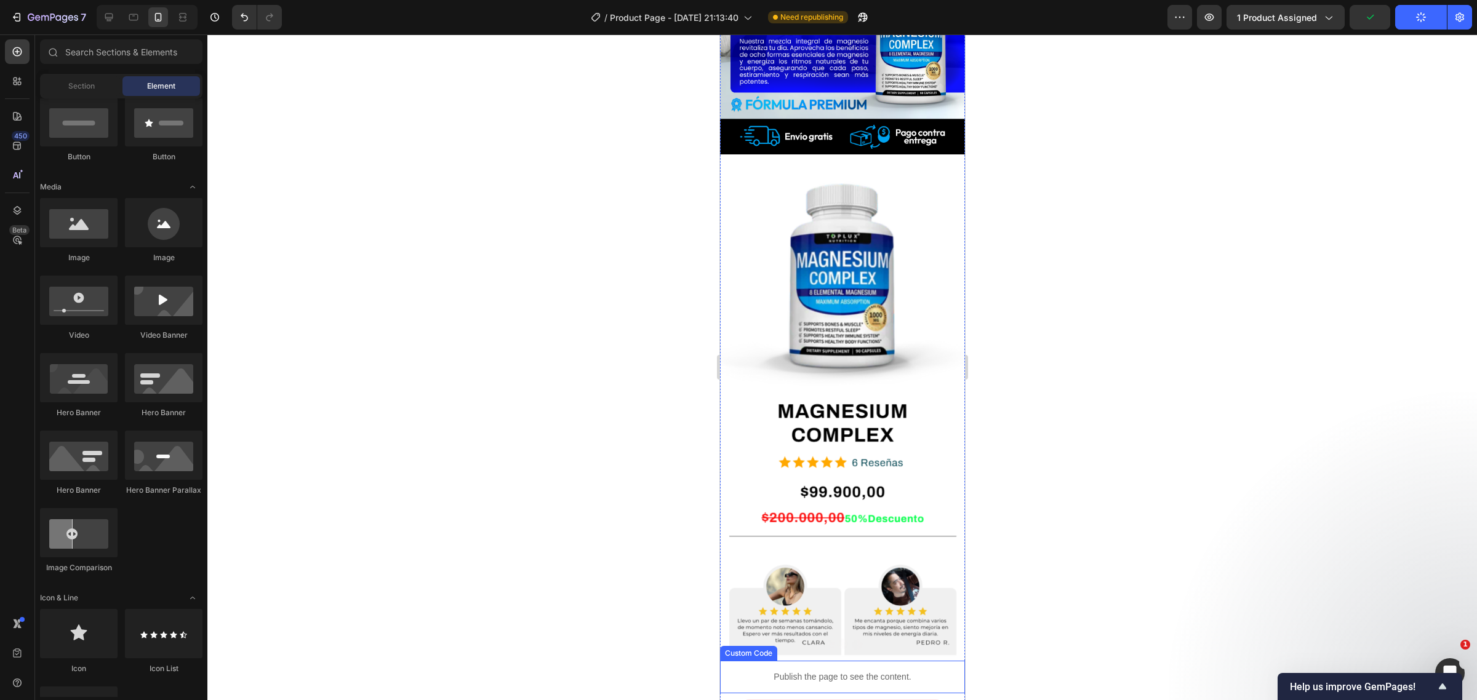
scroll to position [539, 0]
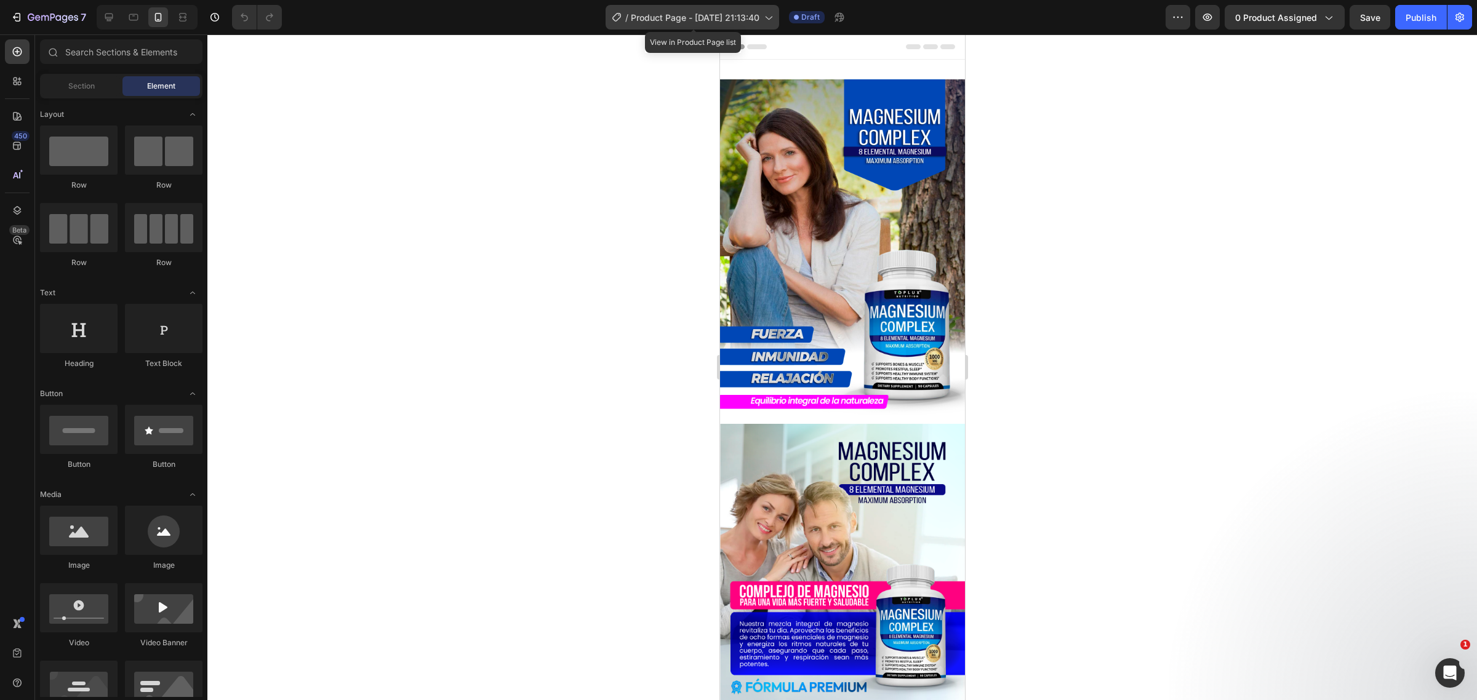
click at [711, 26] on div "/ Product Page - [DATE] 21:13:40" at bounding box center [693, 17] width 174 height 25
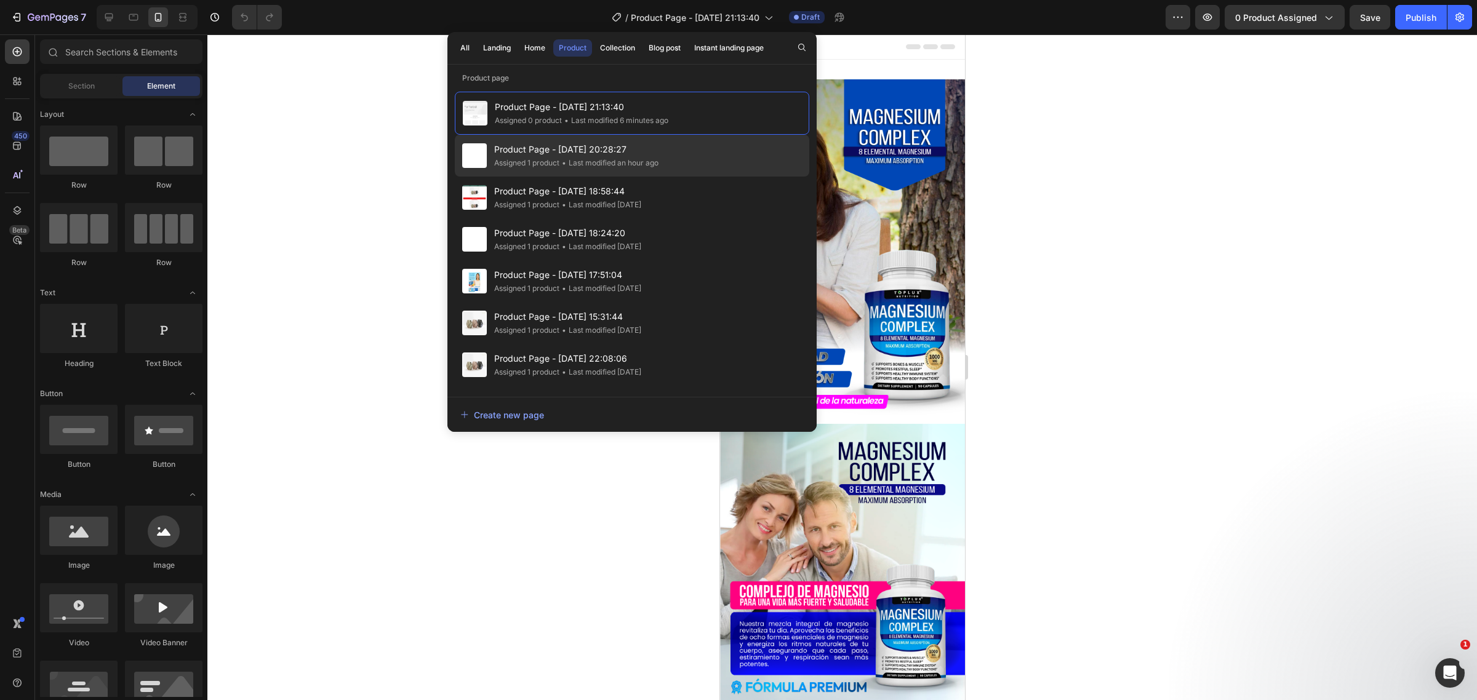
click at [627, 154] on span "Product Page - [DATE] 20:28:27" at bounding box center [576, 149] width 164 height 15
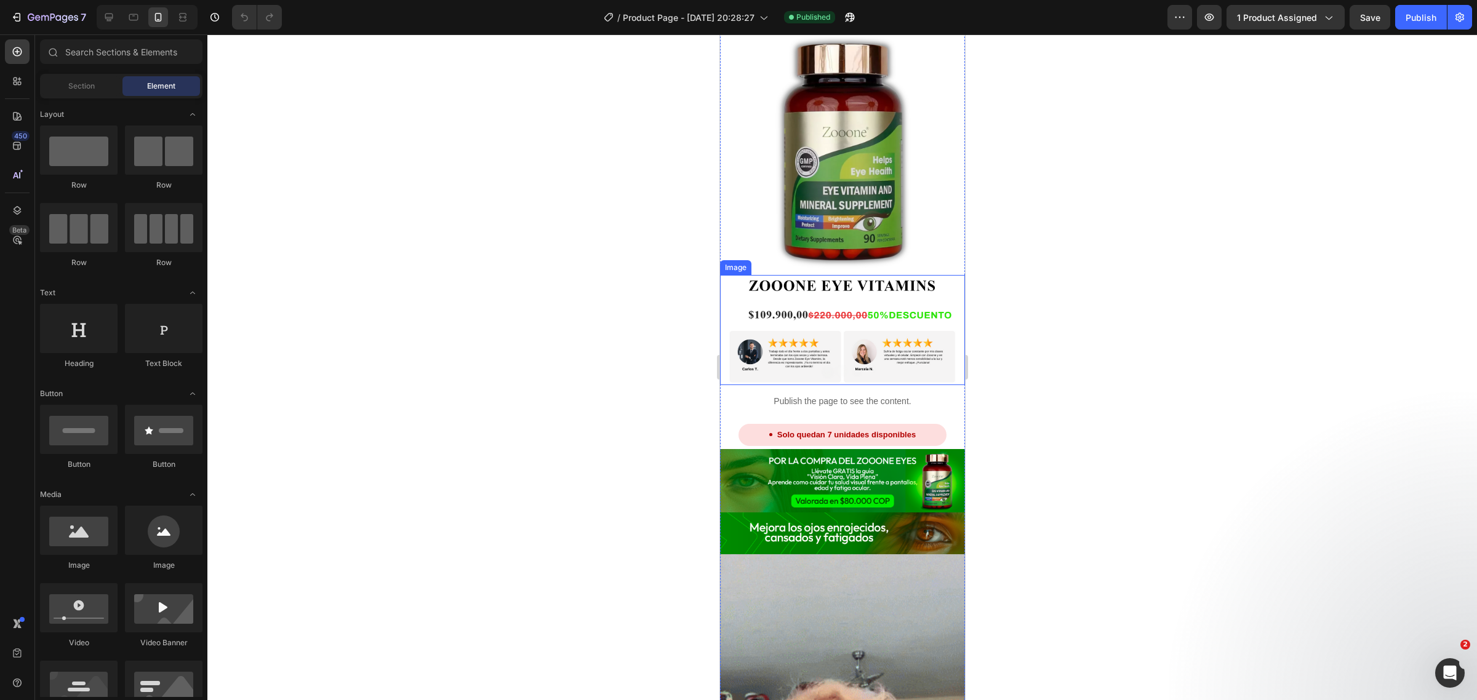
scroll to position [615, 0]
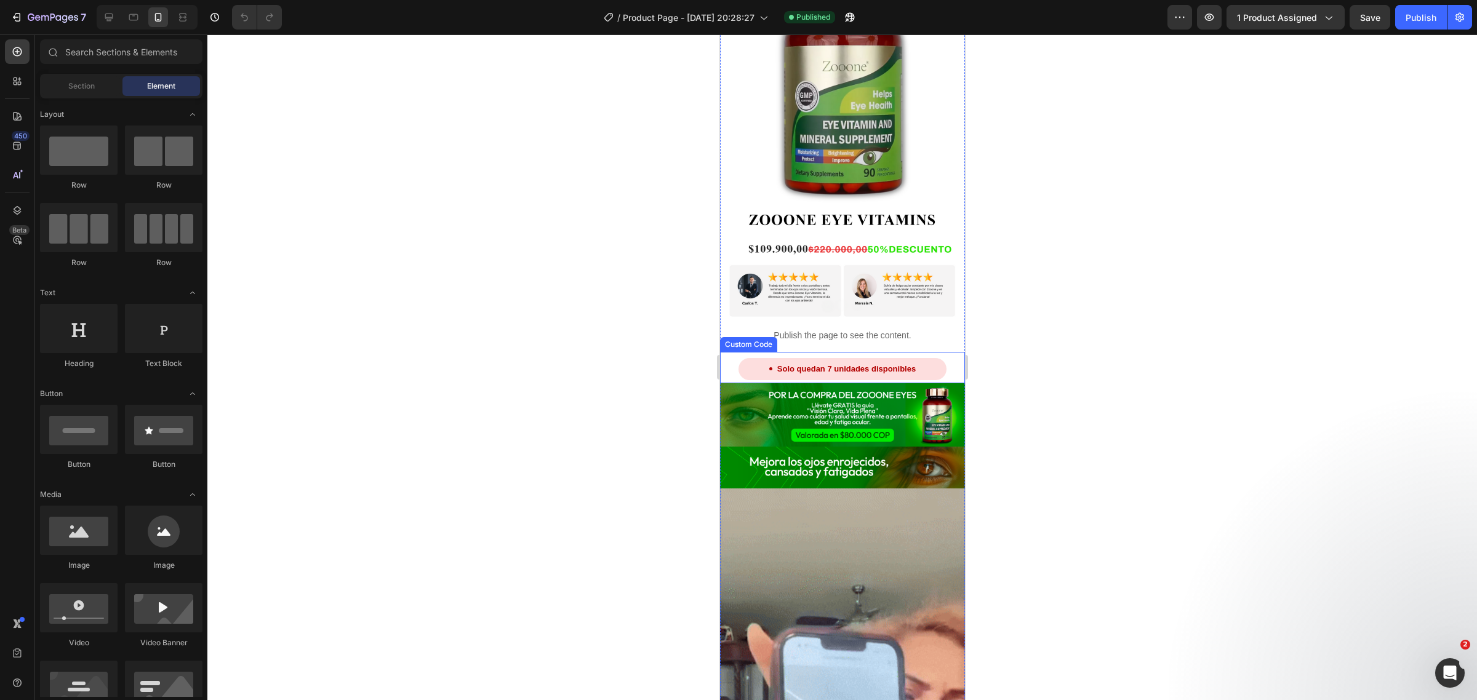
click at [804, 329] on p "Publish the page to see the content." at bounding box center [841, 335] width 245 height 13
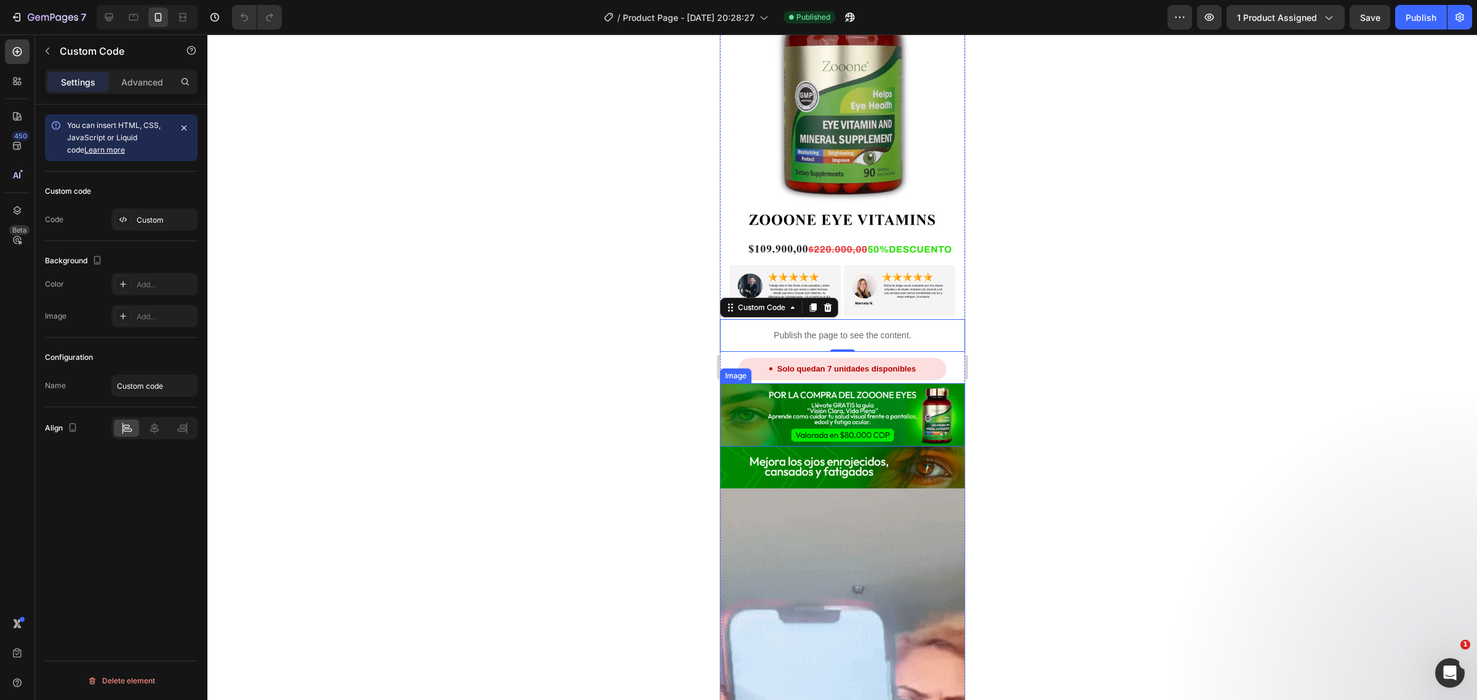
click at [869, 352] on div "Solo quedan 7 unidades disponibles Custom Code" at bounding box center [841, 367] width 245 height 31
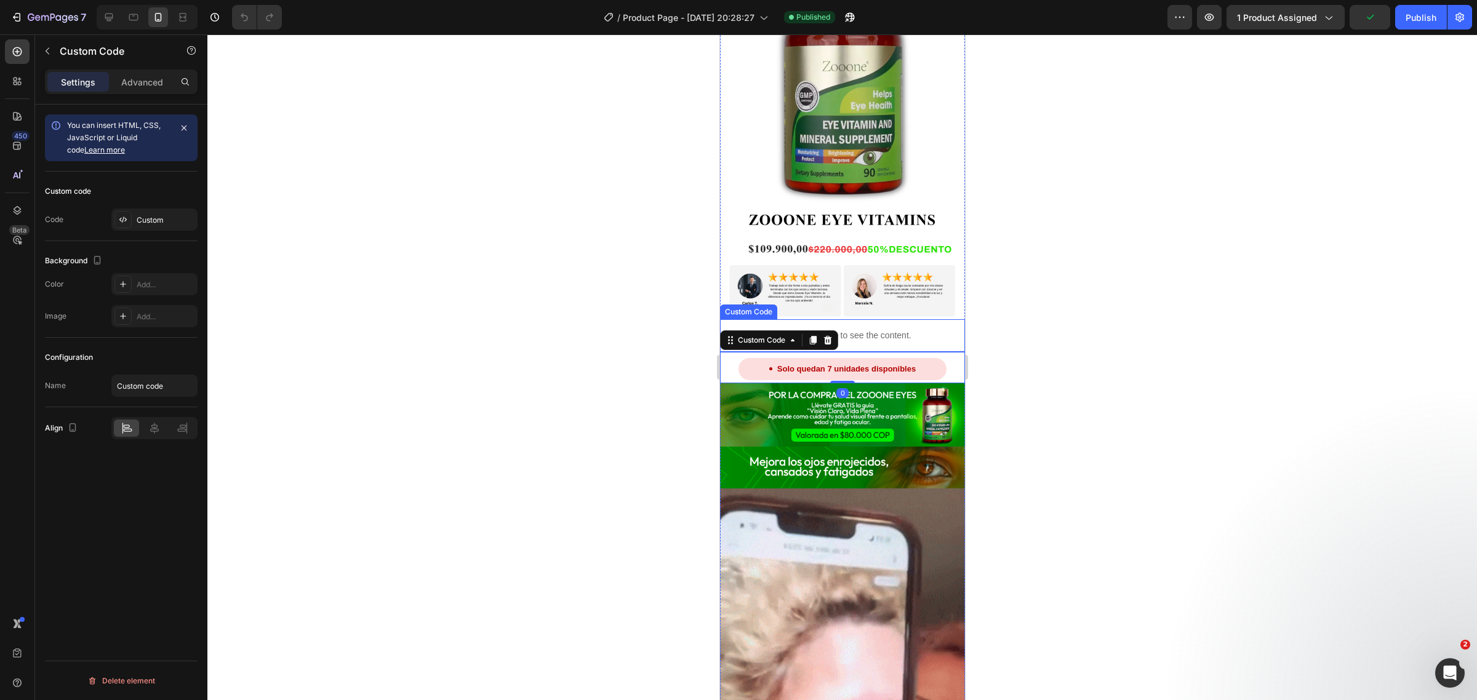
click at [851, 319] on div "Publish the page to see the content." at bounding box center [841, 335] width 245 height 33
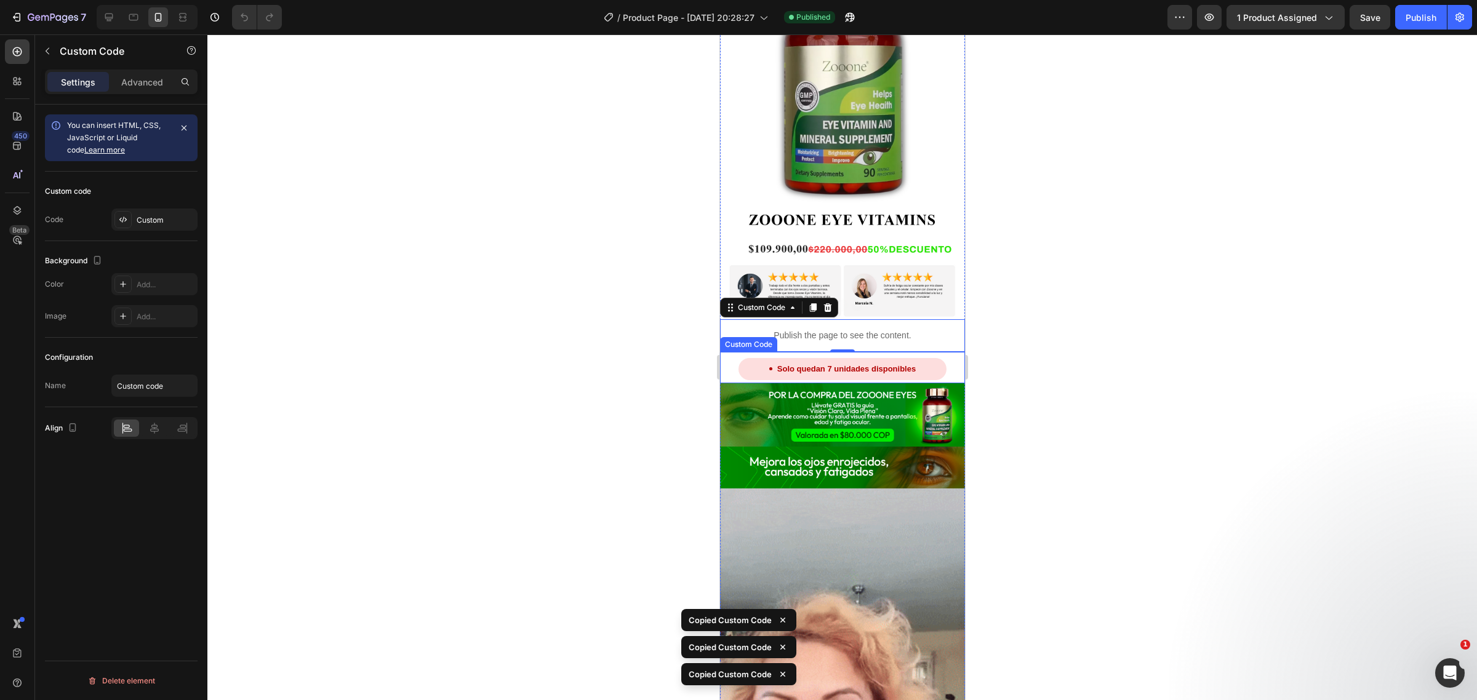
click at [845, 358] on div "Solo quedan 7 unidades disponibles" at bounding box center [842, 369] width 208 height 22
